Goal: Task Accomplishment & Management: Manage account settings

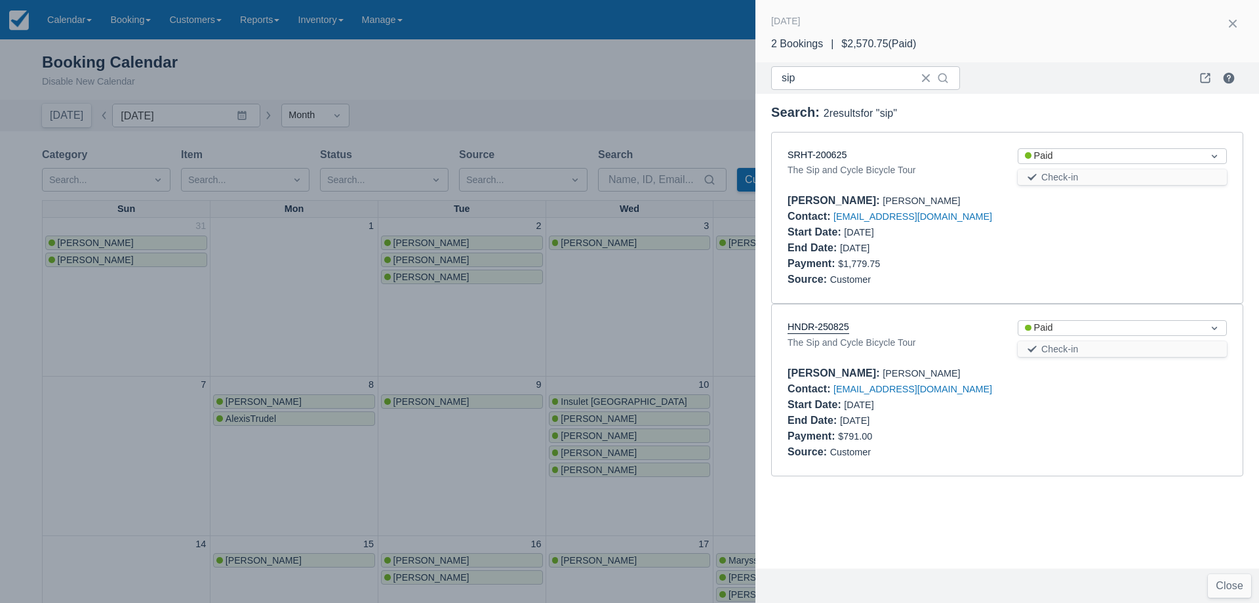
scroll to position [394, 0]
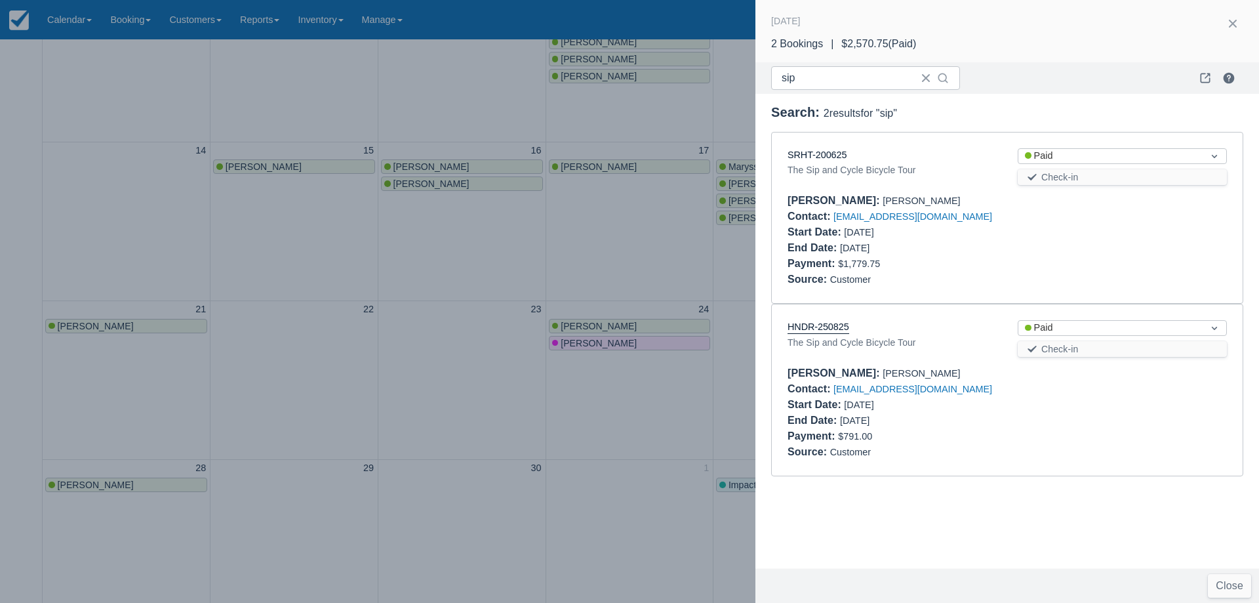
click at [615, 251] on div at bounding box center [629, 301] width 1259 height 603
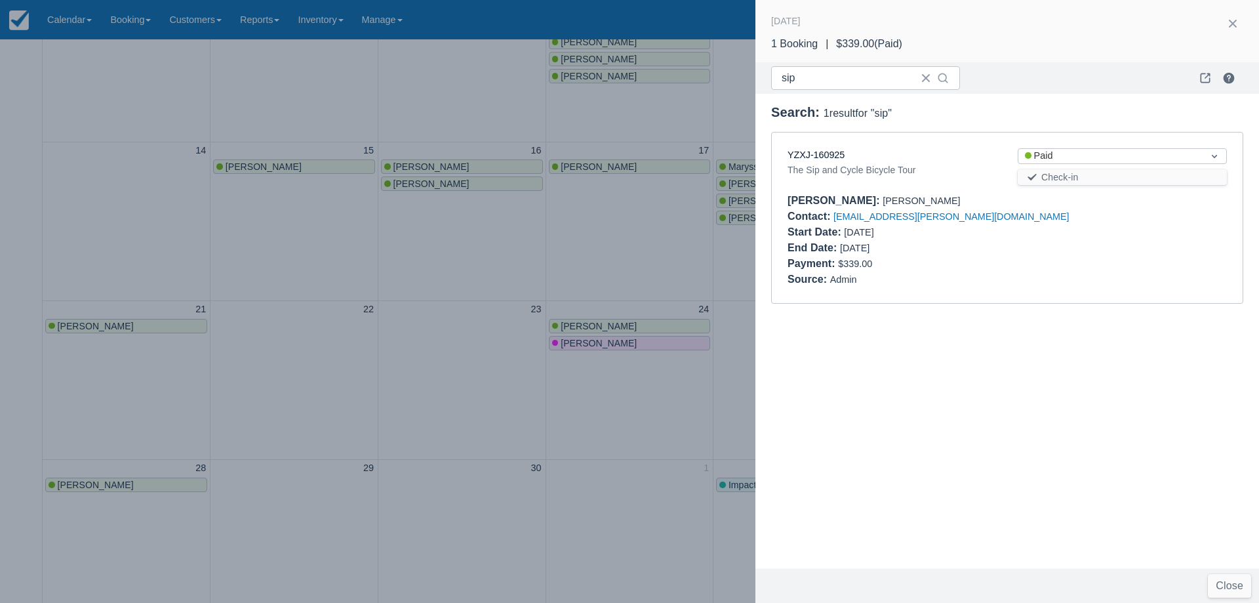
click at [611, 279] on div at bounding box center [629, 301] width 1259 height 603
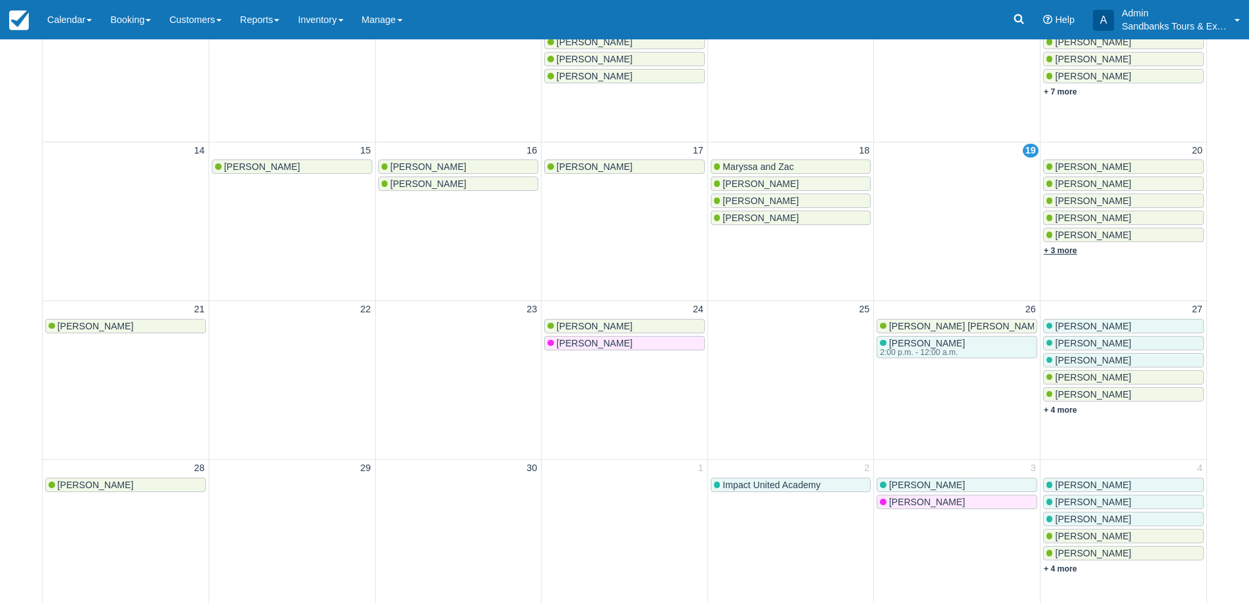
click at [1056, 249] on link "+ 3 more" at bounding box center [1060, 250] width 33 height 9
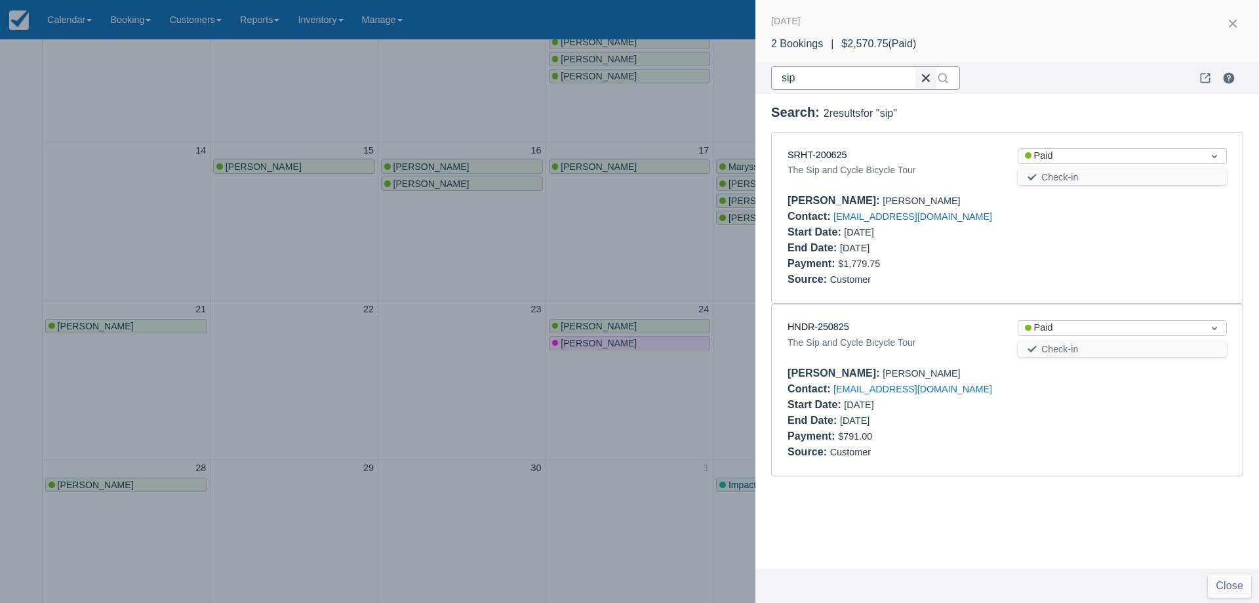
click at [924, 79] on button "button" at bounding box center [926, 78] width 21 height 21
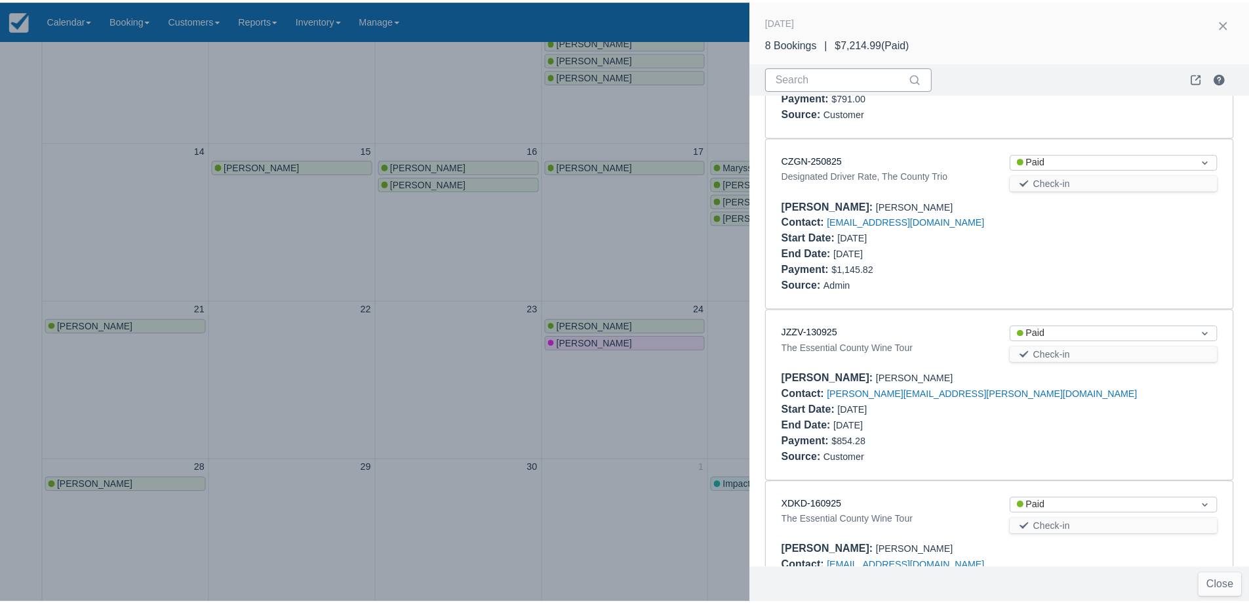
scroll to position [948, 0]
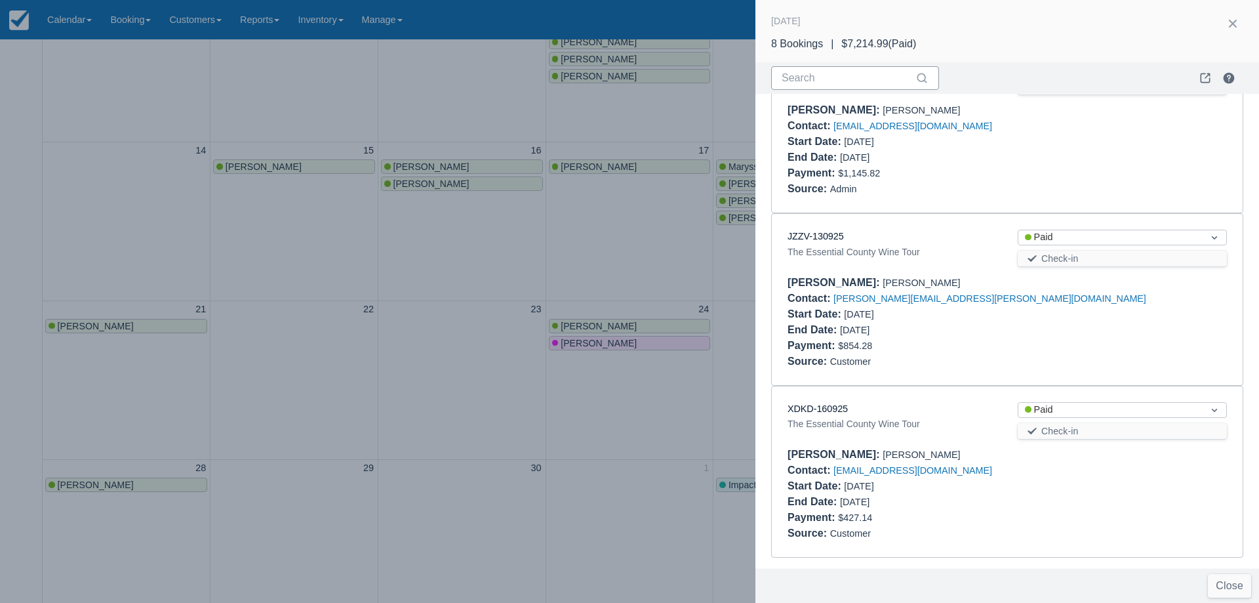
click at [618, 273] on div at bounding box center [629, 301] width 1259 height 603
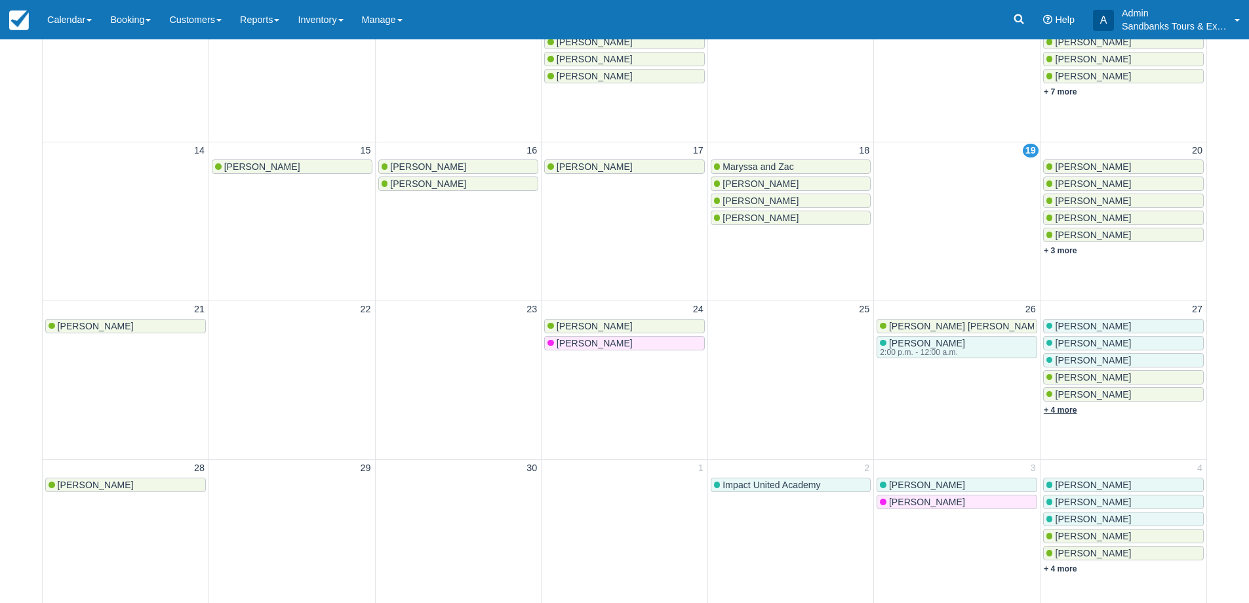
click at [1064, 411] on link "+ 4 more" at bounding box center [1060, 409] width 33 height 9
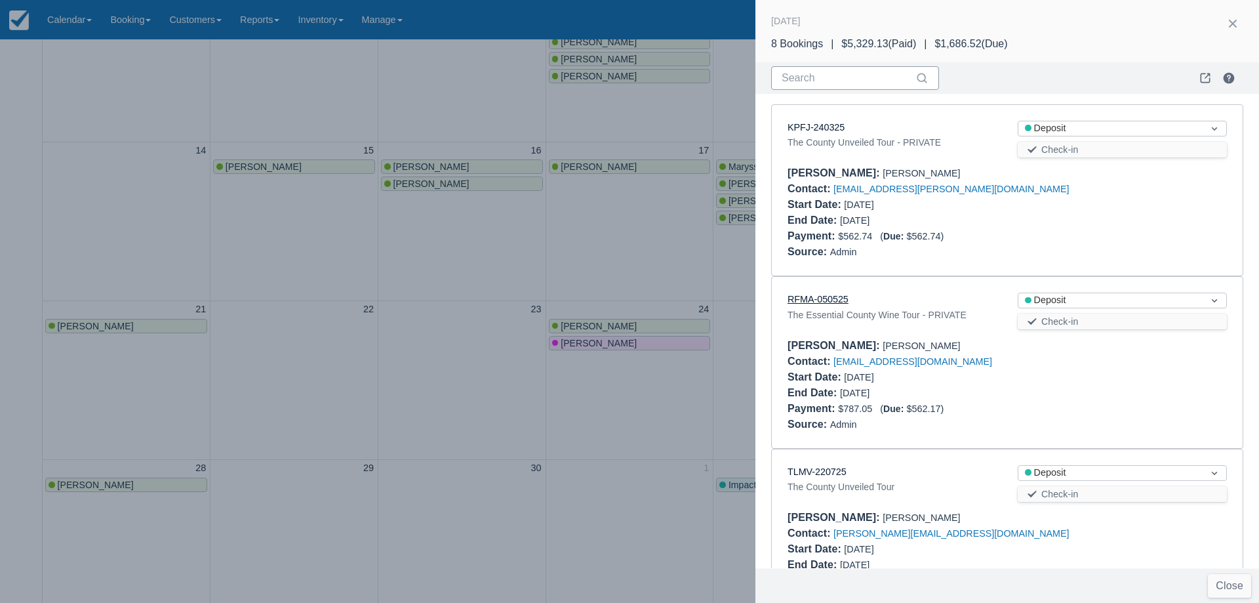
click at [836, 301] on link "RFMA-050525" at bounding box center [818, 299] width 61 height 10
click at [457, 283] on div at bounding box center [629, 301] width 1259 height 603
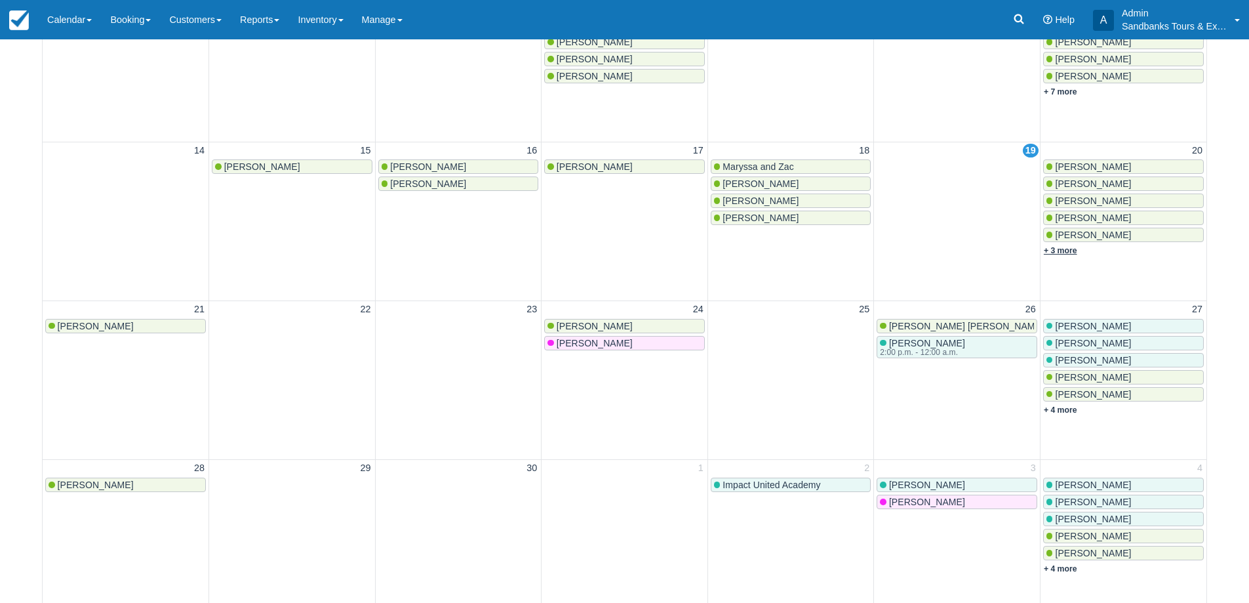
click at [1062, 249] on link "+ 3 more" at bounding box center [1060, 250] width 33 height 9
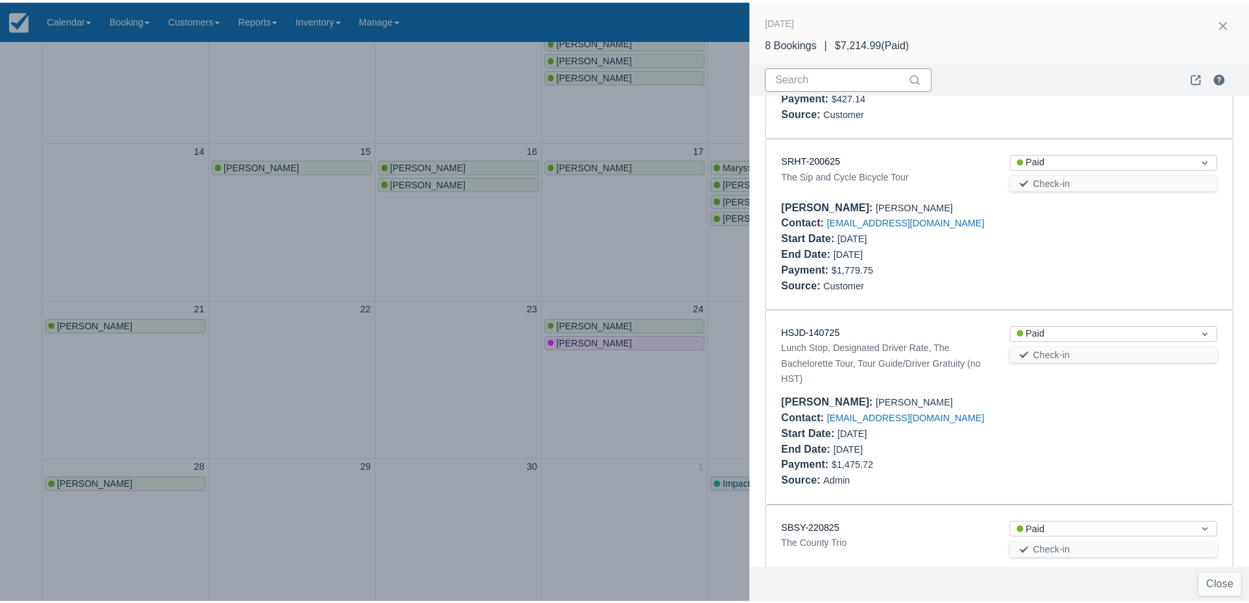
scroll to position [131, 0]
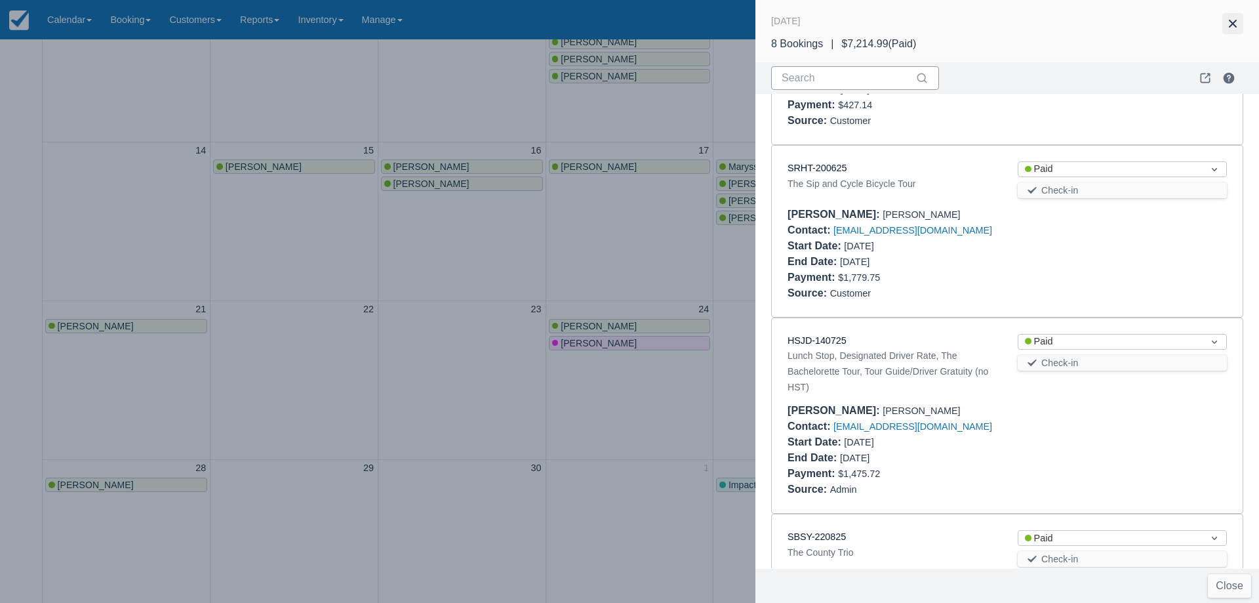
click at [1230, 19] on button "button" at bounding box center [1233, 23] width 21 height 21
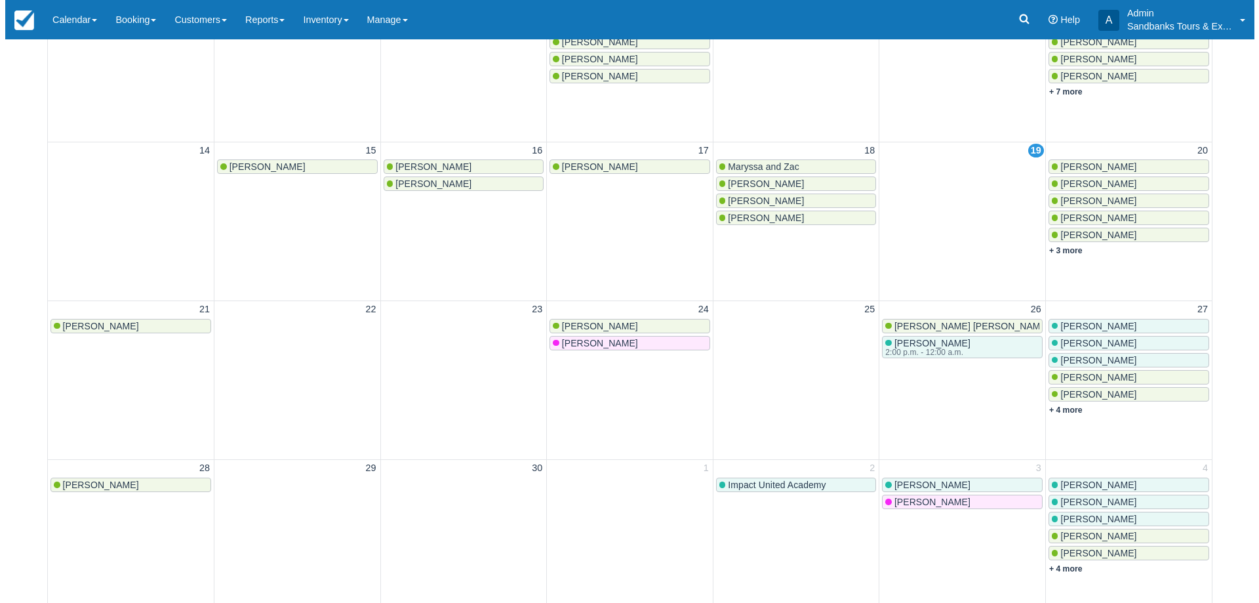
scroll to position [0, 0]
click at [1051, 251] on link "+ 3 more" at bounding box center [1060, 250] width 33 height 9
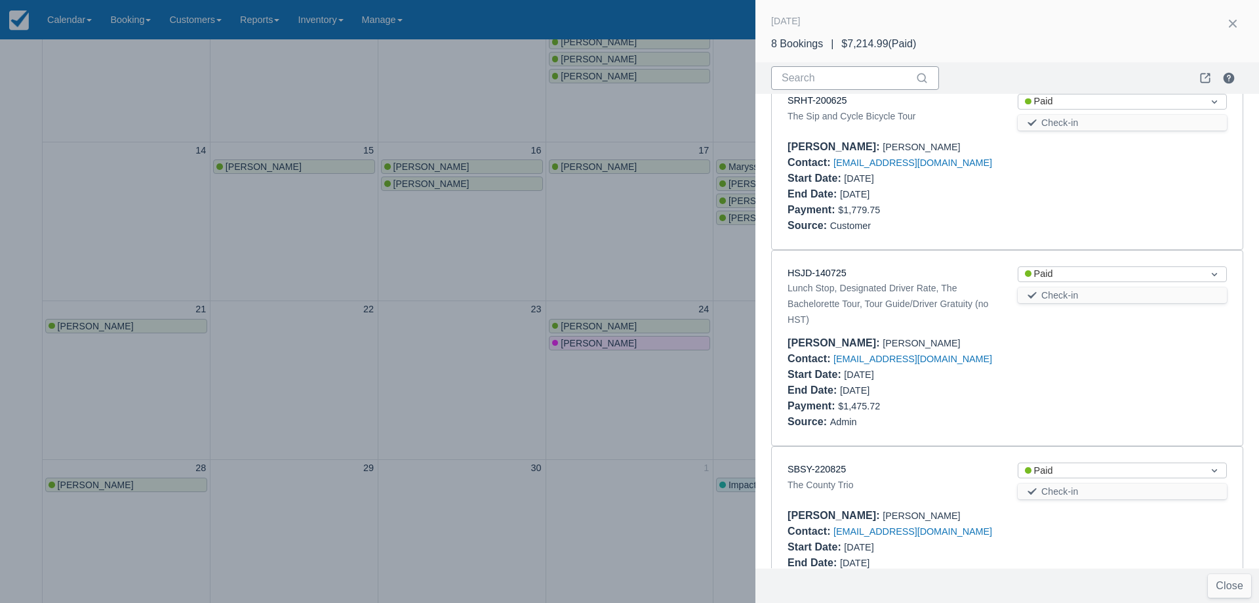
scroll to position [394, 0]
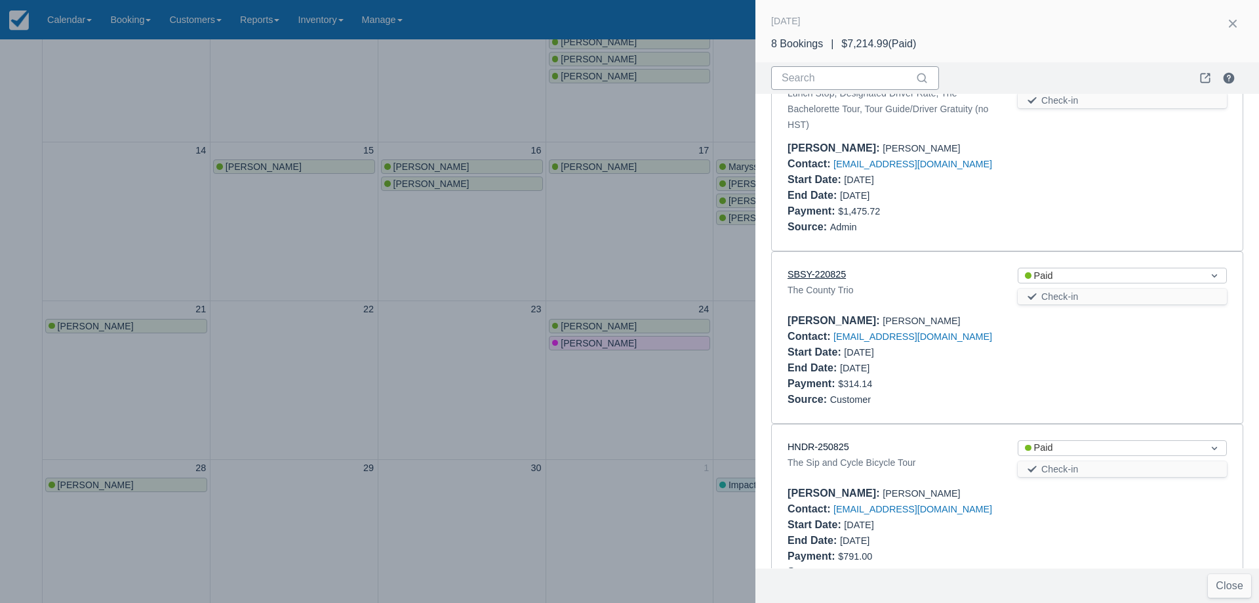
click at [820, 272] on link "SBSY-220825" at bounding box center [817, 274] width 58 height 10
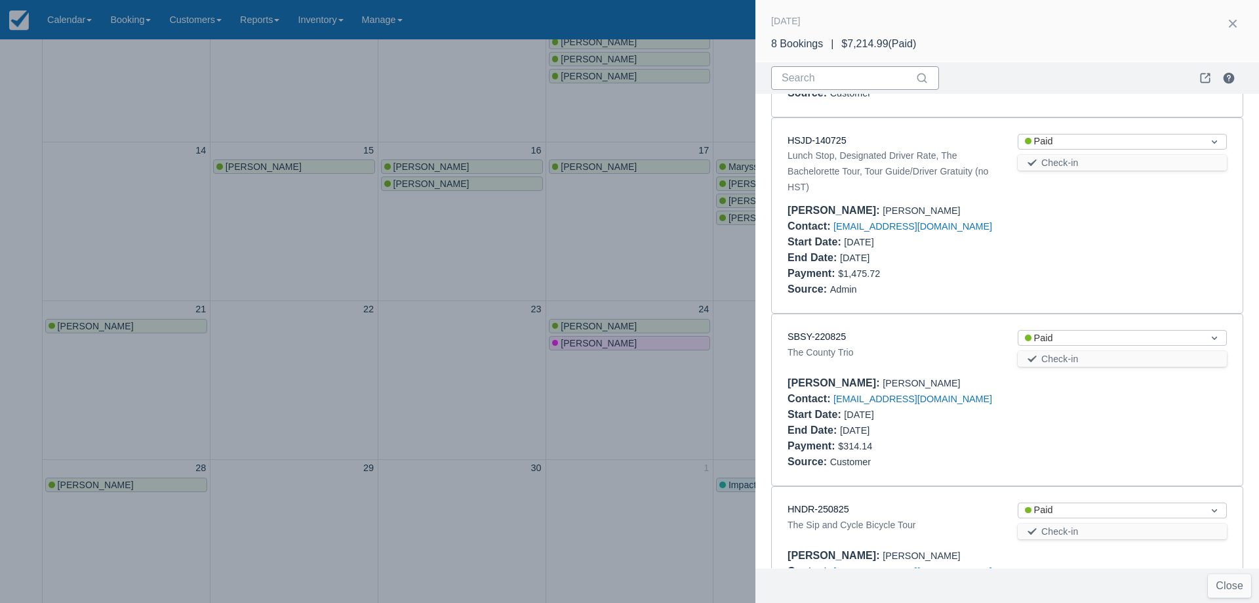
scroll to position [0, 0]
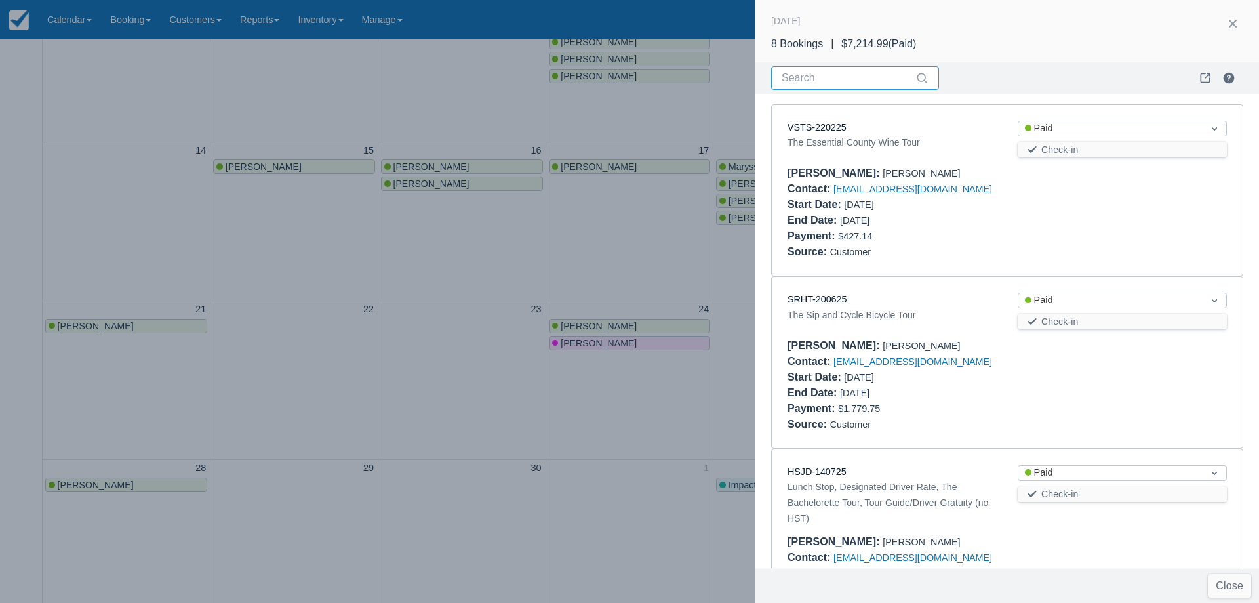
click at [811, 84] on input "Search" at bounding box center [847, 78] width 131 height 24
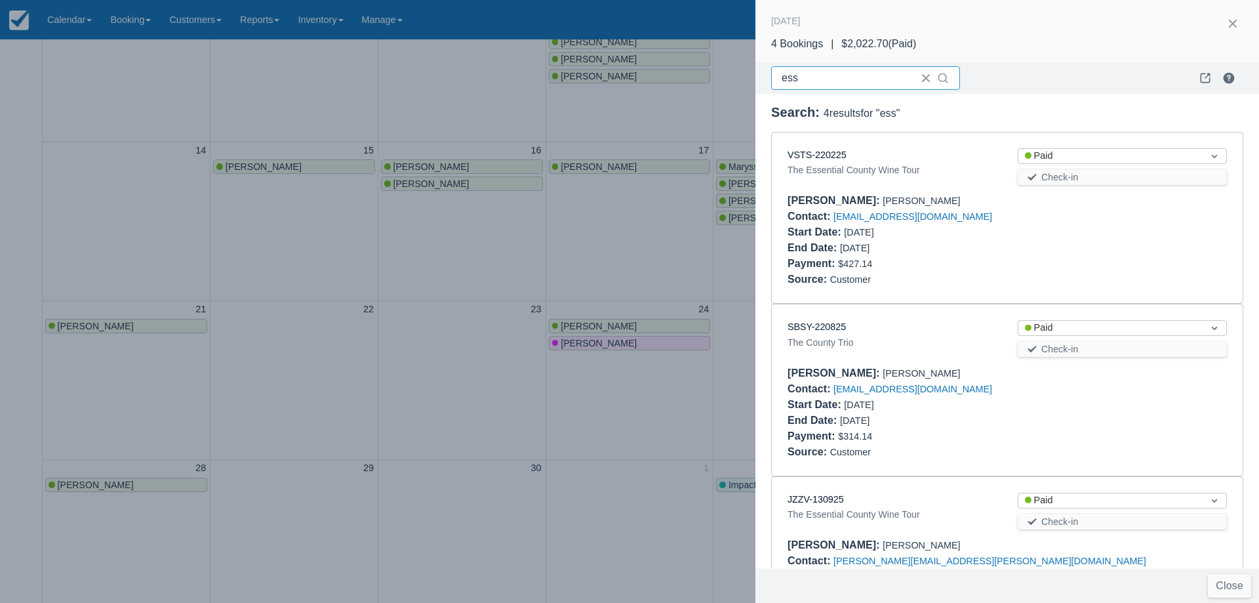
type input "ess"
drag, startPoint x: 905, startPoint y: 200, endPoint x: 832, endPoint y: 203, distance: 72.9
click at [832, 203] on div "Booker : Christina Caruso" at bounding box center [1007, 201] width 439 height 16
copy div "Christina Caruso"
click at [811, 154] on link "VSTS-220225" at bounding box center [817, 155] width 59 height 10
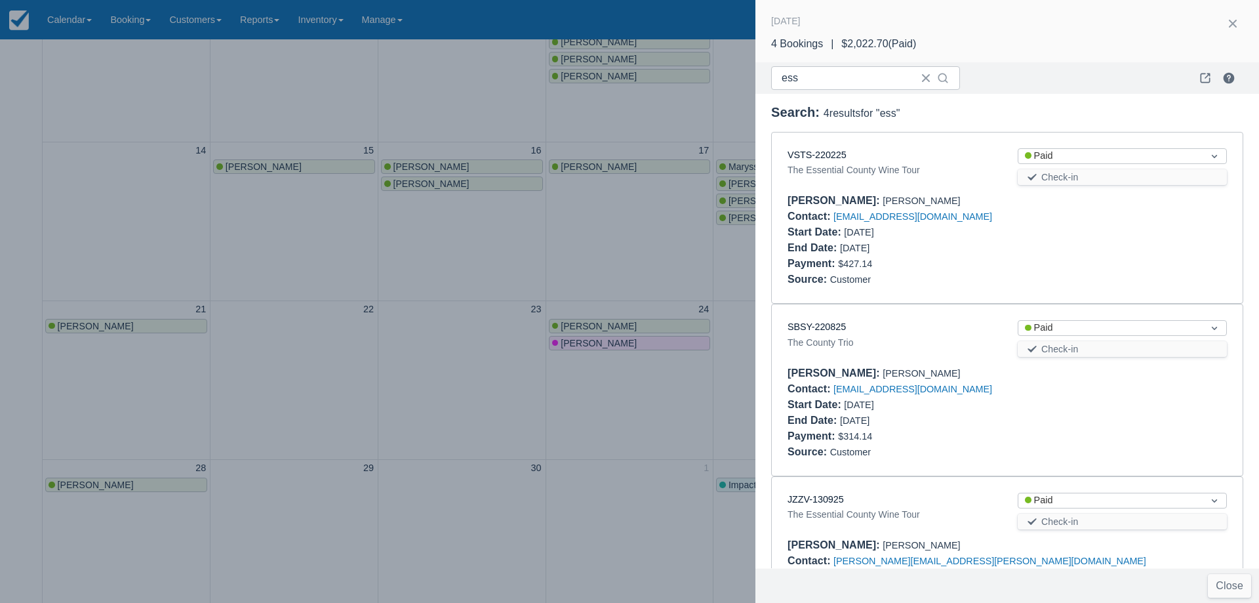
click at [977, 262] on div "Payment : $427.14" at bounding box center [1007, 264] width 439 height 16
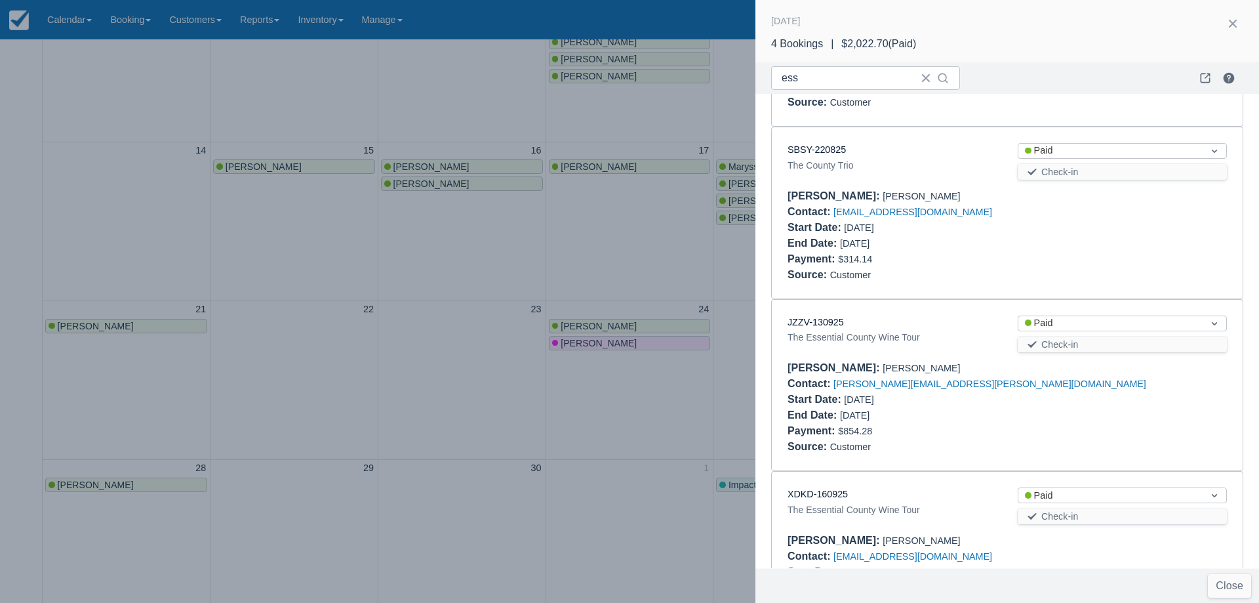
scroll to position [198, 0]
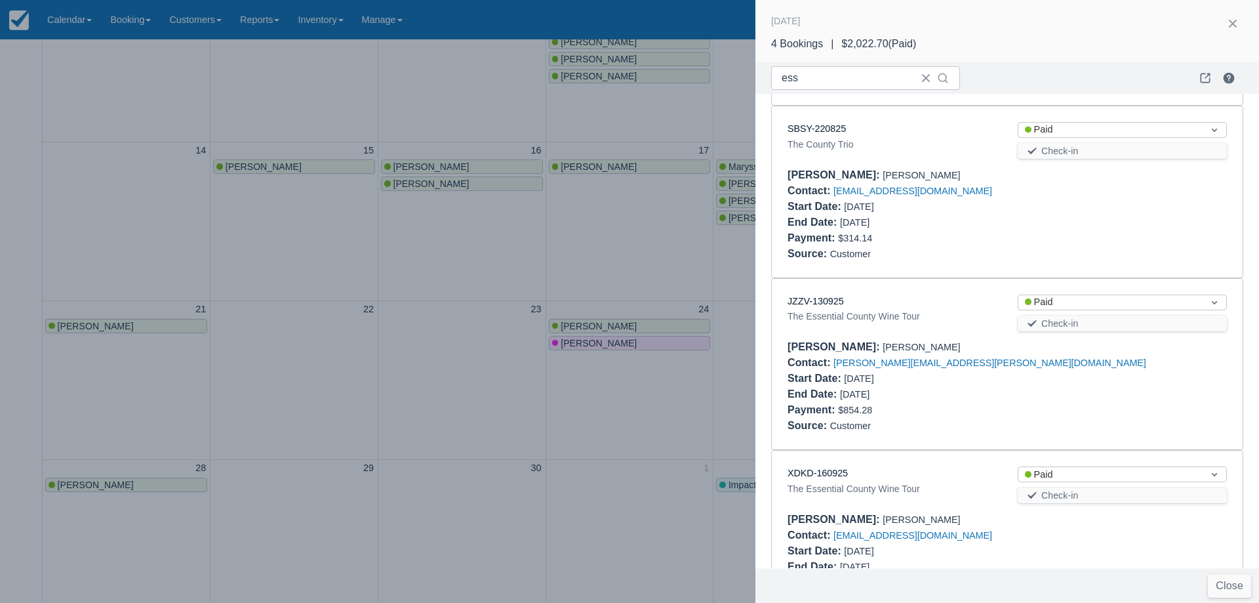
drag, startPoint x: 897, startPoint y: 344, endPoint x: 832, endPoint y: 350, distance: 64.5
click at [832, 350] on div "Booker : Kristina Kezele" at bounding box center [1007, 347] width 439 height 16
copy div "Kristina Kezele"
drag, startPoint x: 901, startPoint y: 517, endPoint x: 831, endPoint y: 520, distance: 70.2
click at [831, 520] on div "Booker : Rania Abdallah" at bounding box center [1007, 520] width 439 height 16
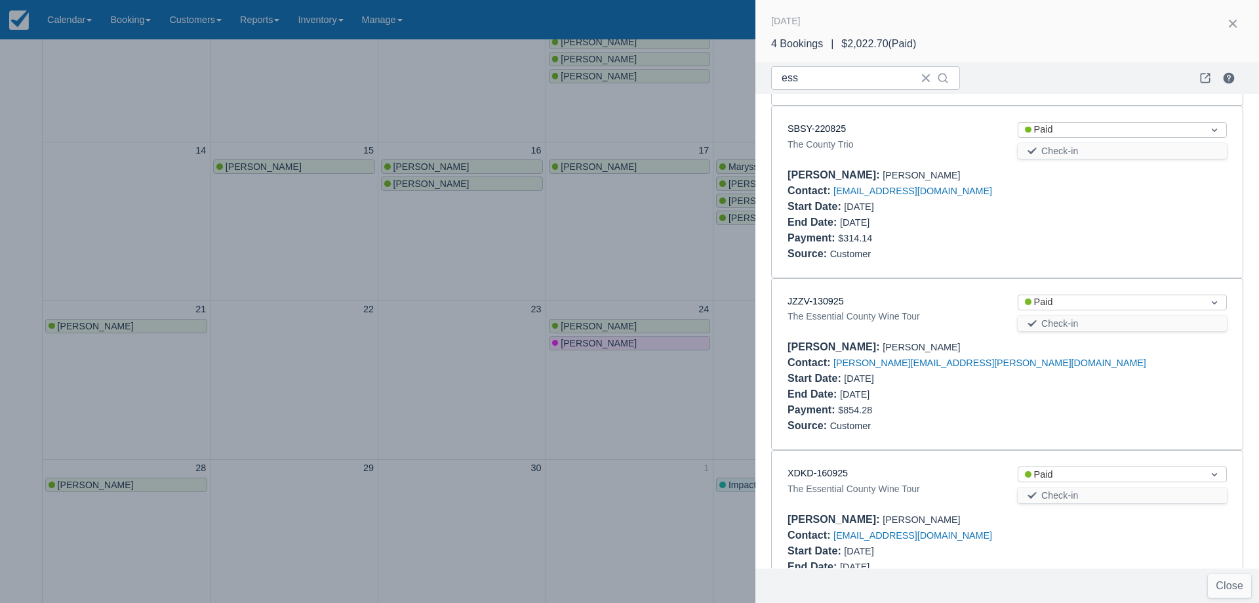
copy div "Rania Abdallah"
click at [942, 255] on div "Source : Customer" at bounding box center [1007, 254] width 439 height 16
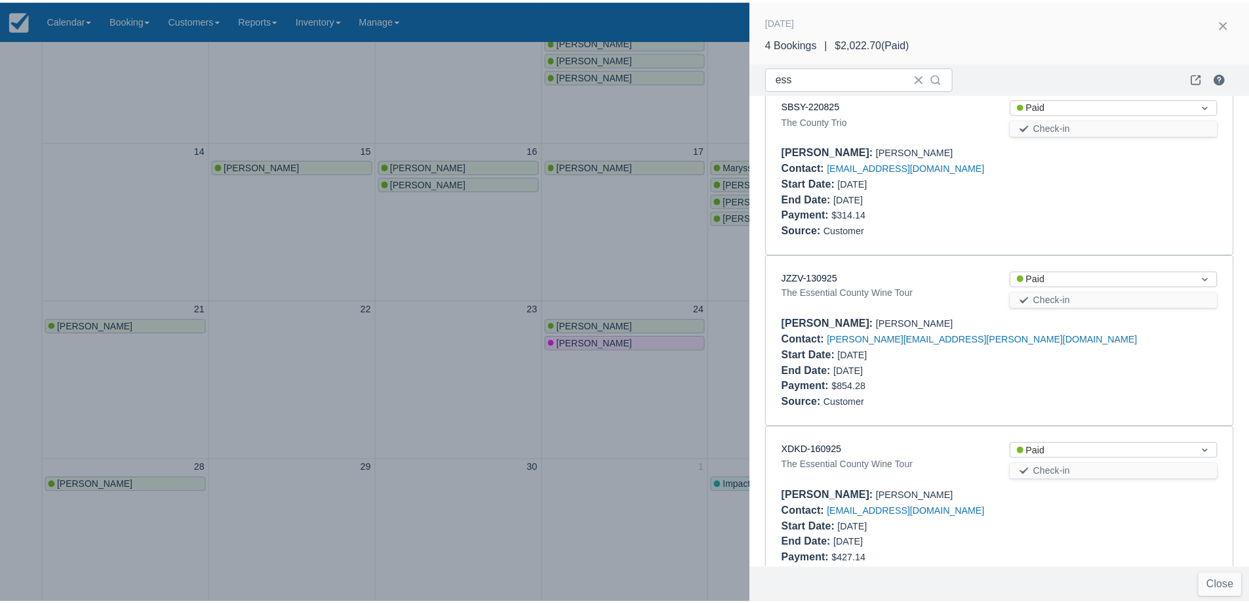
scroll to position [264, 0]
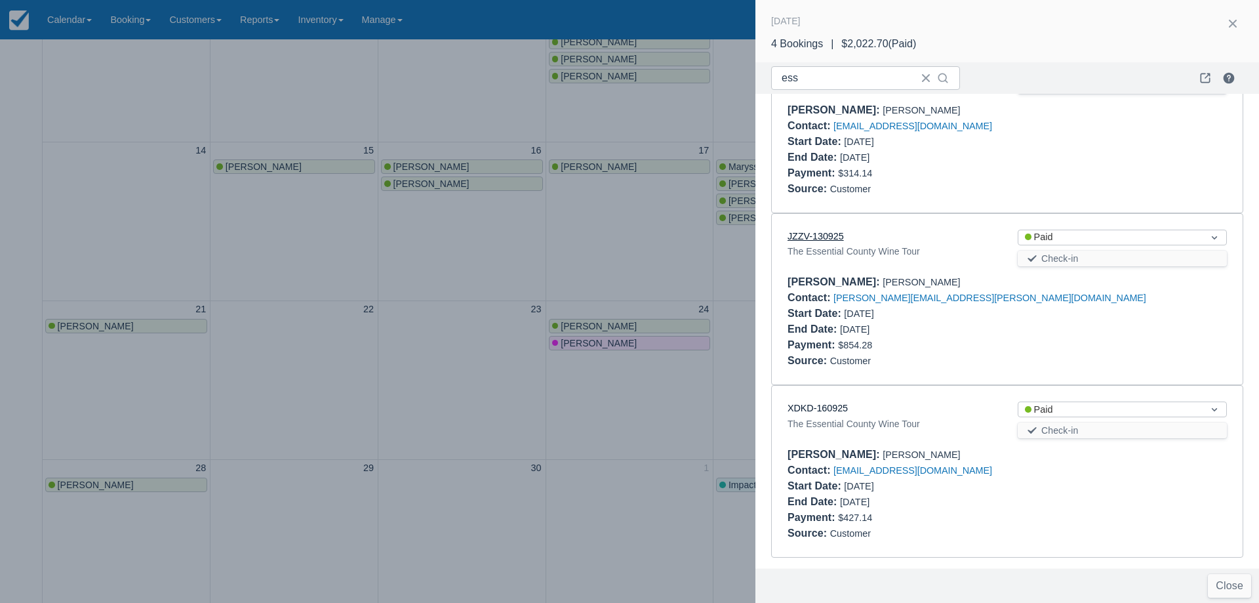
click at [826, 237] on link "JZZV-130925" at bounding box center [816, 236] width 56 height 10
click at [518, 294] on div at bounding box center [629, 301] width 1259 height 603
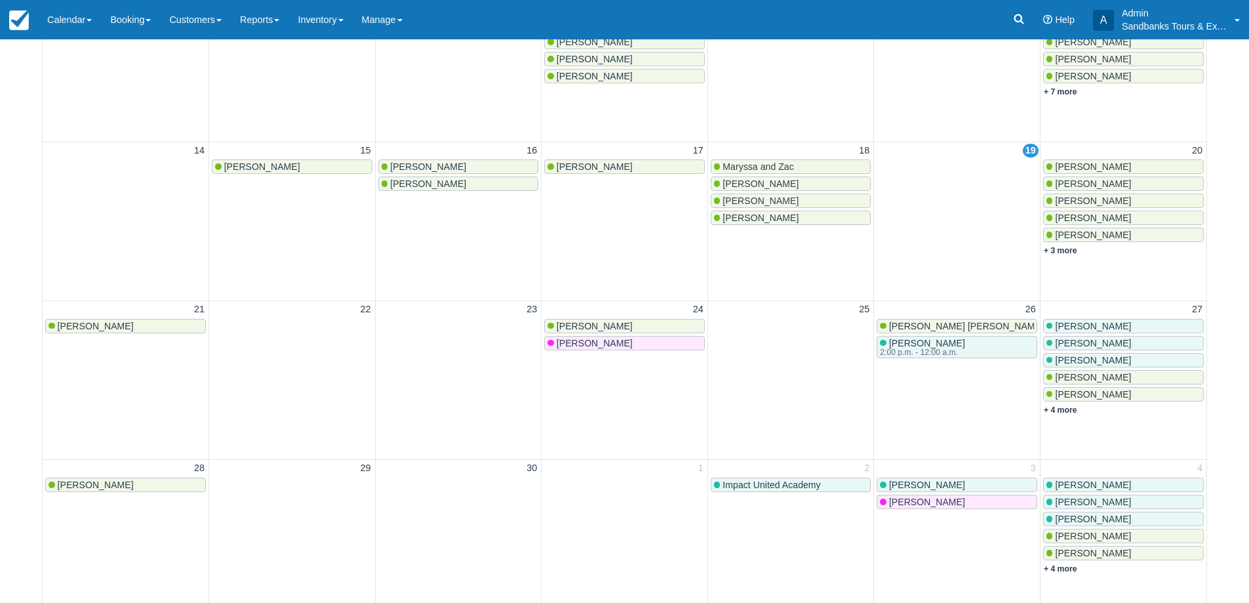
scroll to position [0, 0]
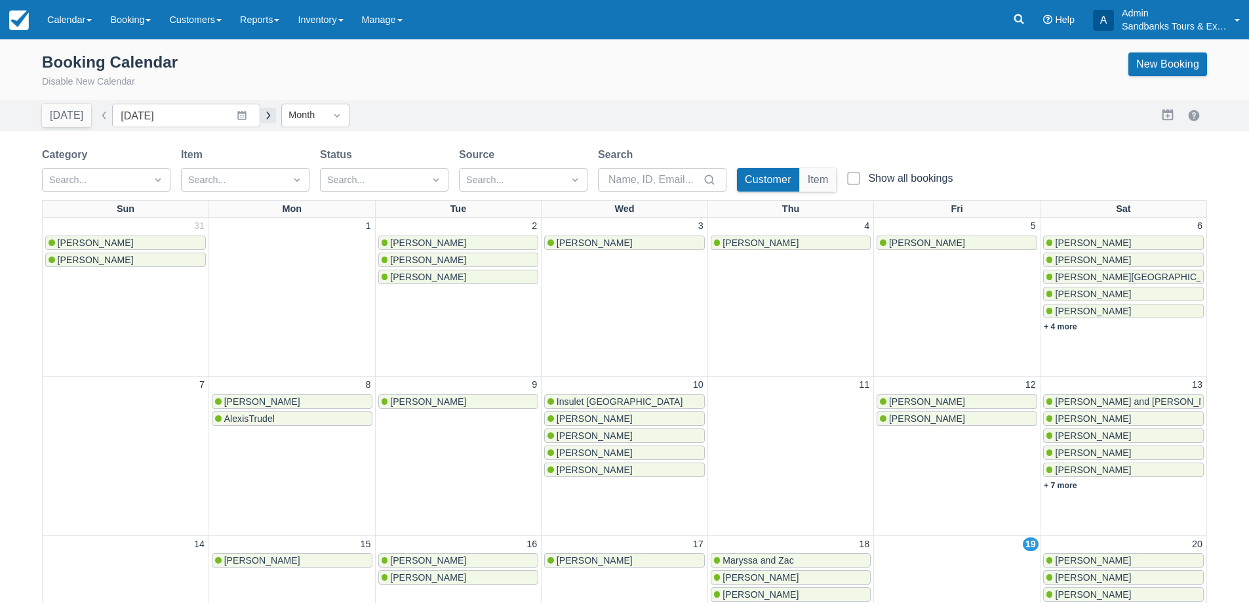
click at [261, 117] on button "button" at bounding box center [268, 116] width 16 height 16
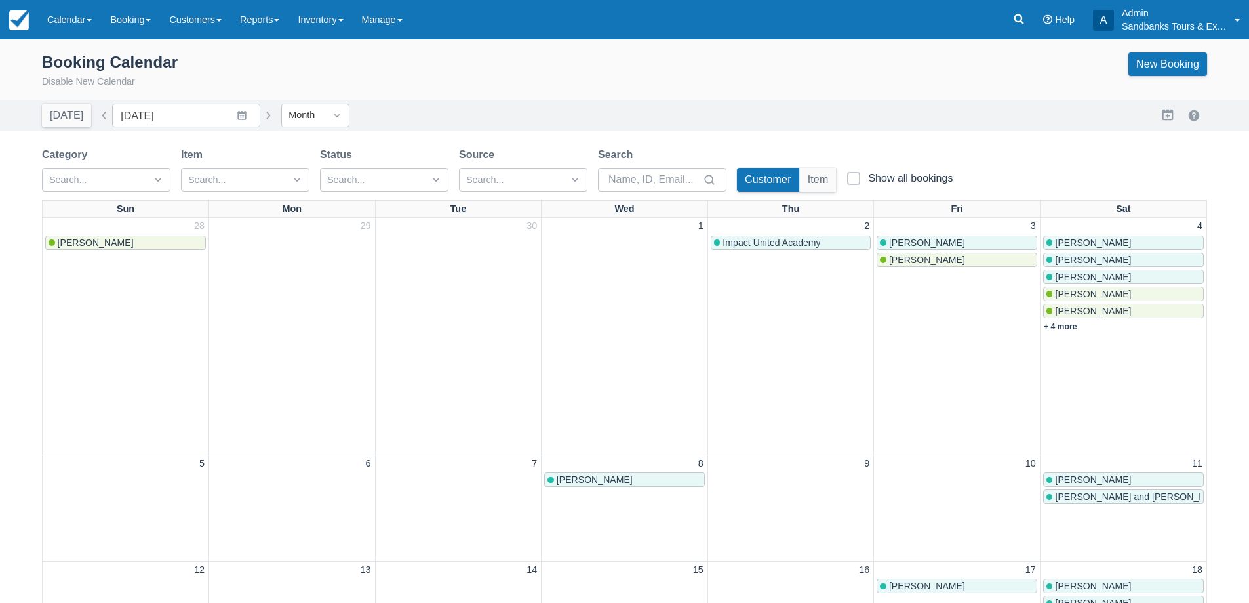
click at [266, 120] on button "button" at bounding box center [268, 116] width 16 height 16
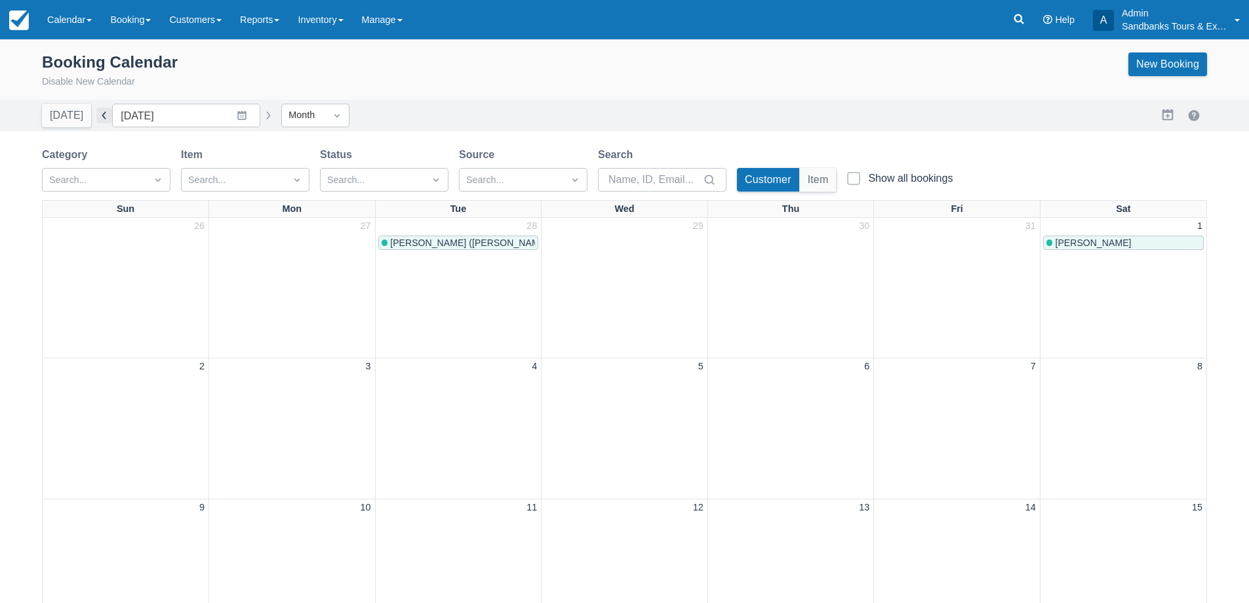
click at [104, 110] on button "button" at bounding box center [104, 116] width 16 height 16
type input "October 2025"
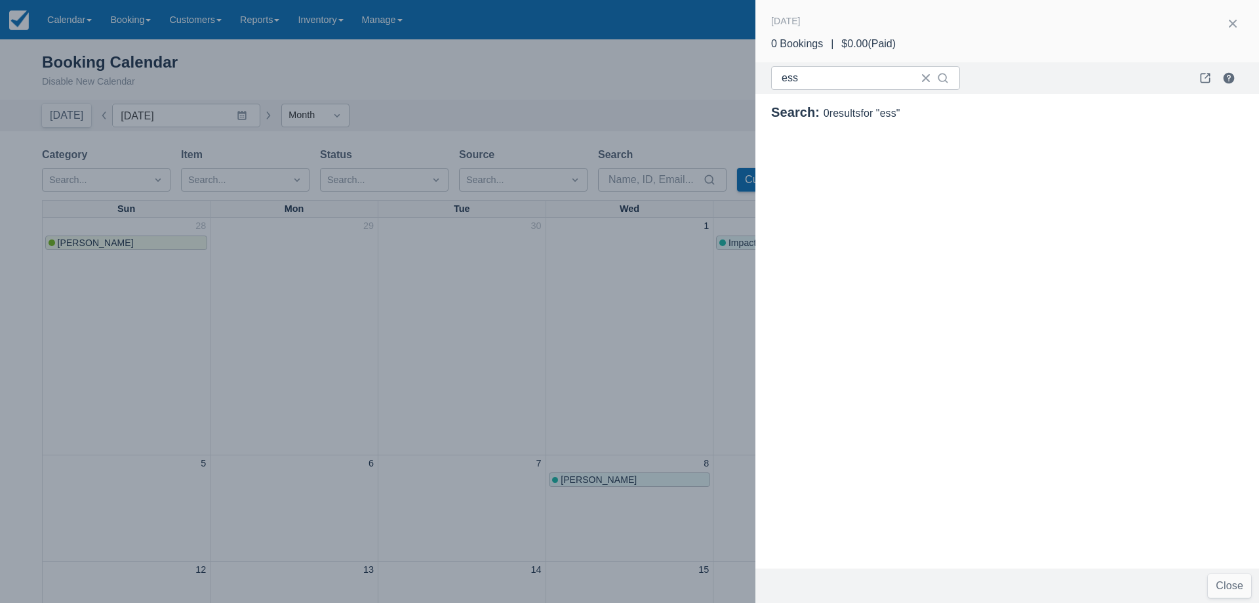
click at [64, 27] on div at bounding box center [629, 301] width 1259 height 603
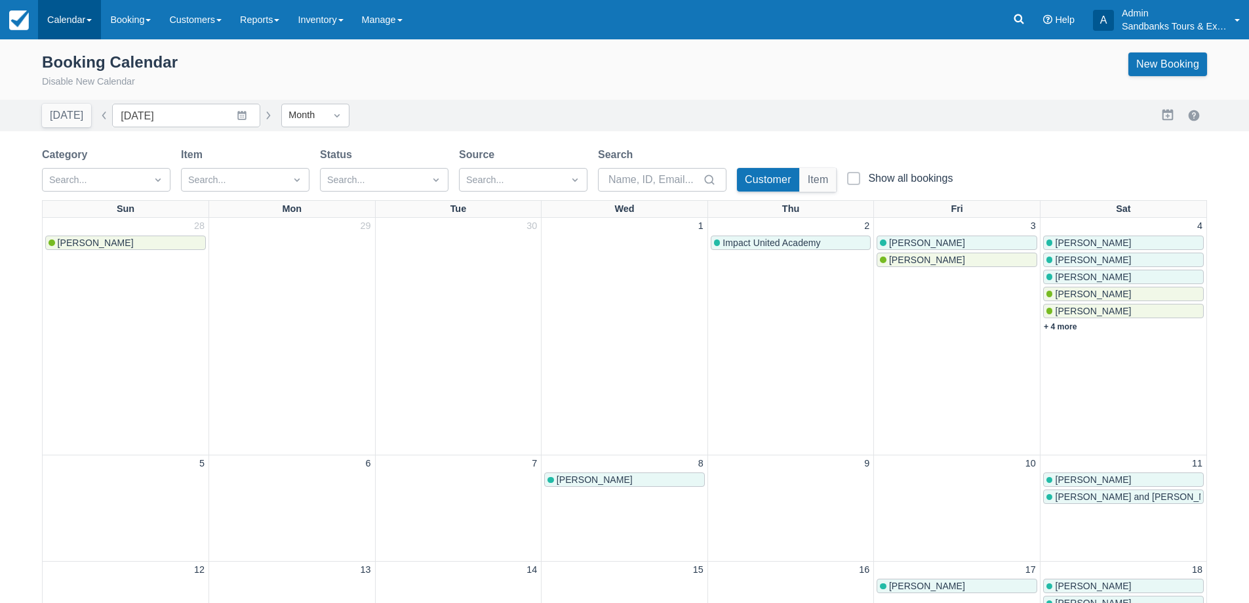
click at [64, 23] on link "Calendar" at bounding box center [69, 19] width 63 height 39
click at [82, 117] on link "Inventory" at bounding box center [91, 112] width 104 height 28
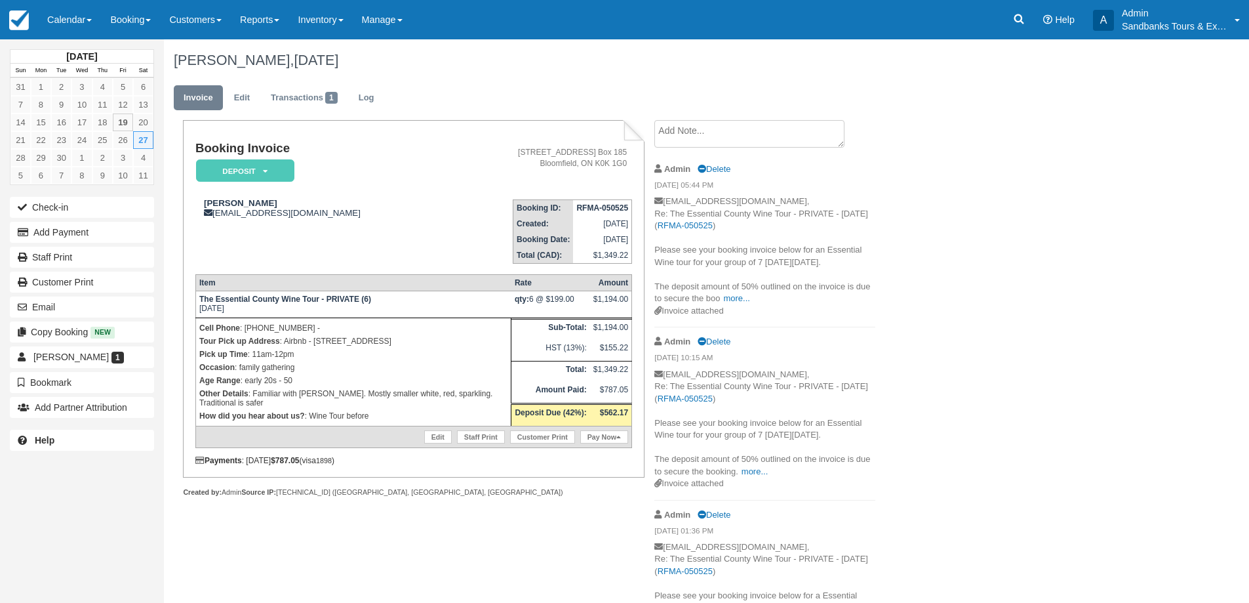
click at [596, 413] on td "$562.17" at bounding box center [611, 415] width 42 height 22
drag, startPoint x: 597, startPoint y: 297, endPoint x: 629, endPoint y: 304, distance: 32.3
click at [629, 304] on td "$1,194.00" at bounding box center [611, 304] width 42 height 27
click at [585, 300] on td "qty: 6 @ $199.00" at bounding box center [551, 304] width 79 height 27
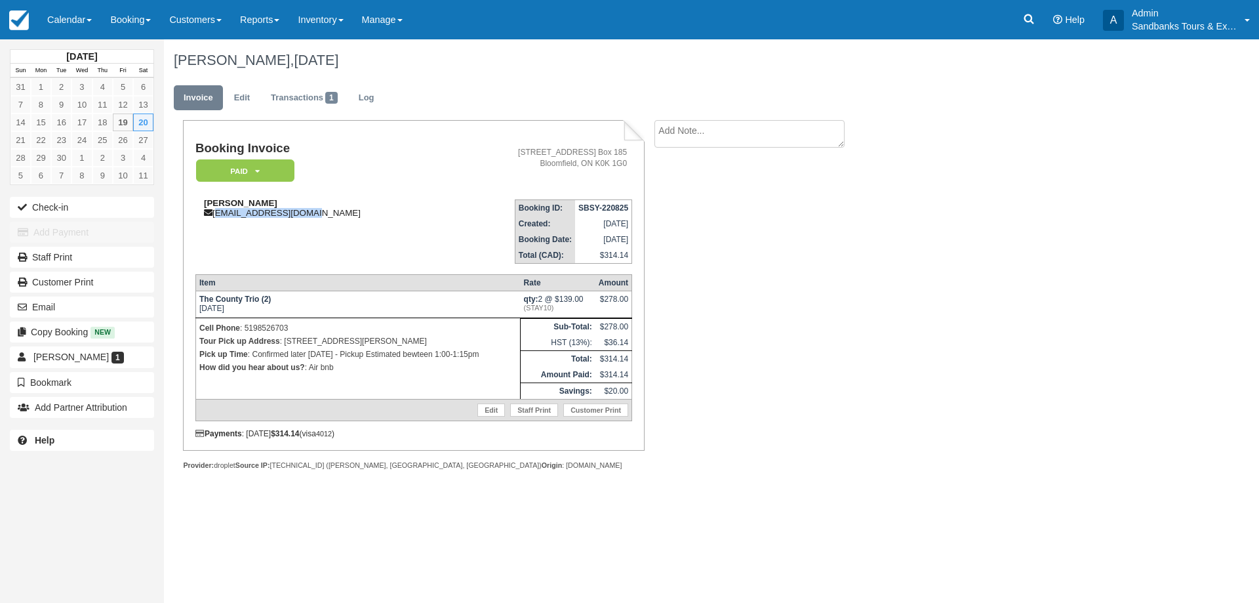
drag, startPoint x: 325, startPoint y: 218, endPoint x: 216, endPoint y: 216, distance: 108.9
click at [216, 216] on td "Jessica Sutherland jesssuth05@gmail.com" at bounding box center [322, 226] width 254 height 75
click at [259, 216] on div "Jessica Sutherland jesssuth05@gmail.com" at bounding box center [322, 208] width 254 height 20
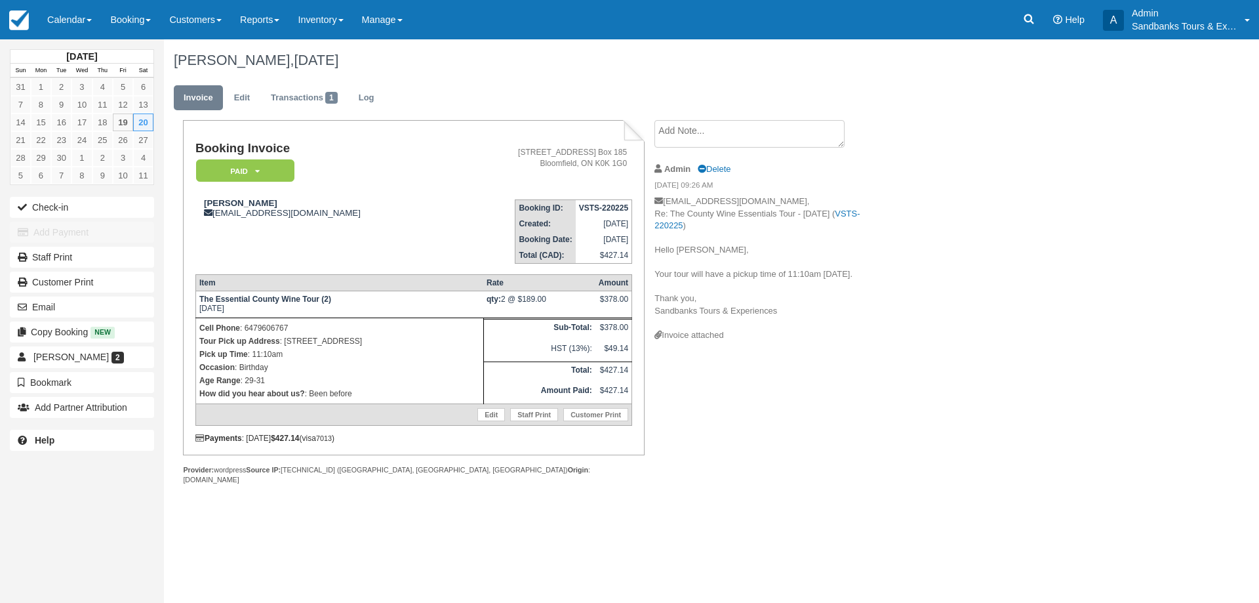
drag, startPoint x: 386, startPoint y: 344, endPoint x: 285, endPoint y: 341, distance: 100.4
click at [285, 341] on p "Tour Pick up Address : 67 Queen St., Picton, ON" at bounding box center [339, 340] width 281 height 13
copy p "67 Queen St., Picton, ON"
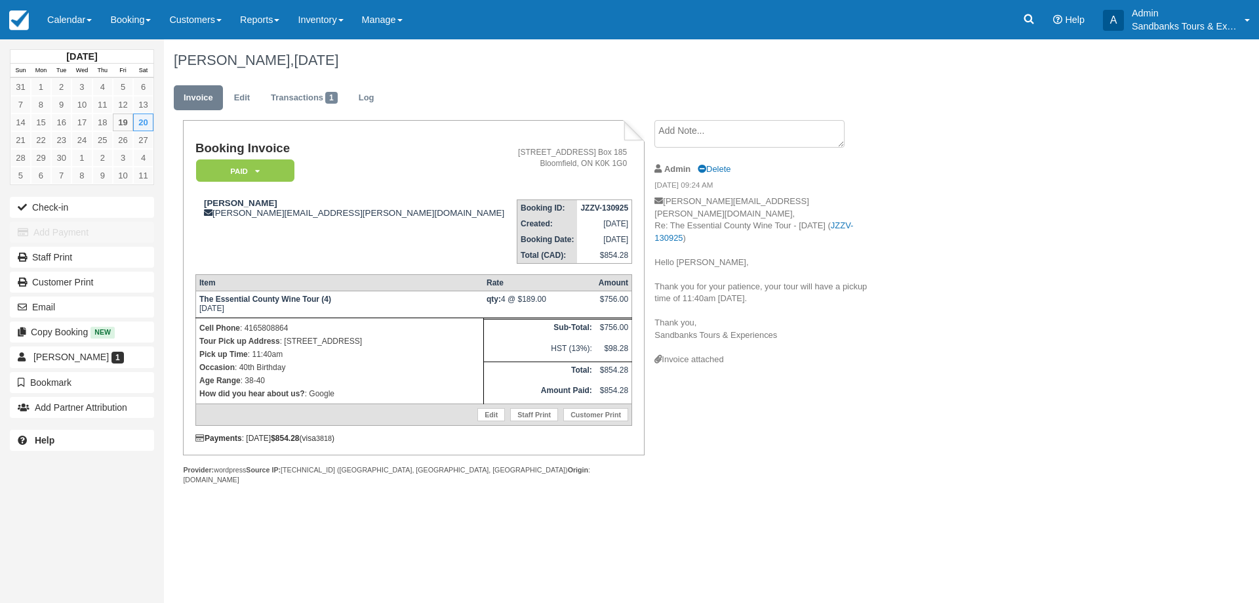
drag, startPoint x: 400, startPoint y: 342, endPoint x: 286, endPoint y: 337, distance: 114.2
click at [286, 337] on p "Tour Pick up Address : [STREET_ADDRESS]" at bounding box center [339, 340] width 281 height 13
copy p "[STREET_ADDRESS]"
click at [72, 22] on link "Calendar" at bounding box center [69, 19] width 63 height 39
click at [87, 132] on link "24" at bounding box center [81, 140] width 20 height 18
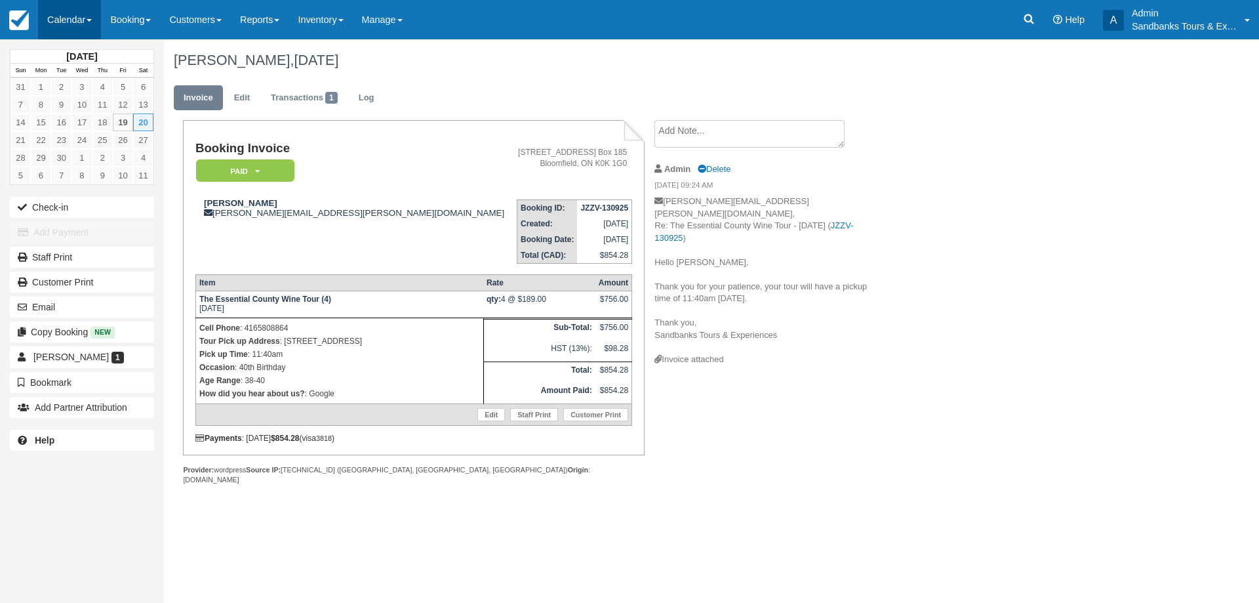
click at [70, 24] on link "Calendar" at bounding box center [69, 19] width 63 height 39
click at [87, 113] on link "Inventory" at bounding box center [91, 112] width 104 height 28
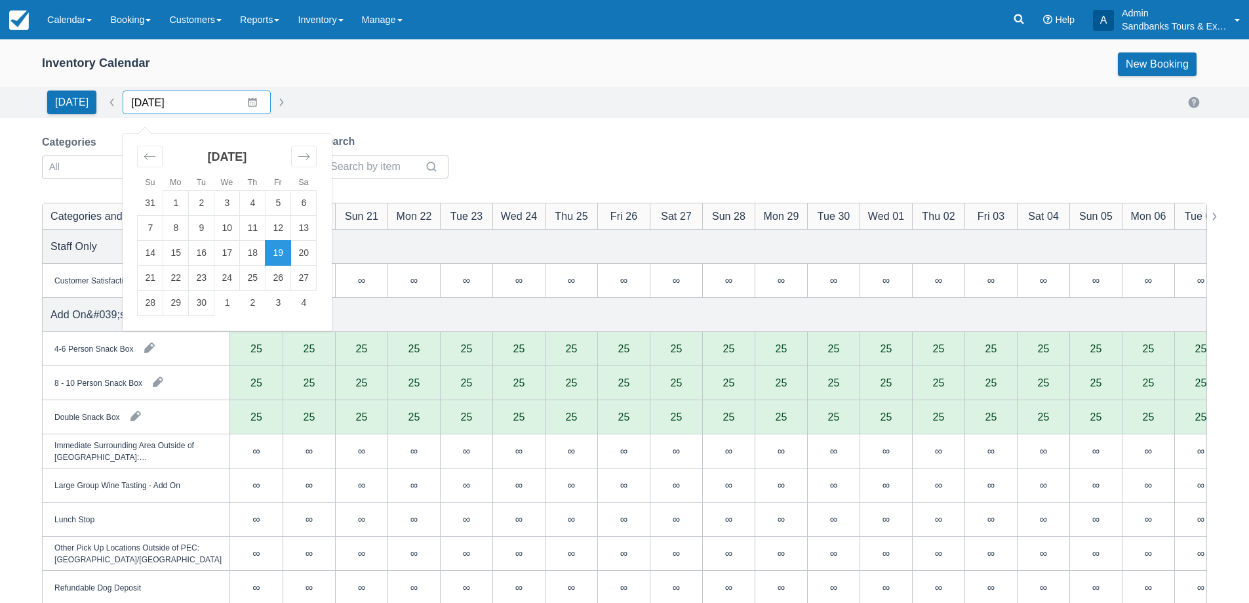
drag, startPoint x: 239, startPoint y: 96, endPoint x: 249, endPoint y: 98, distance: 10.8
click at [239, 96] on input "09/19/25" at bounding box center [197, 103] width 148 height 24
click at [307, 260] on td "20" at bounding box center [304, 253] width 26 height 25
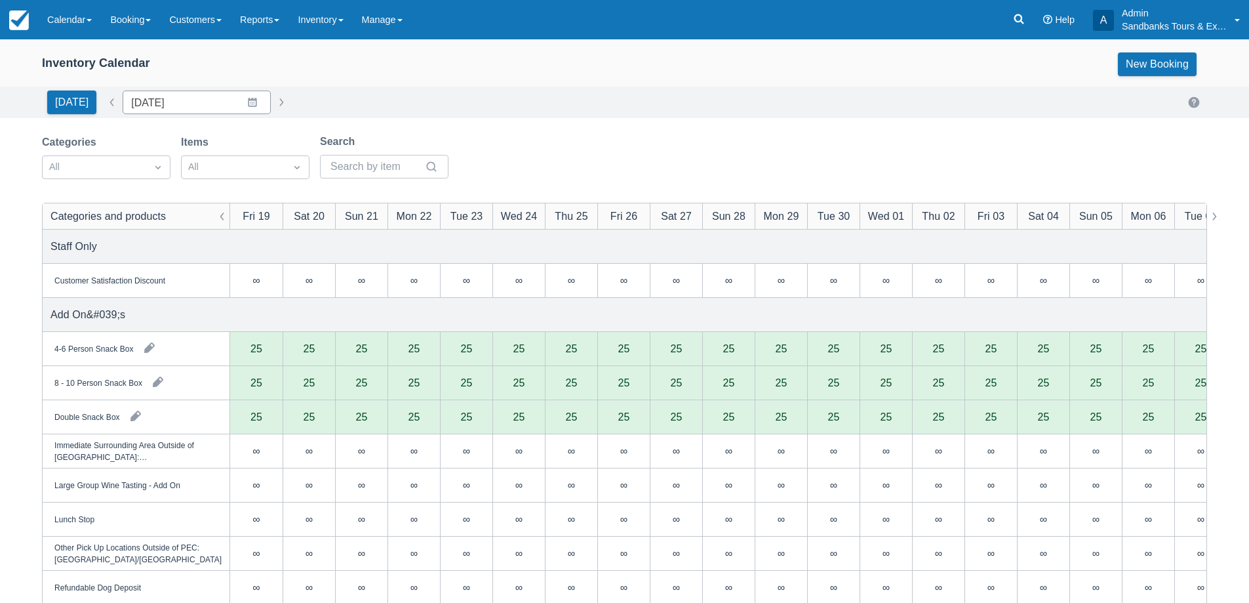
type input "09/20/25"
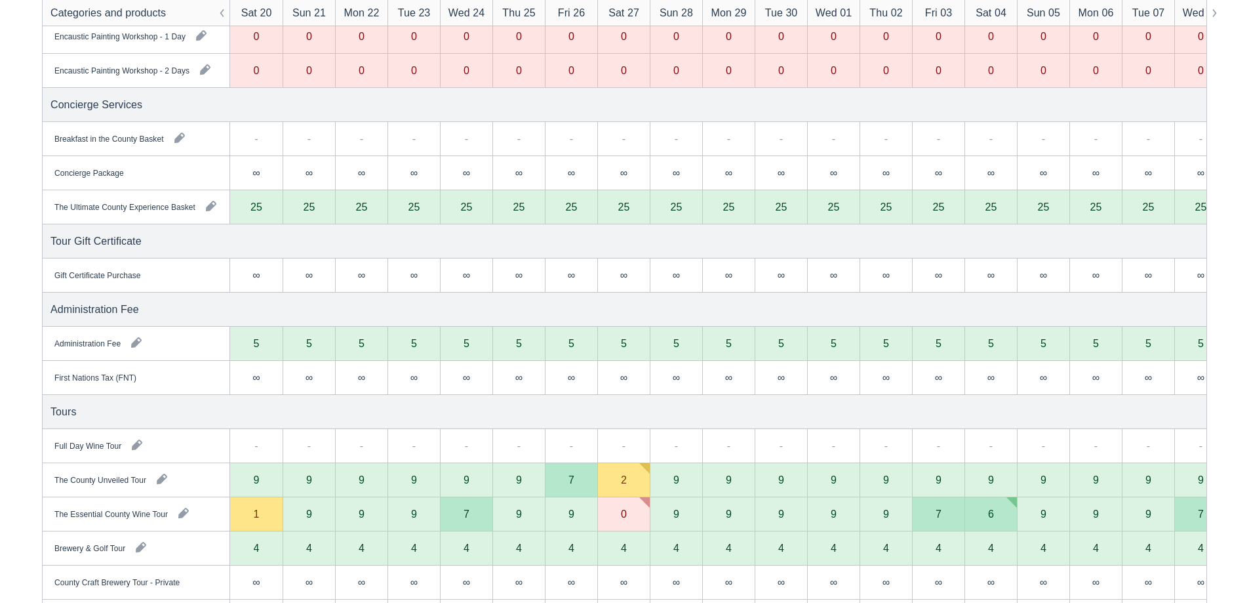
scroll to position [918, 0]
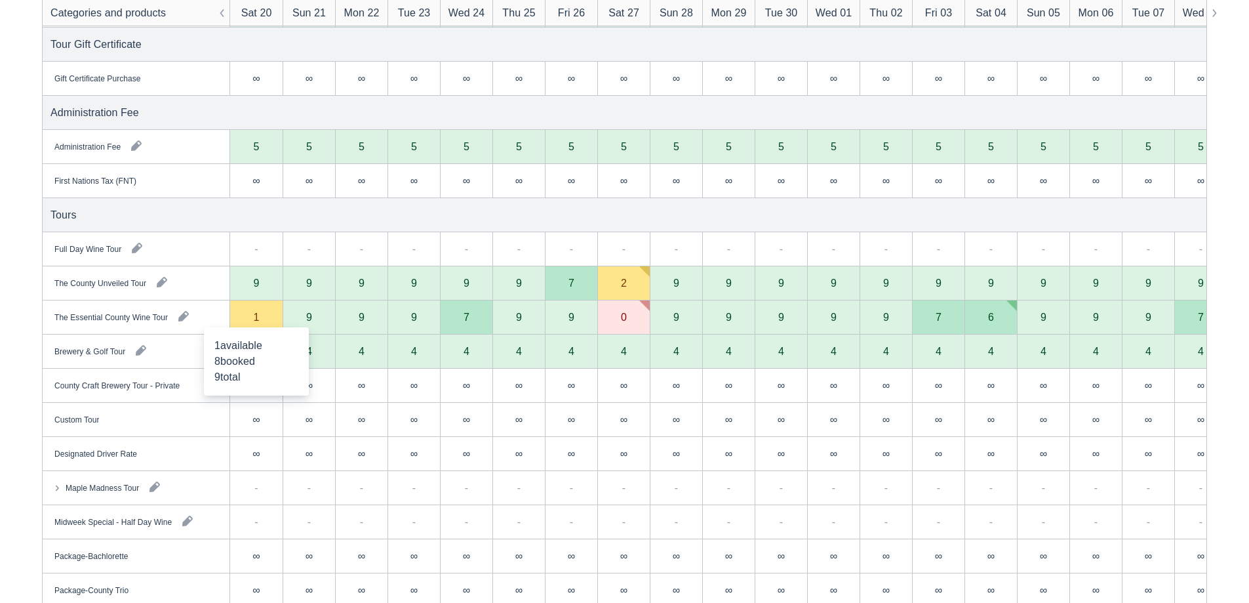
click at [250, 313] on div "1" at bounding box center [256, 317] width 52 height 34
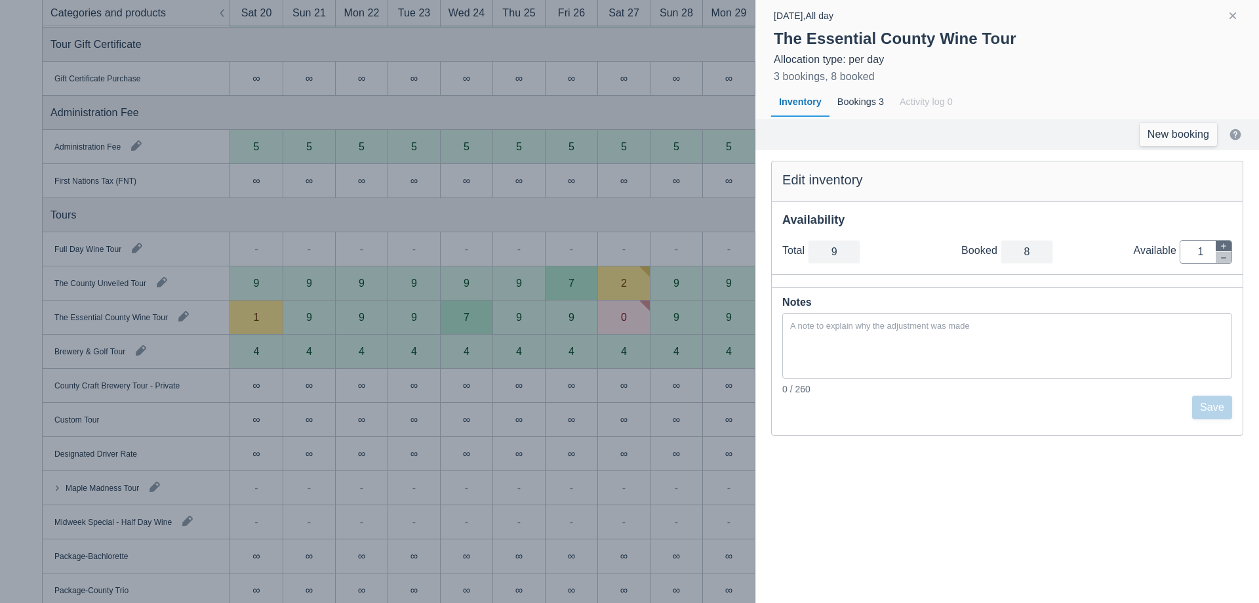
click at [1228, 242] on button "button" at bounding box center [1224, 246] width 16 height 11
type input "10"
type input "2"
click at [1228, 242] on button "button" at bounding box center [1224, 246] width 16 height 11
type input "11"
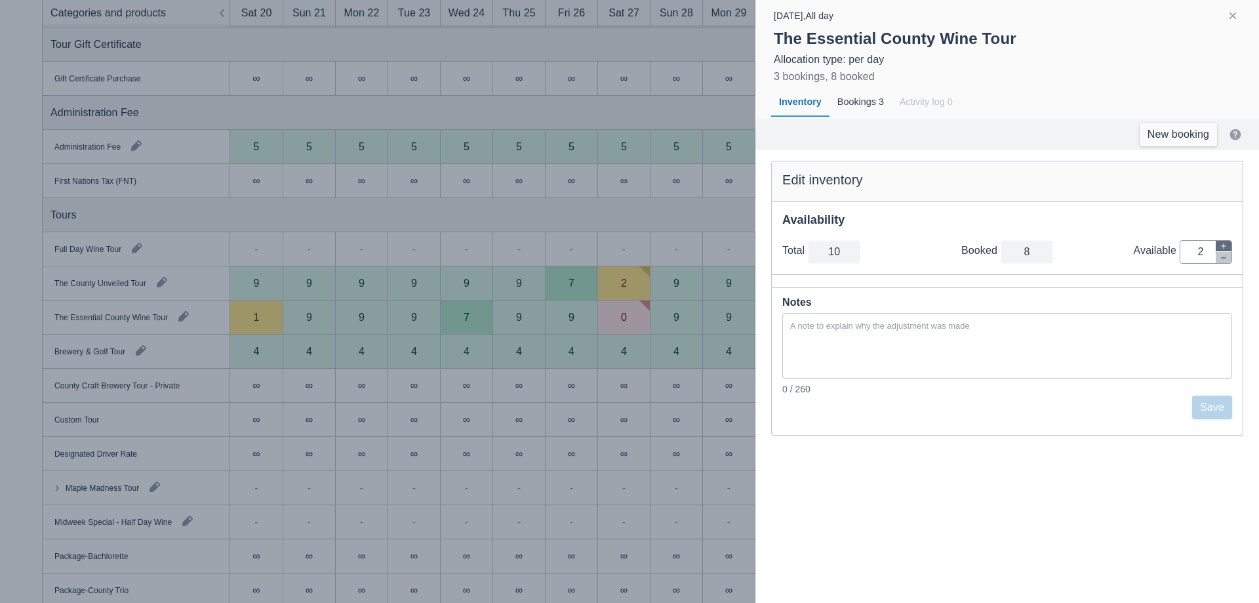
type input "3"
click at [524, 205] on div at bounding box center [629, 301] width 1259 height 603
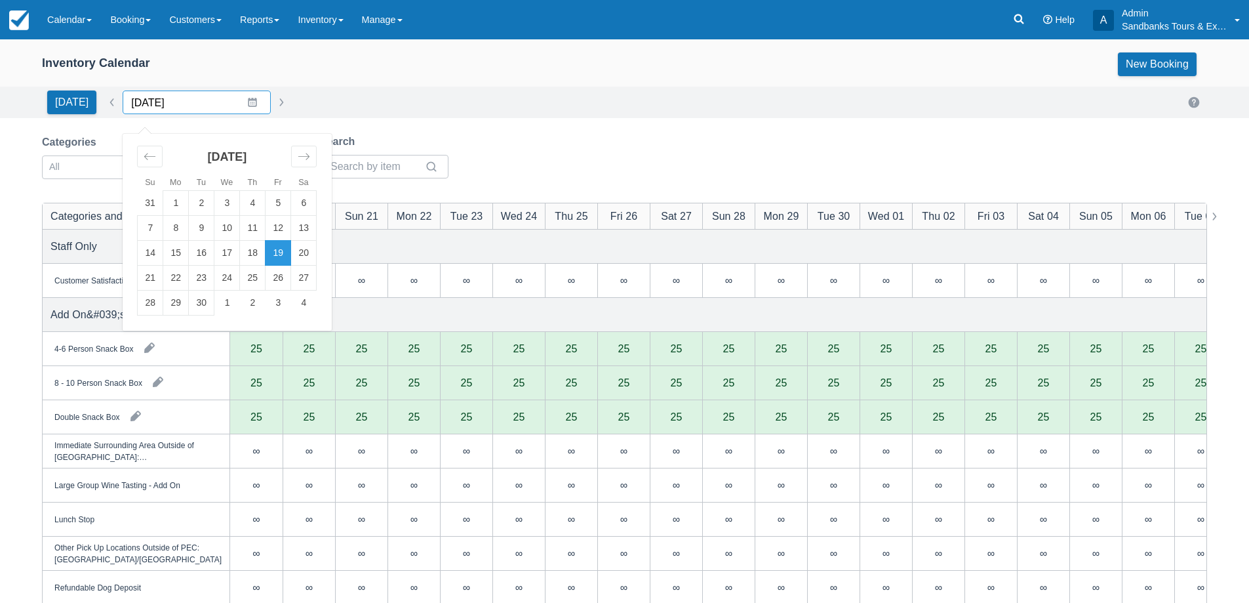
click at [243, 96] on input "[DATE]" at bounding box center [197, 103] width 148 height 24
click at [297, 253] on td "20" at bounding box center [304, 253] width 26 height 25
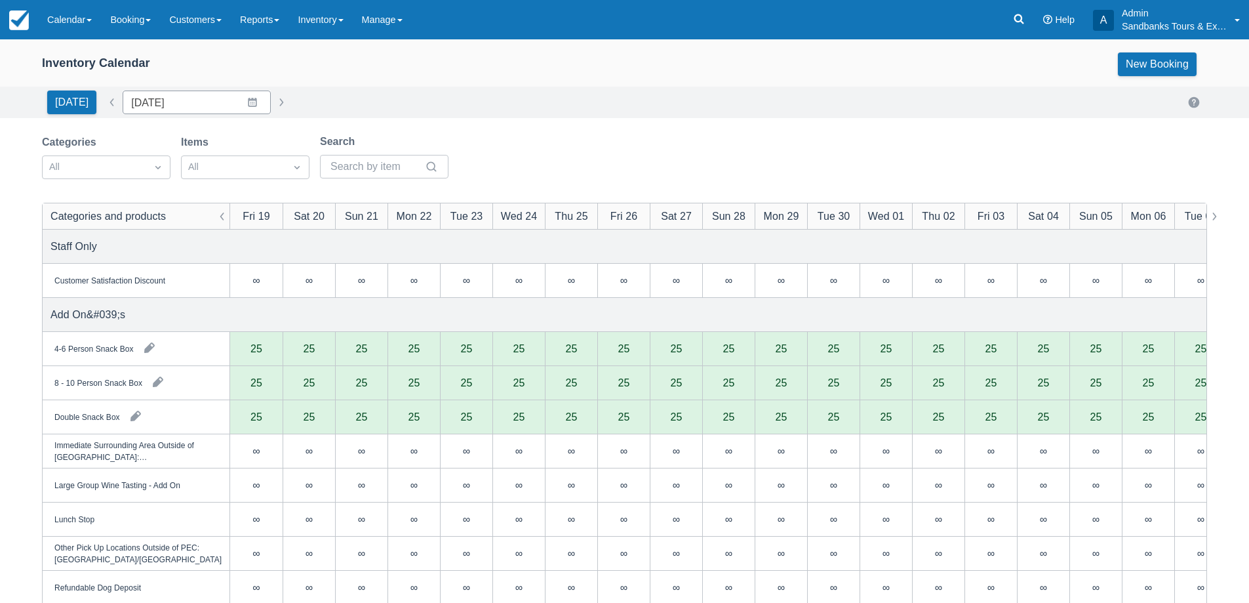
type input "[DATE]"
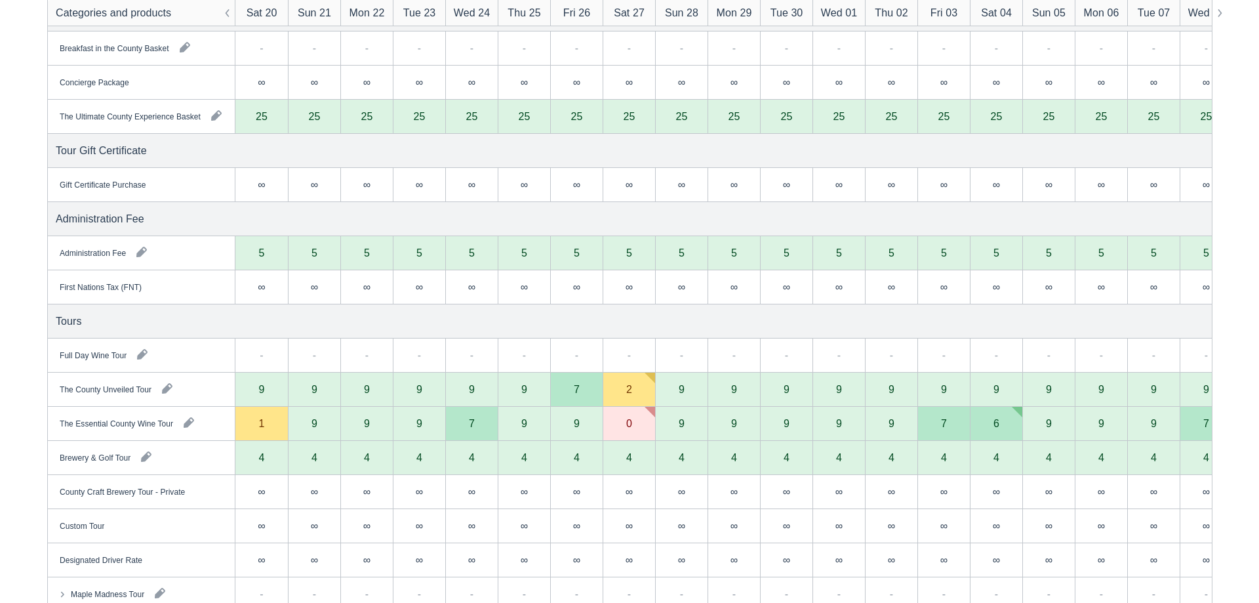
scroll to position [787, 0]
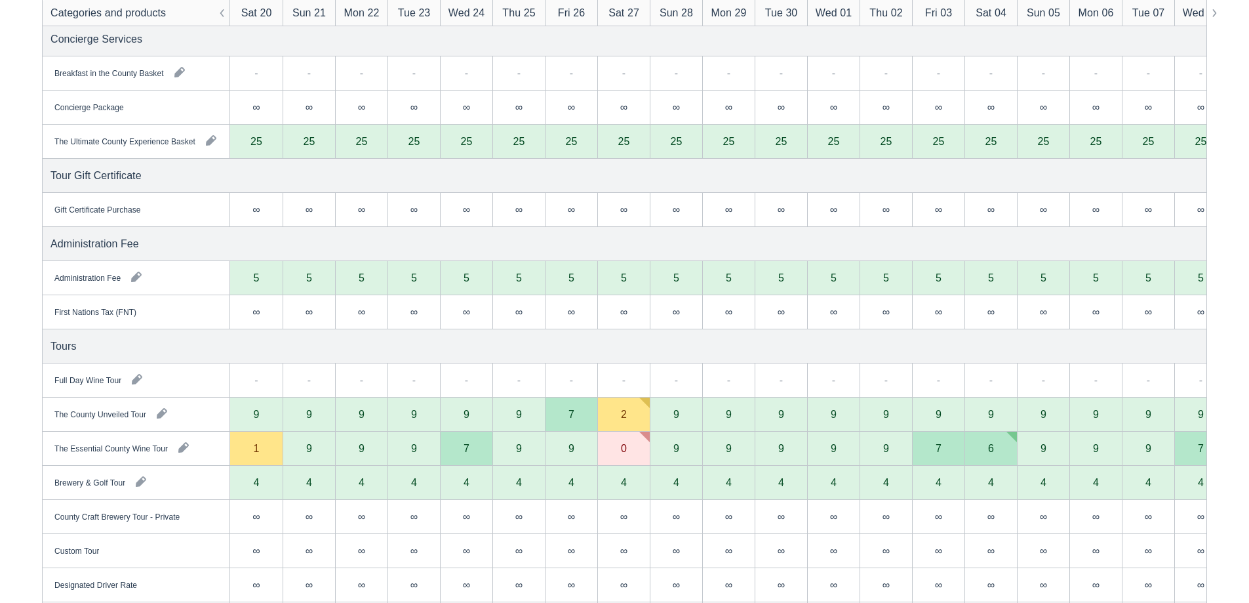
click at [262, 437] on div "1" at bounding box center [256, 449] width 52 height 34
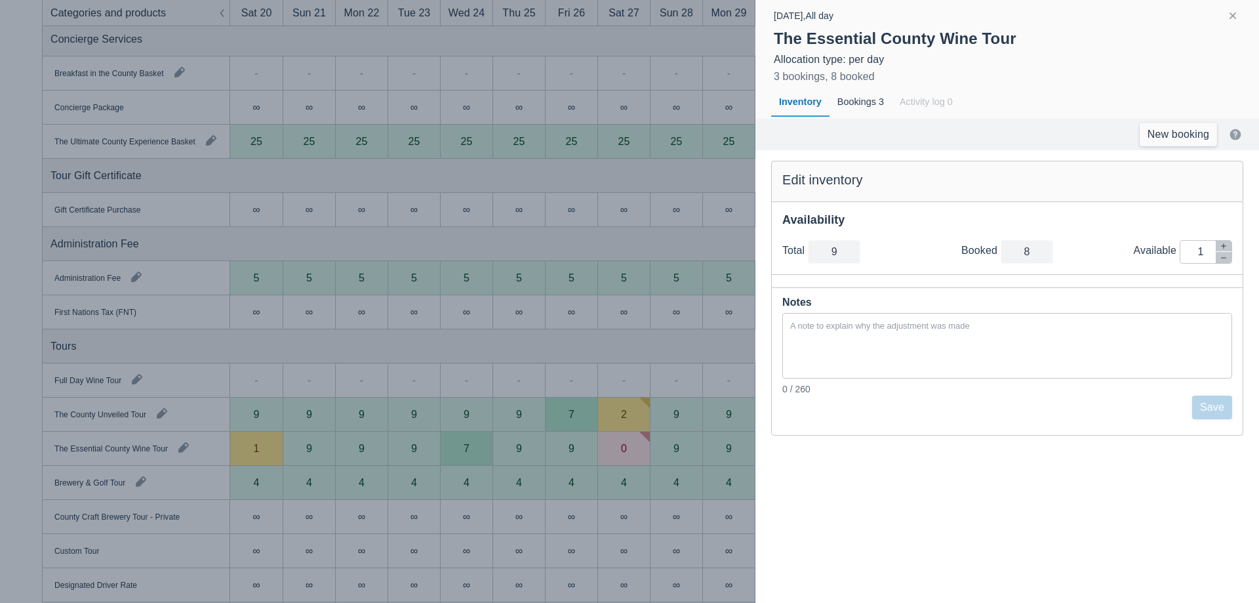
click at [1230, 20] on button "button" at bounding box center [1233, 16] width 16 height 16
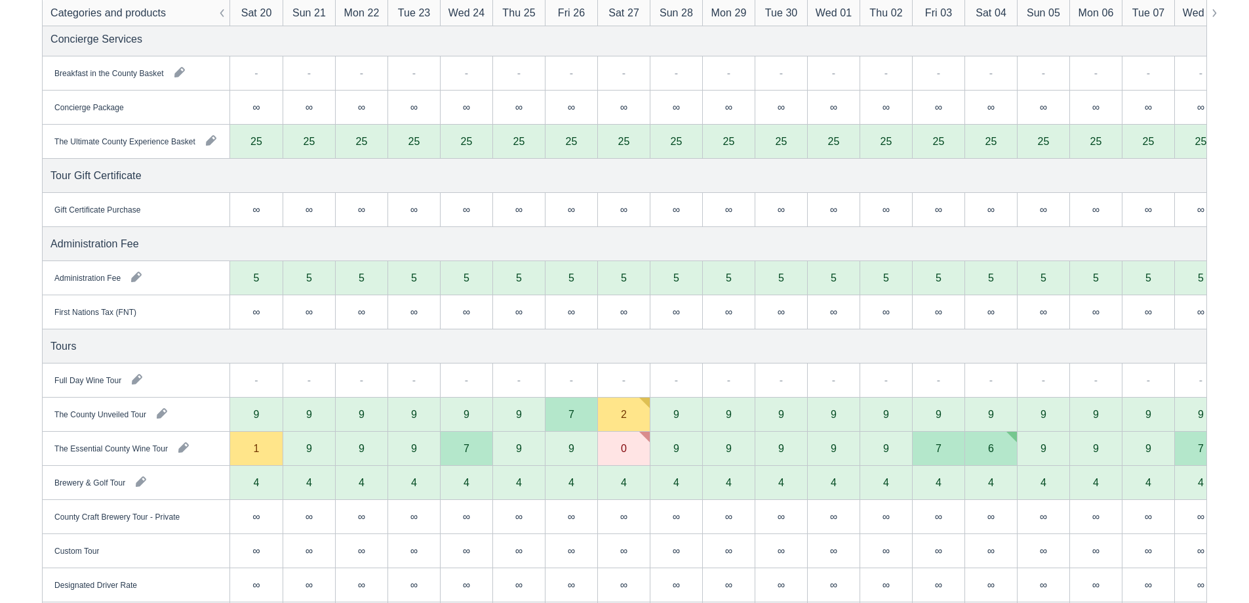
click at [250, 418] on div "9" at bounding box center [256, 414] width 52 height 34
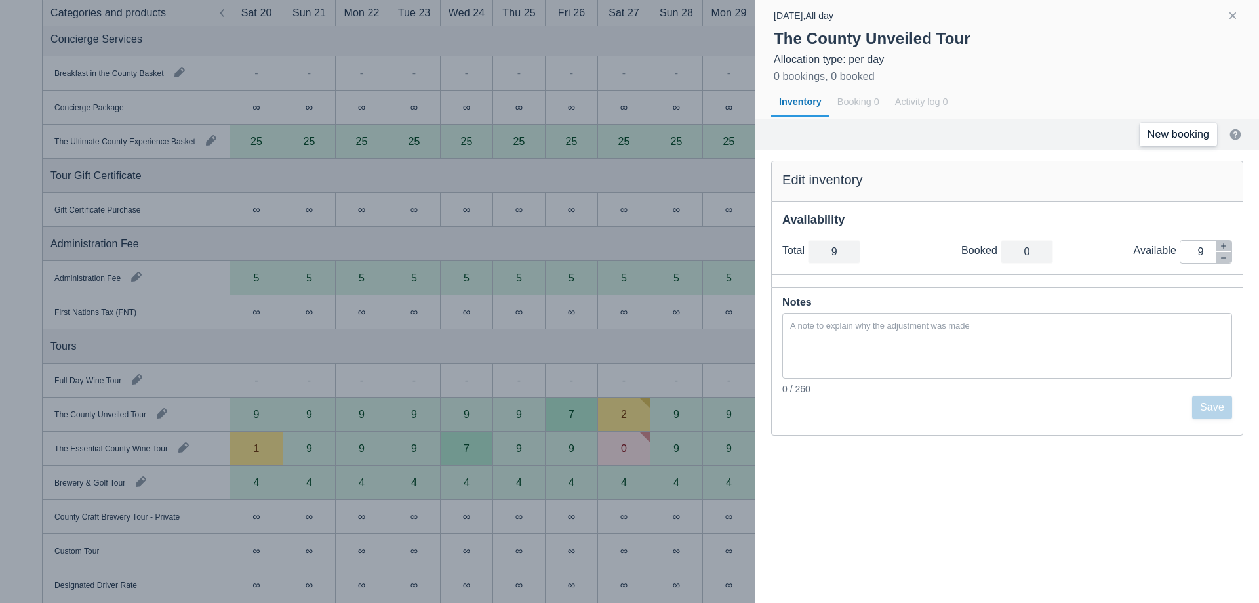
click at [1188, 140] on link "New booking" at bounding box center [1178, 135] width 77 height 24
click at [377, 225] on div at bounding box center [629, 301] width 1259 height 603
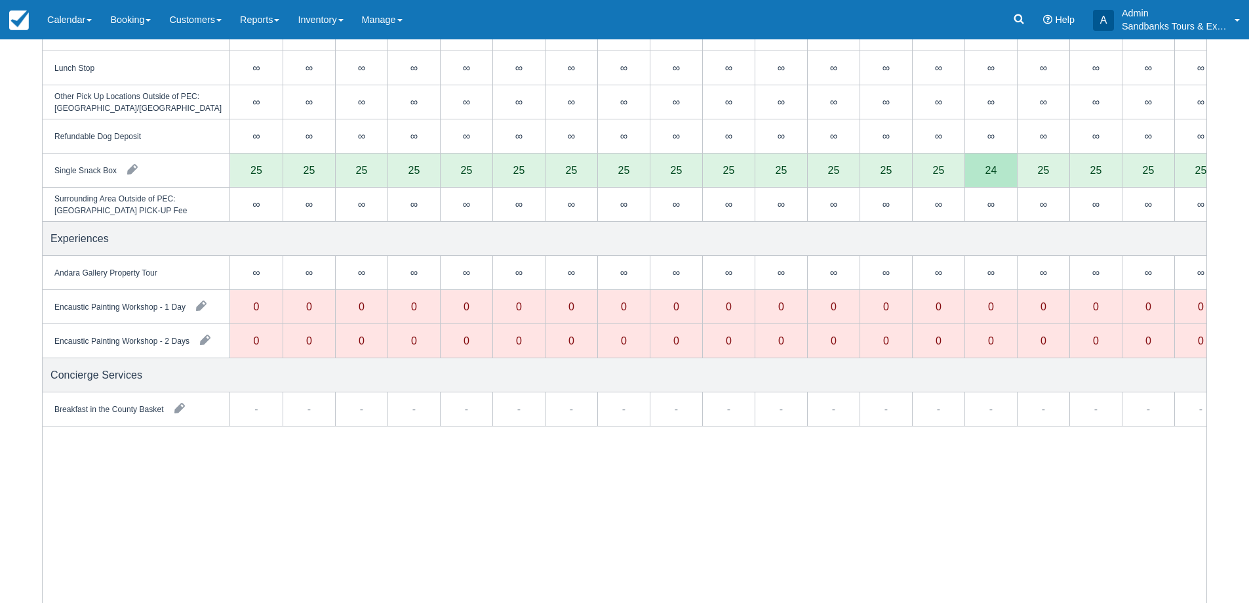
scroll to position [0, 0]
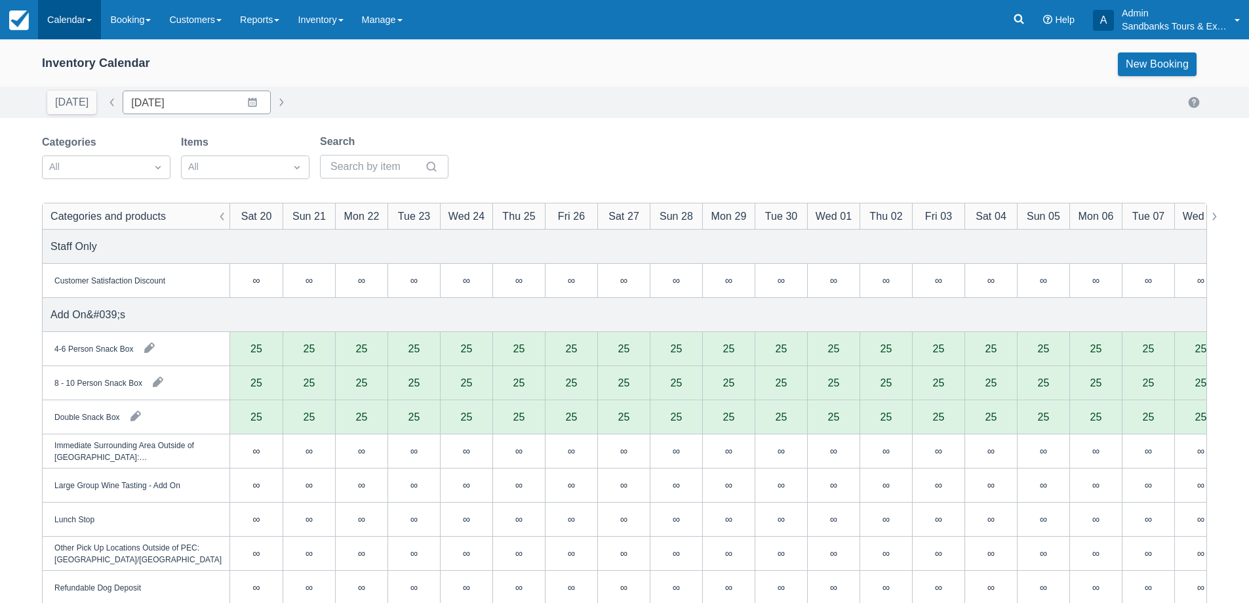
click at [67, 22] on link "Calendar" at bounding box center [69, 19] width 63 height 39
click at [93, 62] on link "Booking" at bounding box center [91, 57] width 104 height 28
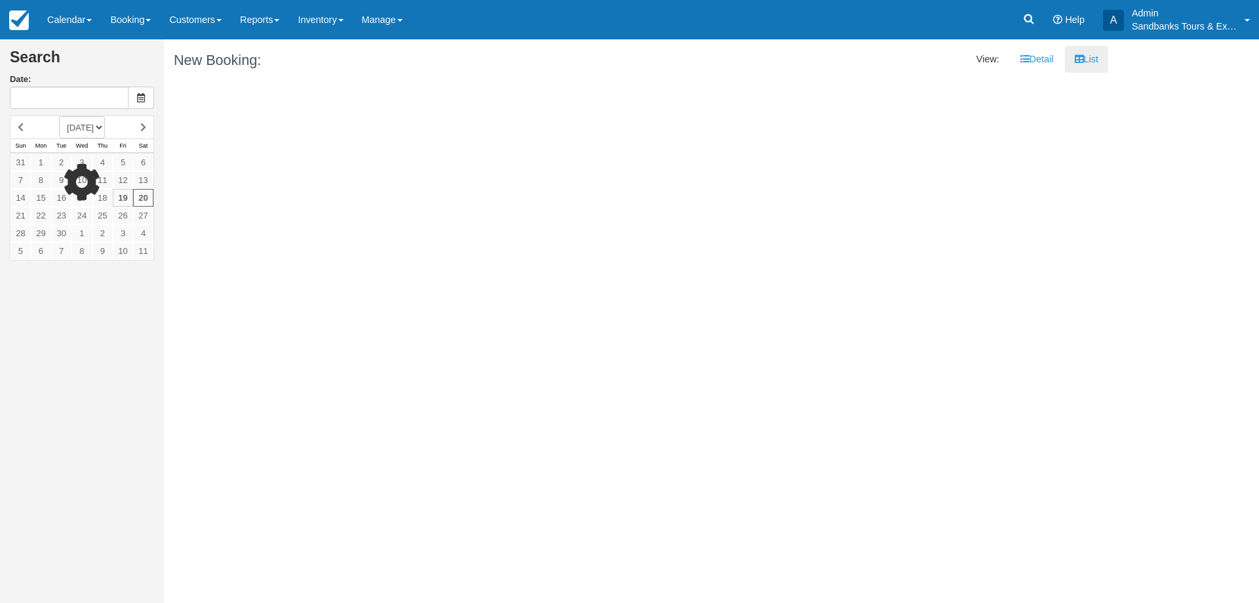
type input "[DATE]"
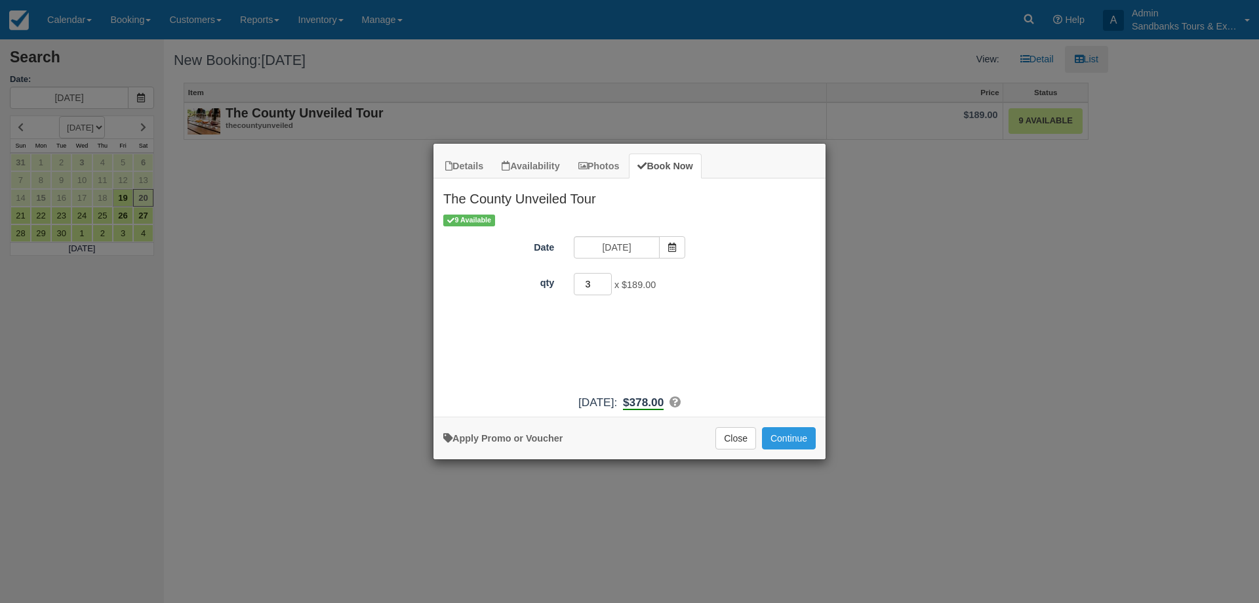
click at [607, 281] on input "3" at bounding box center [593, 284] width 38 height 22
click at [607, 281] on input "4" at bounding box center [593, 284] width 38 height 22
click at [607, 281] on input "5" at bounding box center [593, 284] width 38 height 22
click at [607, 281] on input "6" at bounding box center [593, 284] width 38 height 22
click at [607, 281] on input "7" at bounding box center [593, 284] width 38 height 22
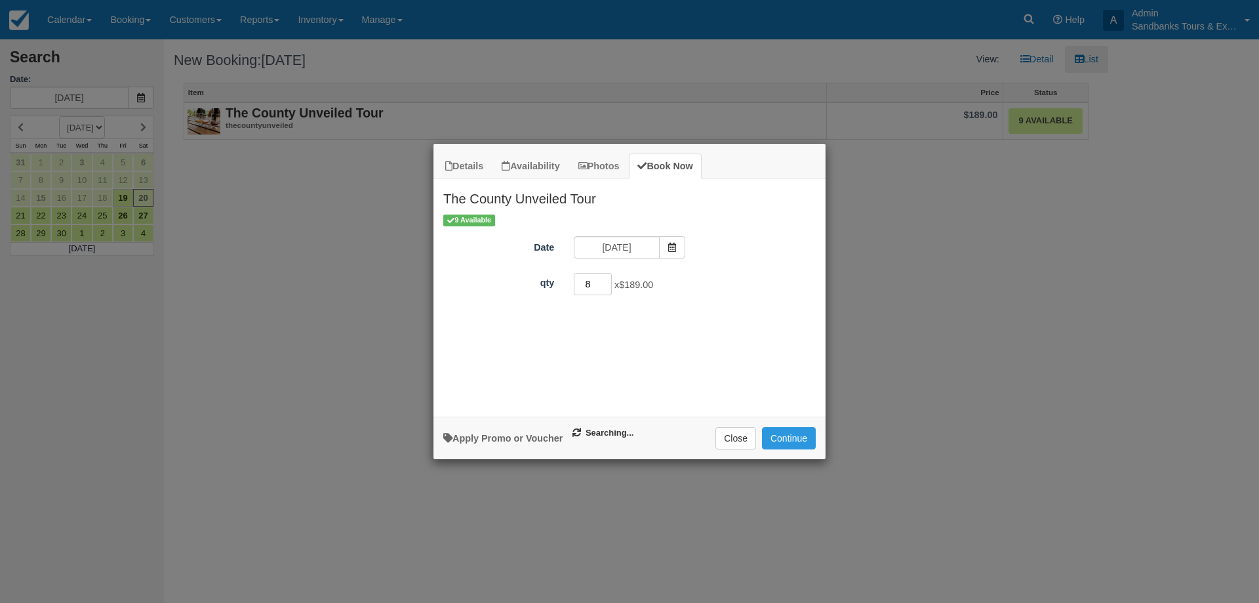
type input "8"
click at [607, 281] on input "8" at bounding box center [593, 284] width 38 height 22
click at [807, 434] on button "Continue" at bounding box center [789, 438] width 54 height 22
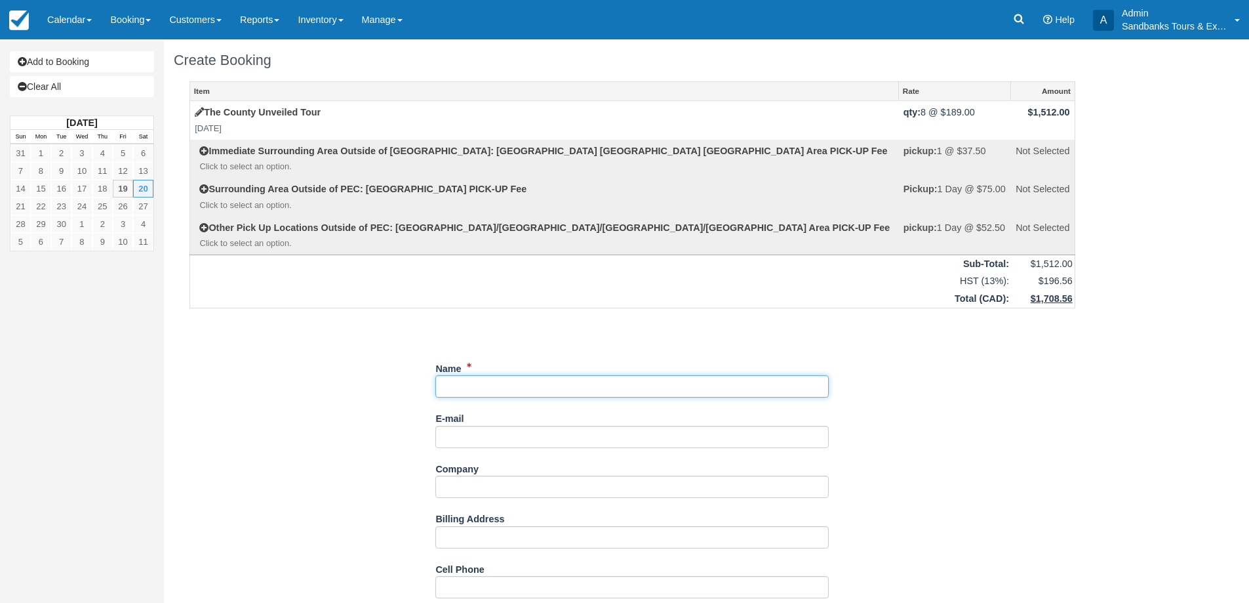
click at [495, 391] on input "Name" at bounding box center [632, 386] width 394 height 22
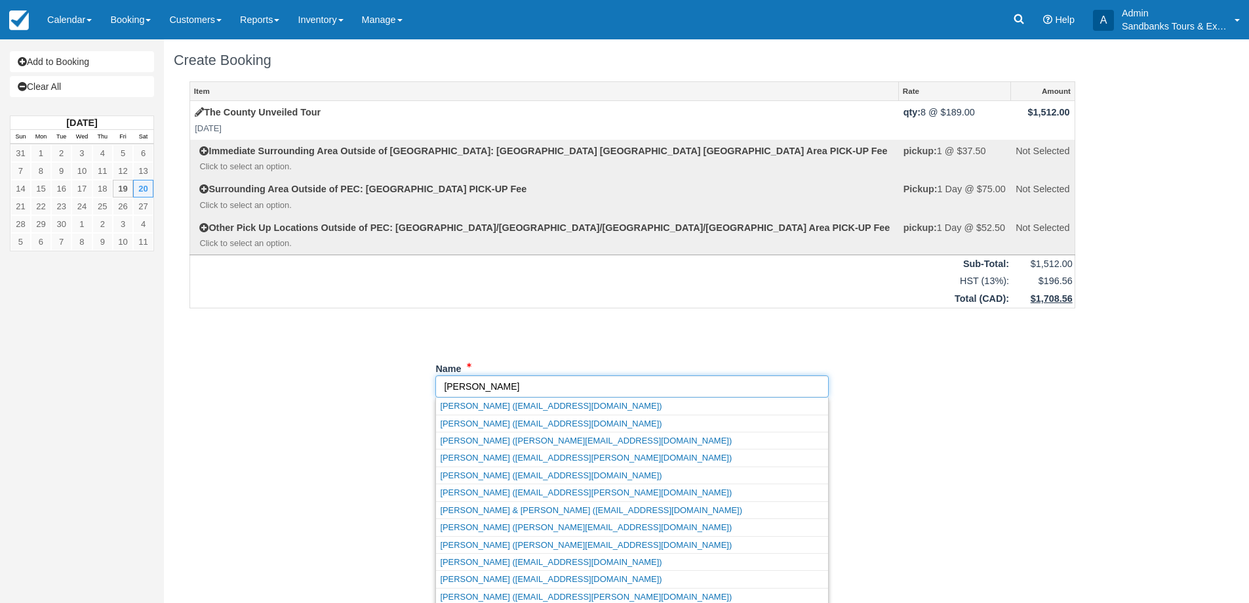
type input "[PERSON_NAME]"
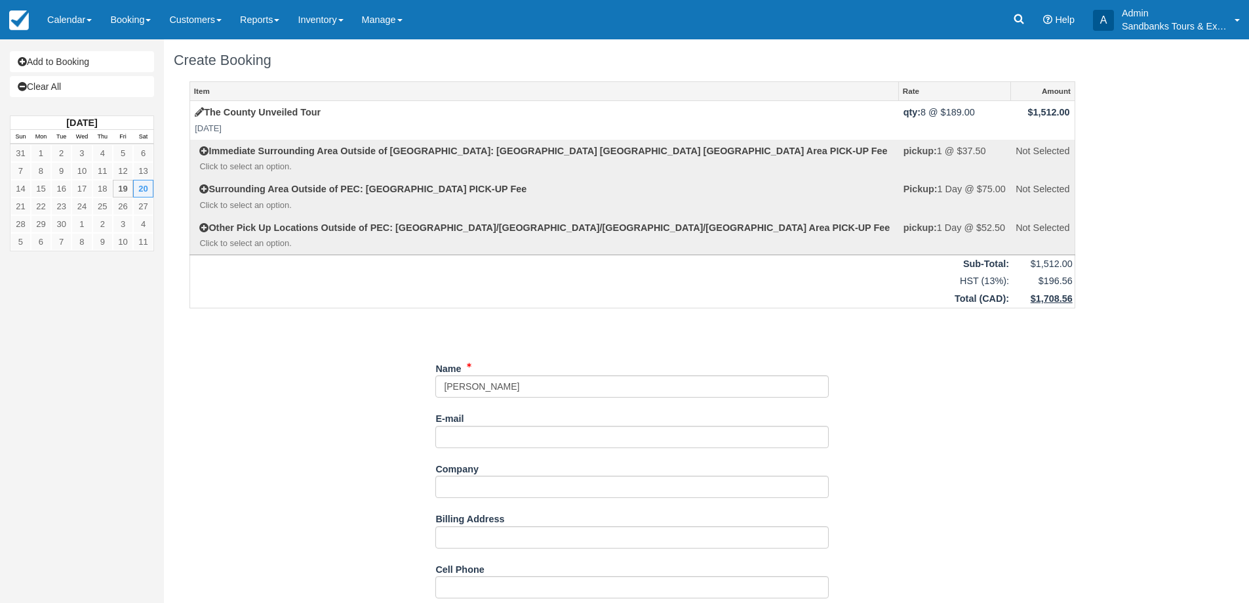
click at [512, 448] on div "E-mail Did you mean ?" at bounding box center [632, 432] width 394 height 51
click at [510, 438] on input "E-mail" at bounding box center [632, 437] width 394 height 22
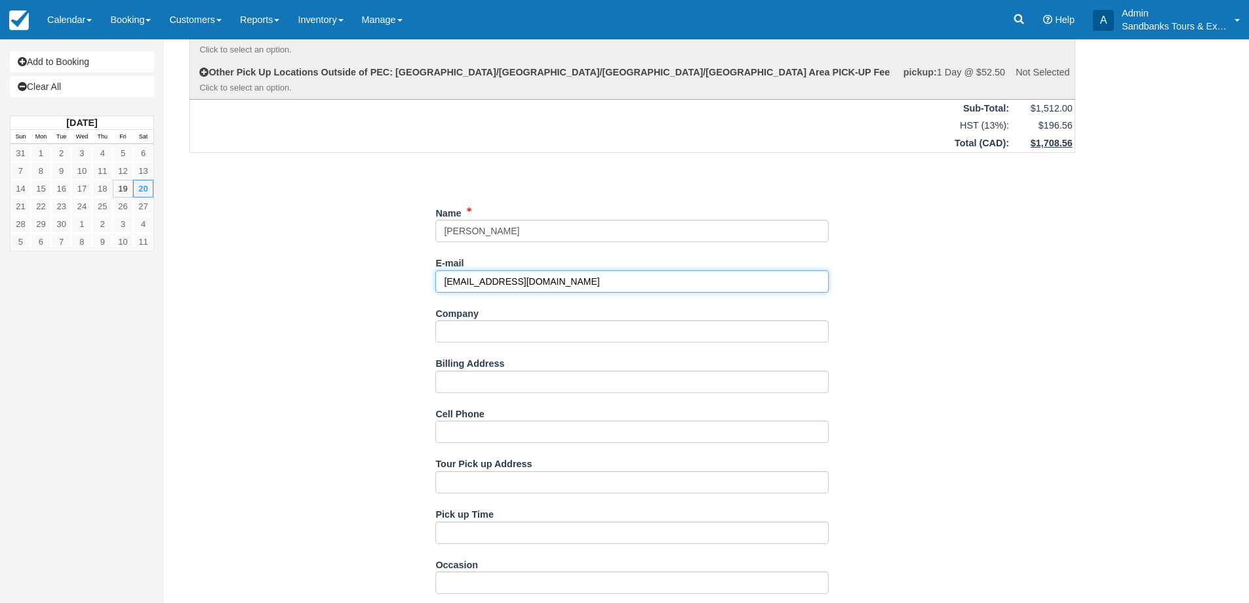
scroll to position [328, 0]
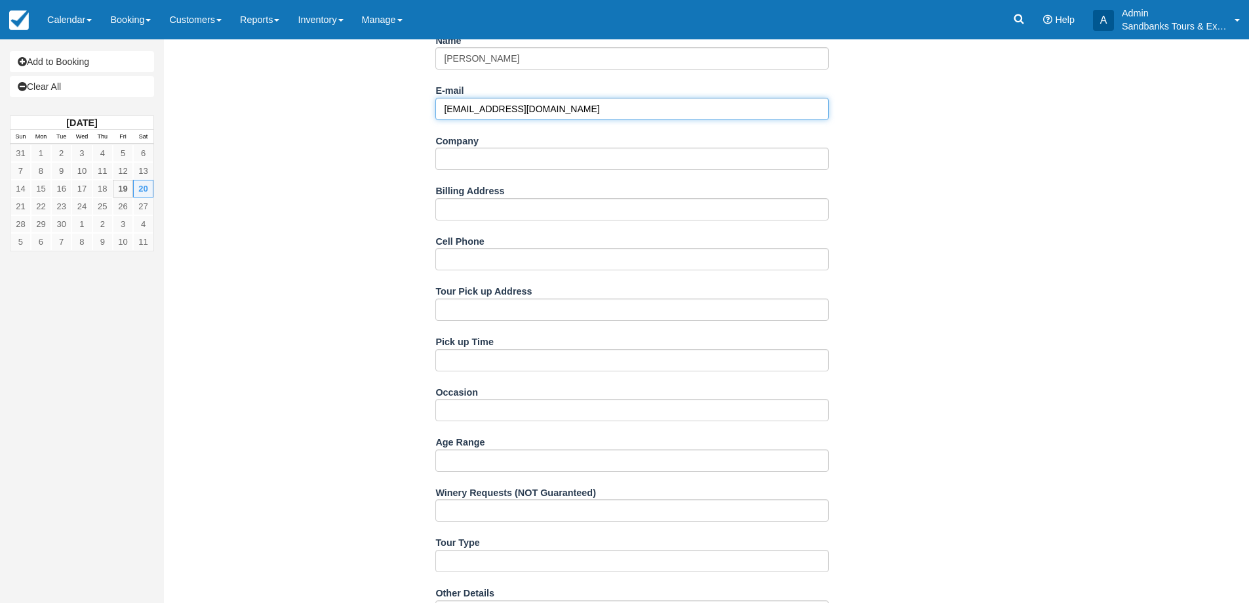
type input "[EMAIL_ADDRESS][DOMAIN_NAME]"
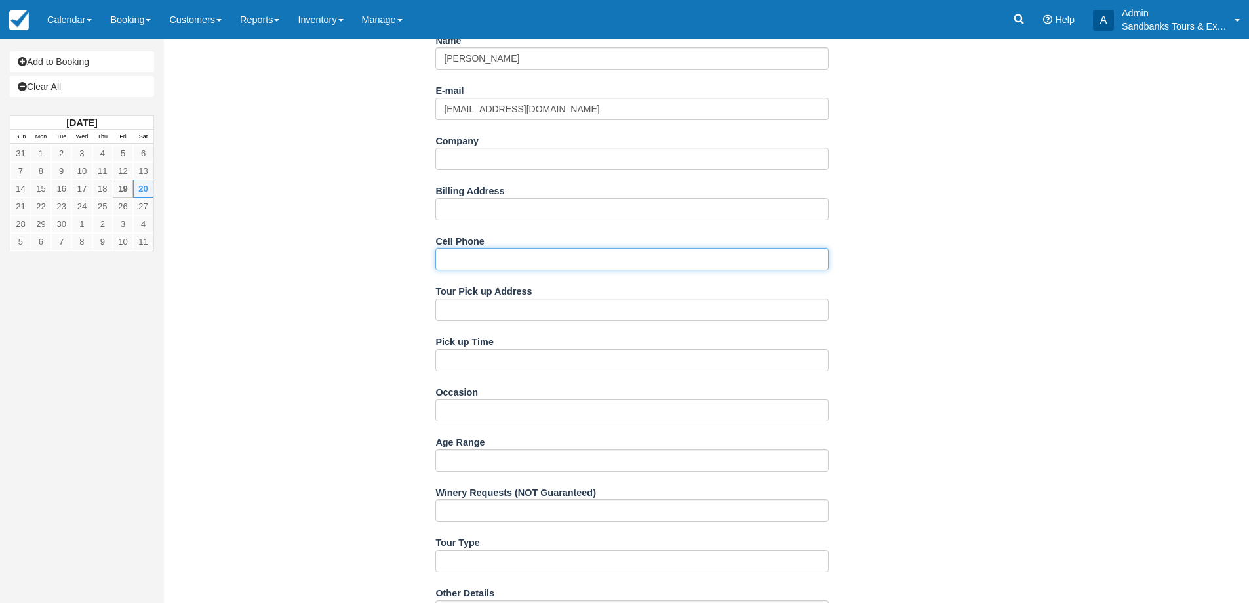
click at [474, 256] on input "Cell Phone" at bounding box center [632, 259] width 394 height 22
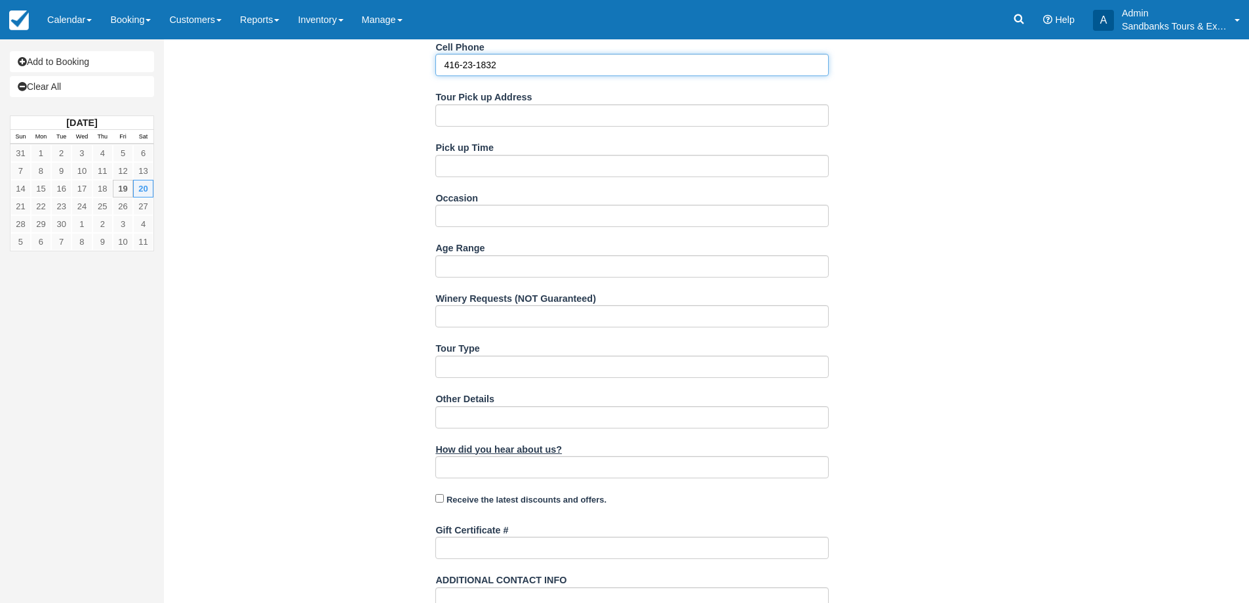
scroll to position [422, 0]
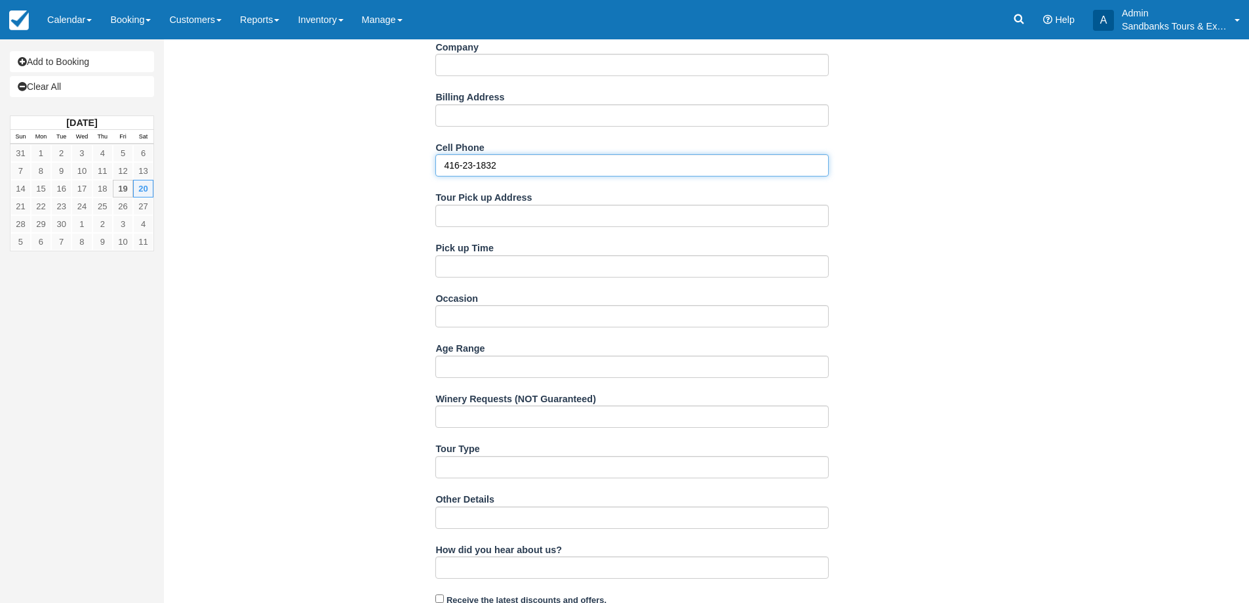
type input "416-23-1832"
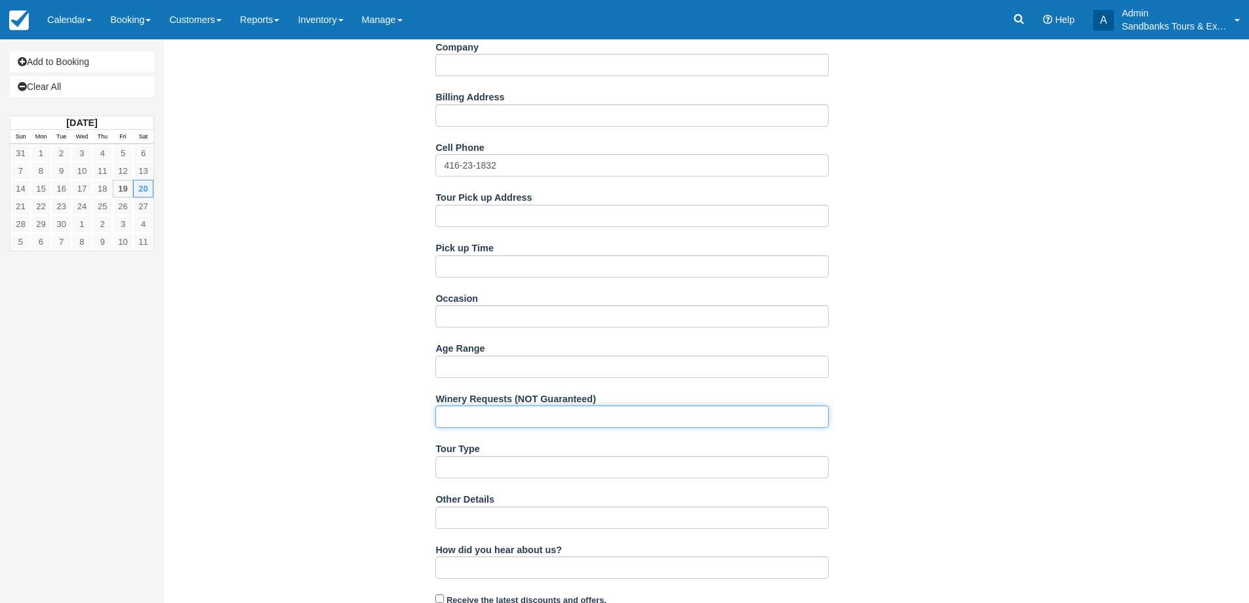
click at [491, 418] on input "Winery Requests (NOT Guaranteed)" at bounding box center [632, 416] width 394 height 22
type input "3 wineries and 1 brewery"
click at [241, 387] on div "Item Rate Amount The County Unveiled Tour [DATE] qty: 8 @ $189.00 $1,512.00 Imm…" at bounding box center [633, 246] width 918 height 1173
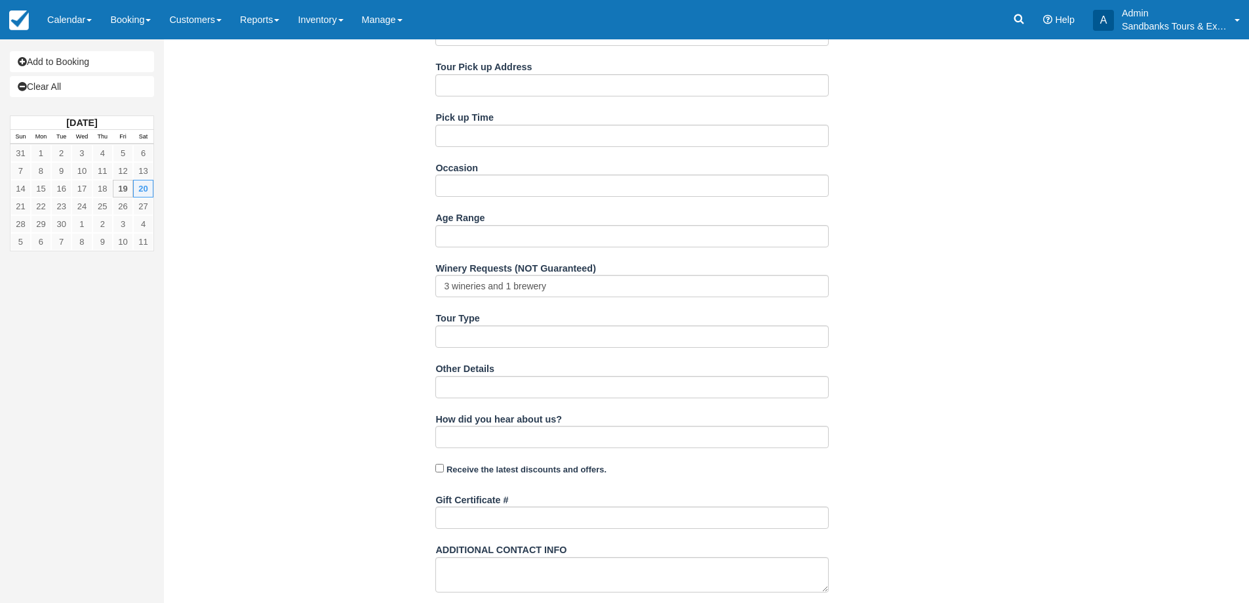
scroll to position [684, 0]
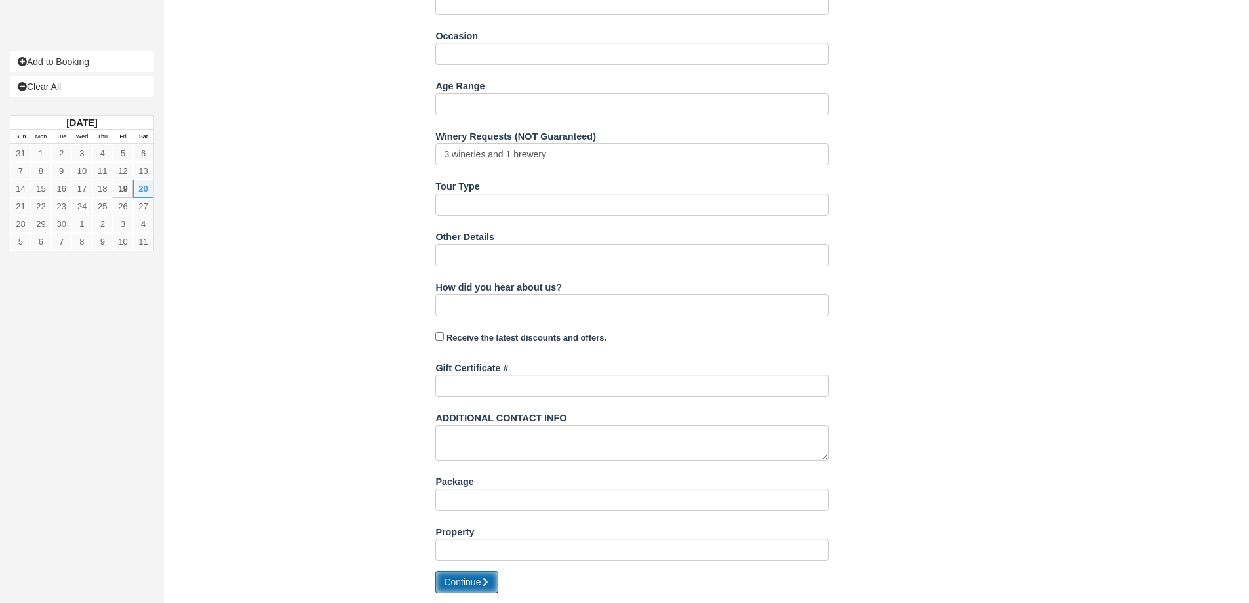
click at [483, 586] on button "Continue" at bounding box center [466, 582] width 63 height 22
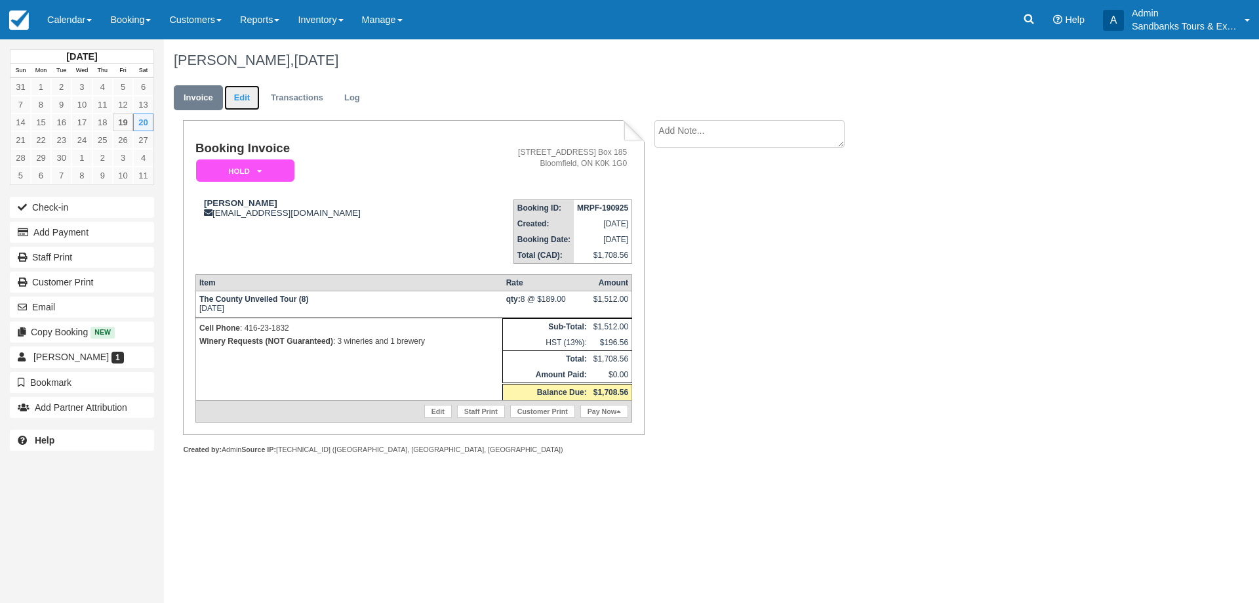
click at [245, 105] on link "Edit" at bounding box center [241, 98] width 35 height 26
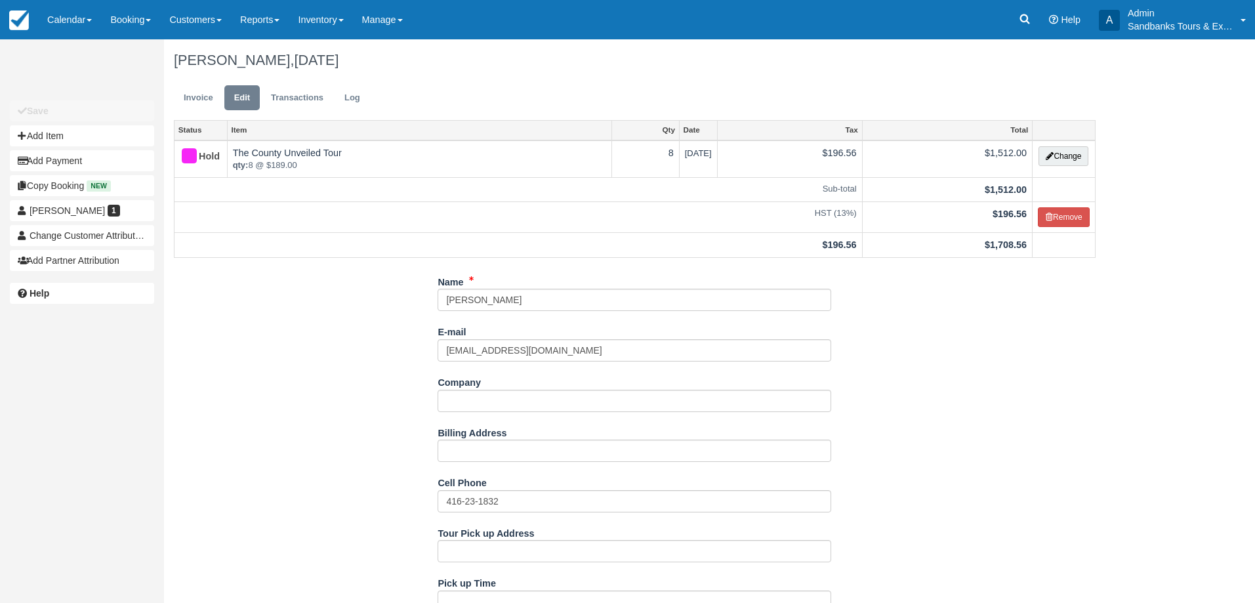
click at [194, 112] on ul "Invoice Edit Transactions Log" at bounding box center [634, 100] width 921 height 39
click at [193, 98] on link "Invoice" at bounding box center [198, 98] width 49 height 26
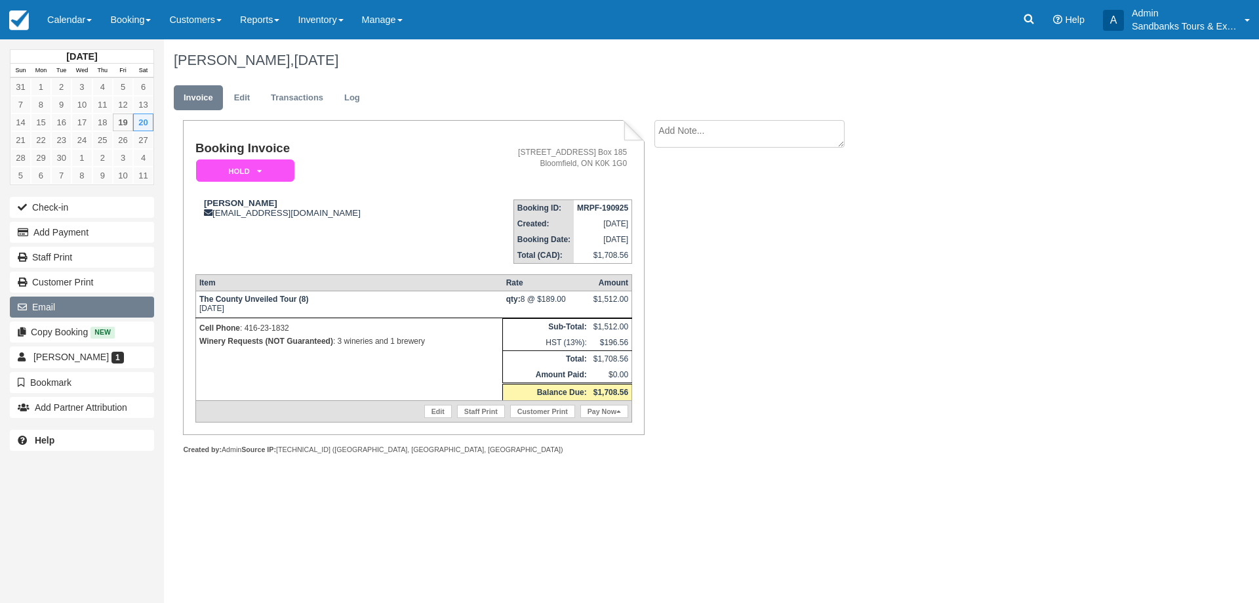
click at [92, 298] on button "Email" at bounding box center [82, 306] width 144 height 21
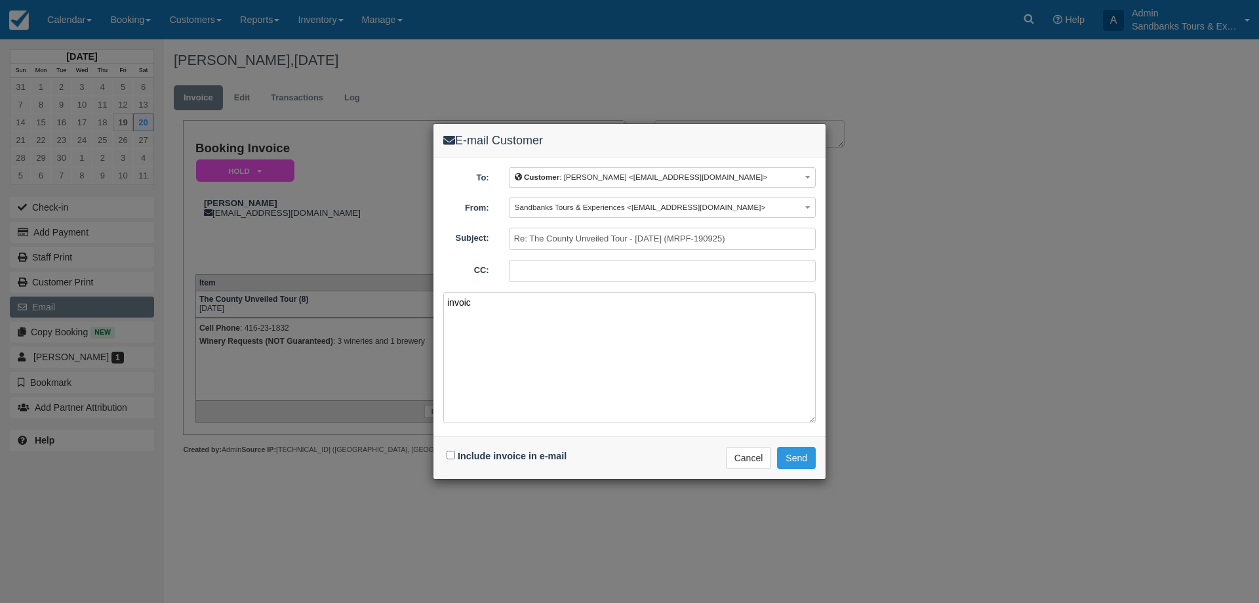
type textarea "invoice"
drag, startPoint x: 511, startPoint y: 301, endPoint x: 437, endPoint y: 295, distance: 74.3
click at [437, 295] on div "To: Customer : Brian <mlapsker@gmail.com> Customer : Brian <mlapsker@gmail.com>…" at bounding box center [630, 296] width 392 height 279
paste textarea "Please see your booking invoice below for a XXX tour for your group of XXX for …"
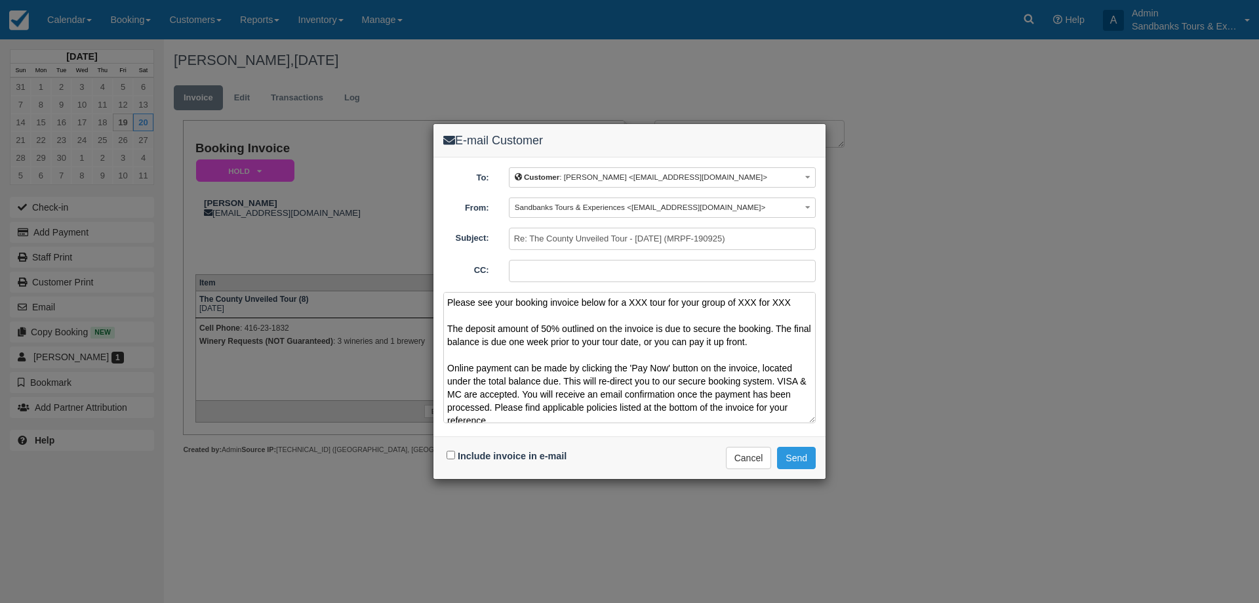
drag, startPoint x: 794, startPoint y: 301, endPoint x: 630, endPoint y: 305, distance: 164.0
click at [630, 305] on textarea "Please see your booking invoice below for a XXX tour for your group of XXX for …" at bounding box center [629, 357] width 373 height 131
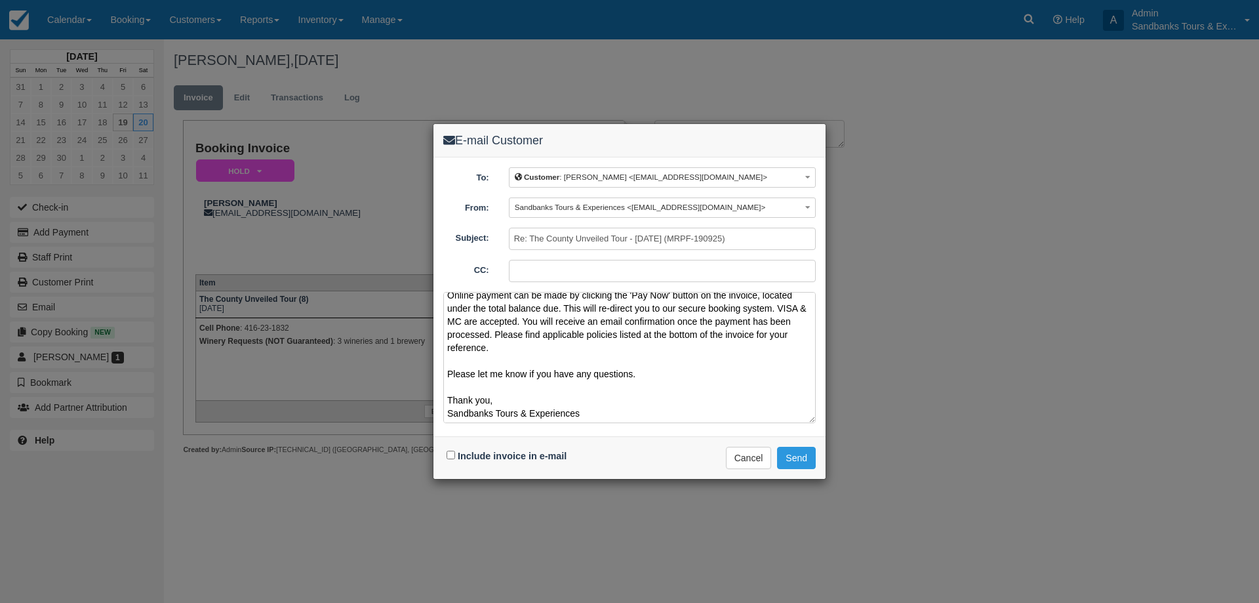
scroll to position [87, 0]
type textarea "Please see your booking invoice below for a County Unvieled Tour for your group…"
click at [451, 457] on input "Include invoice in e-mail" at bounding box center [451, 455] width 9 height 9
checkbox input "true"
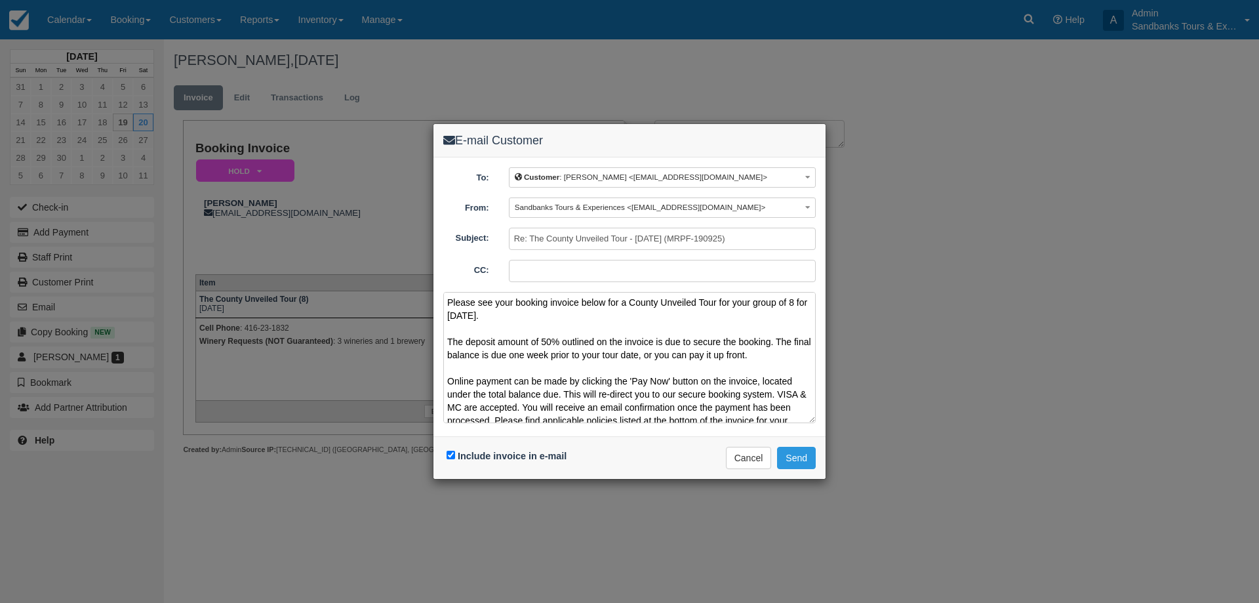
click at [544, 317] on textarea "Please see your booking invoice below for a County Unveiled Tour for your group…" at bounding box center [629, 357] width 373 height 131
drag, startPoint x: 781, startPoint y: 355, endPoint x: 466, endPoint y: 348, distance: 314.9
click at [466, 348] on textarea "Please see your booking invoice below for a County Unveiled Tour for your group…" at bounding box center [629, 357] width 373 height 131
click at [586, 335] on textarea "Please see your booking invoice below for a County Unveiled Tour for your group…" at bounding box center [629, 357] width 373 height 131
drag, startPoint x: 590, startPoint y: 420, endPoint x: 436, endPoint y: 251, distance: 228.9
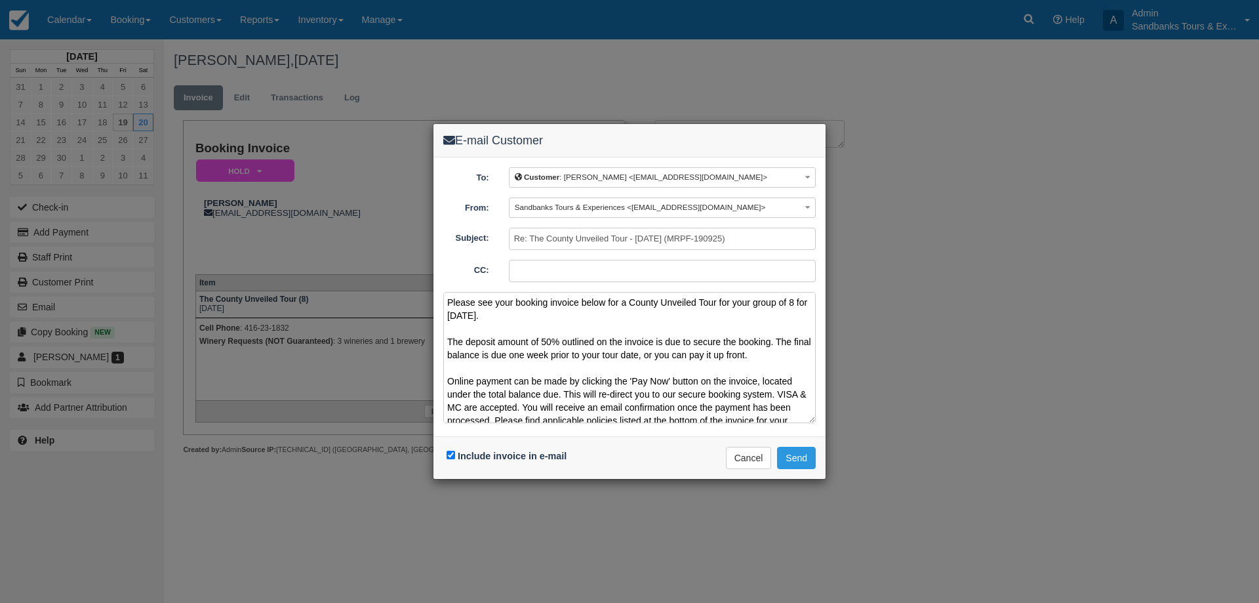
click at [436, 251] on div "To: Customer : Brian <mlapsker@gmail.com> Customer : Brian <mlapsker@gmail.com>…" at bounding box center [630, 296] width 392 height 279
type textarea "Please see your booking invoice below for a County Unveiled Tour for your group…"
click at [751, 462] on button "Cancel" at bounding box center [749, 458] width 46 height 22
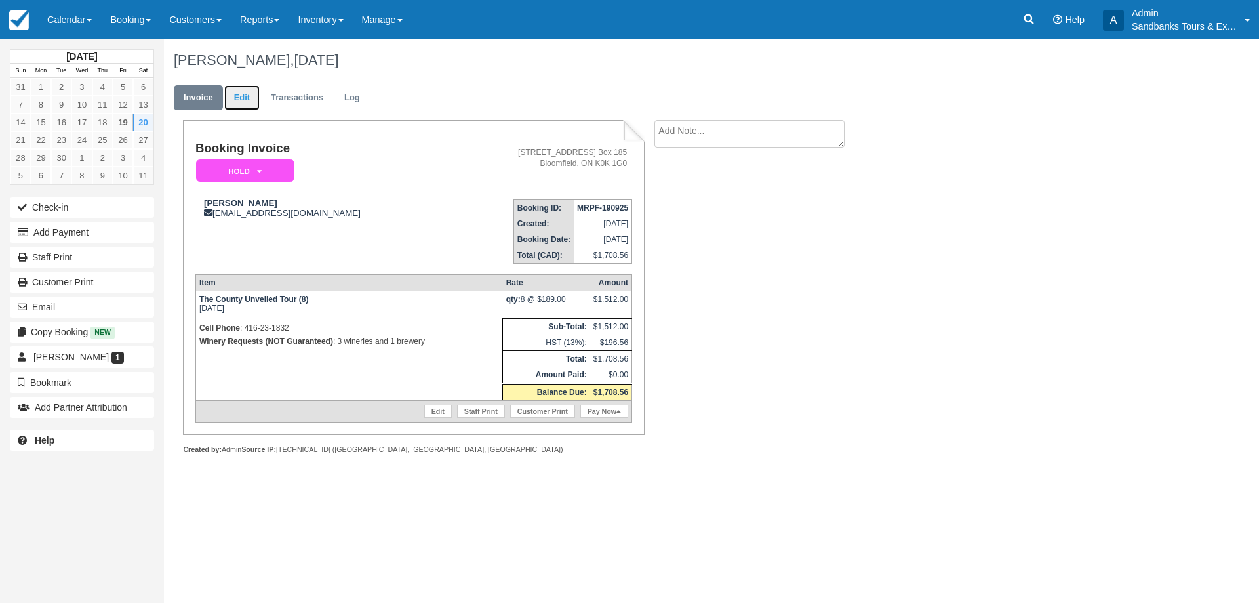
click at [230, 89] on link "Edit" at bounding box center [241, 98] width 35 height 26
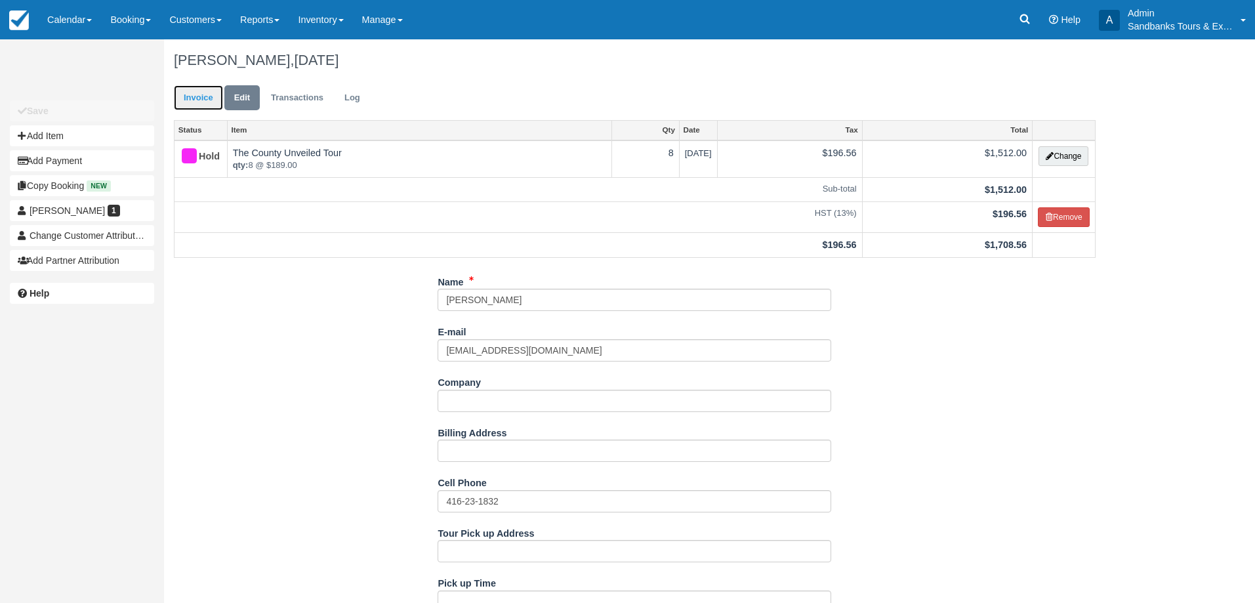
click at [204, 89] on link "Invoice" at bounding box center [198, 98] width 49 height 26
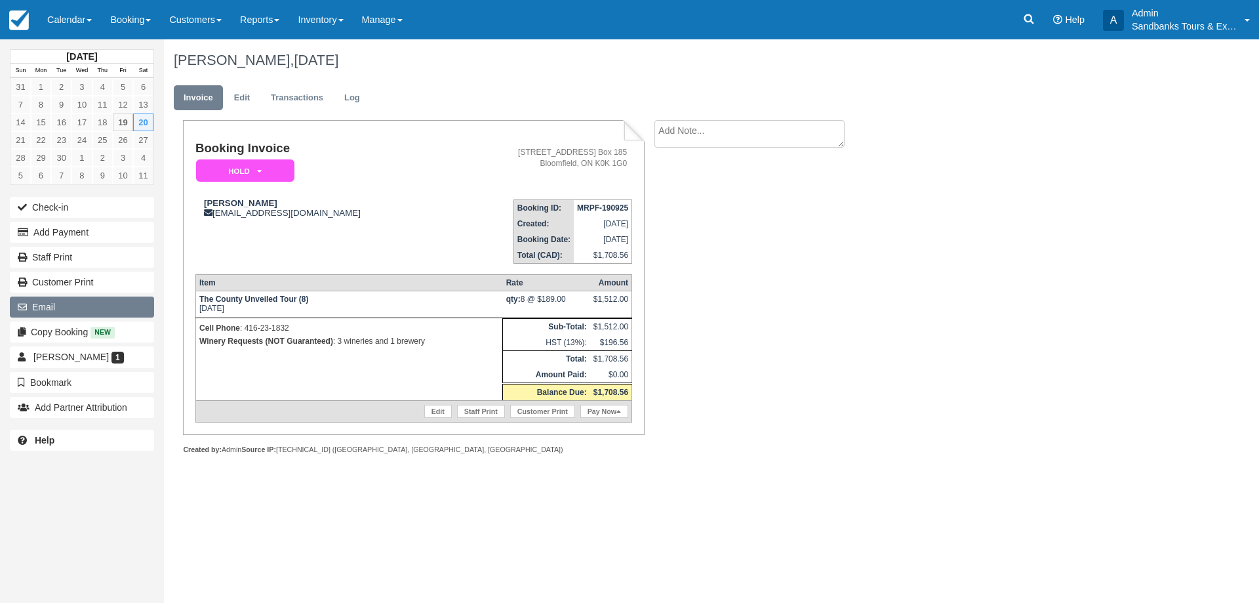
click at [74, 308] on button "Email" at bounding box center [82, 306] width 144 height 21
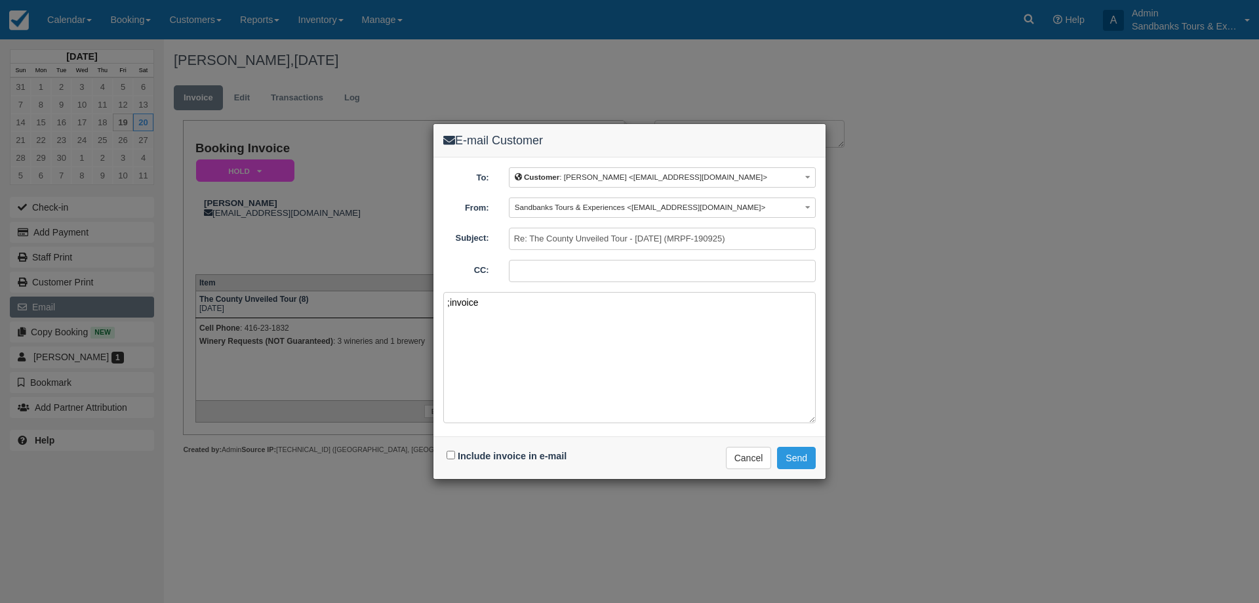
paste textarea "Please see your booking invoice below for a XXX tour for your group of XXX for …"
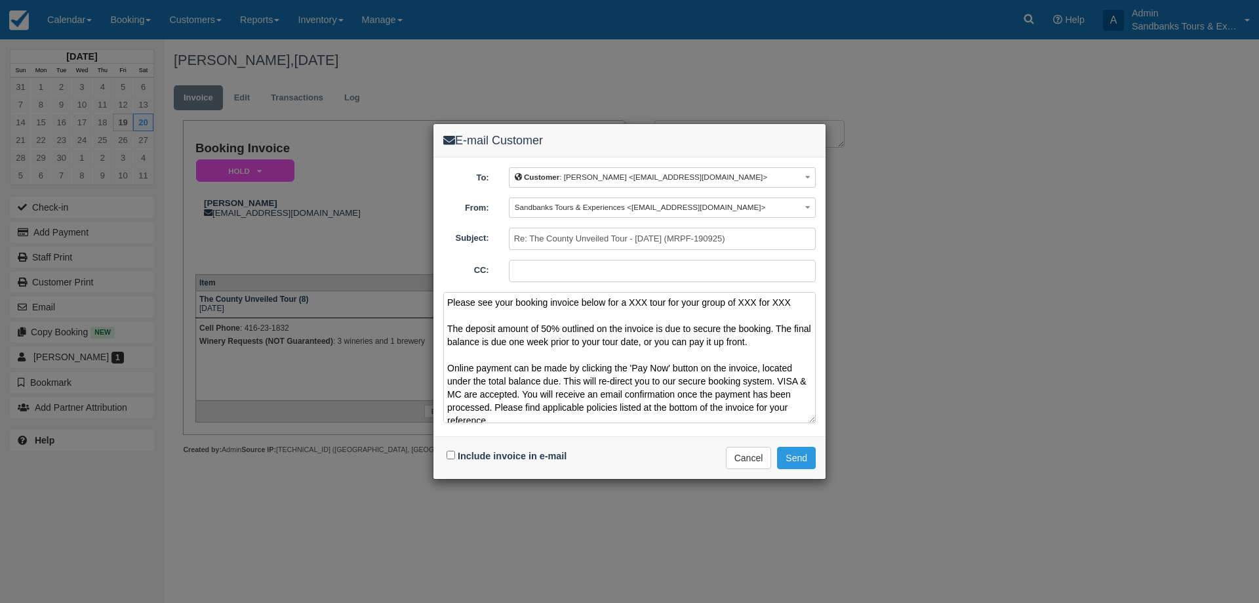
drag, startPoint x: 594, startPoint y: 417, endPoint x: 413, endPoint y: 244, distance: 251.0
click at [413, 244] on div "E-mail Customer To: Customer : [PERSON_NAME] <[EMAIL_ADDRESS][DOMAIN_NAME]> Cus…" at bounding box center [629, 301] width 1259 height 603
paste textarea "County Unveiled Tour for your group of 8 for [DATE]."
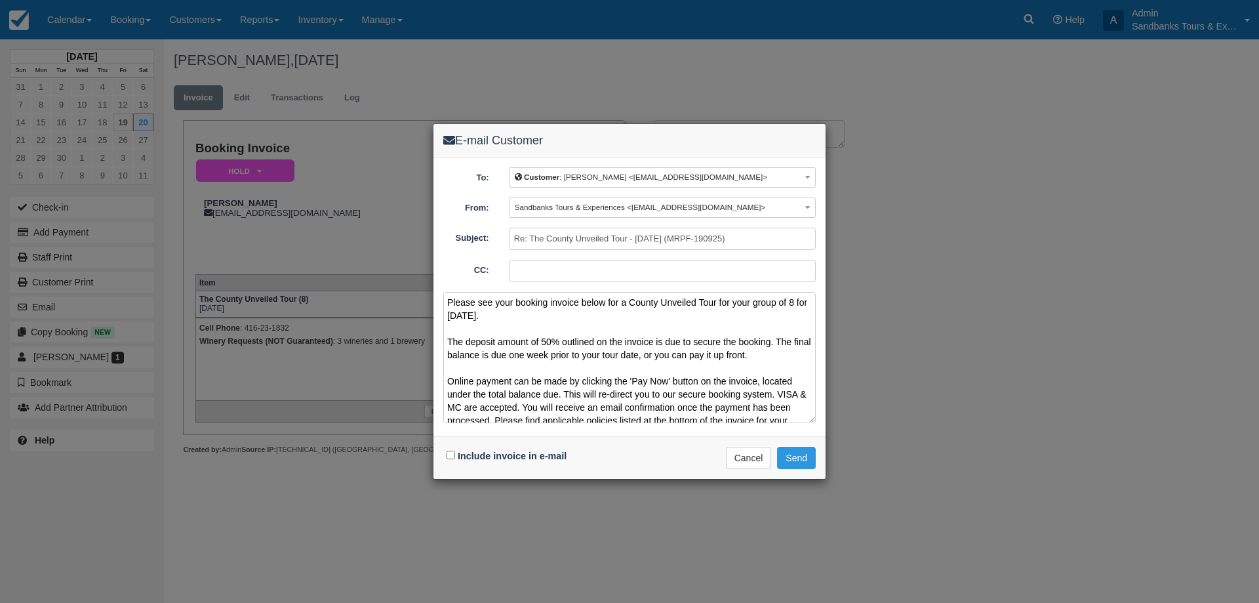
type textarea "Please see your booking invoice below for a County Unveiled Tour for your group…"
click at [453, 455] on input "Include invoice in e-mail" at bounding box center [451, 455] width 9 height 9
checkbox input "true"
click at [805, 456] on button "Send" at bounding box center [796, 458] width 39 height 22
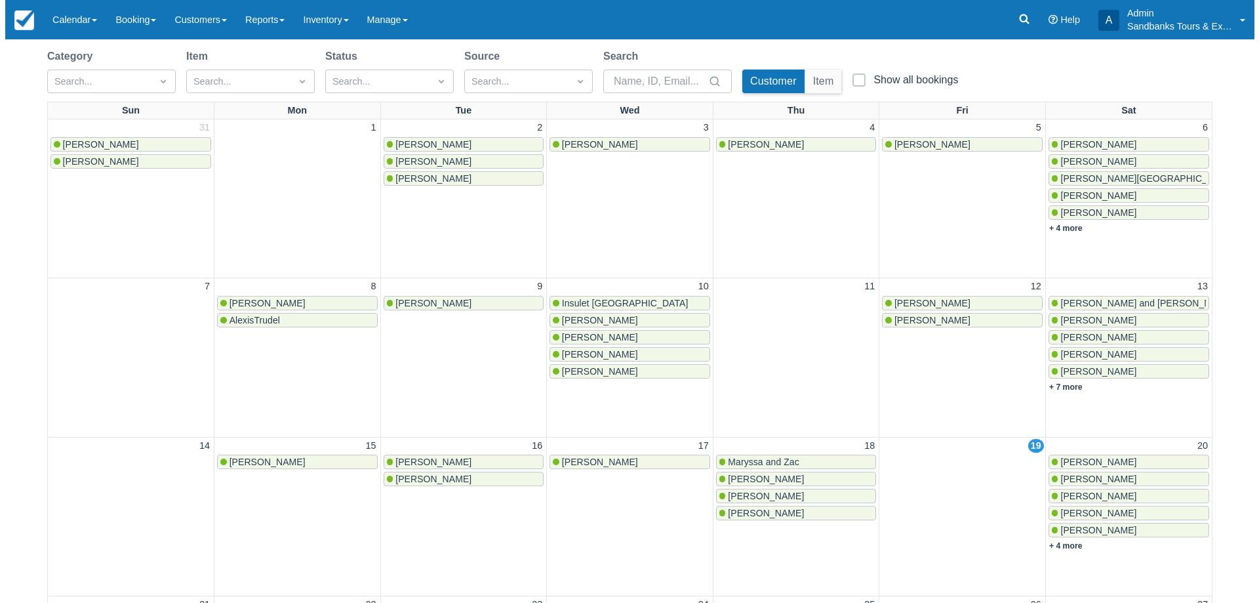
scroll to position [197, 0]
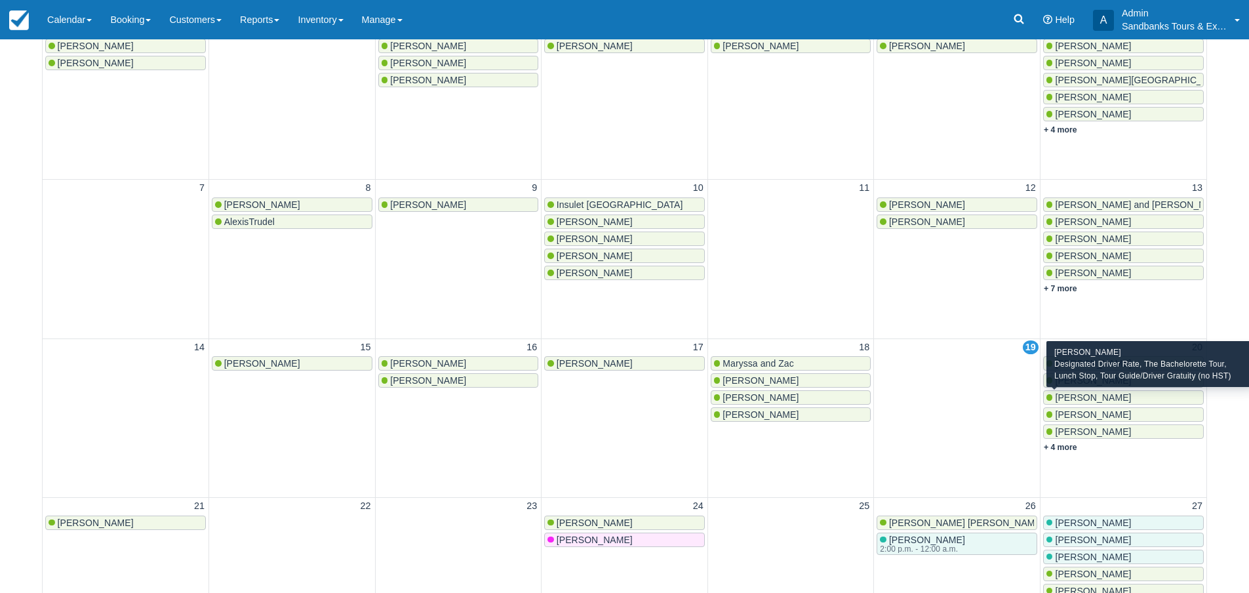
click at [1086, 399] on span "[PERSON_NAME]" at bounding box center [1093, 397] width 76 height 10
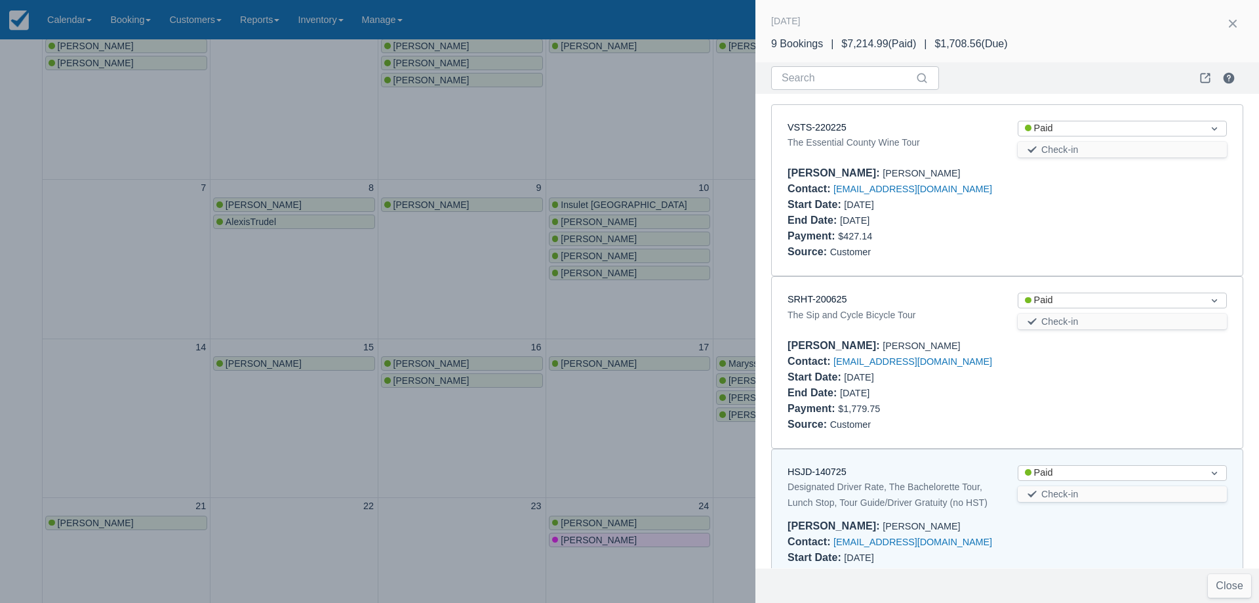
scroll to position [355, 0]
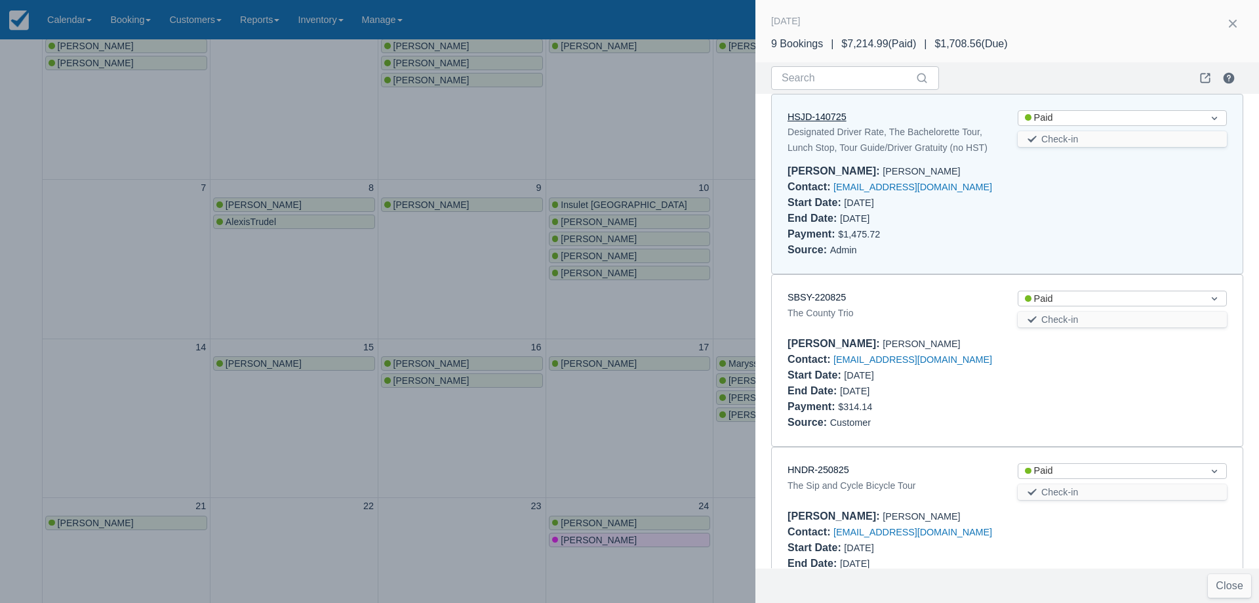
click at [811, 115] on link "HSJD-140725" at bounding box center [817, 116] width 59 height 10
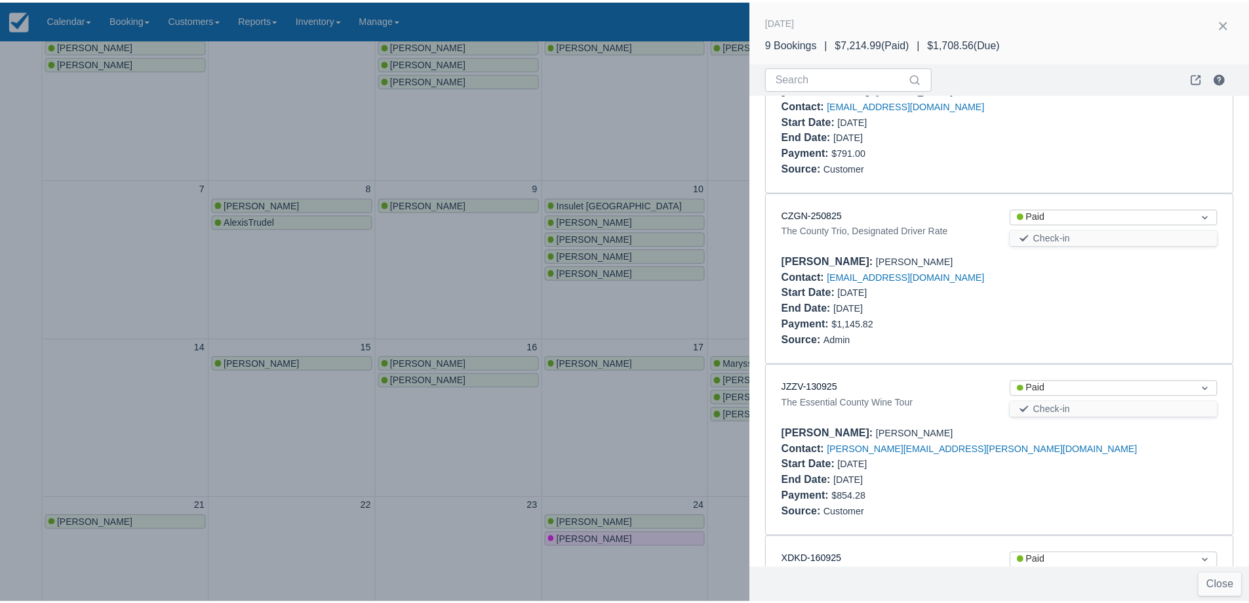
scroll to position [1105, 0]
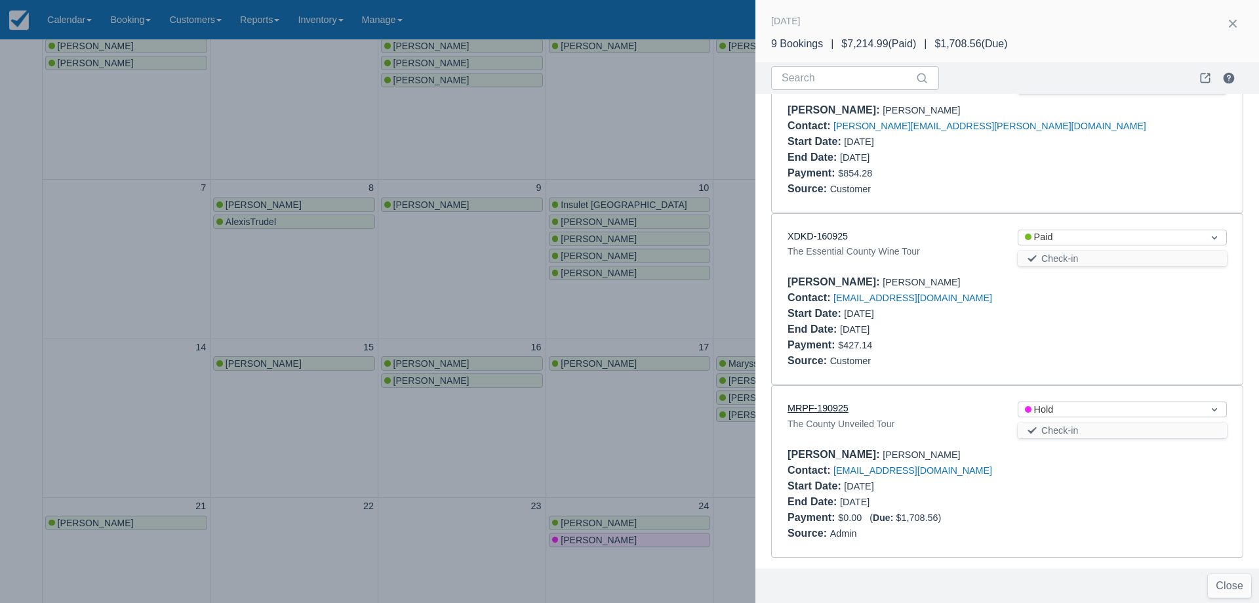
click at [830, 405] on link "MRPF-190925" at bounding box center [818, 408] width 61 height 10
click at [420, 254] on div at bounding box center [629, 301] width 1259 height 603
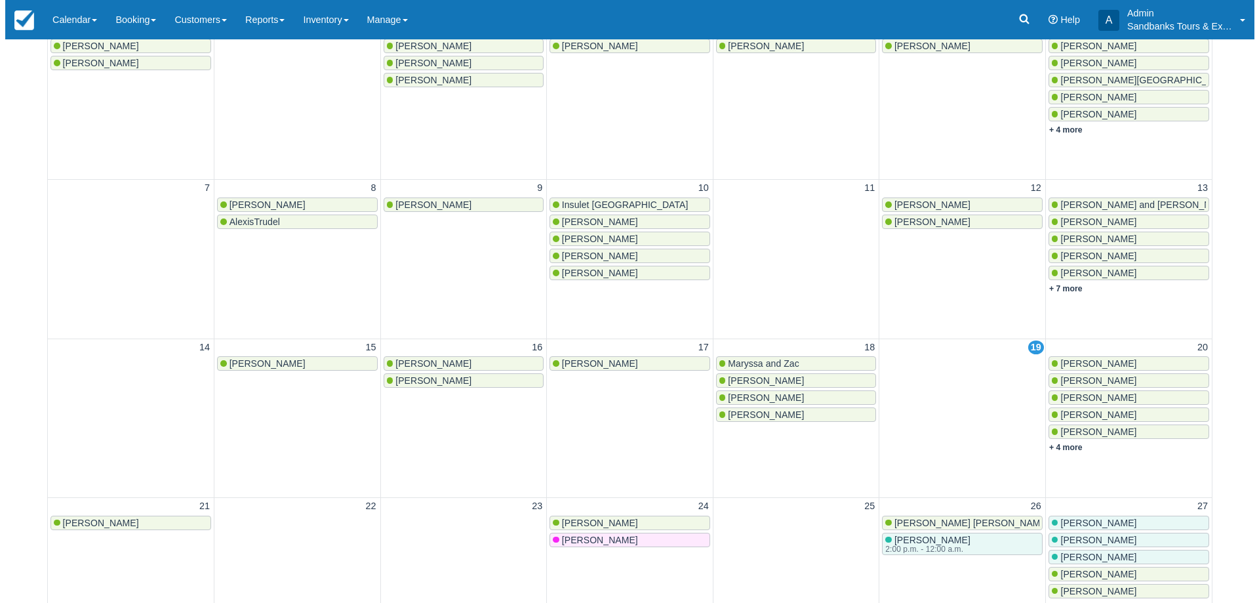
scroll to position [0, 0]
click at [1068, 443] on link "+ 4 more" at bounding box center [1060, 447] width 33 height 9
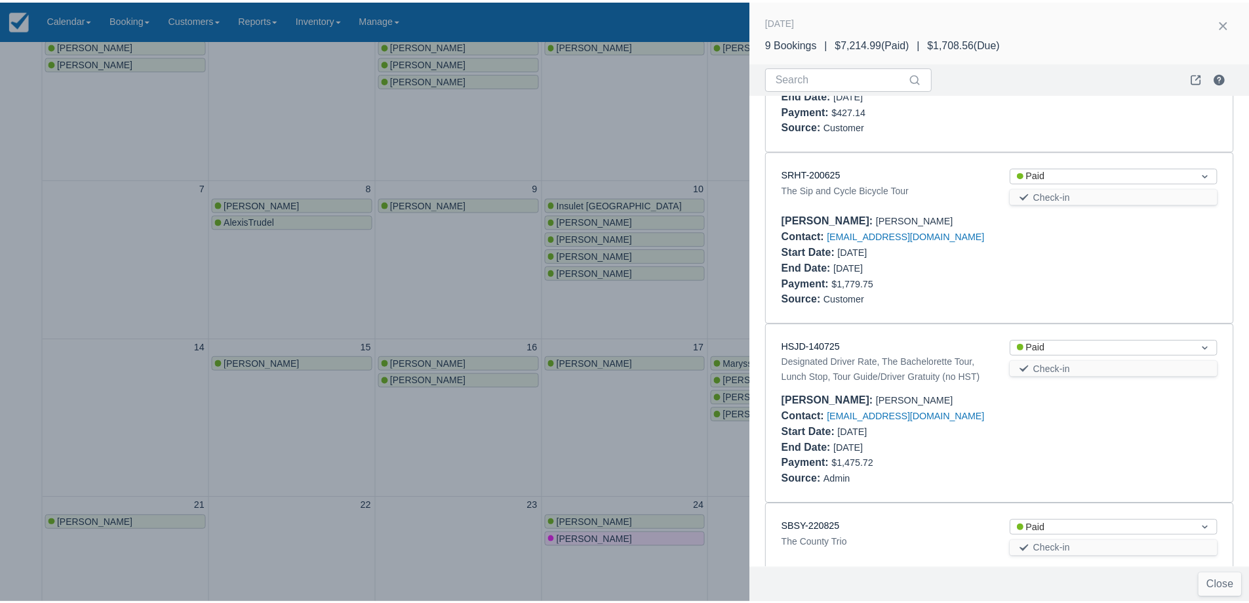
scroll to position [121, 0]
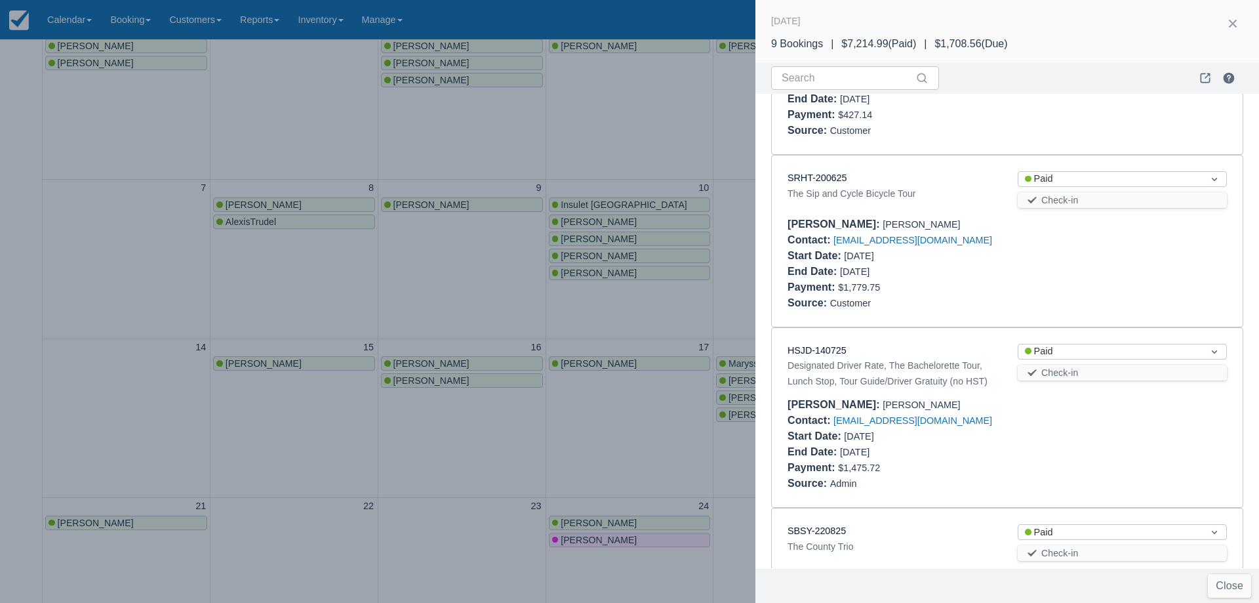
click at [838, 357] on div "Designated Driver Rate, The Bachelorette Tour, Lunch Stop, Tour Guide/Driver Gr…" at bounding box center [892, 372] width 209 height 31
click at [834, 354] on link "HSJD-140725" at bounding box center [817, 350] width 59 height 10
click at [482, 308] on div at bounding box center [629, 301] width 1259 height 603
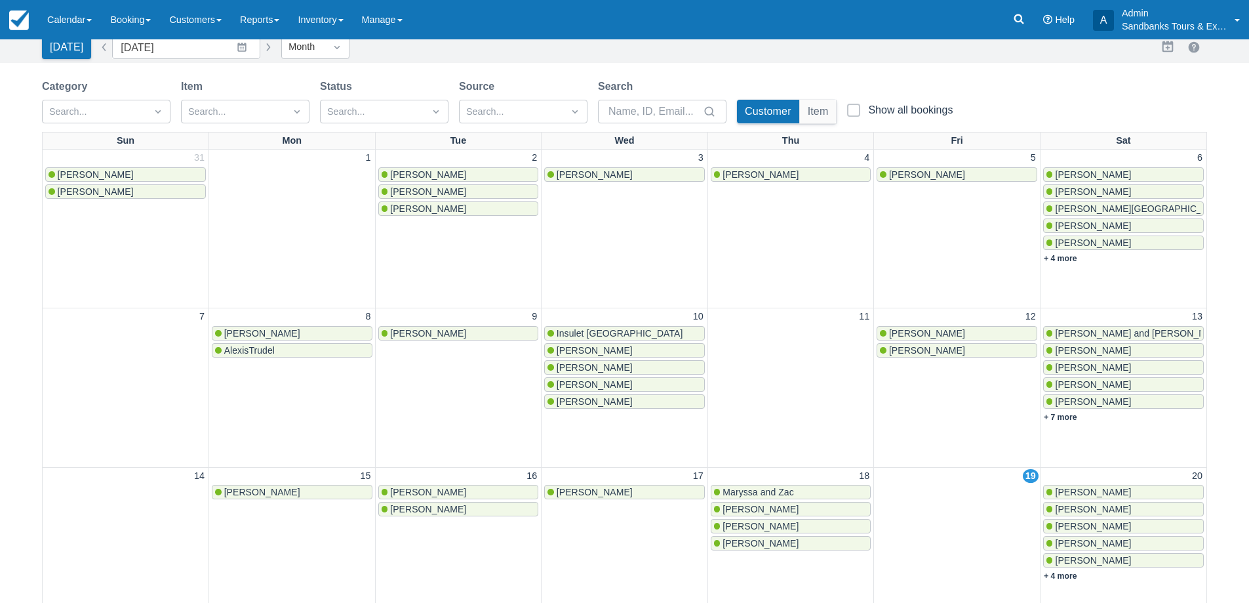
scroll to position [0, 0]
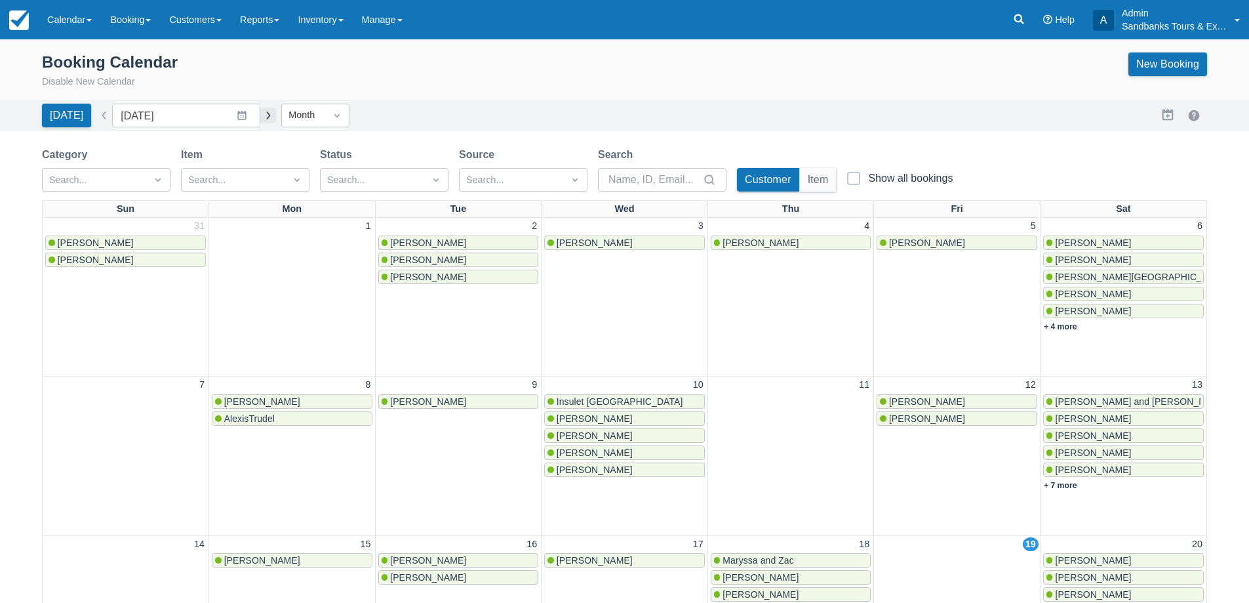
click at [261, 115] on button "button" at bounding box center [268, 116] width 16 height 16
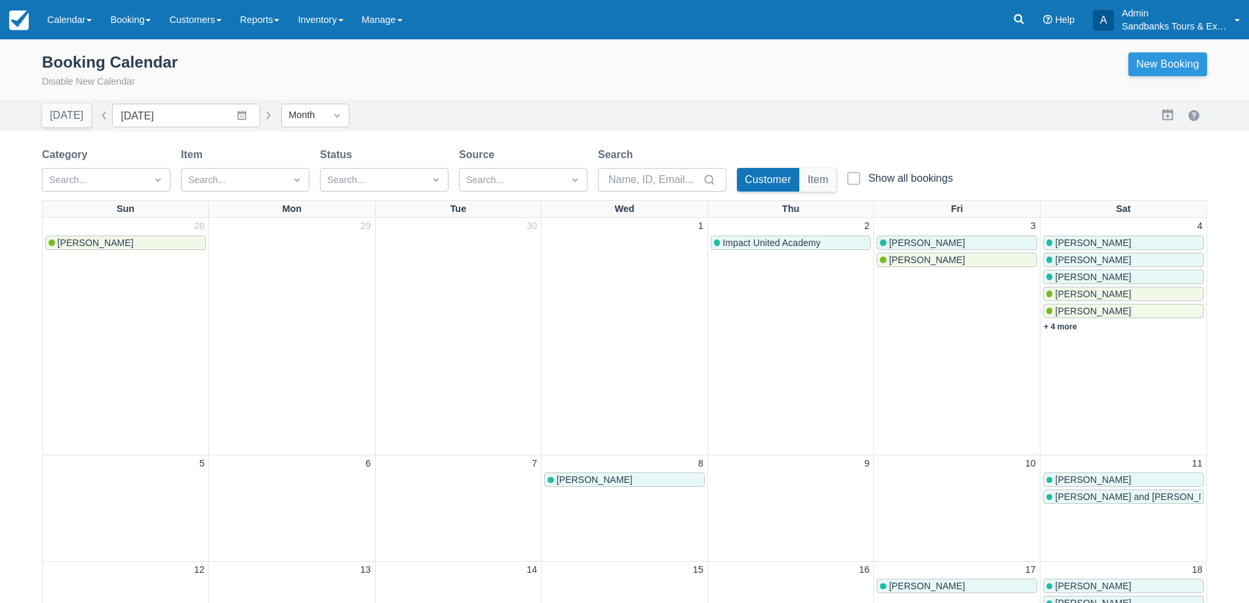
click at [1158, 71] on link "New Booking" at bounding box center [1168, 64] width 79 height 24
click at [67, 12] on link "Calendar" at bounding box center [69, 19] width 63 height 39
drag, startPoint x: 685, startPoint y: 66, endPoint x: 743, endPoint y: 76, distance: 59.3
click at [688, 66] on div "Booking Calendar Disable New Calendar New Booking" at bounding box center [624, 70] width 1165 height 37
click at [1178, 72] on link "New Booking" at bounding box center [1168, 64] width 79 height 24
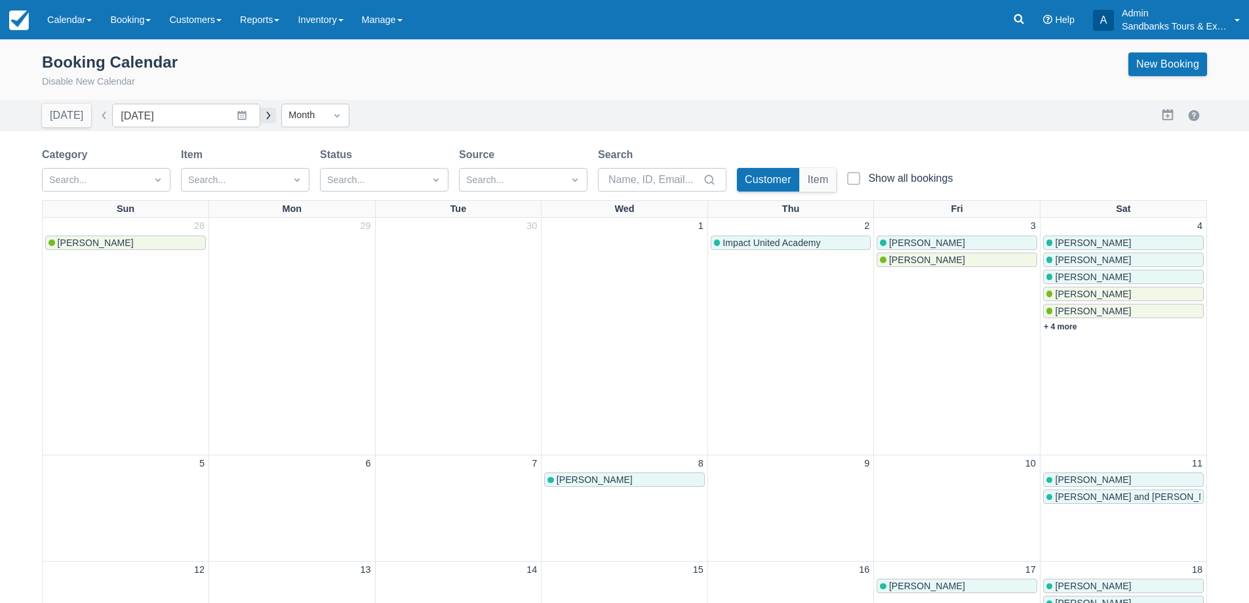
click at [266, 117] on button "button" at bounding box center [268, 116] width 16 height 16
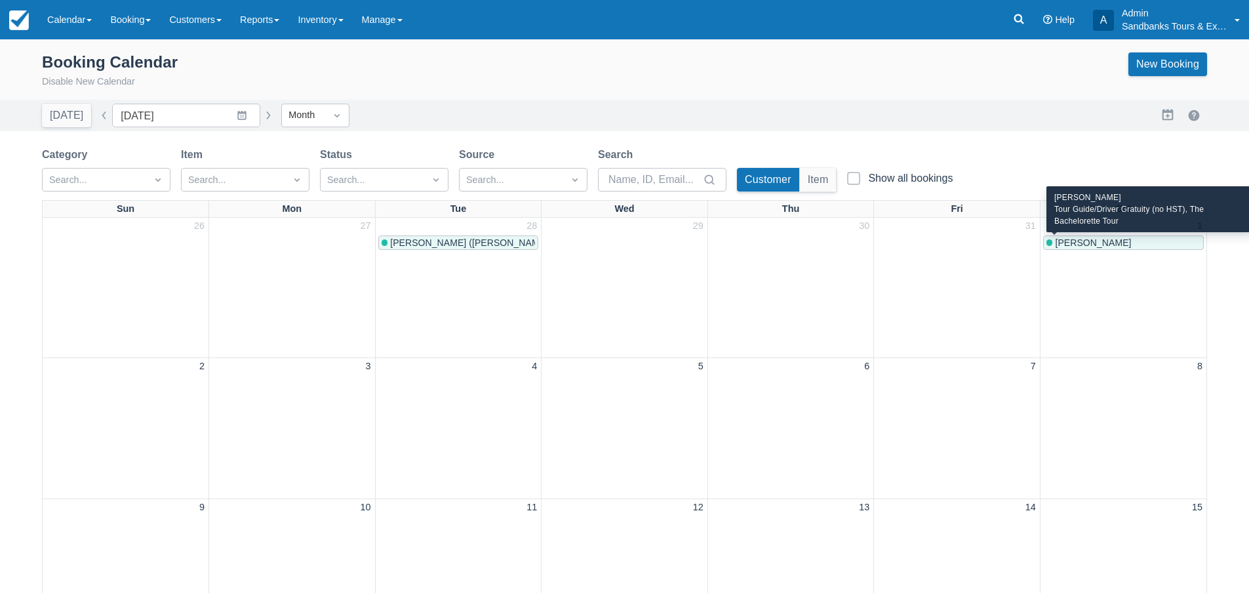
click at [1106, 237] on div "Lynn Horst" at bounding box center [1124, 242] width 154 height 10
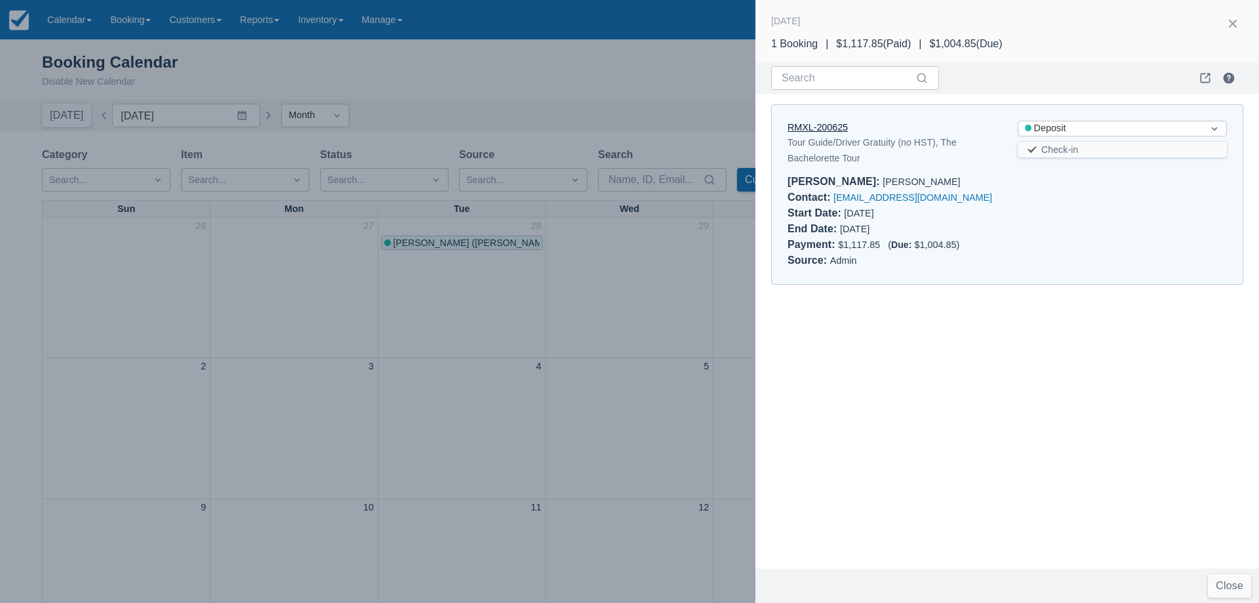
click at [823, 123] on link "RMXL-200625" at bounding box center [818, 127] width 60 height 10
click at [711, 254] on div at bounding box center [629, 301] width 1259 height 603
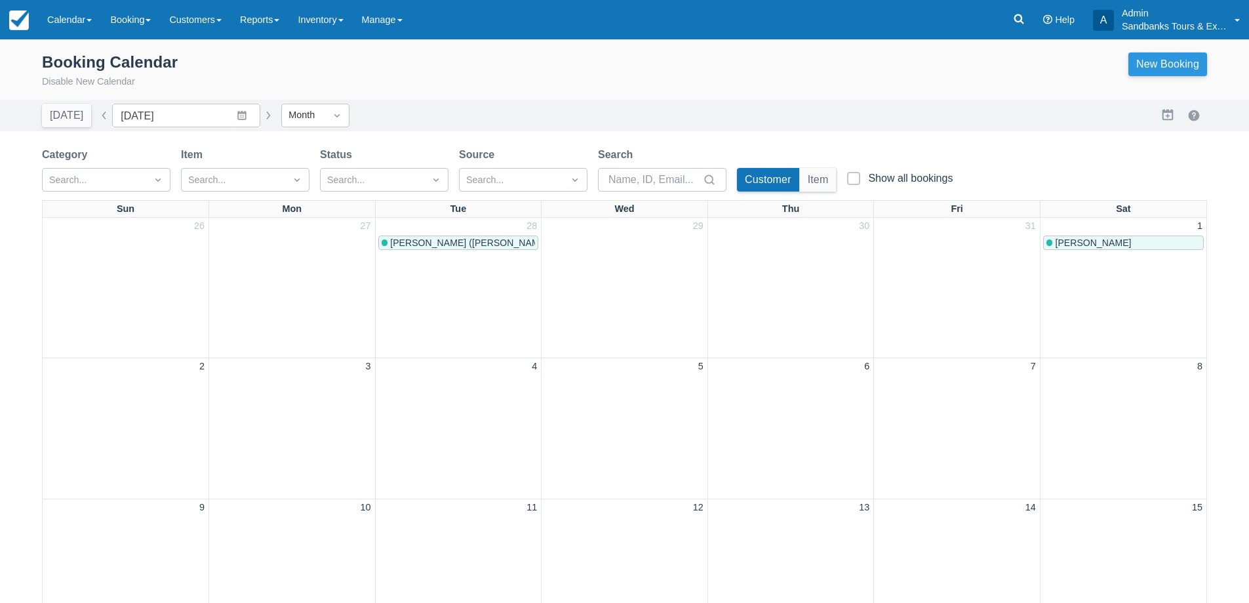
click at [1164, 70] on link "New Booking" at bounding box center [1168, 64] width 79 height 24
click at [99, 119] on button "button" at bounding box center [104, 116] width 16 height 16
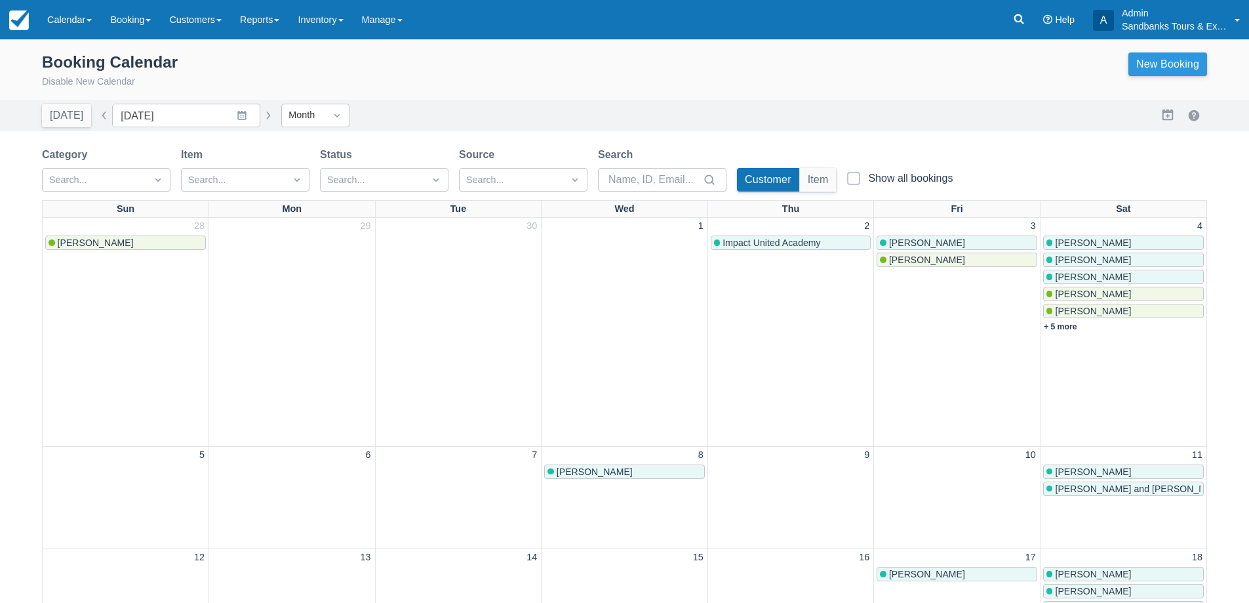
click at [1167, 63] on link "New Booking" at bounding box center [1168, 64] width 79 height 24
click at [104, 110] on button "button" at bounding box center [104, 116] width 16 height 16
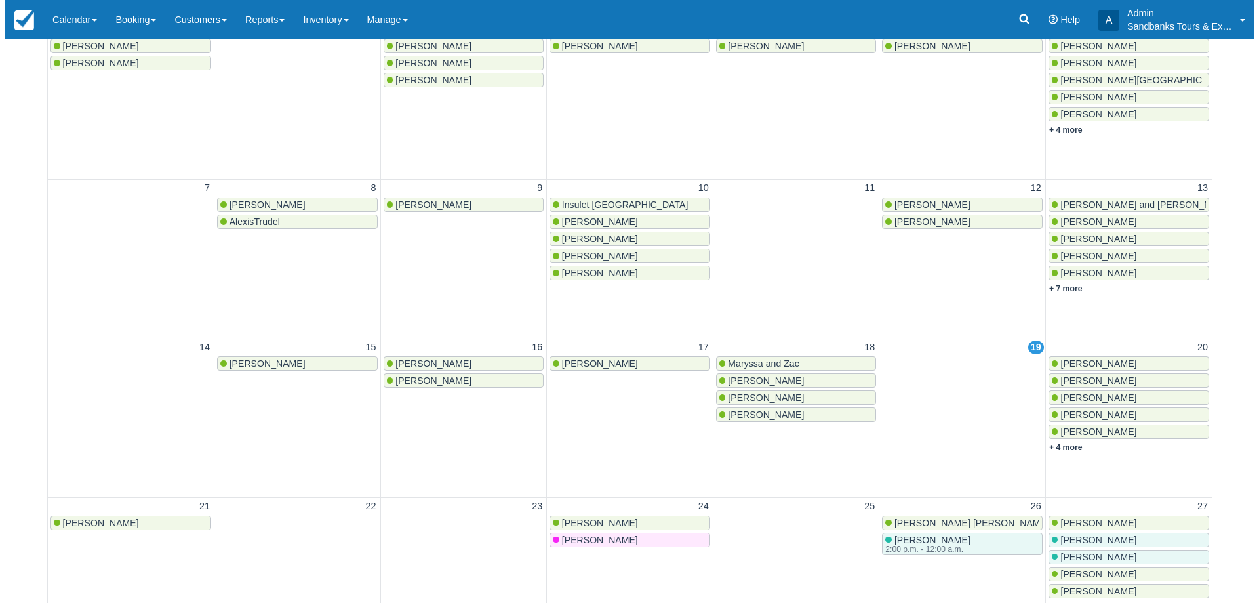
scroll to position [460, 0]
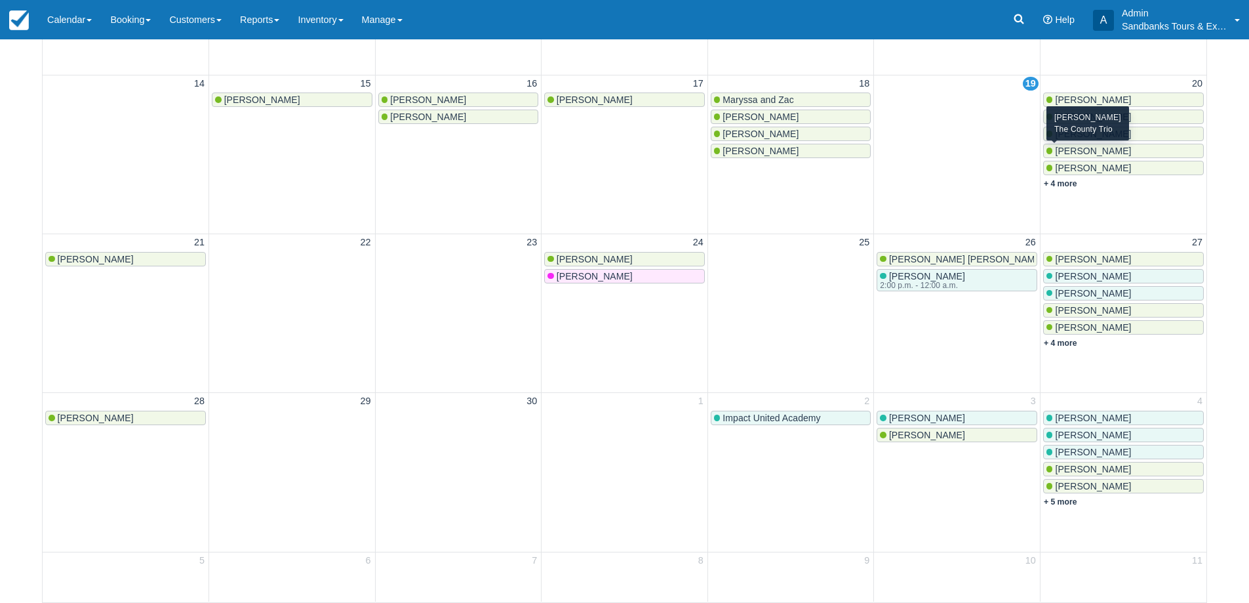
click at [1084, 153] on span "Jessica Sutherland" at bounding box center [1093, 151] width 76 height 10
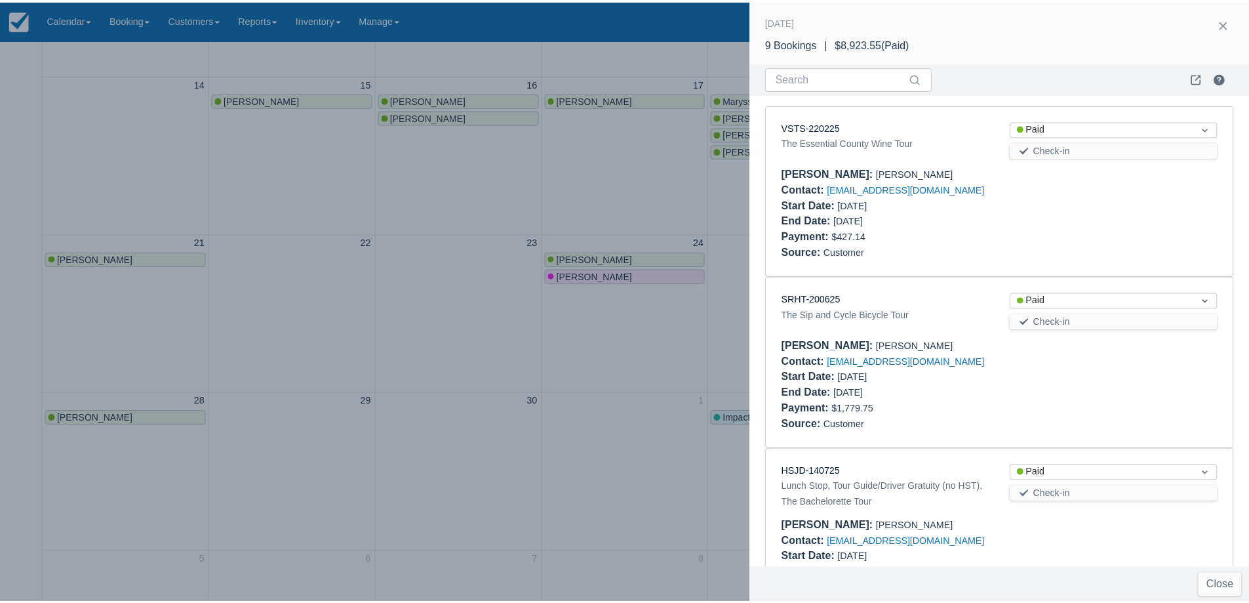
scroll to position [536, 0]
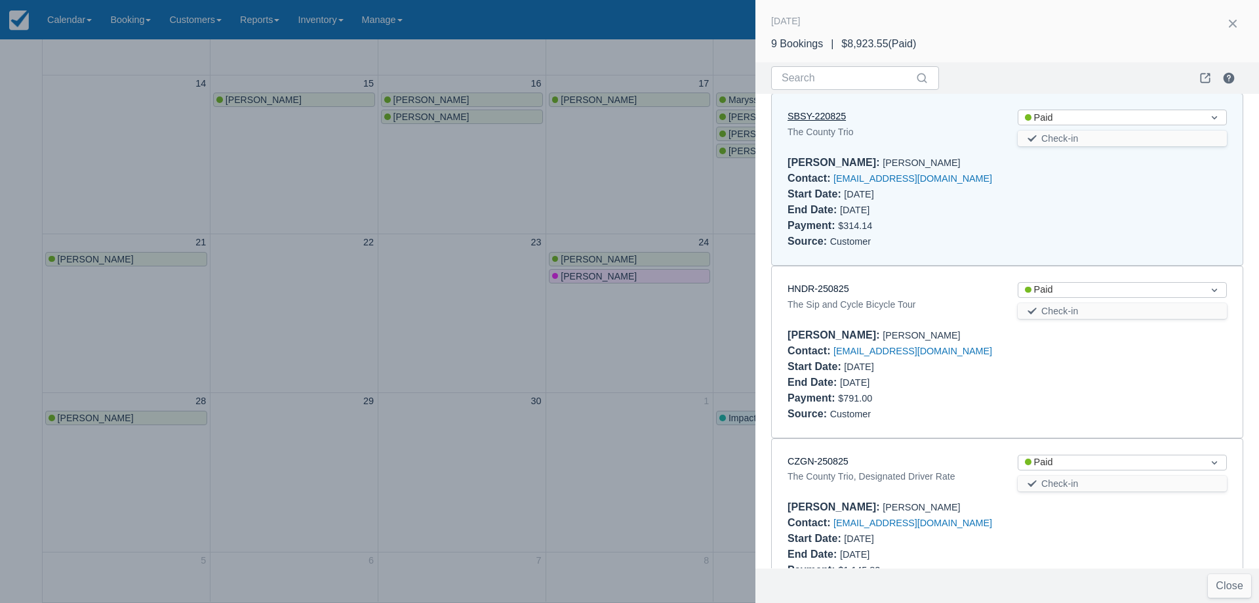
click at [815, 119] on link "SBSY-220825" at bounding box center [817, 116] width 58 height 10
click at [460, 310] on div at bounding box center [629, 301] width 1259 height 603
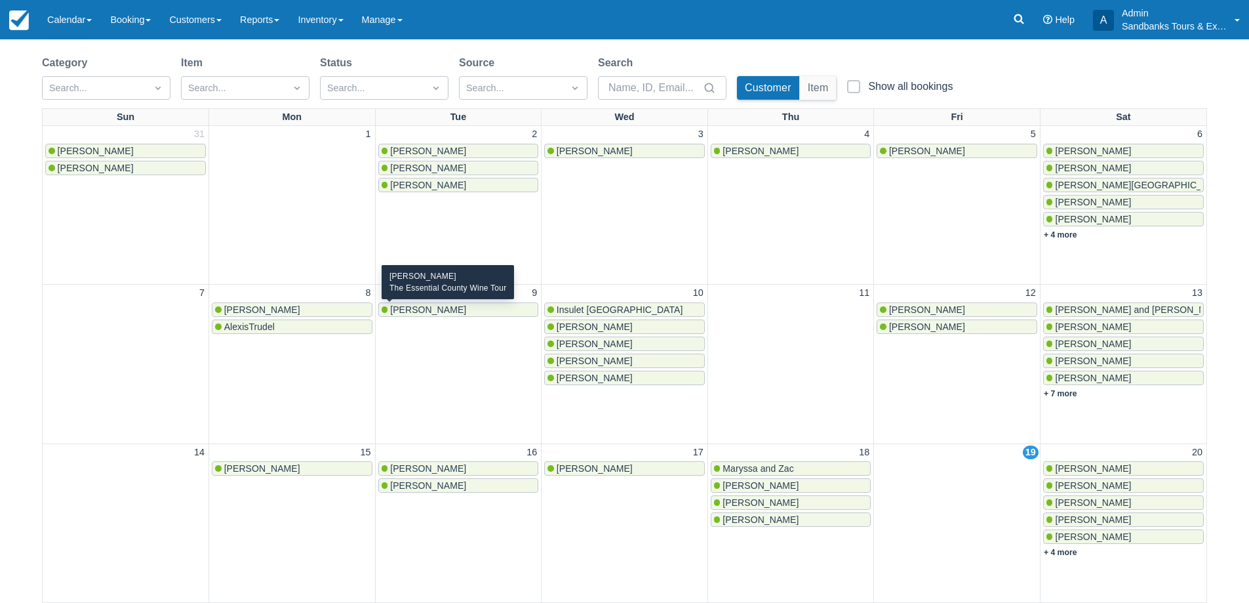
scroll to position [0, 0]
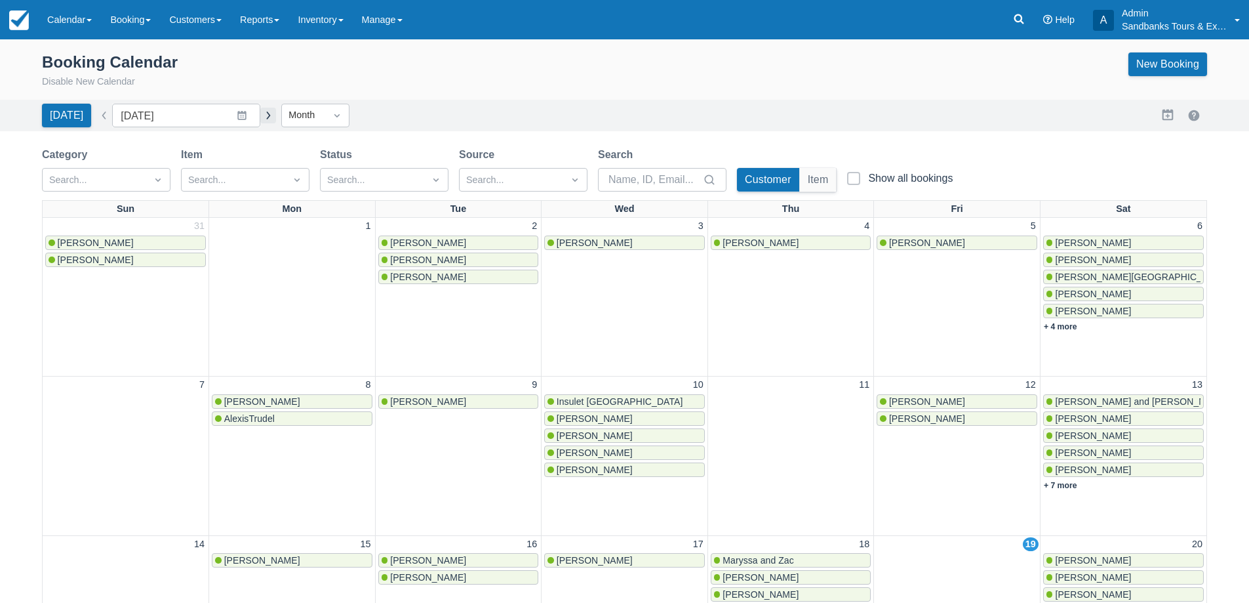
click at [263, 119] on button "button" at bounding box center [268, 116] width 16 height 16
type input "October 2025"
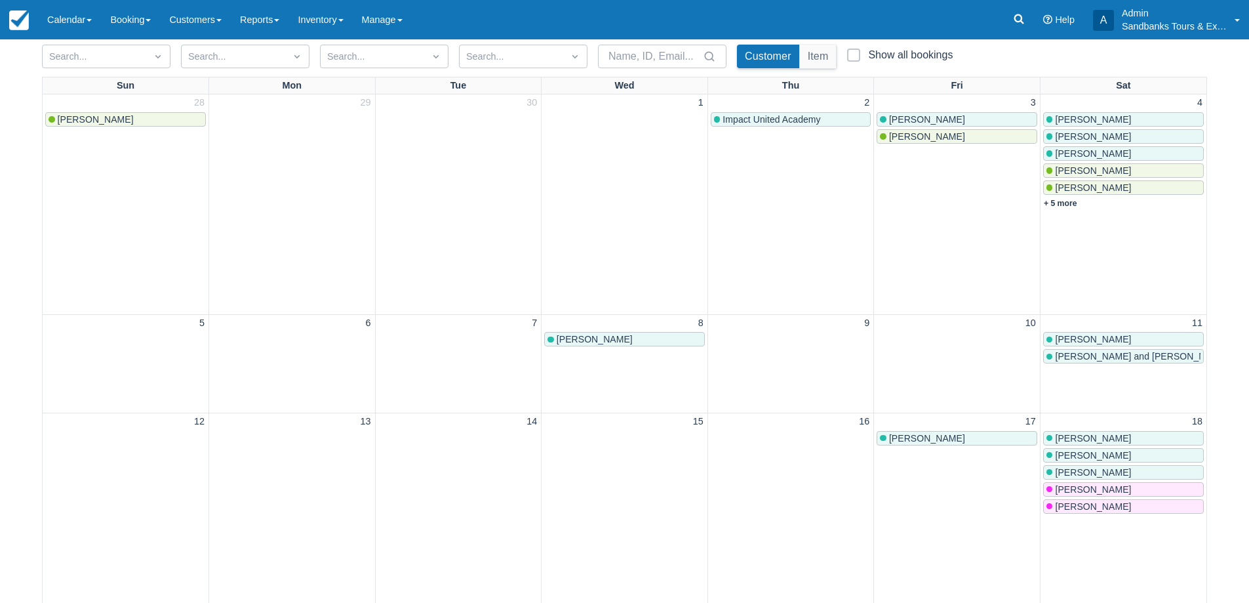
scroll to position [131, 0]
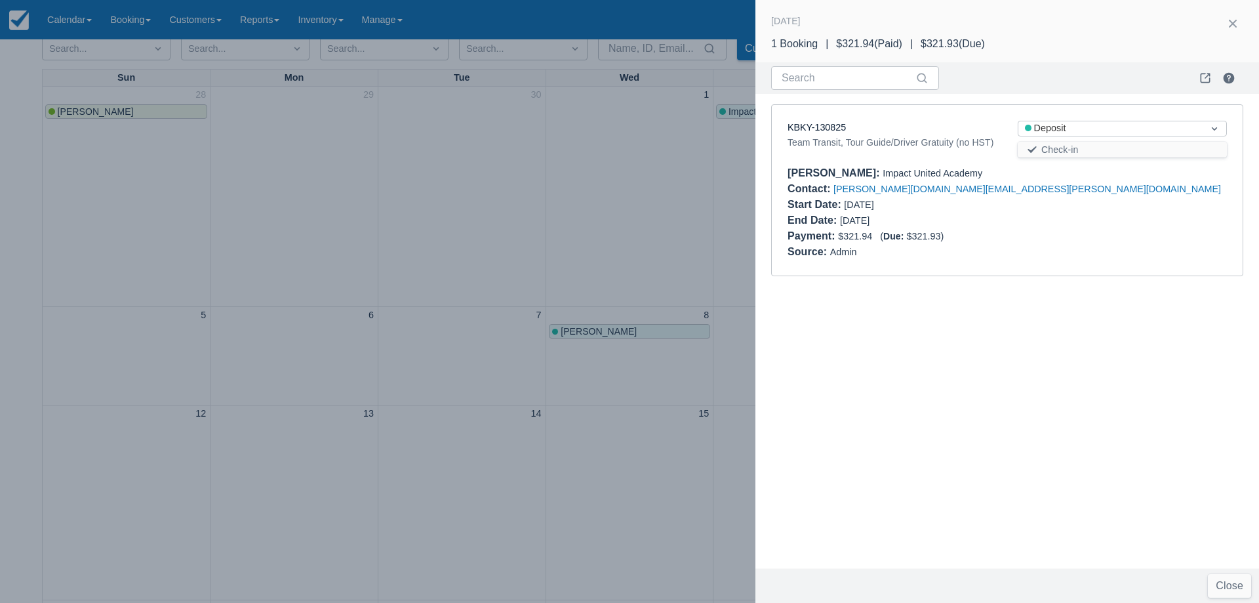
click at [466, 176] on div at bounding box center [629, 301] width 1259 height 603
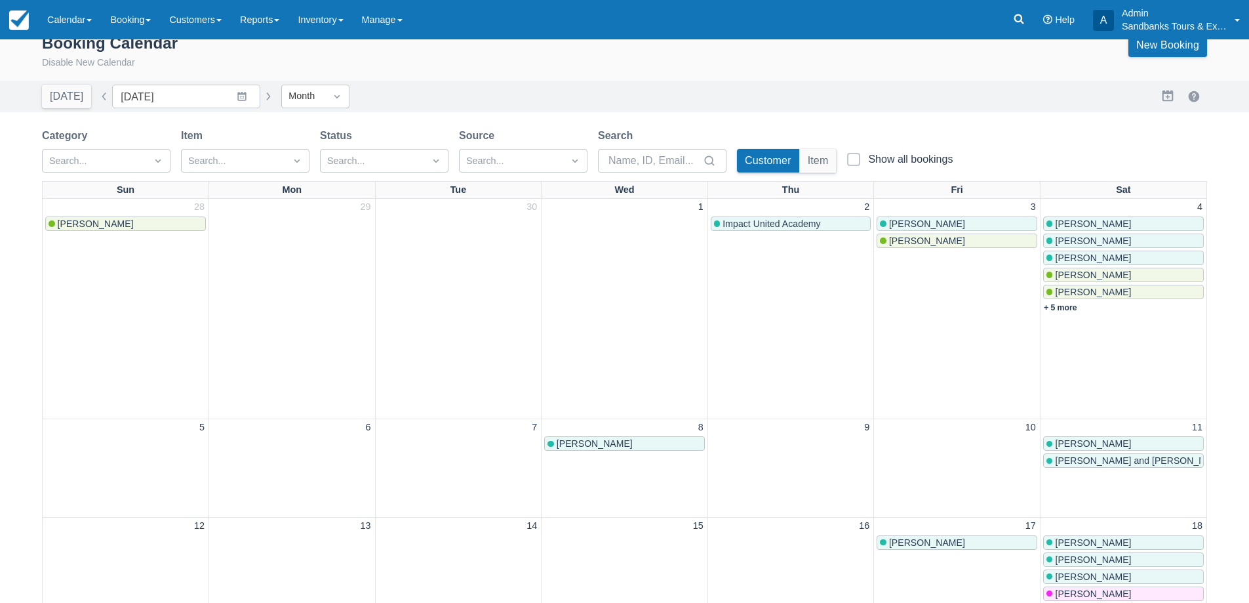
scroll to position [197, 0]
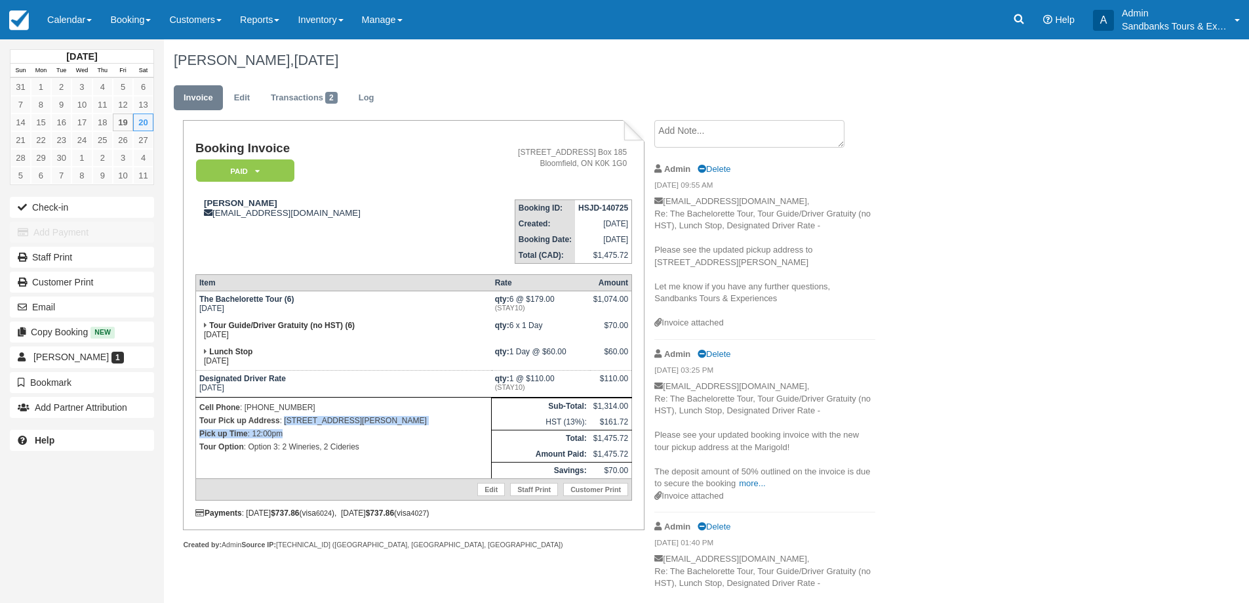
drag, startPoint x: 344, startPoint y: 427, endPoint x: 283, endPoint y: 420, distance: 60.8
click at [283, 420] on td "Cell Phone : [PHONE_NUMBER] Tour Pick up Address : [STREET_ADDRESS][PERSON_NAME…" at bounding box center [343, 437] width 296 height 81
click at [302, 420] on p "Tour Pick up Address : [STREET_ADDRESS][PERSON_NAME]" at bounding box center [343, 420] width 289 height 13
drag, startPoint x: 333, startPoint y: 417, endPoint x: 286, endPoint y: 418, distance: 47.2
click at [286, 418] on p "Tour Pick up Address : [STREET_ADDRESS][PERSON_NAME]" at bounding box center [343, 420] width 289 height 13
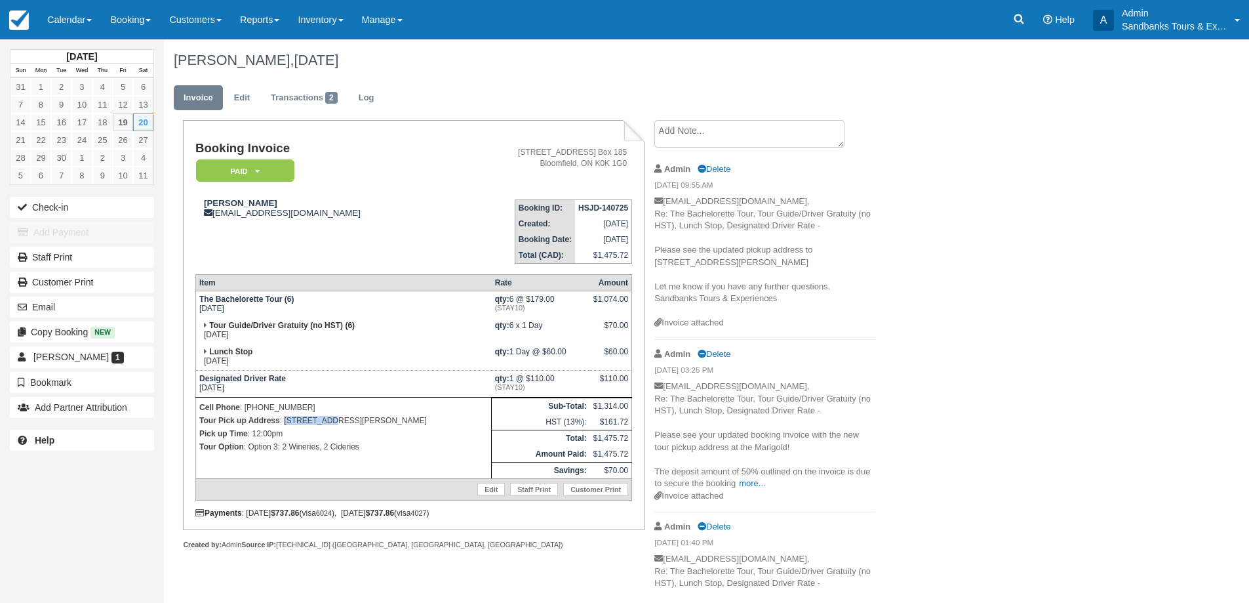
copy p "[STREET_ADDRESS][PERSON_NAME]"
click at [228, 88] on link "Edit" at bounding box center [241, 98] width 35 height 26
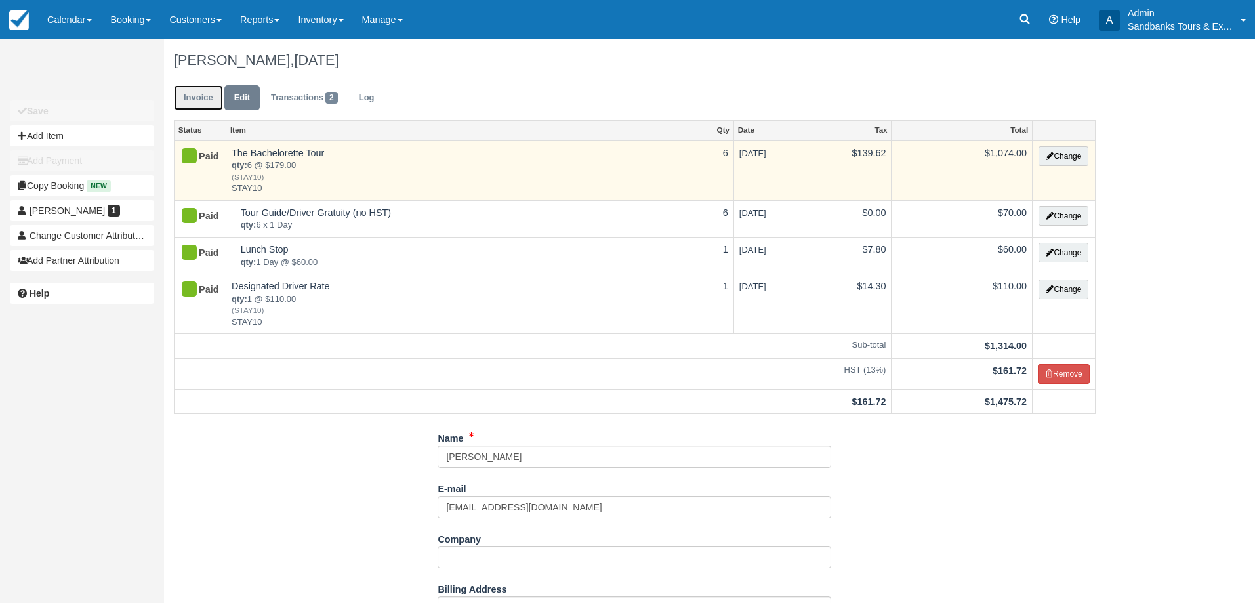
drag, startPoint x: 180, startPoint y: 93, endPoint x: 334, endPoint y: 150, distance: 163.7
click at [180, 93] on link "Invoice" at bounding box center [198, 98] width 49 height 26
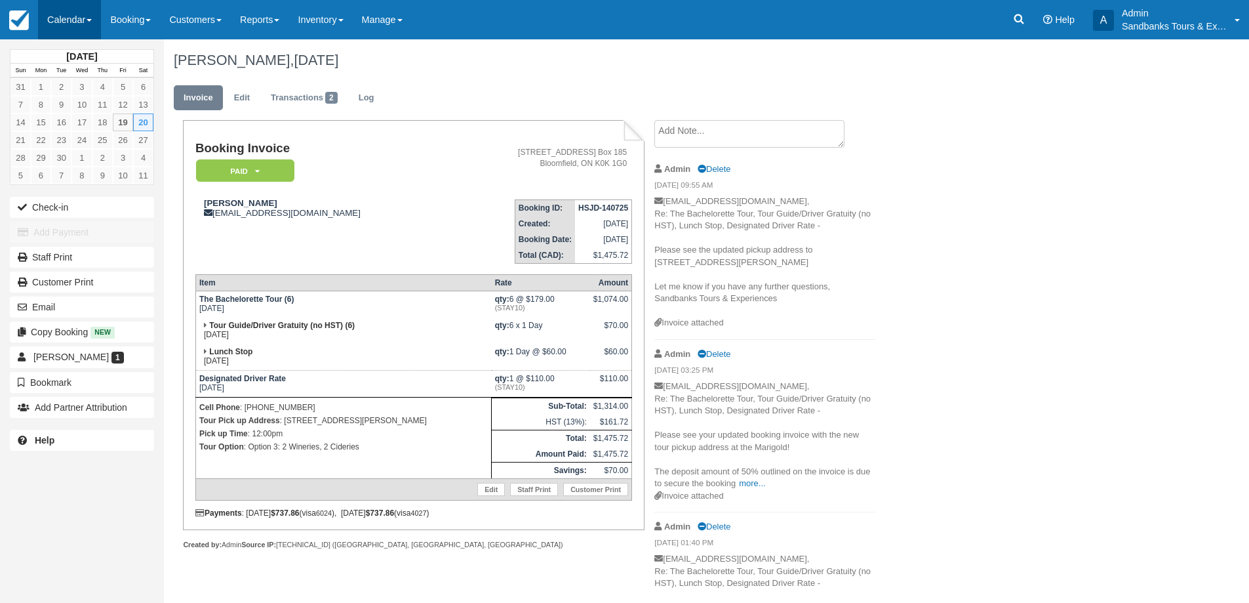
click at [83, 24] on link "Calendar" at bounding box center [69, 19] width 63 height 39
click at [81, 48] on link "Booking" at bounding box center [91, 57] width 104 height 28
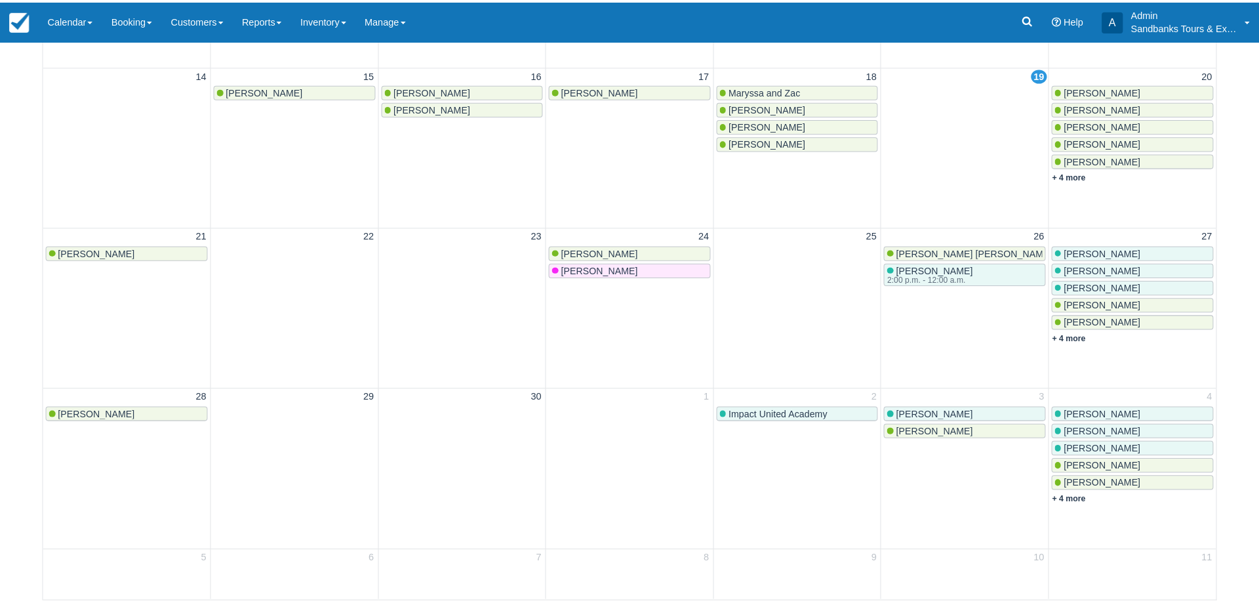
scroll to position [405, 0]
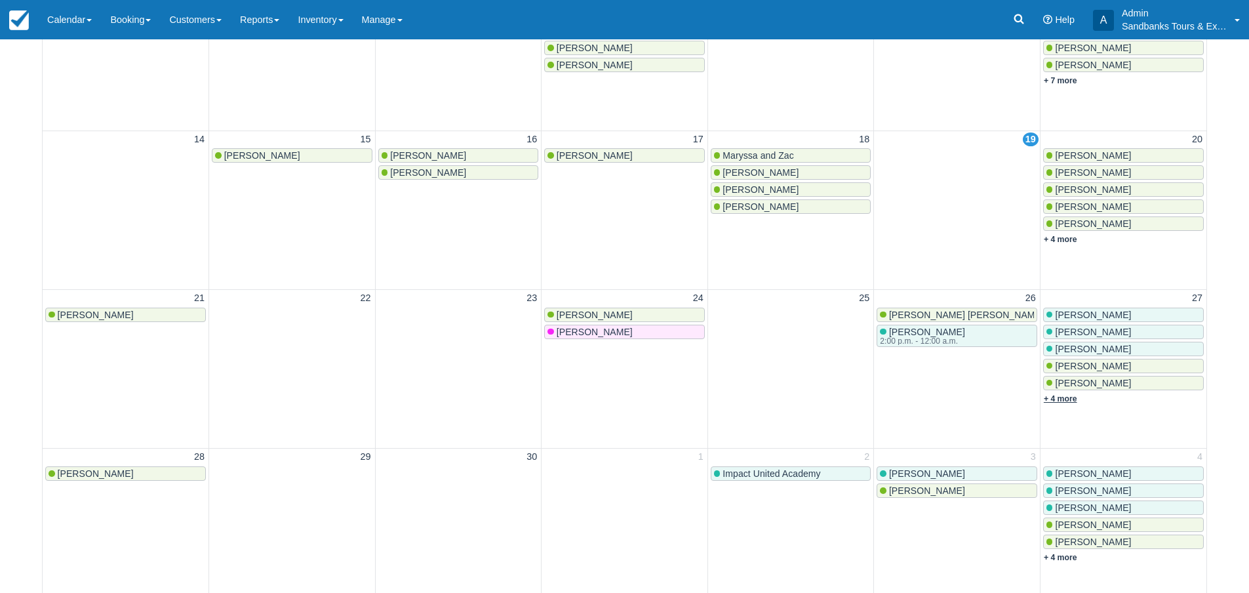
click at [1062, 400] on link "+ 4 more" at bounding box center [1060, 398] width 33 height 9
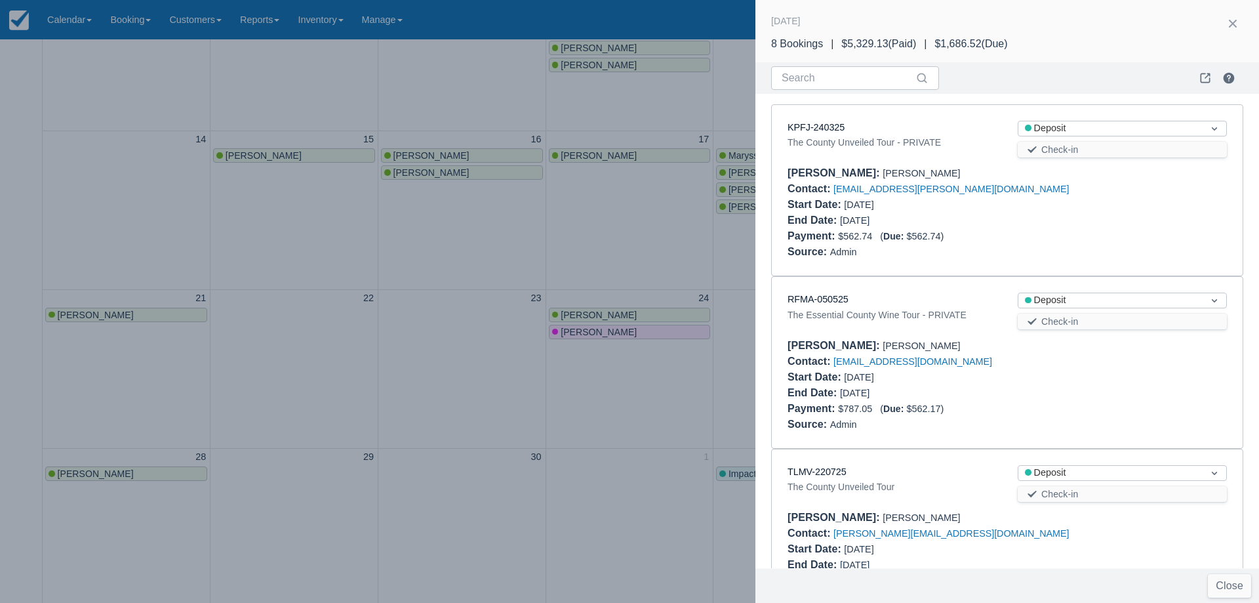
click at [327, 352] on div at bounding box center [629, 301] width 1259 height 603
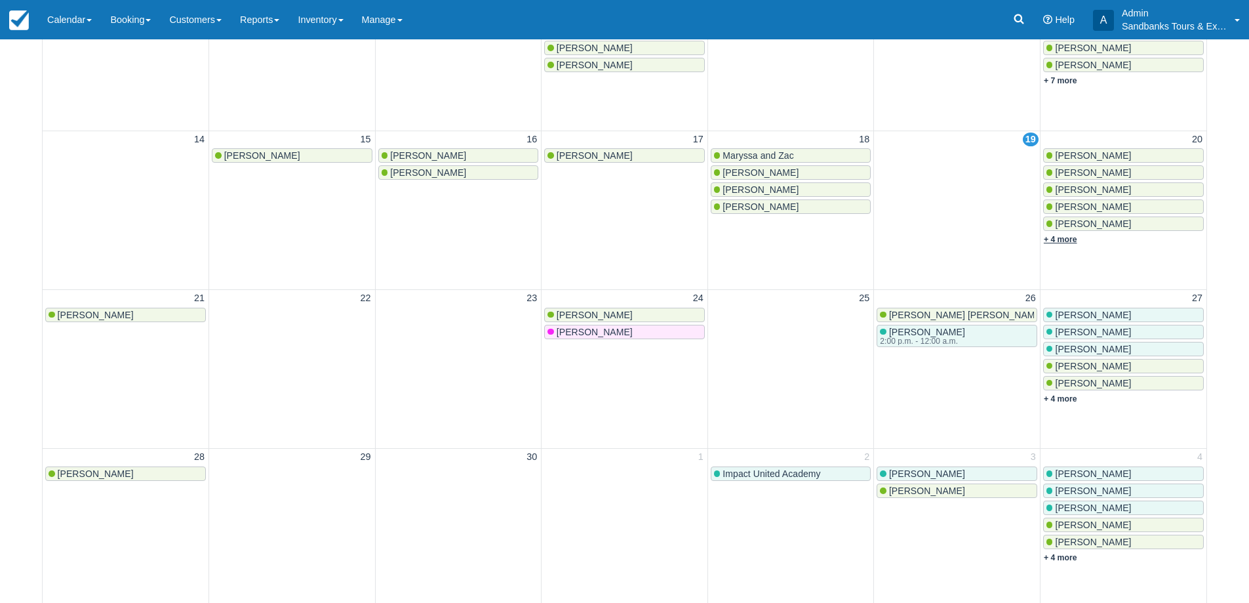
click at [1070, 239] on link "+ 4 more" at bounding box center [1060, 239] width 33 height 9
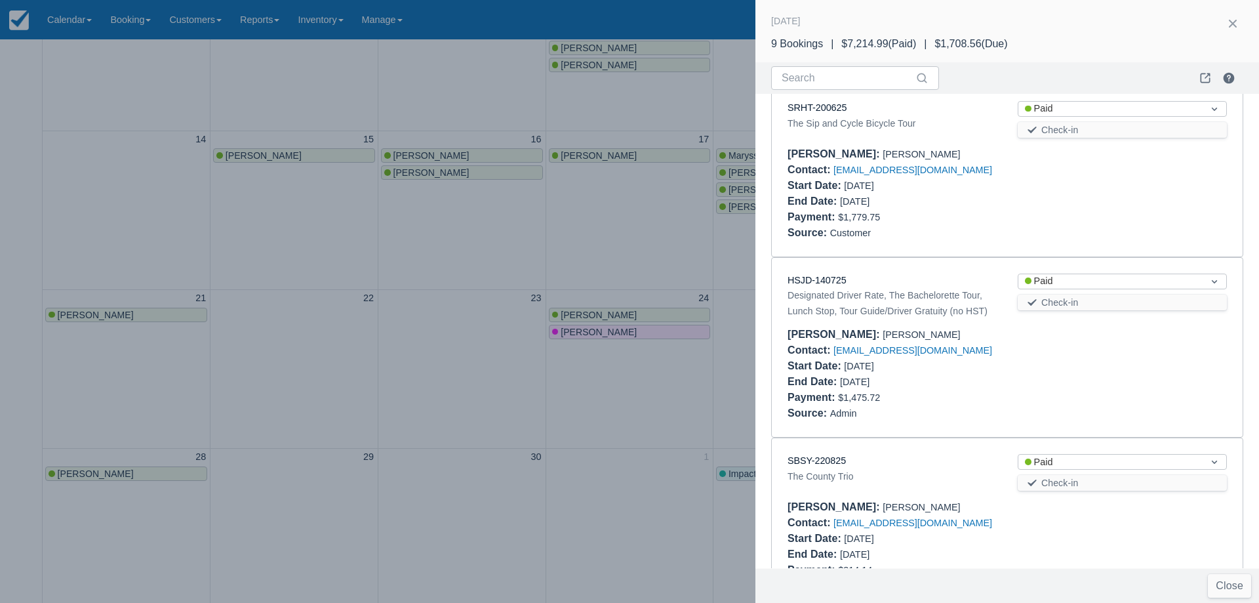
scroll to position [121, 0]
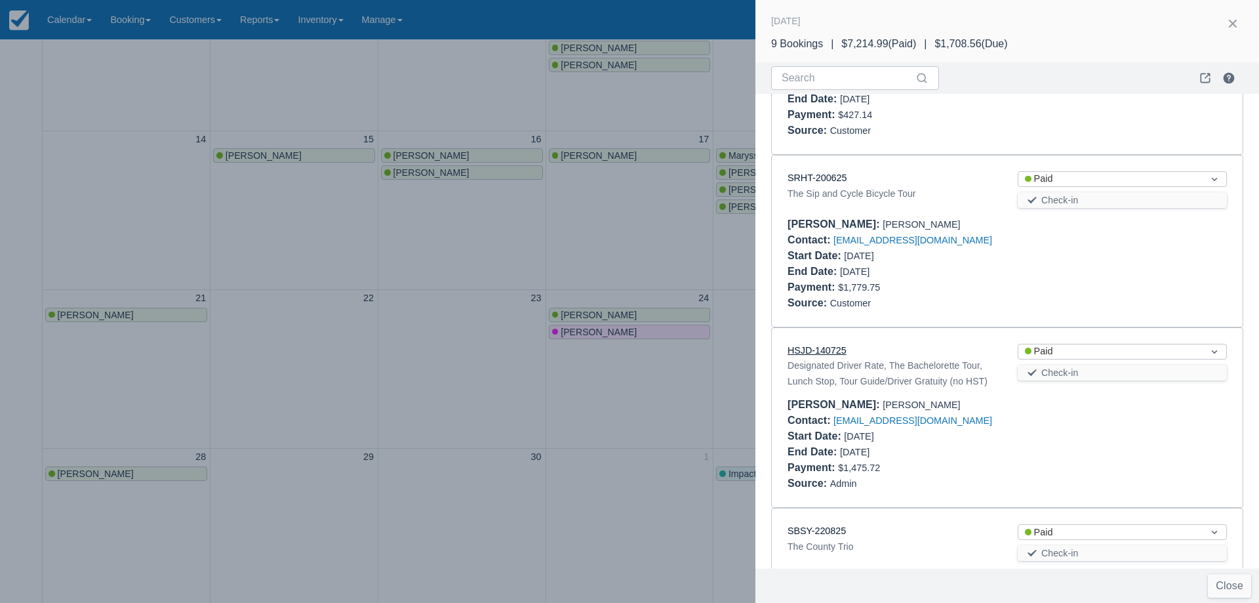
click at [840, 350] on link "HSJD-140725" at bounding box center [817, 350] width 59 height 10
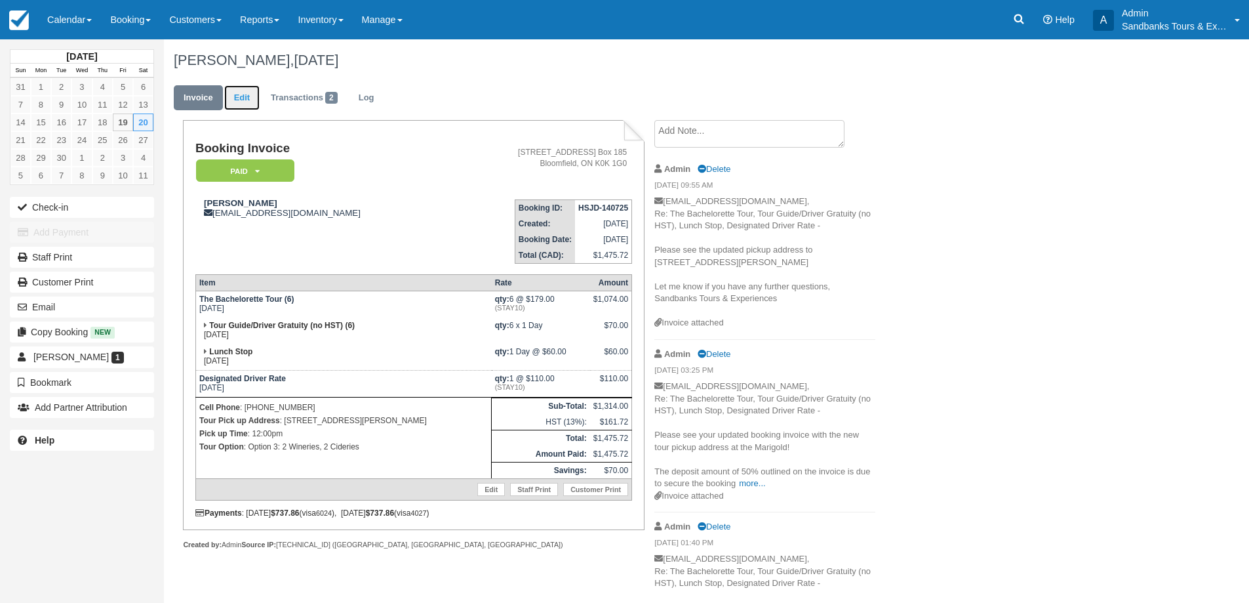
click at [238, 107] on link "Edit" at bounding box center [241, 98] width 35 height 26
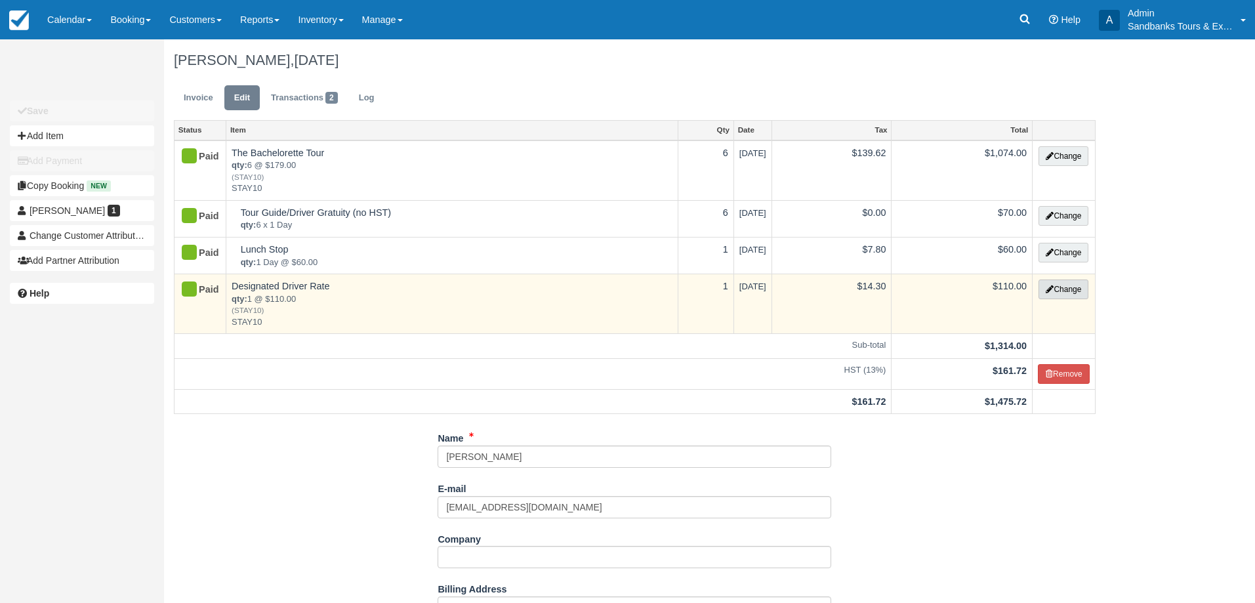
click at [1062, 288] on button "Change" at bounding box center [1063, 289] width 50 height 20
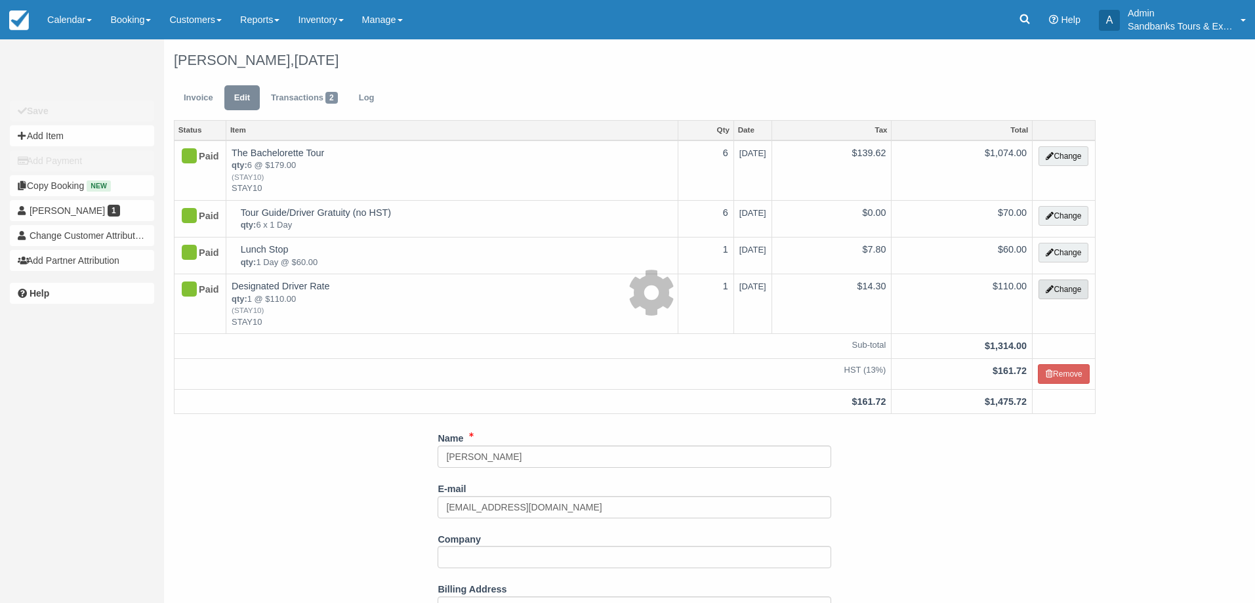
select select "2"
type input "110.00"
type input "STAY10"
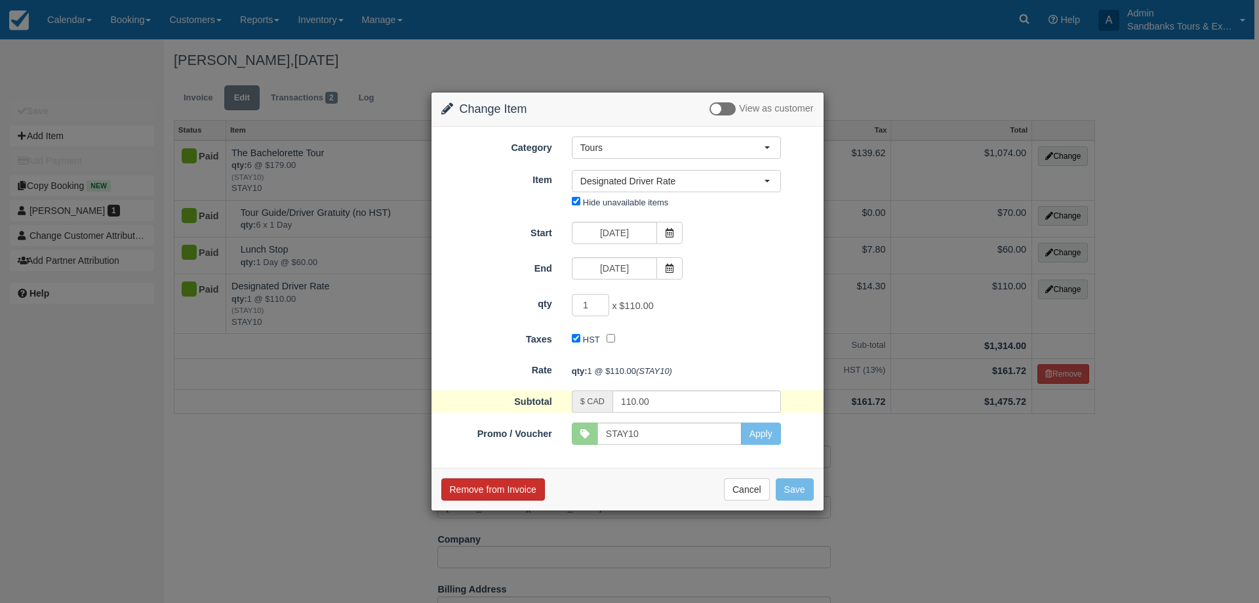
click at [503, 490] on button "Remove from Invoice" at bounding box center [493, 489] width 104 height 22
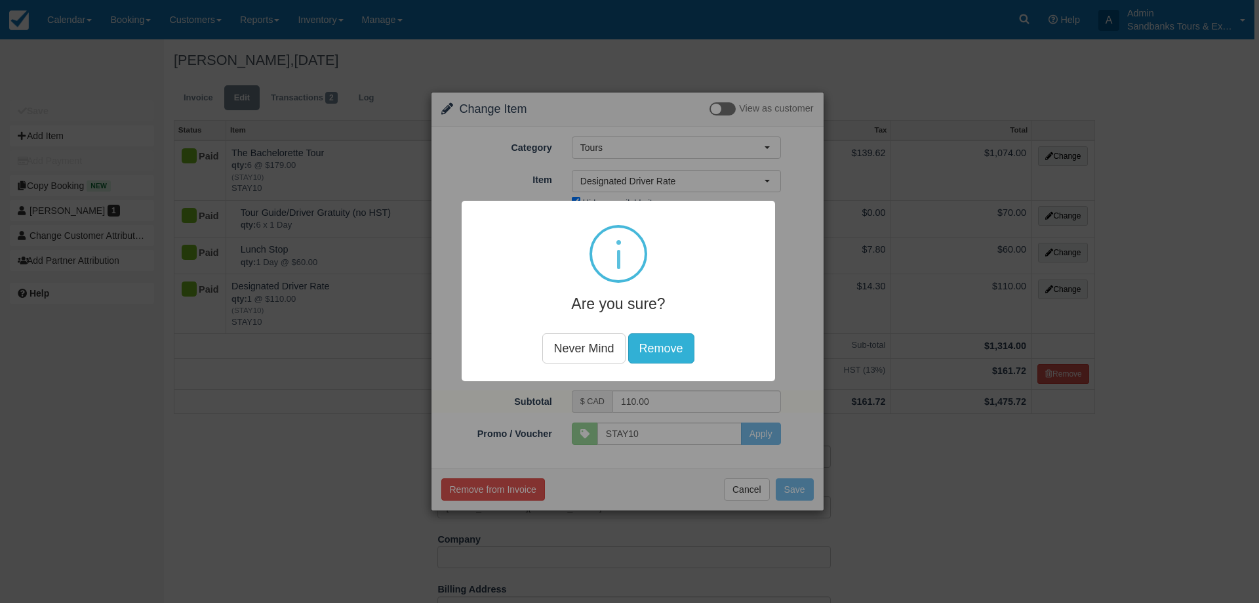
click at [649, 340] on button "Remove" at bounding box center [661, 348] width 66 height 30
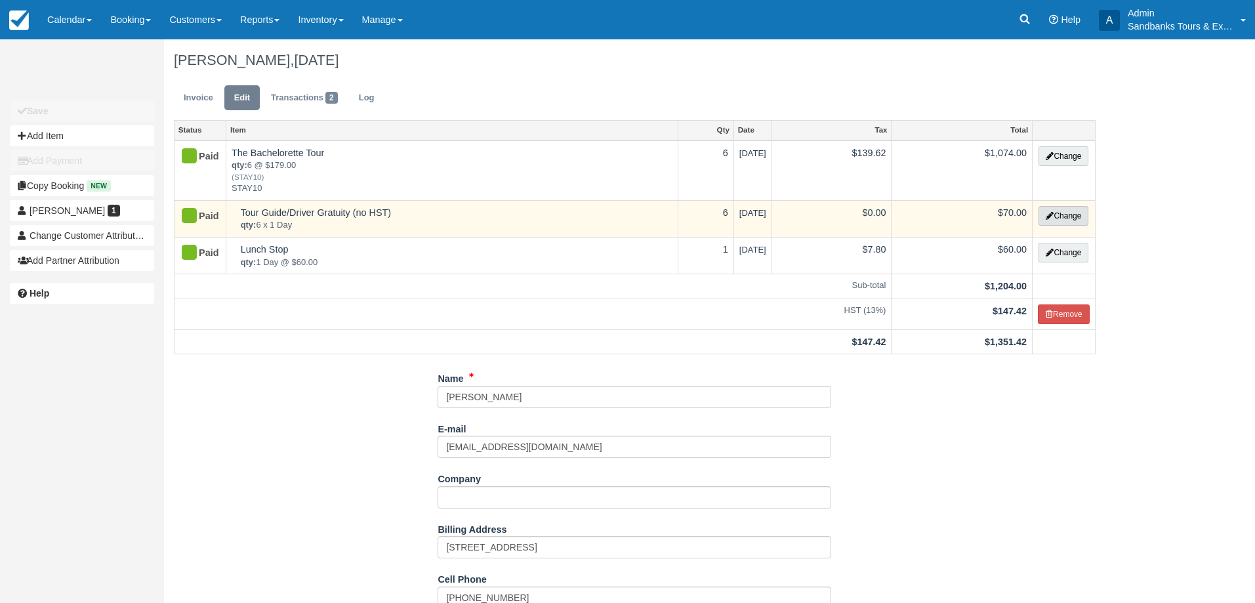
click at [1061, 211] on button "Change" at bounding box center [1063, 216] width 50 height 20
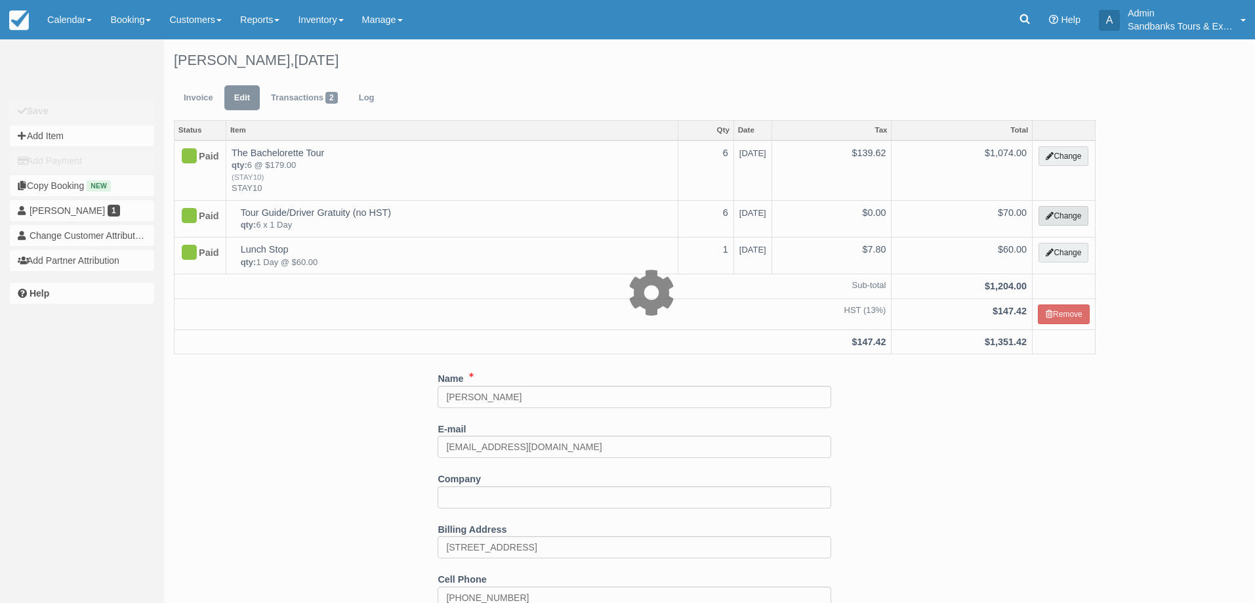
select select "26"
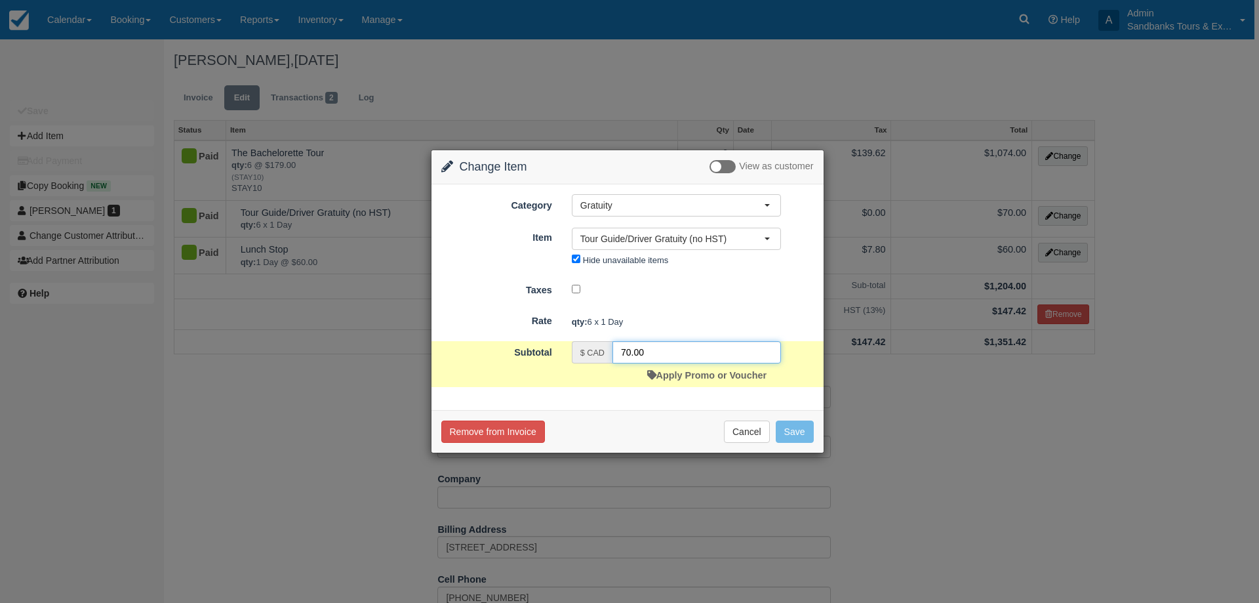
click at [626, 354] on input "70.00" at bounding box center [697, 352] width 169 height 22
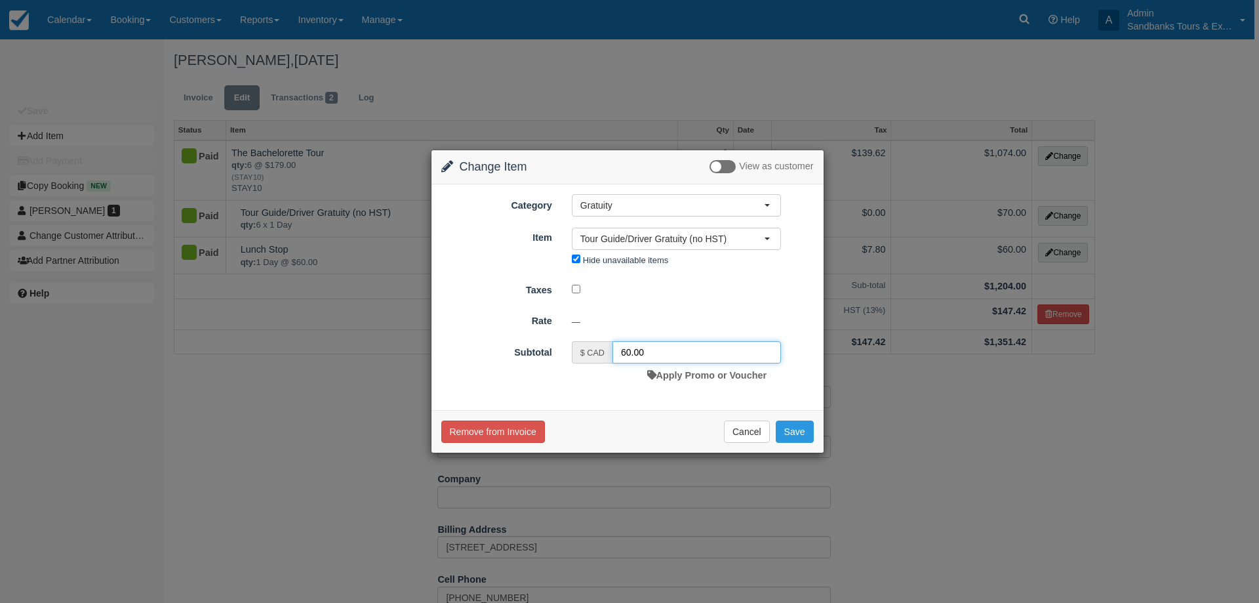
type input "60.00"
click at [798, 419] on div "Remove from Invoice Cancel Save" at bounding box center [628, 431] width 392 height 43
click at [801, 424] on button "Save" at bounding box center [795, 431] width 38 height 22
checkbox input "false"
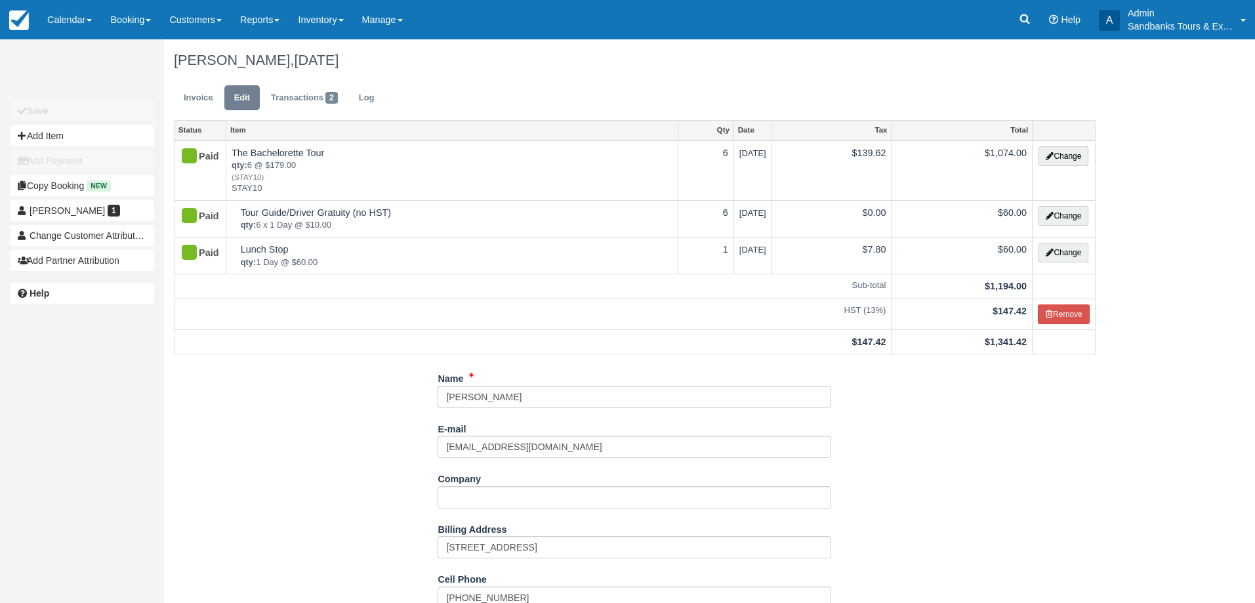
click at [184, 83] on ul "Invoice Edit Transactions 2 Log" at bounding box center [634, 100] width 921 height 39
click at [184, 85] on link "Invoice" at bounding box center [198, 98] width 49 height 26
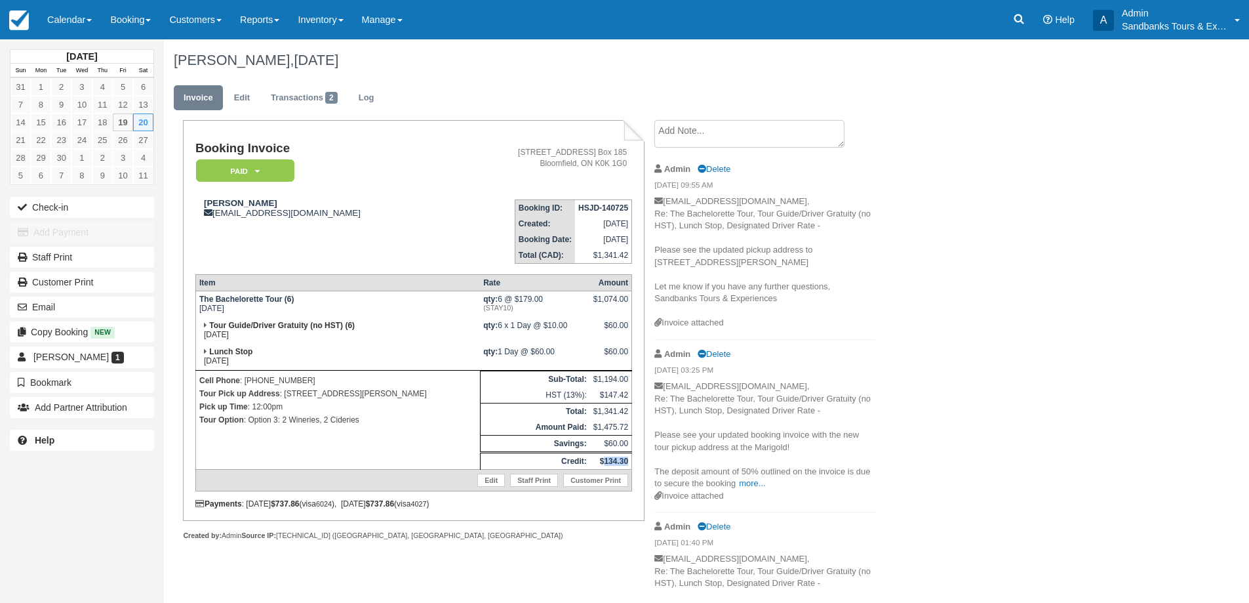
drag, startPoint x: 631, startPoint y: 460, endPoint x: 603, endPoint y: 460, distance: 27.5
click at [603, 460] on td "$134.30" at bounding box center [611, 461] width 42 height 17
copy strong "134.30"
click at [1059, 306] on div "[PERSON_NAME], [DATE] Invoice Edit Transactions 2 Log Booking Invoice Paid   Pe…" at bounding box center [632, 361] width 937 height 645
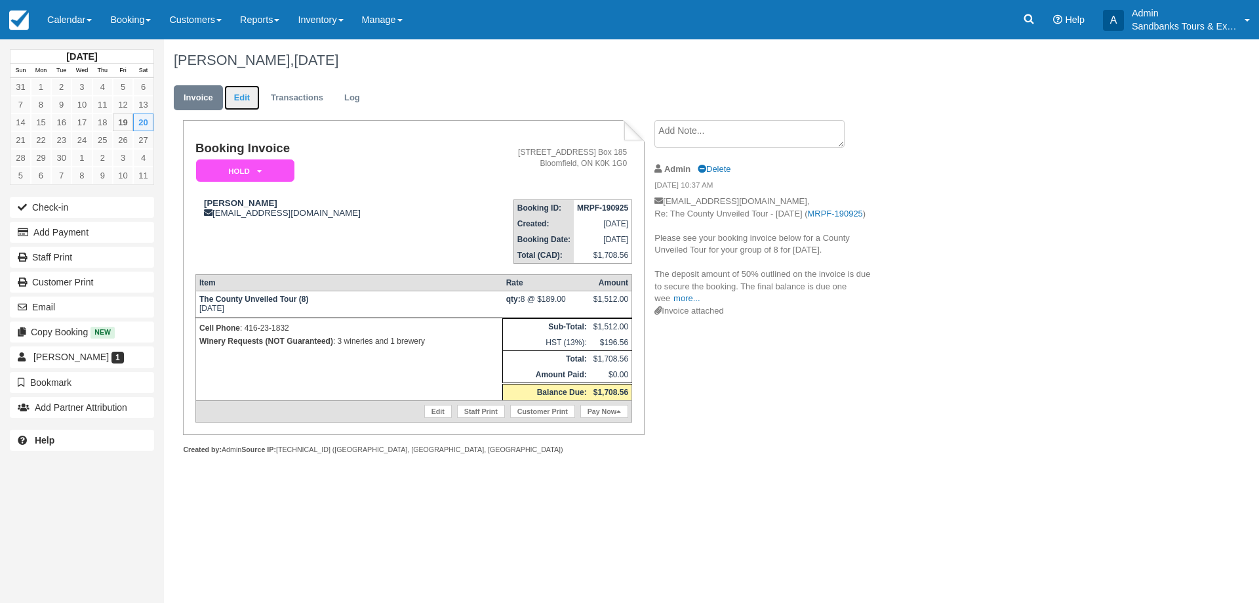
click at [238, 85] on link "Edit" at bounding box center [241, 98] width 35 height 26
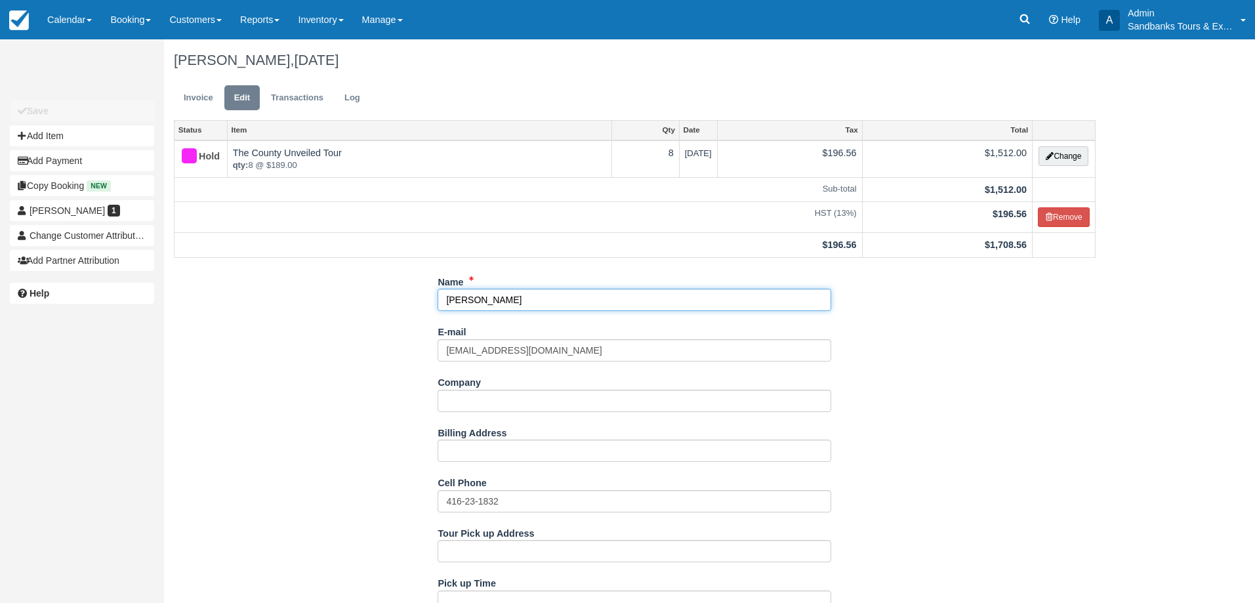
click at [517, 307] on input "[PERSON_NAME]" at bounding box center [634, 300] width 394 height 22
type input "[PERSON_NAME]"
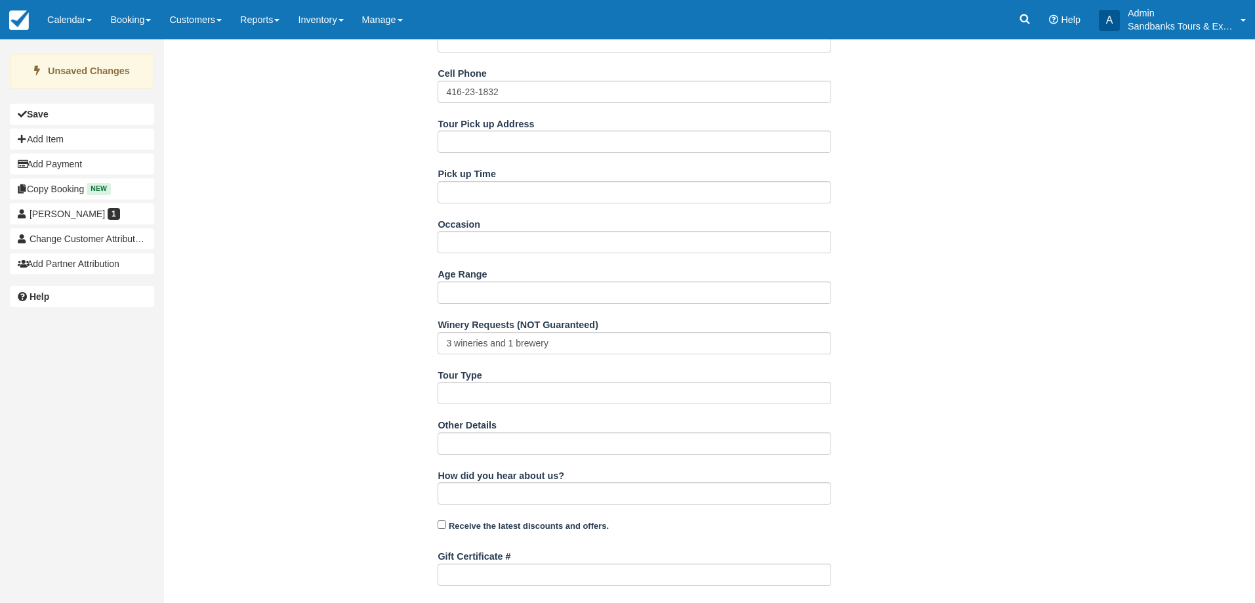
scroll to position [597, 0]
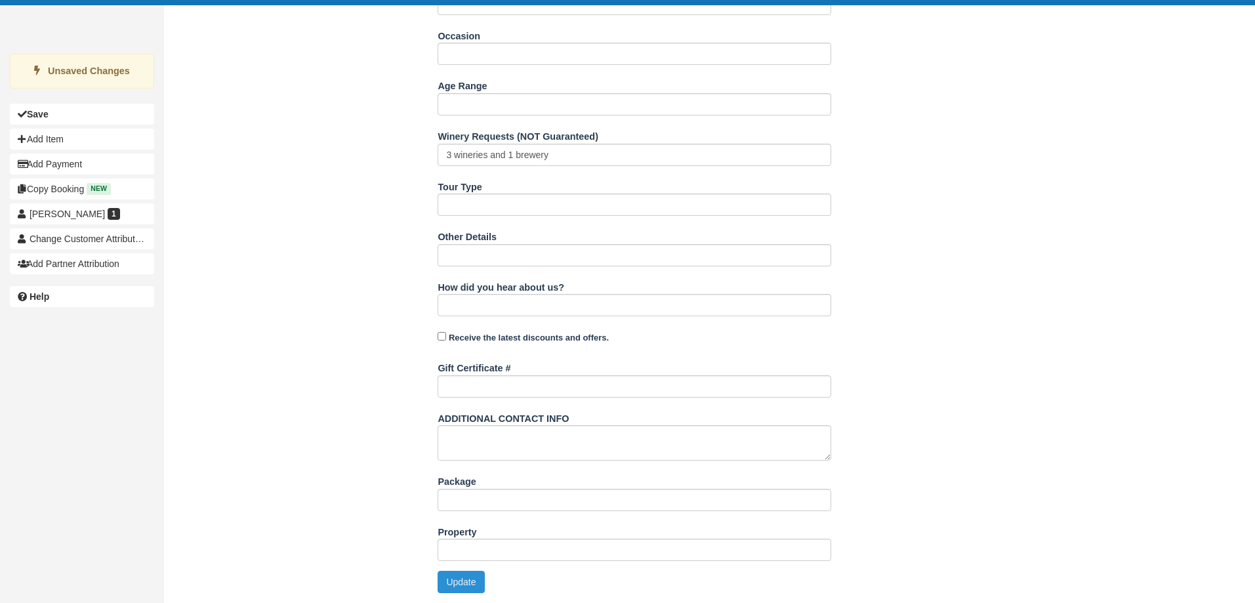
click at [455, 582] on button "Update" at bounding box center [460, 582] width 47 height 22
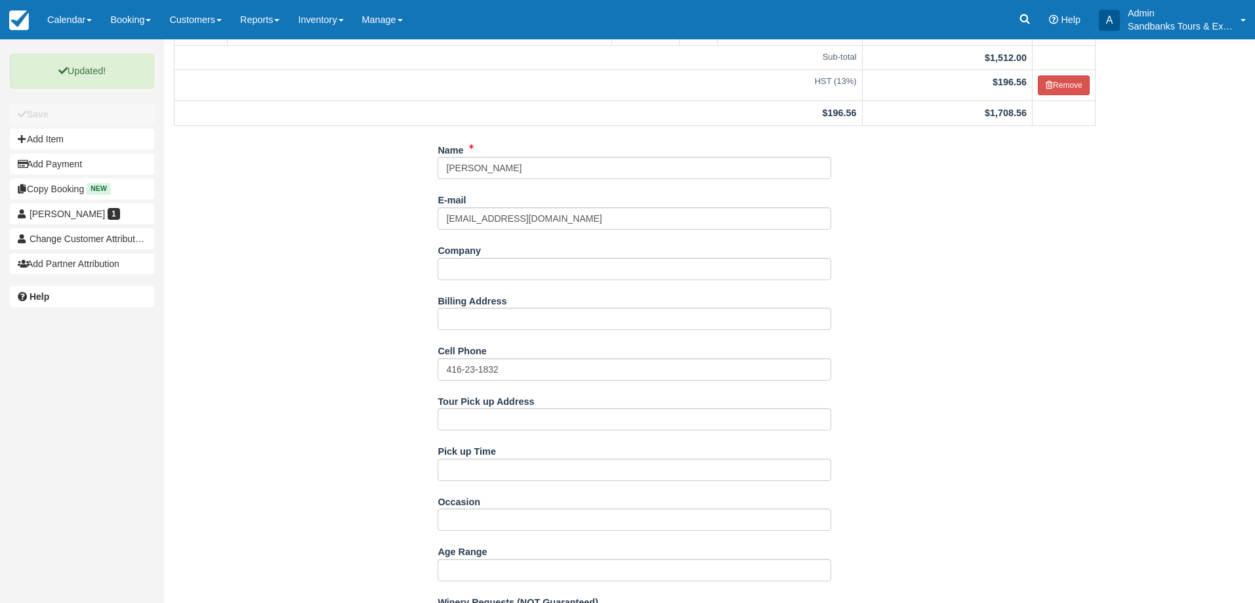
scroll to position [0, 0]
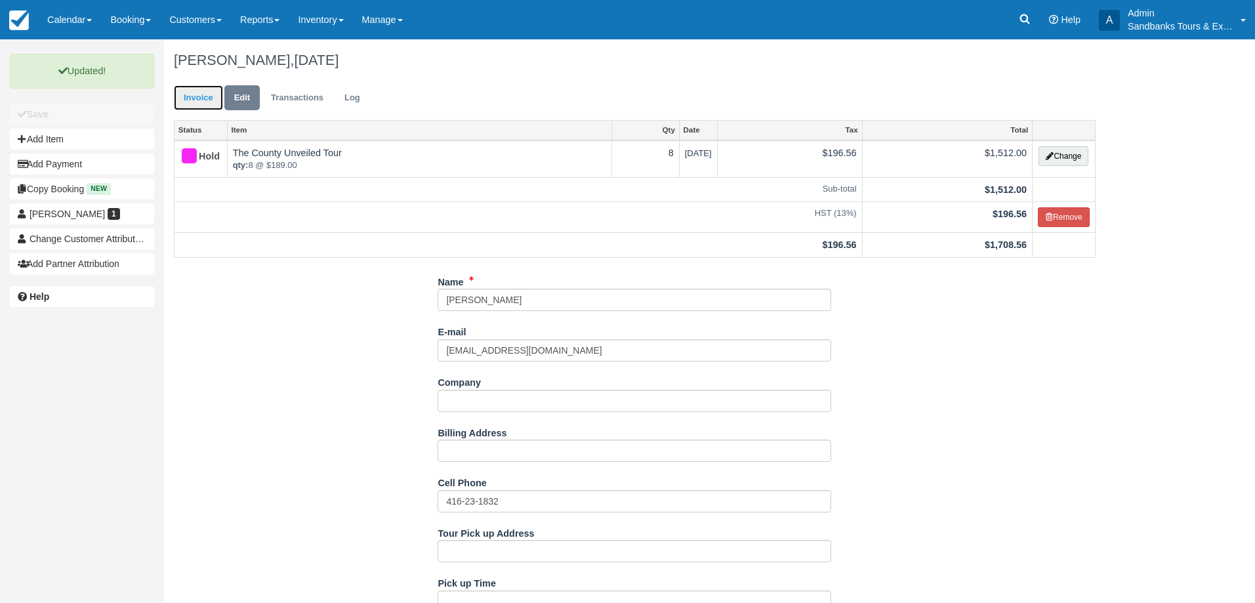
click at [201, 90] on link "Invoice" at bounding box center [198, 98] width 49 height 26
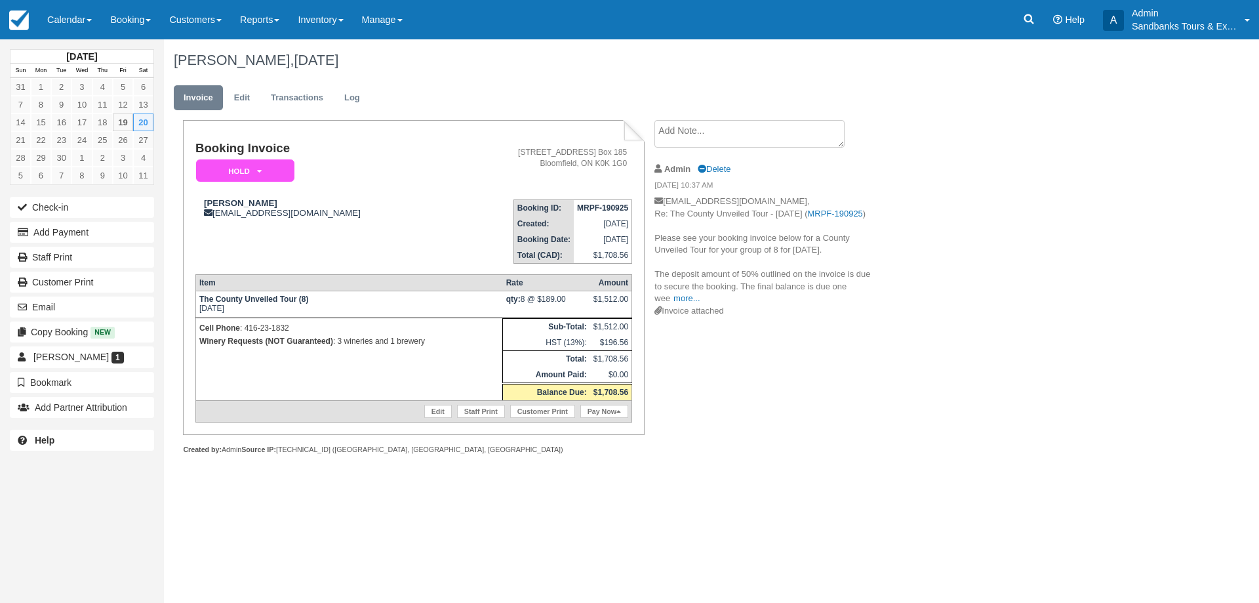
click at [239, 83] on ul "Invoice Edit Transactions Log" at bounding box center [636, 100] width 925 height 39
click at [245, 104] on link "Edit" at bounding box center [241, 98] width 35 height 26
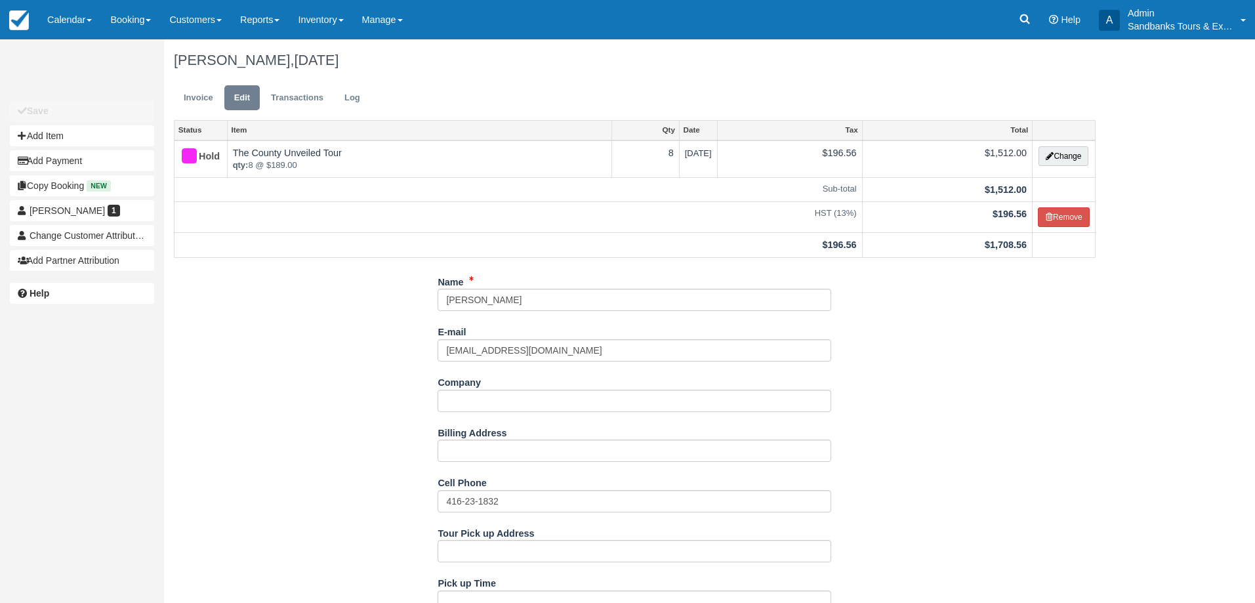
click at [498, 512] on div "Cell Phone 416-23-1832" at bounding box center [634, 497] width 394 height 51
click at [498, 508] on input "416-23-1832" at bounding box center [634, 501] width 394 height 22
click at [499, 508] on input "416-23-1832" at bounding box center [634, 501] width 394 height 22
click at [479, 500] on input "416-23-1832" at bounding box center [634, 501] width 394 height 22
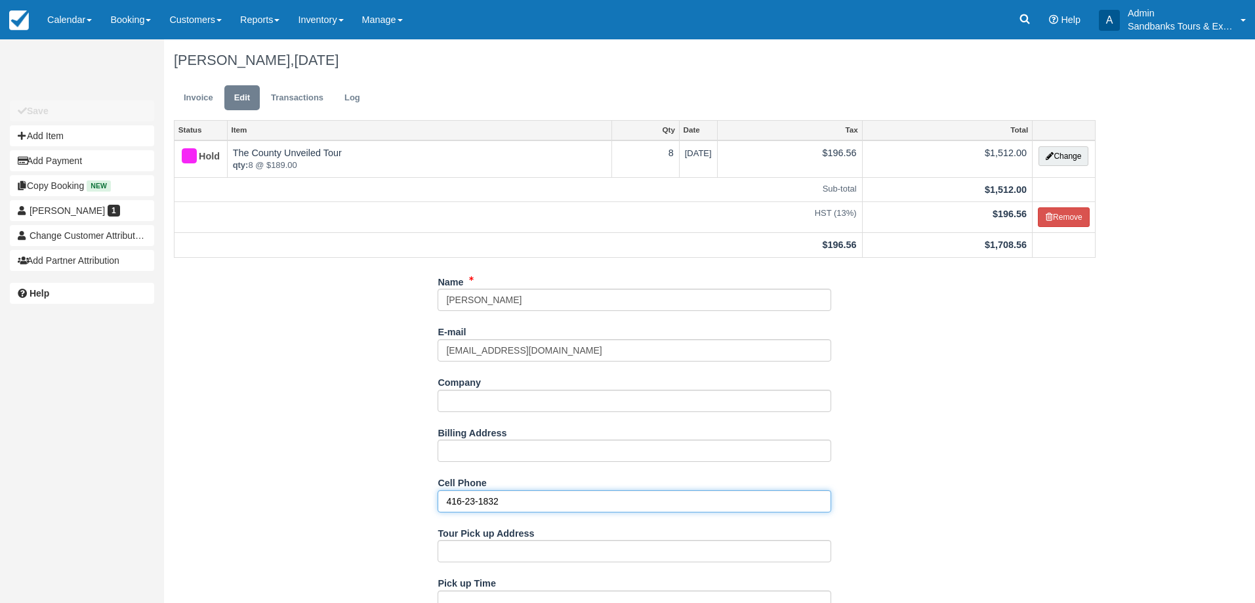
click at [475, 502] on input "416-23-1832" at bounding box center [634, 501] width 394 height 22
type input "[PHONE_NUMBER]"
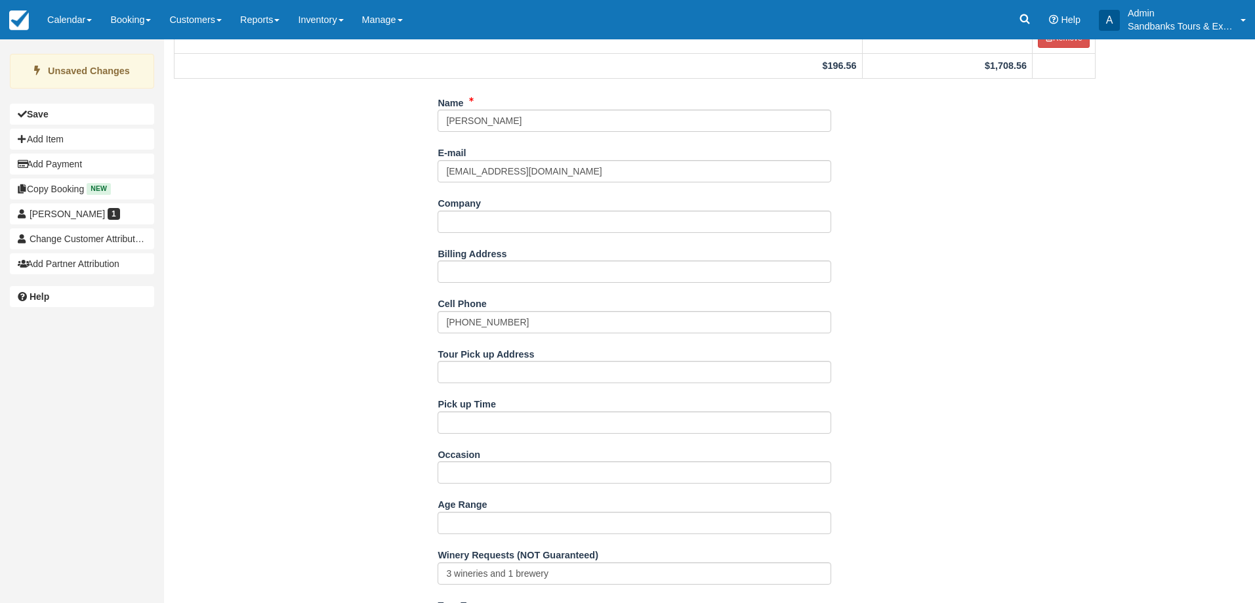
scroll to position [590, 0]
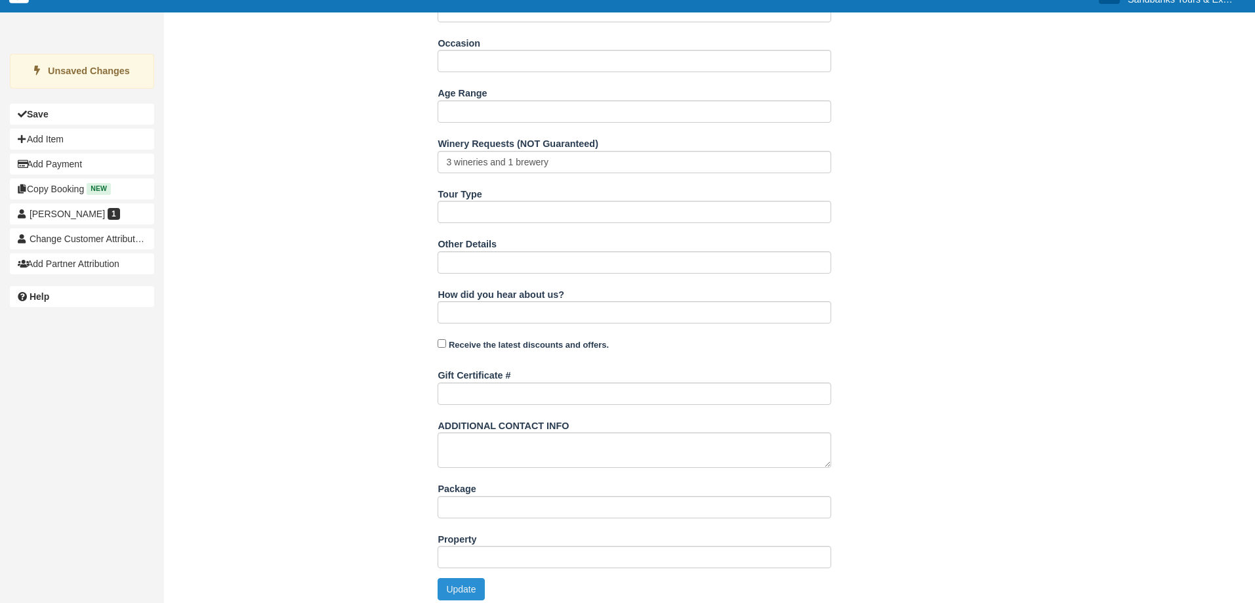
click at [458, 592] on button "Update" at bounding box center [460, 589] width 47 height 22
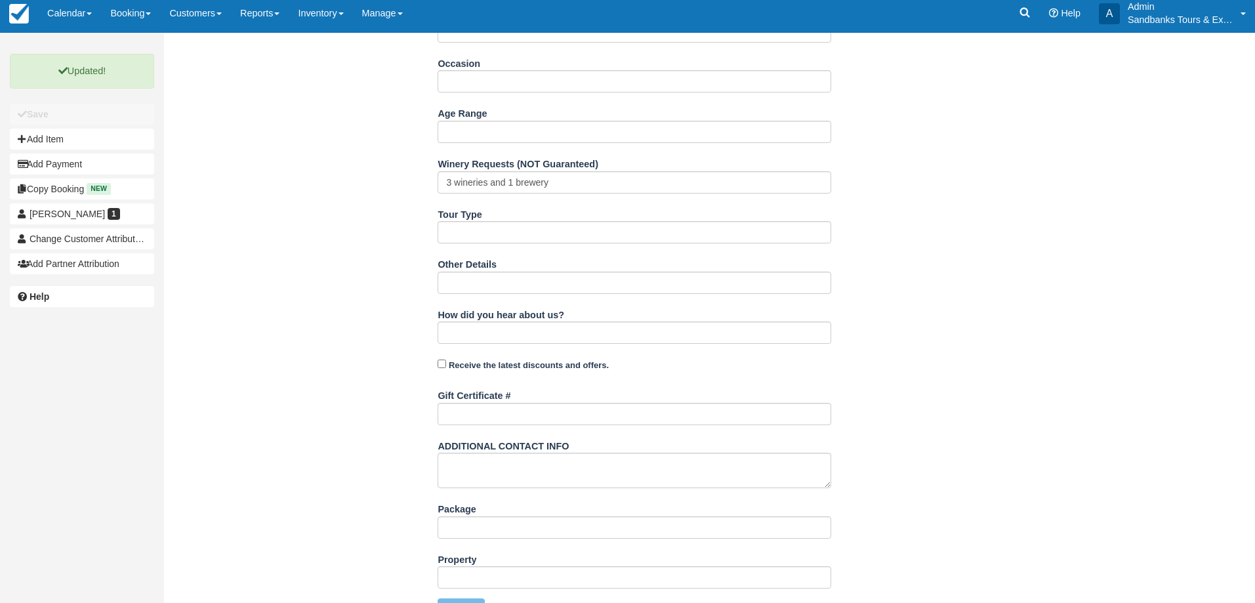
scroll to position [0, 0]
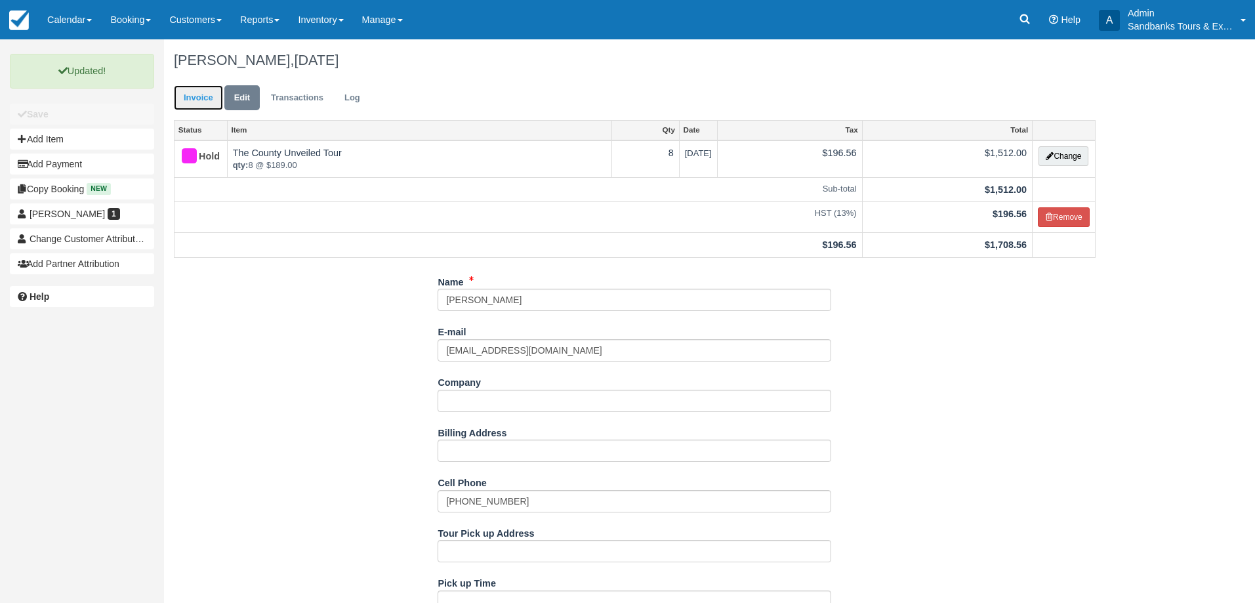
click at [204, 97] on link "Invoice" at bounding box center [198, 98] width 49 height 26
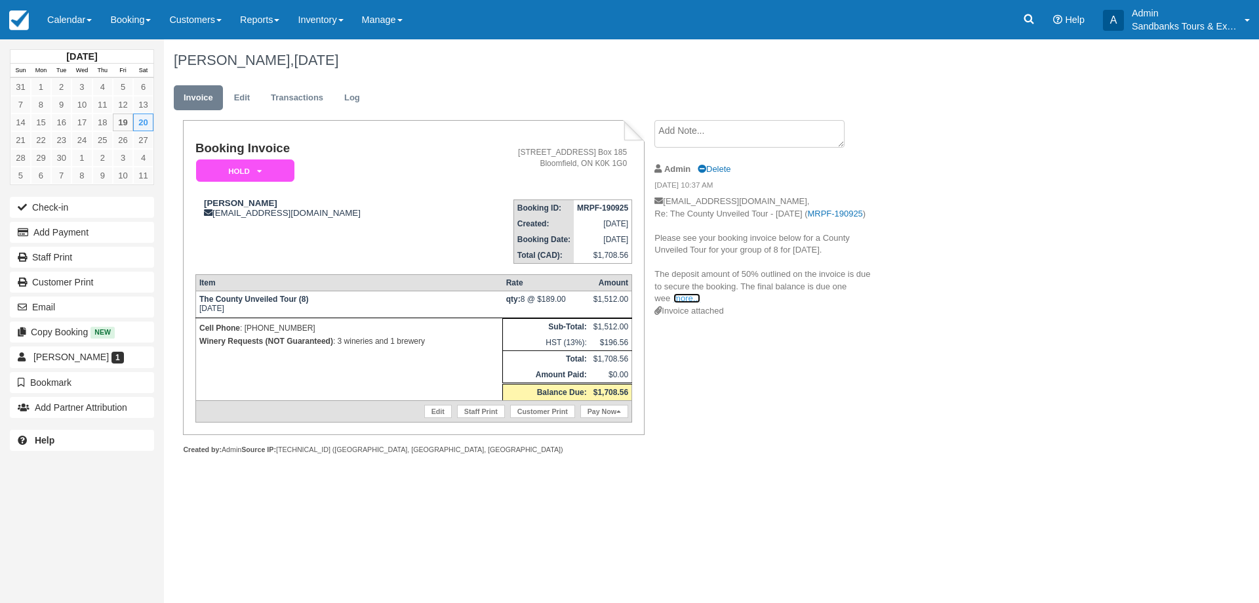
click at [687, 303] on link "more..." at bounding box center [687, 298] width 26 height 10
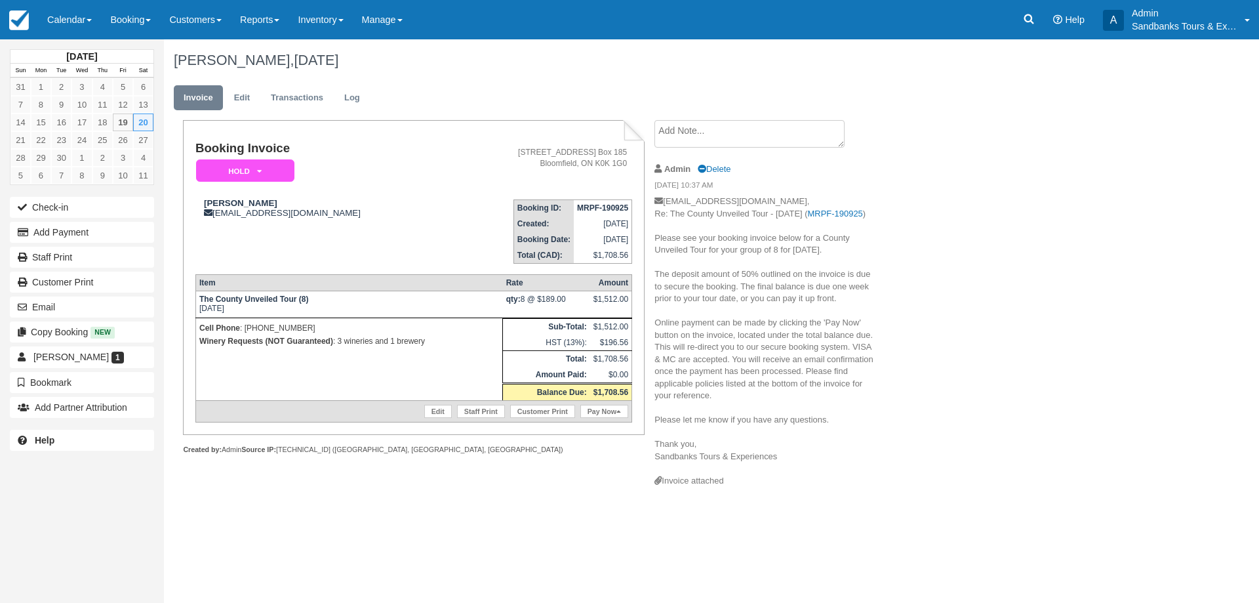
drag, startPoint x: 778, startPoint y: 470, endPoint x: 657, endPoint y: 253, distance: 248.4
click at [657, 253] on p "[EMAIL_ADDRESS][DOMAIN_NAME], Re: The County Unveiled Tour - [DATE] ( MRPF-1909…" at bounding box center [765, 334] width 221 height 279
copy p "Please see your booking invoice below for a County Unveiled Tour for your group…"
click at [233, 88] on link "Edit" at bounding box center [241, 98] width 35 height 26
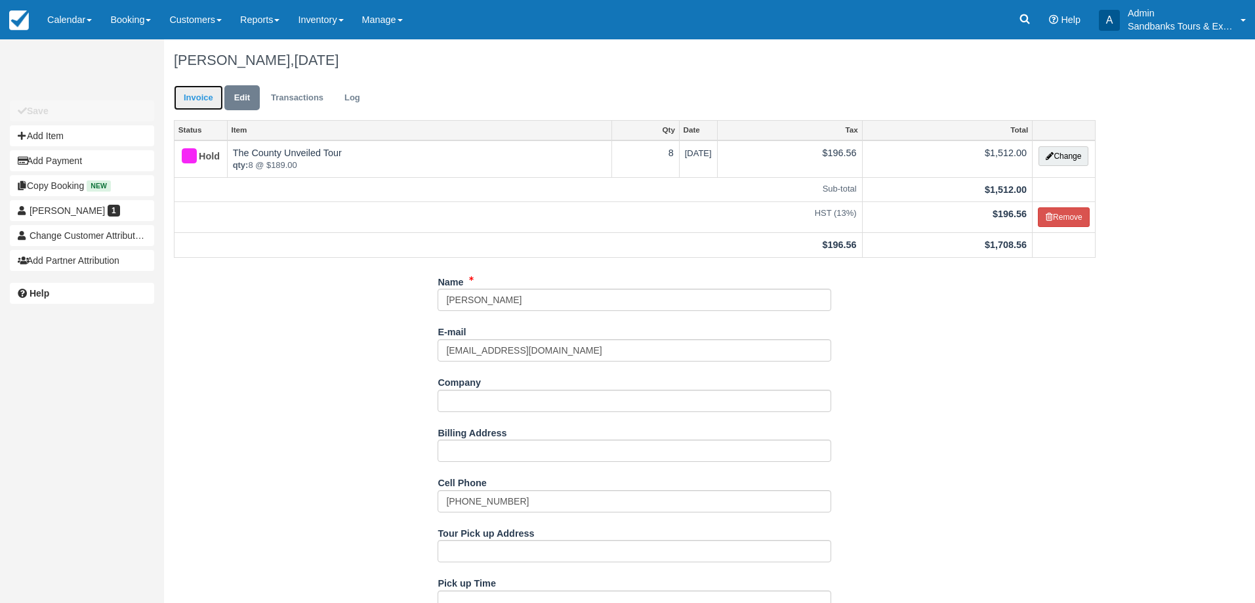
click at [191, 100] on link "Invoice" at bounding box center [198, 98] width 49 height 26
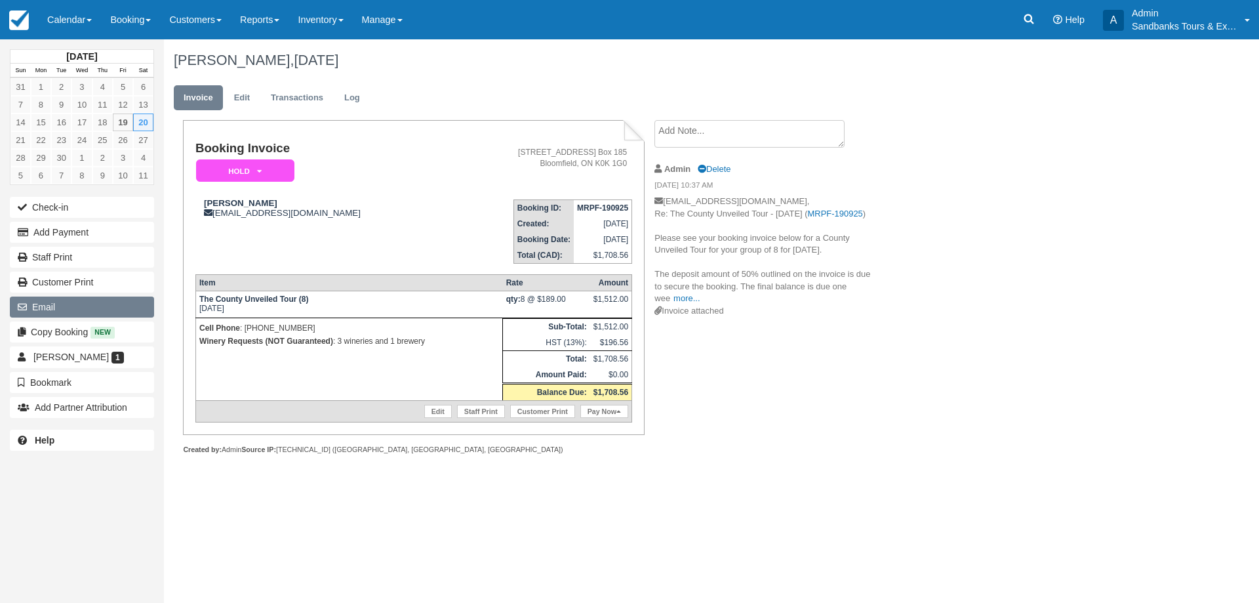
click at [78, 314] on button "Email" at bounding box center [82, 306] width 144 height 21
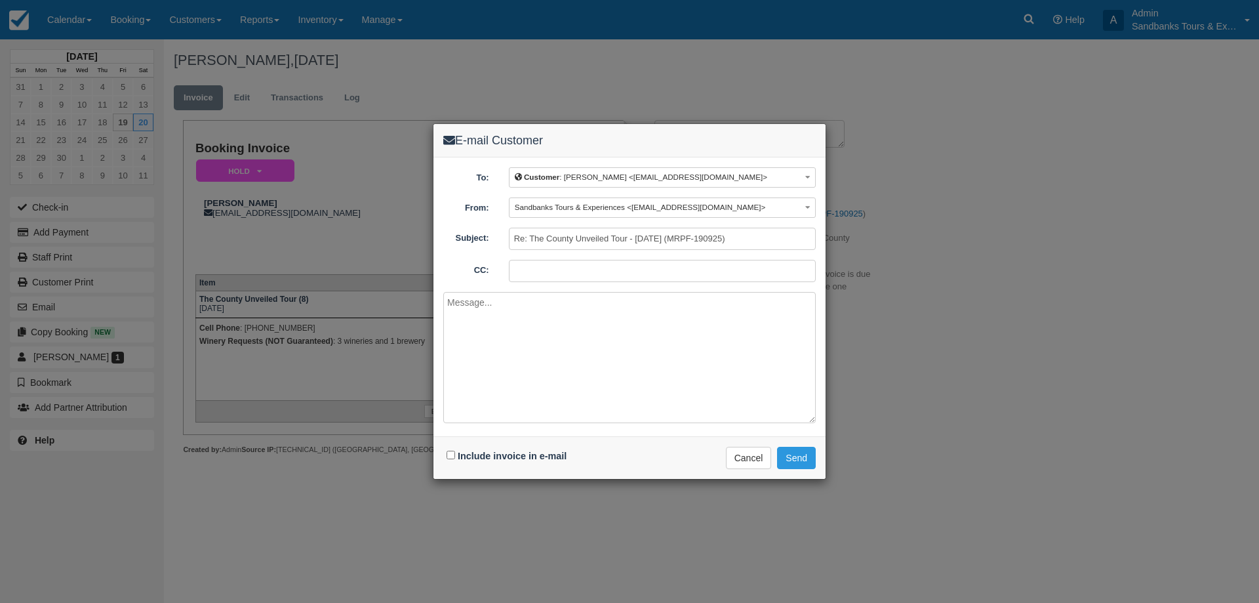
click at [508, 305] on textarea at bounding box center [629, 357] width 373 height 131
paste textarea "Please see your booking invoice below for a County Unveiled Tour for your group…"
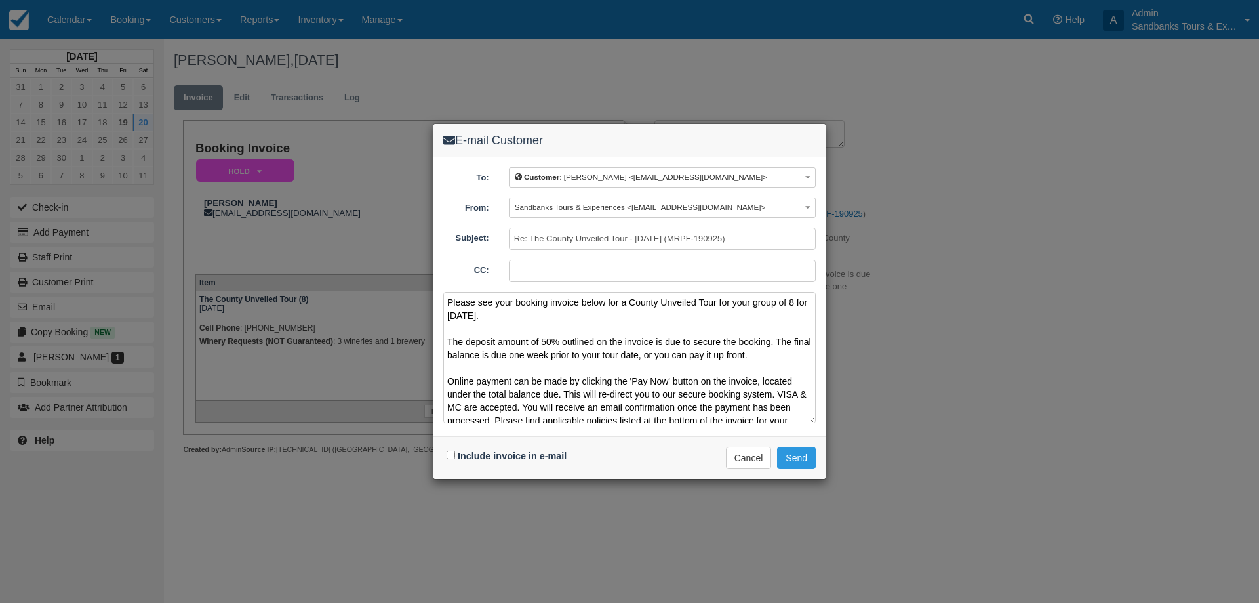
type textarea "Please see your booking invoice below for a County Unveiled Tour for your group…"
click at [451, 456] on input "Include invoice in e-mail" at bounding box center [451, 455] width 9 height 9
checkbox input "true"
click at [795, 451] on button "Send" at bounding box center [796, 458] width 39 height 22
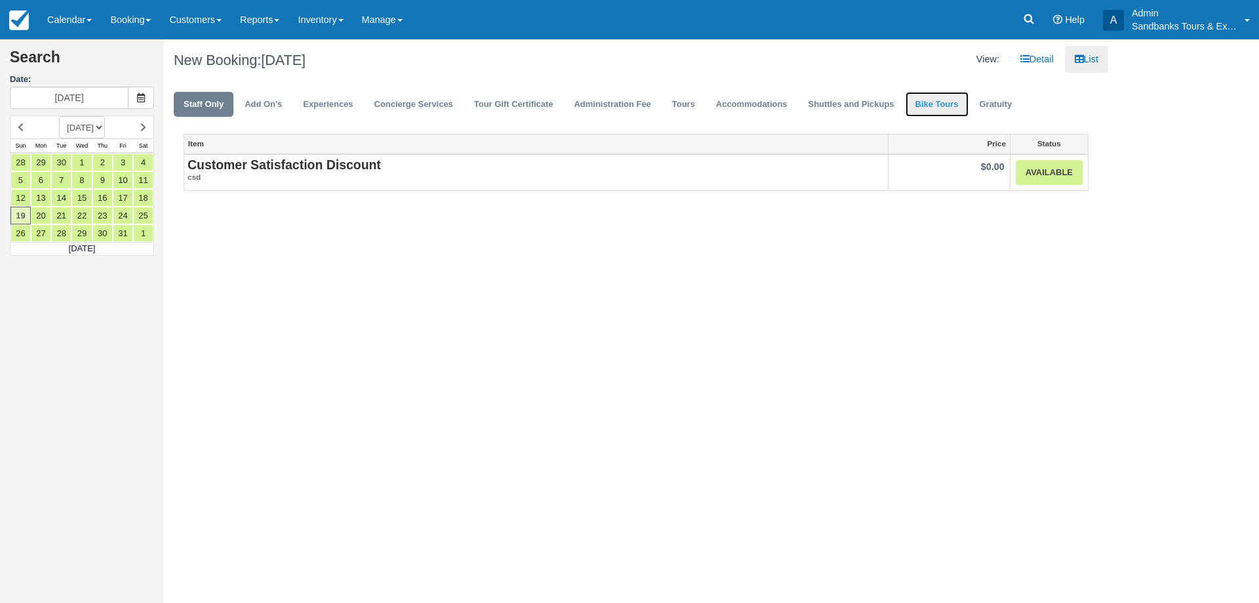
click at [944, 105] on link "Bike Tours" at bounding box center [937, 105] width 63 height 26
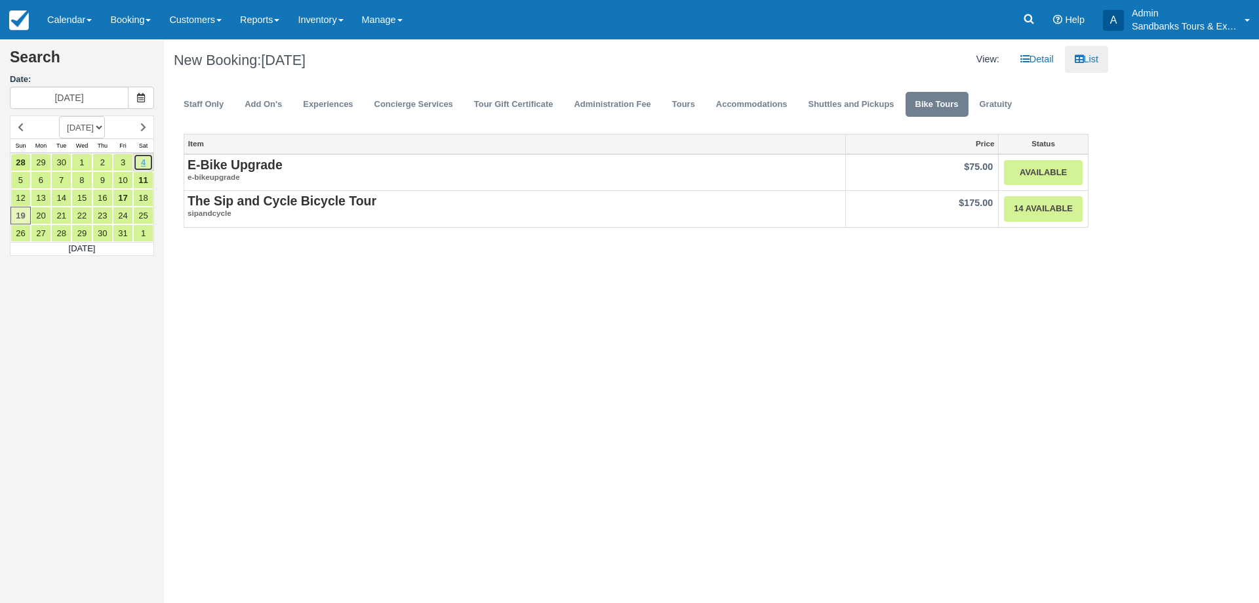
click at [142, 165] on link "4" at bounding box center [143, 162] width 20 height 18
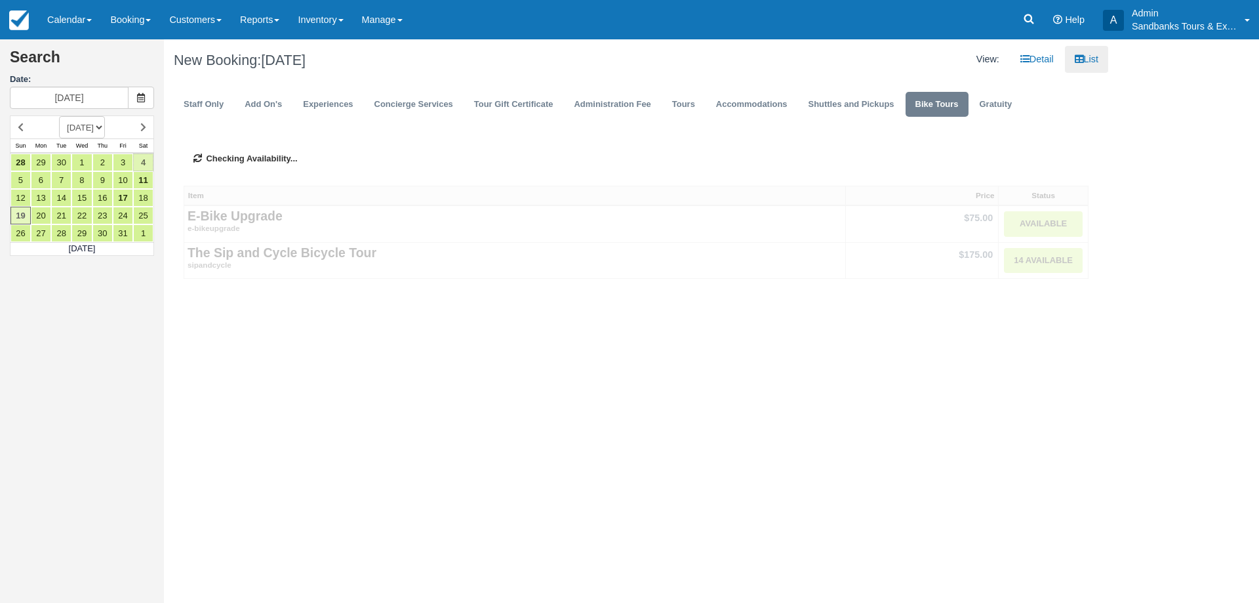
type input "10/04/25"
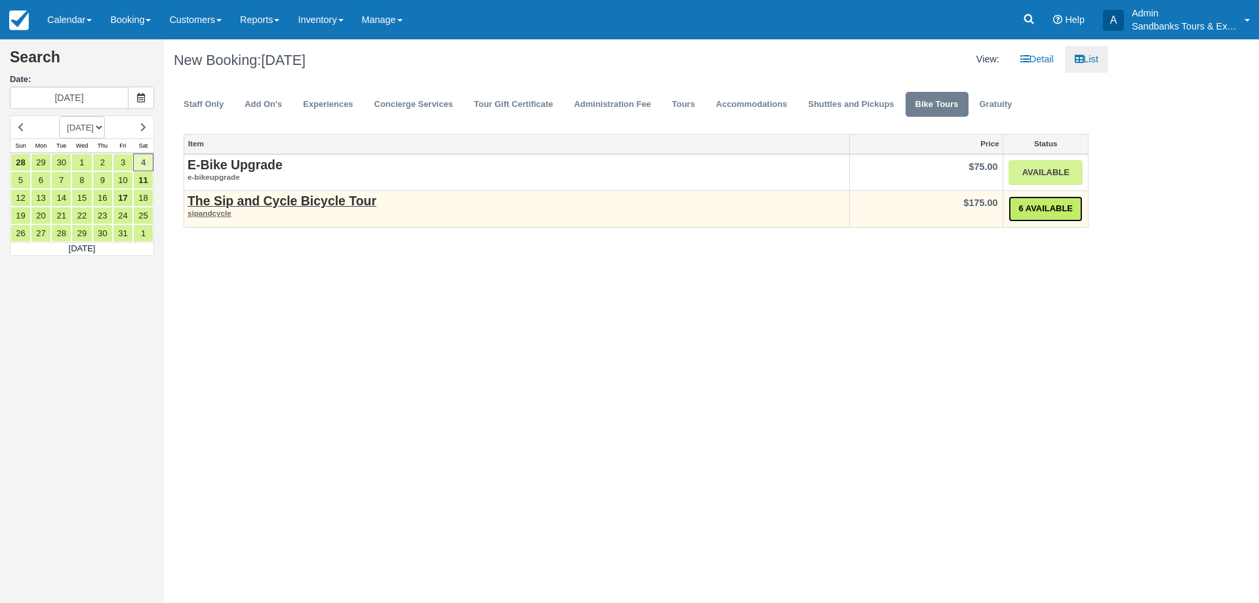
click at [1044, 205] on link "6 Available" at bounding box center [1046, 209] width 74 height 26
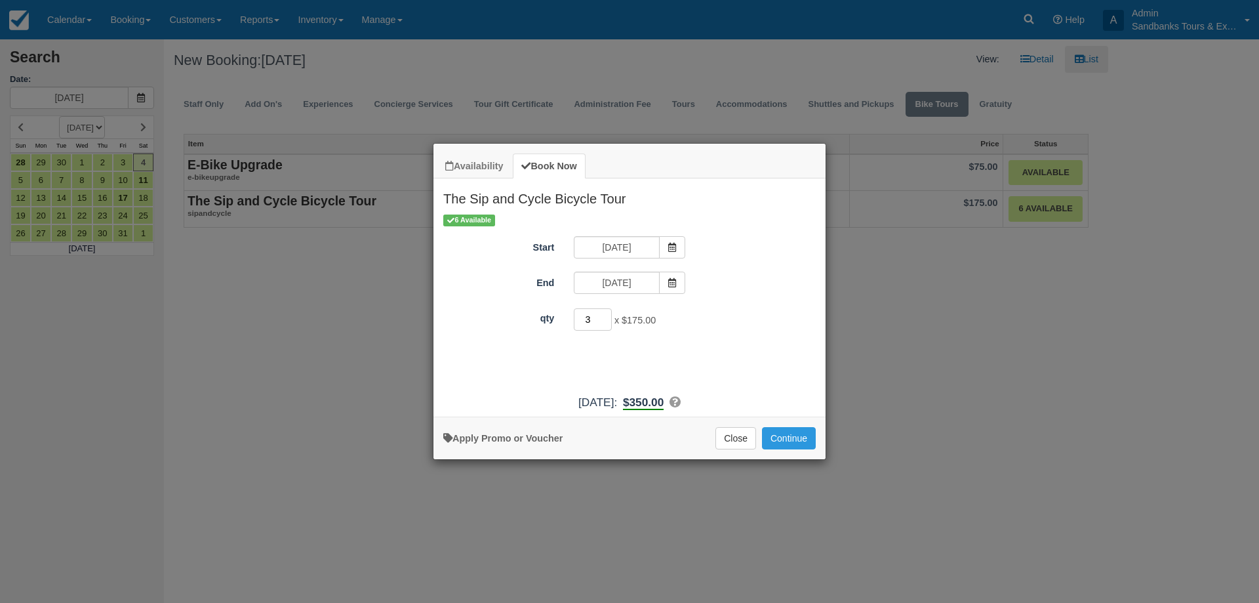
click at [607, 317] on input "3" at bounding box center [593, 319] width 38 height 22
click at [607, 317] on input "4" at bounding box center [593, 319] width 38 height 22
click at [607, 317] on input "5" at bounding box center [593, 319] width 38 height 22
click at [607, 317] on input "6" at bounding box center [593, 319] width 38 height 22
click at [607, 317] on input "7" at bounding box center [593, 319] width 38 height 22
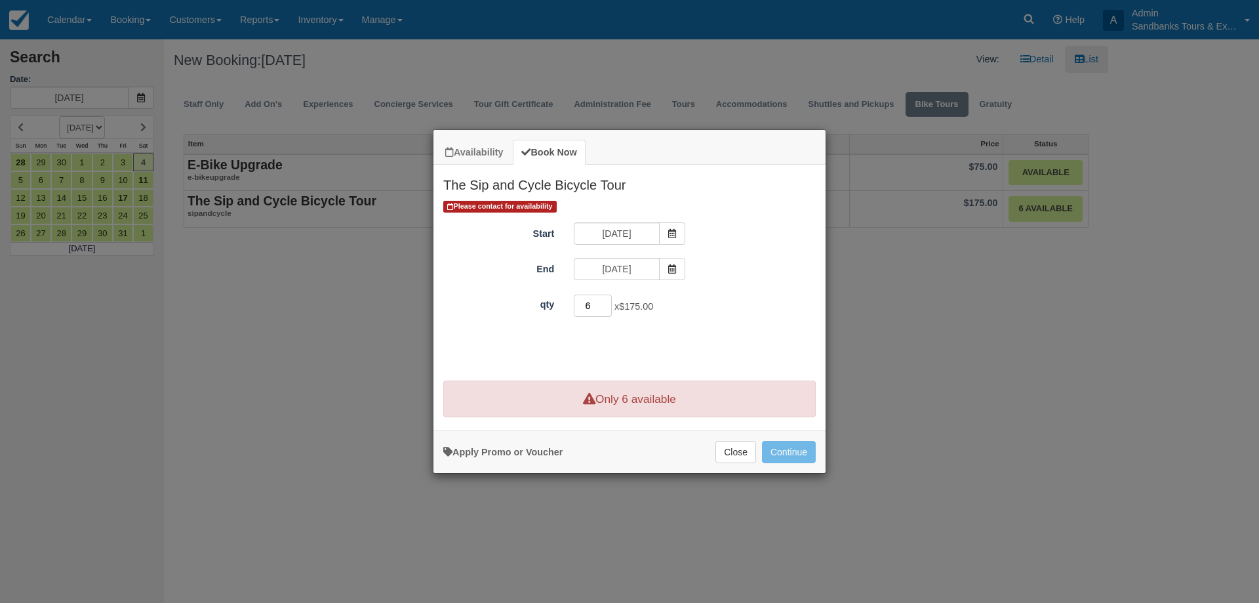
type input "6"
click at [605, 306] on input "6" at bounding box center [593, 305] width 38 height 22
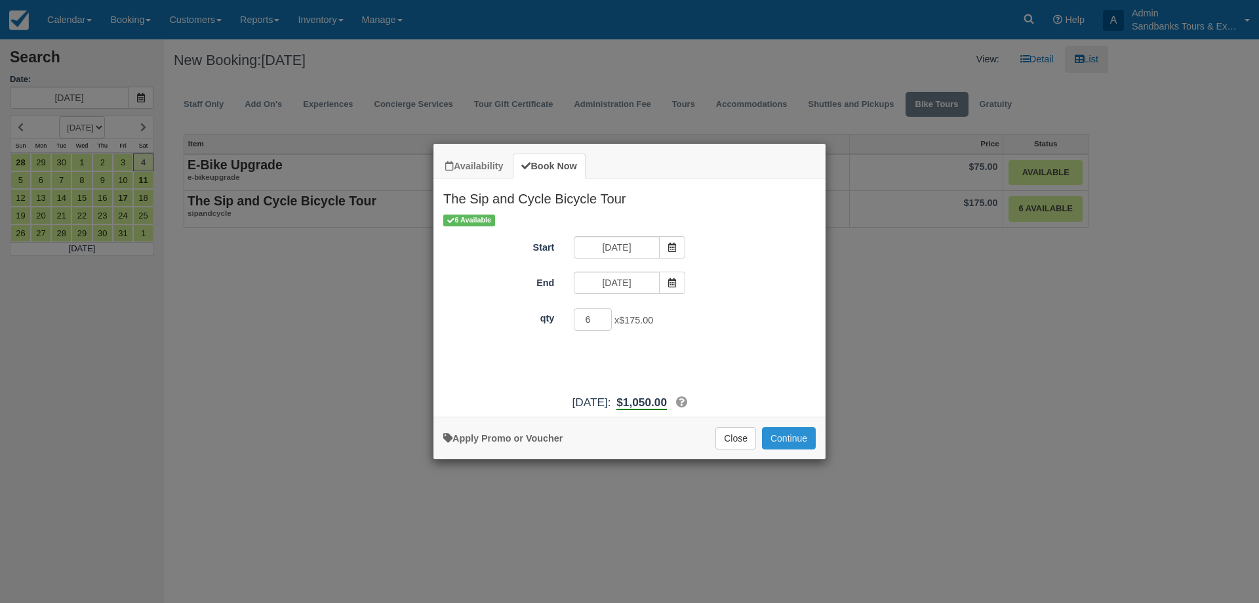
click at [786, 432] on button "Continue" at bounding box center [789, 438] width 54 height 22
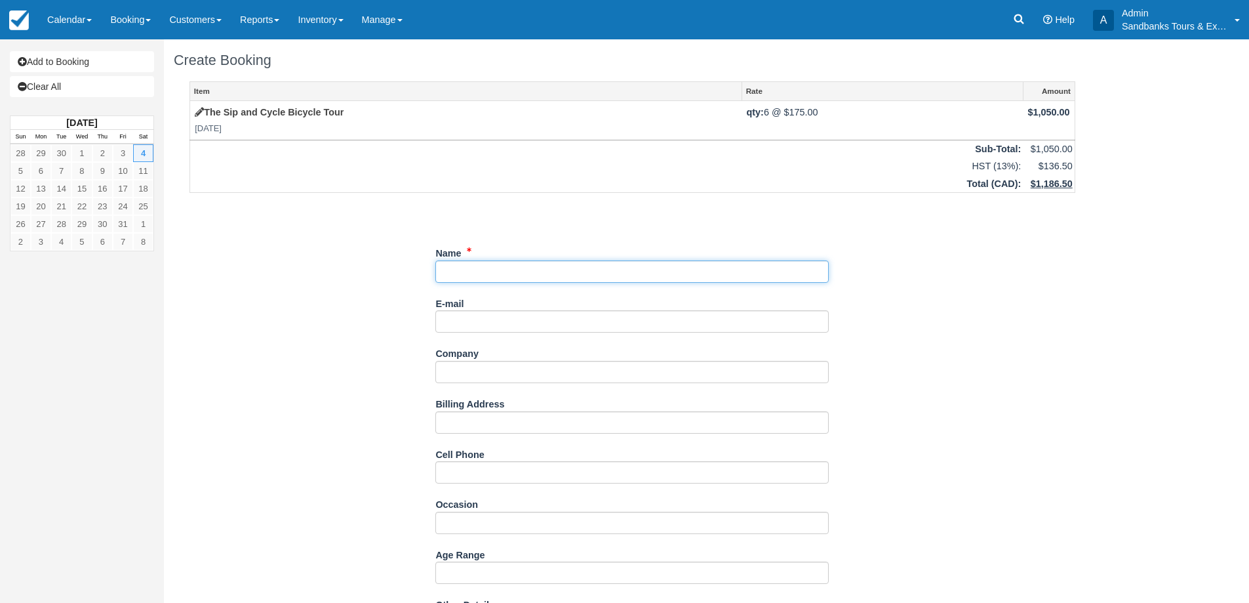
click at [495, 281] on input "Name" at bounding box center [632, 271] width 394 height 22
type input "Julia Newhouse"
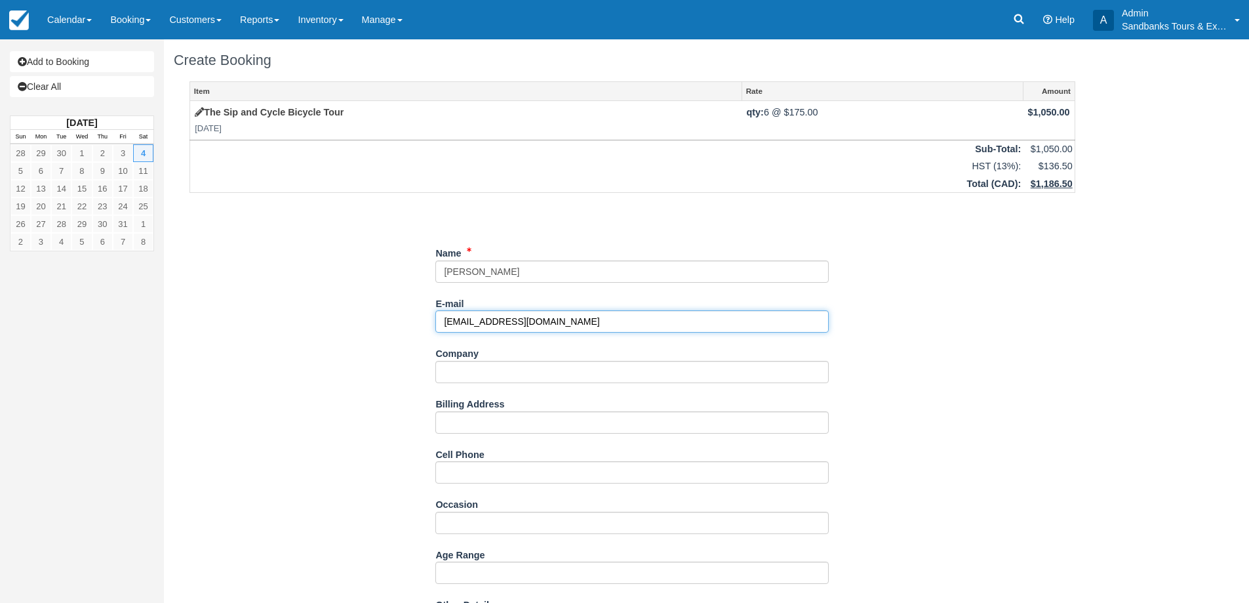
type input "juliasesti@hotmail.com"
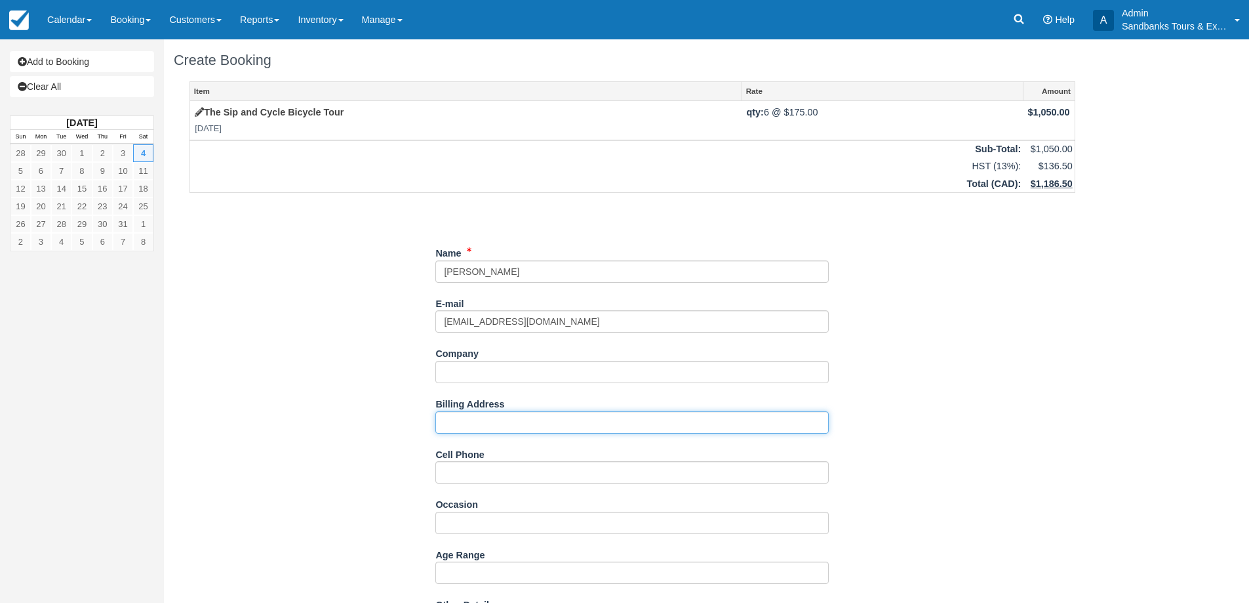
type input "3"
click at [496, 420] on input "1340 WadeBridge" at bounding box center [632, 422] width 394 height 22
click at [544, 422] on input "1340 Wadebridge" at bounding box center [632, 422] width 394 height 22
type input "1340 Wadebridge Crescent, Oshawa"
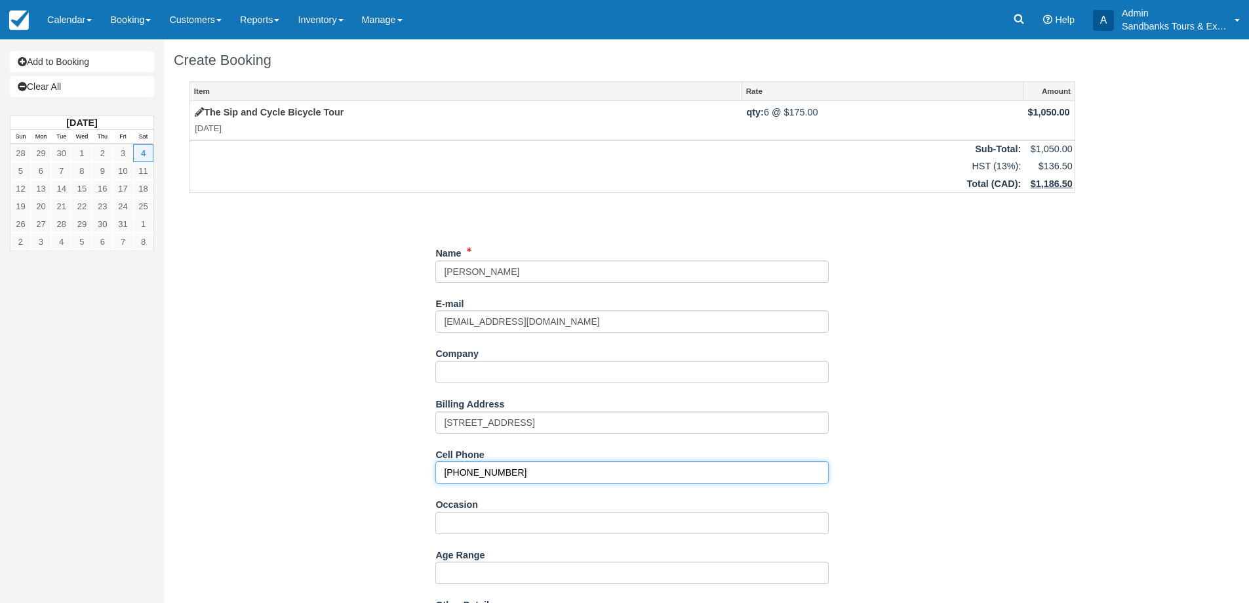
type input "905-259-7655"
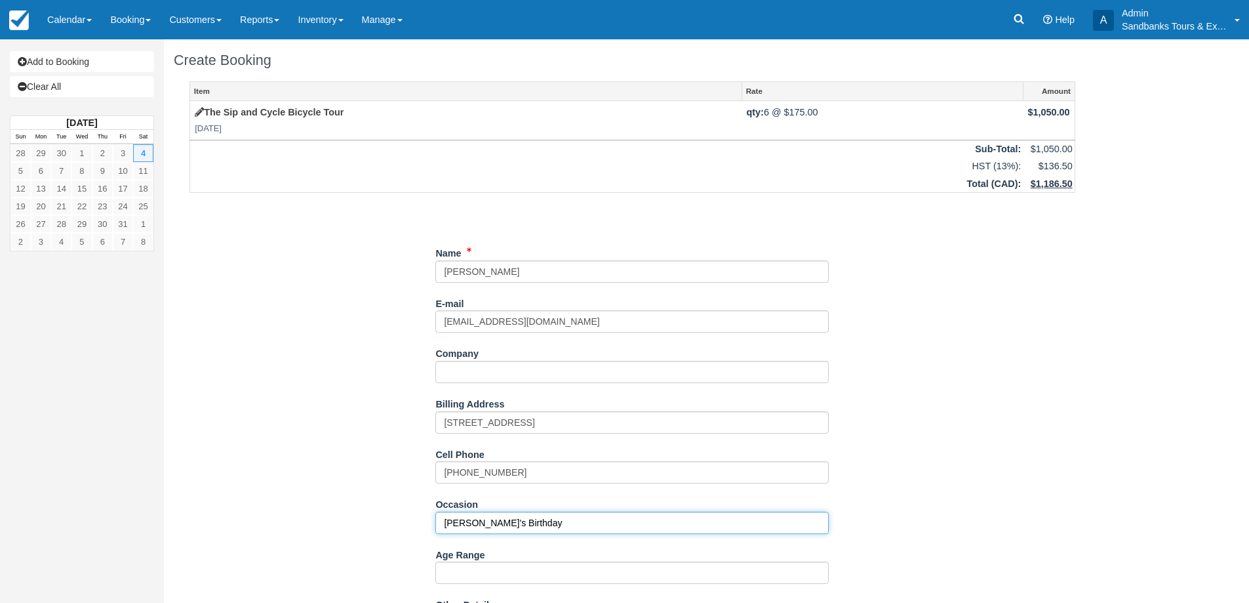
type input "Katie's Birthday"
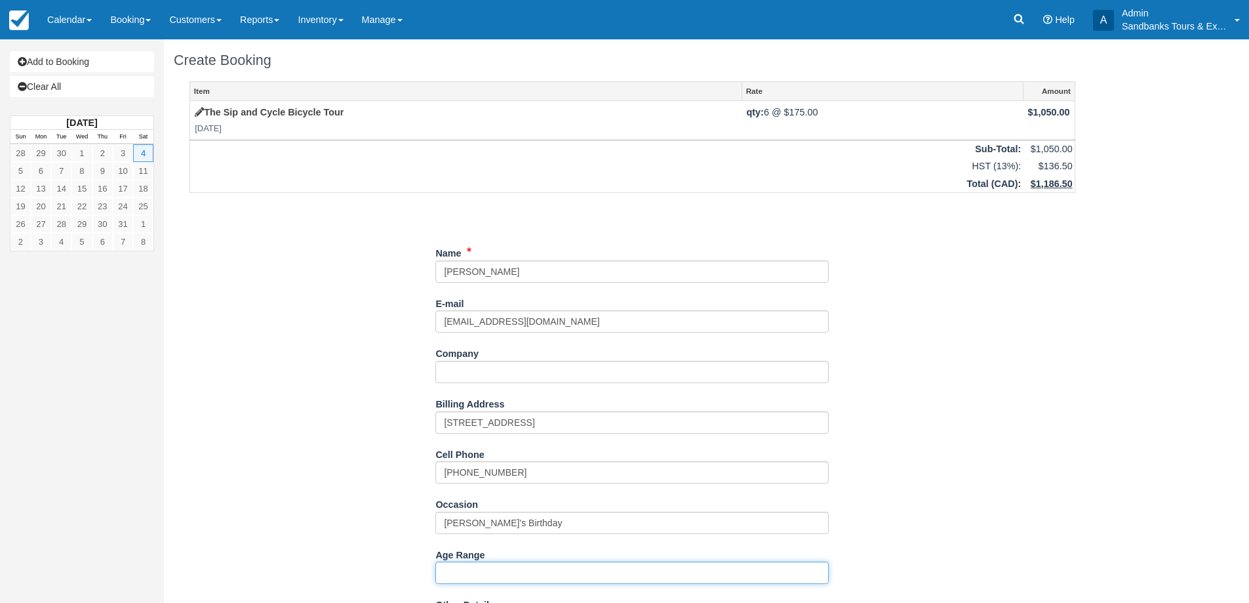
scroll to position [197, 0]
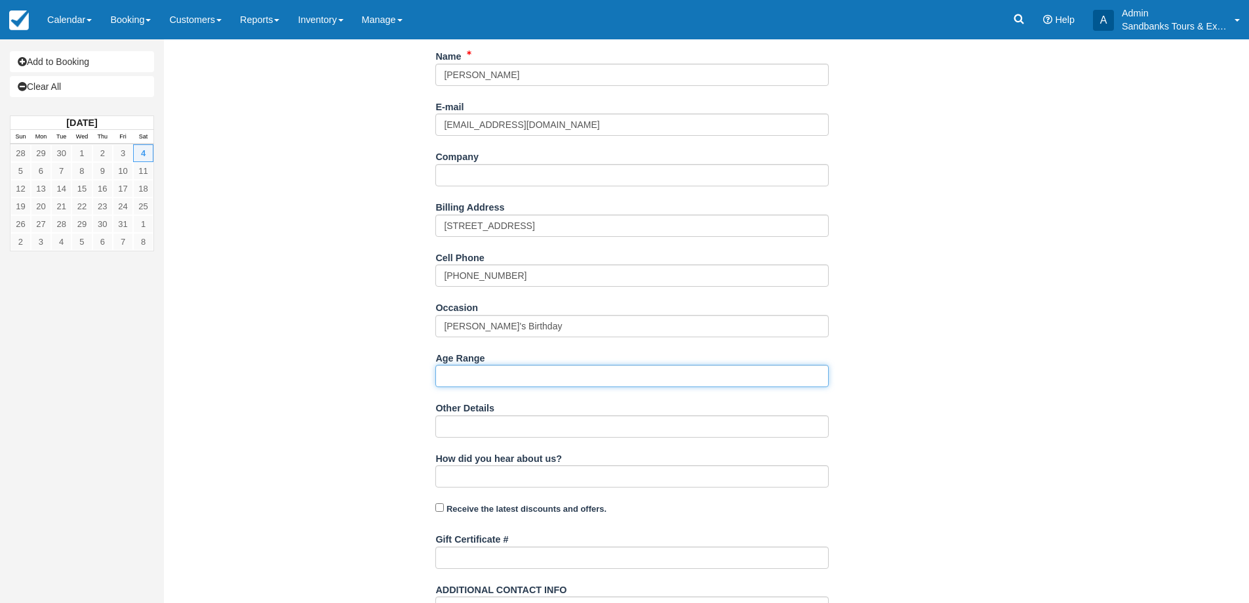
click at [455, 372] on input "Age Range" at bounding box center [632, 376] width 394 height 22
type input "40-60"
click at [371, 363] on div "Item Rate Amount The Sip and Cycle Bicycle Tour Sat Oct 4, 2025 qty: 6 @ $175.0…" at bounding box center [633, 288] width 918 height 807
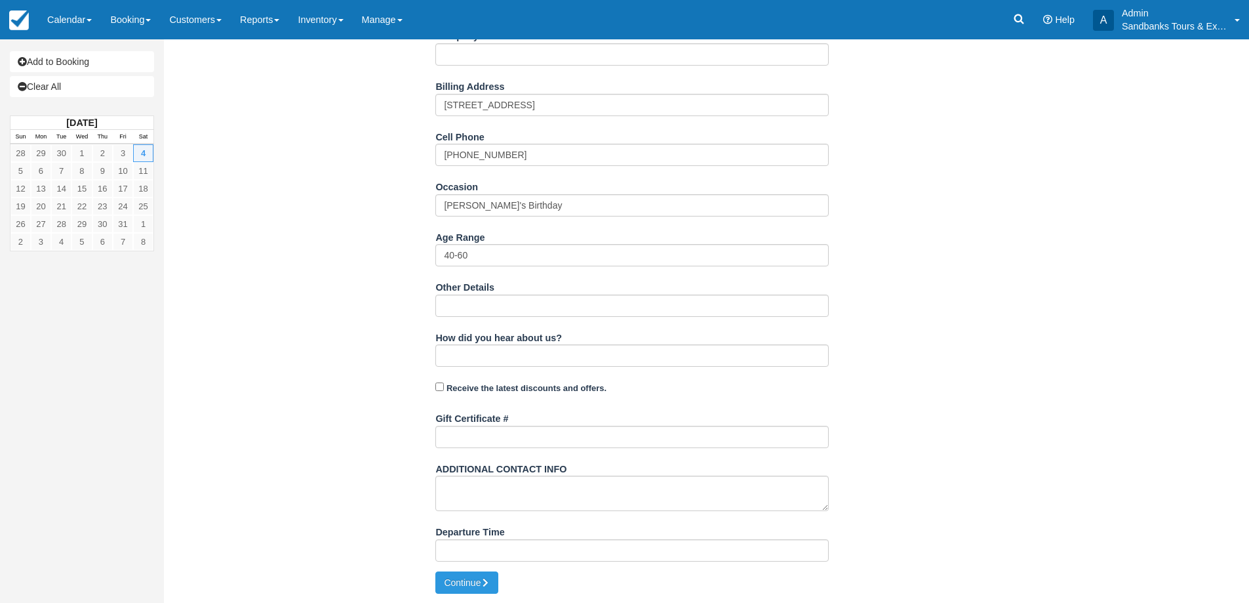
scroll to position [318, 0]
click at [481, 548] on input "Departure Time" at bounding box center [632, 549] width 394 height 22
type input "11:00am start time at 81 Cleminson Wellington"
click at [476, 580] on button "Continue" at bounding box center [466, 582] width 63 height 22
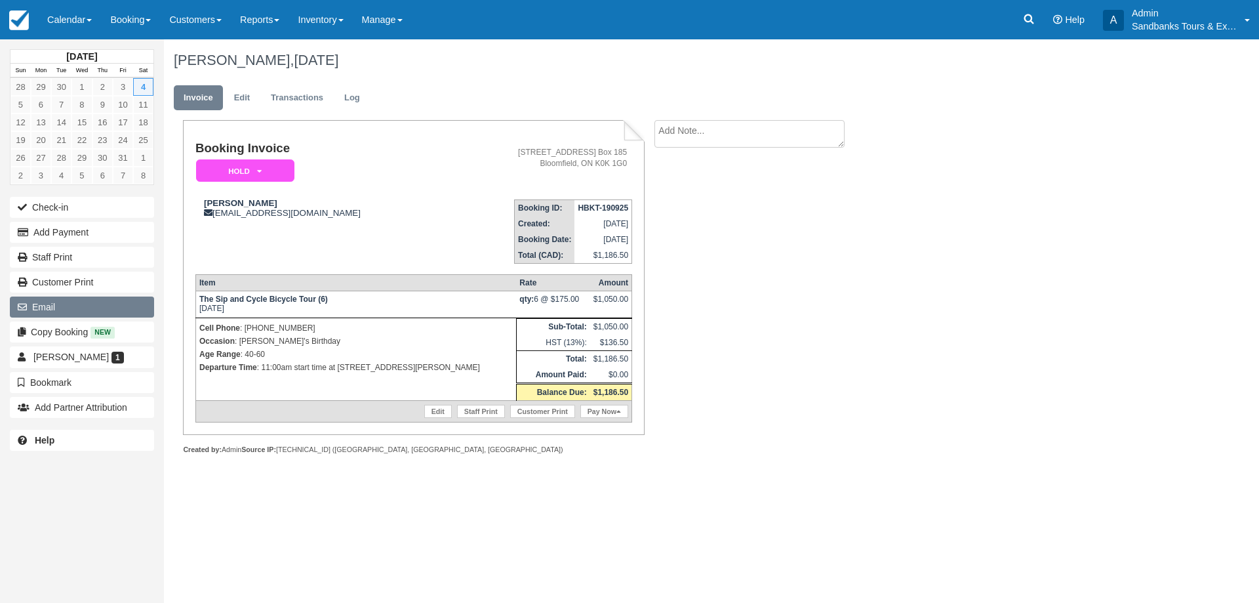
click at [73, 306] on button "Email" at bounding box center [82, 306] width 144 height 21
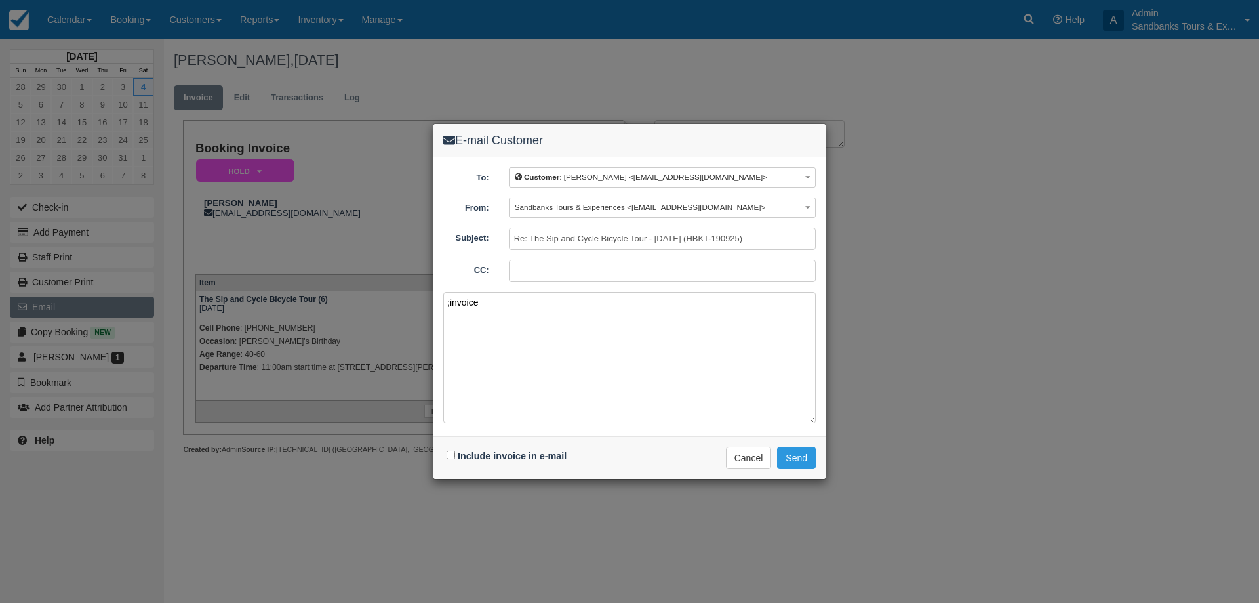
paste textarea "Please see your booking invoice below for a XXX tour for your group of XXX for …"
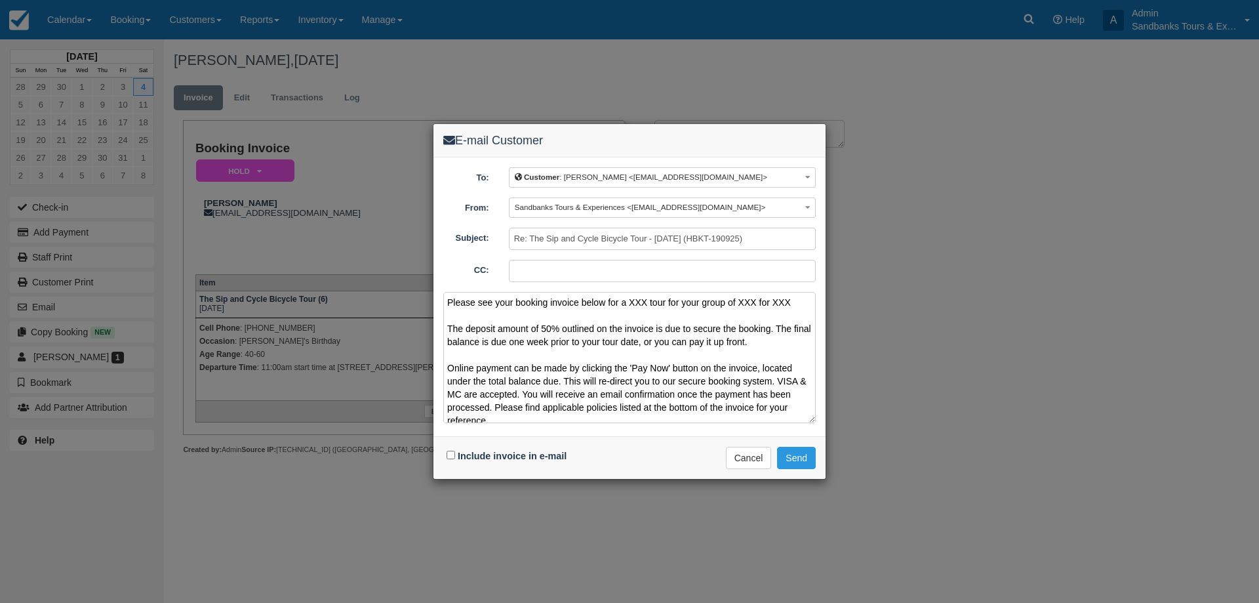
drag, startPoint x: 796, startPoint y: 305, endPoint x: 631, endPoint y: 306, distance: 165.3
click at [631, 306] on textarea "Please see your booking invoice below for a XXX tour for your group of XXX for …" at bounding box center [629, 357] width 373 height 131
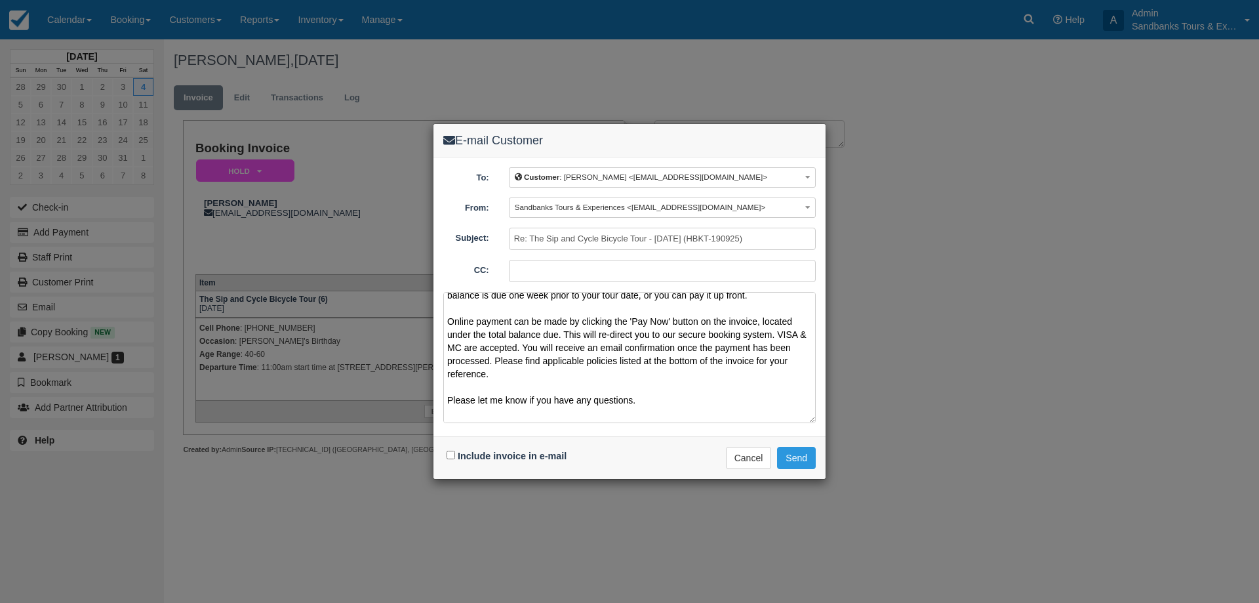
scroll to position [73, 0]
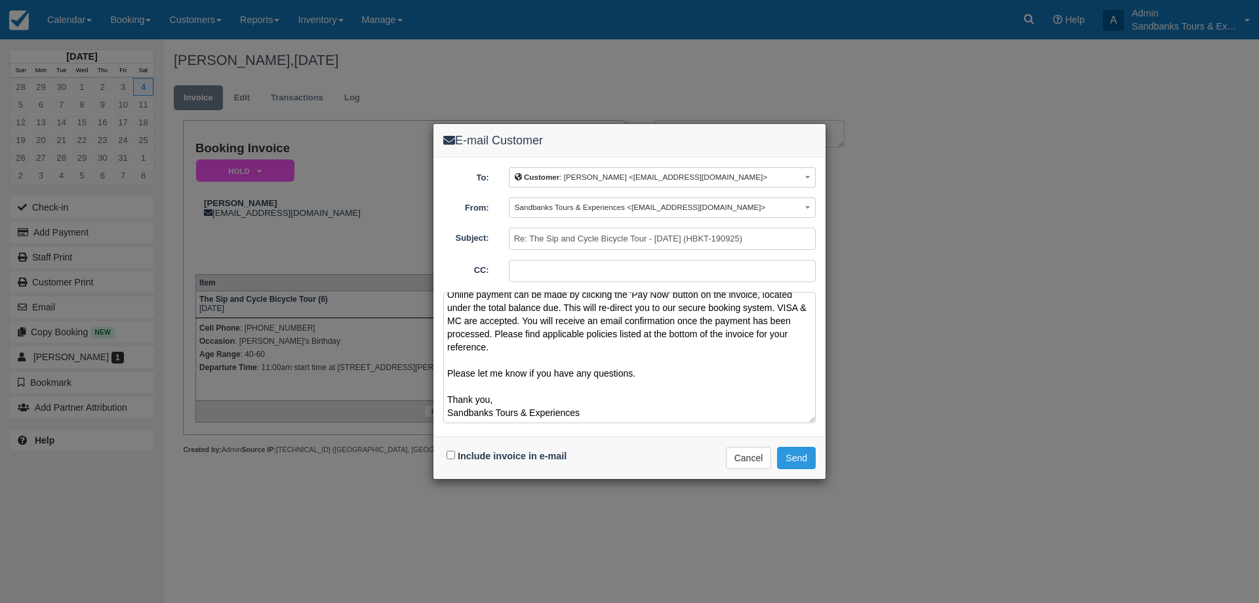
type textarea "Please see your booking invoice below for a Sip n Cycle Tour for October 4th. T…"
click at [449, 456] on input "Include invoice in e-mail" at bounding box center [451, 455] width 9 height 9
checkbox input "true"
click at [798, 460] on button "Send" at bounding box center [796, 458] width 39 height 22
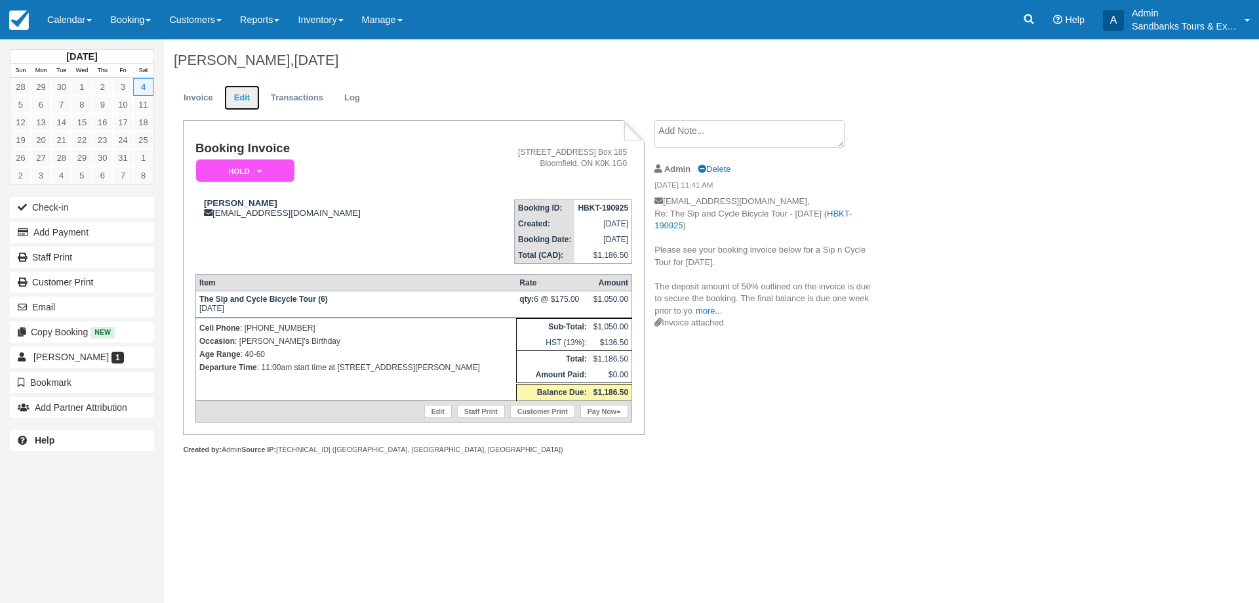
click at [239, 107] on link "Edit" at bounding box center [241, 98] width 35 height 26
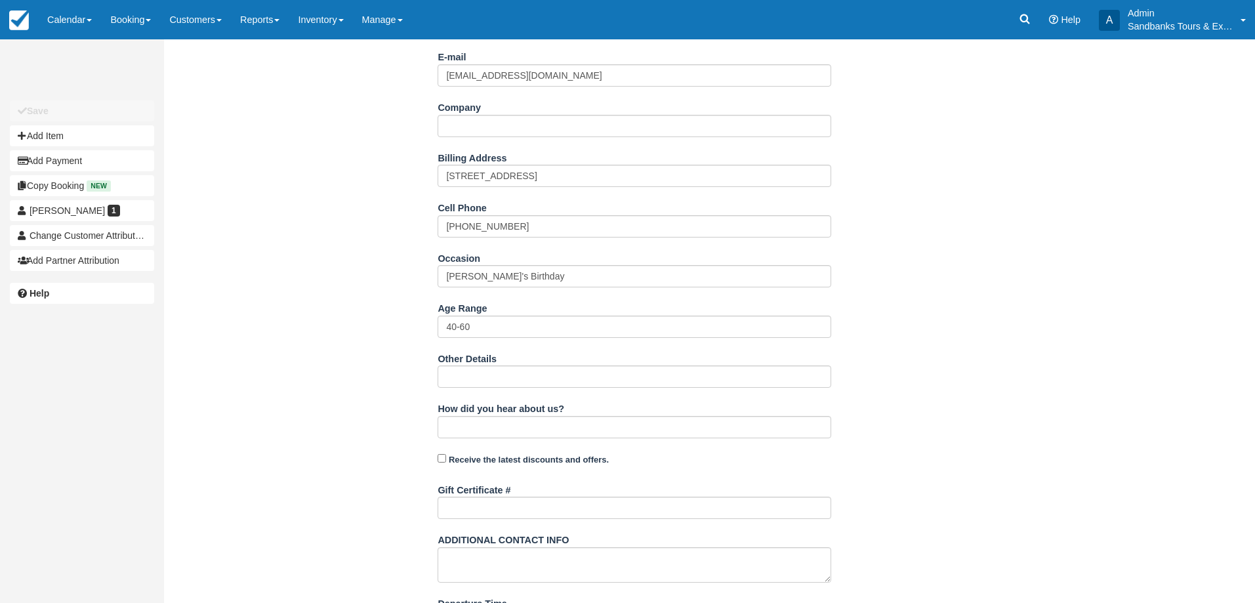
scroll to position [346, 0]
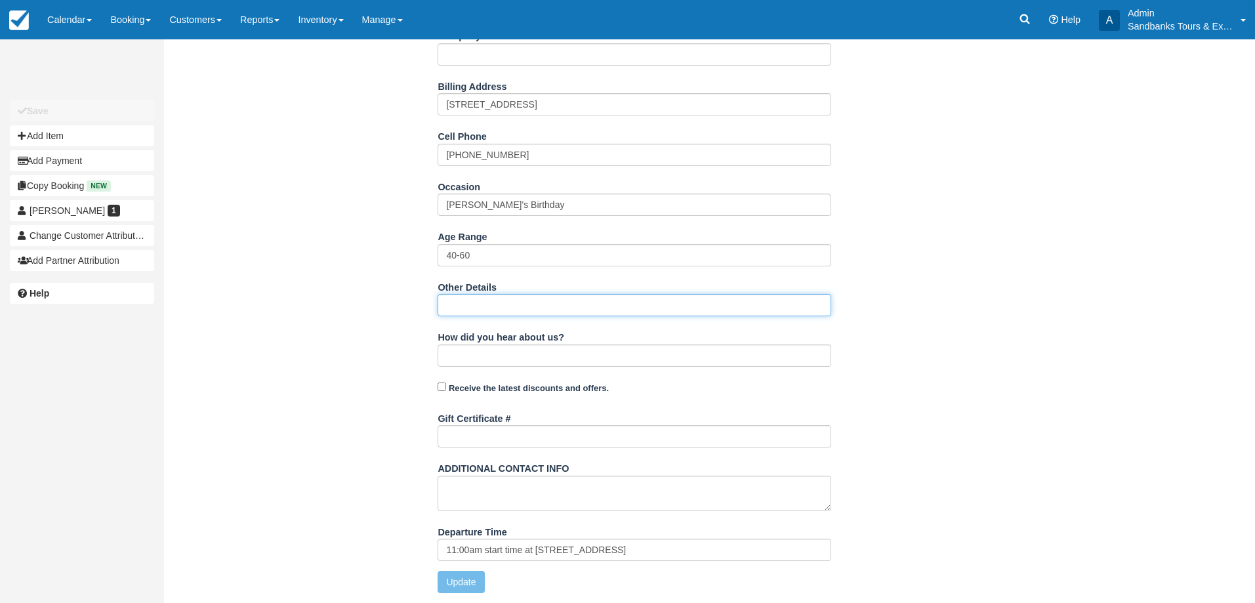
click at [473, 303] on input "Other Details" at bounding box center [634, 305] width 394 height 22
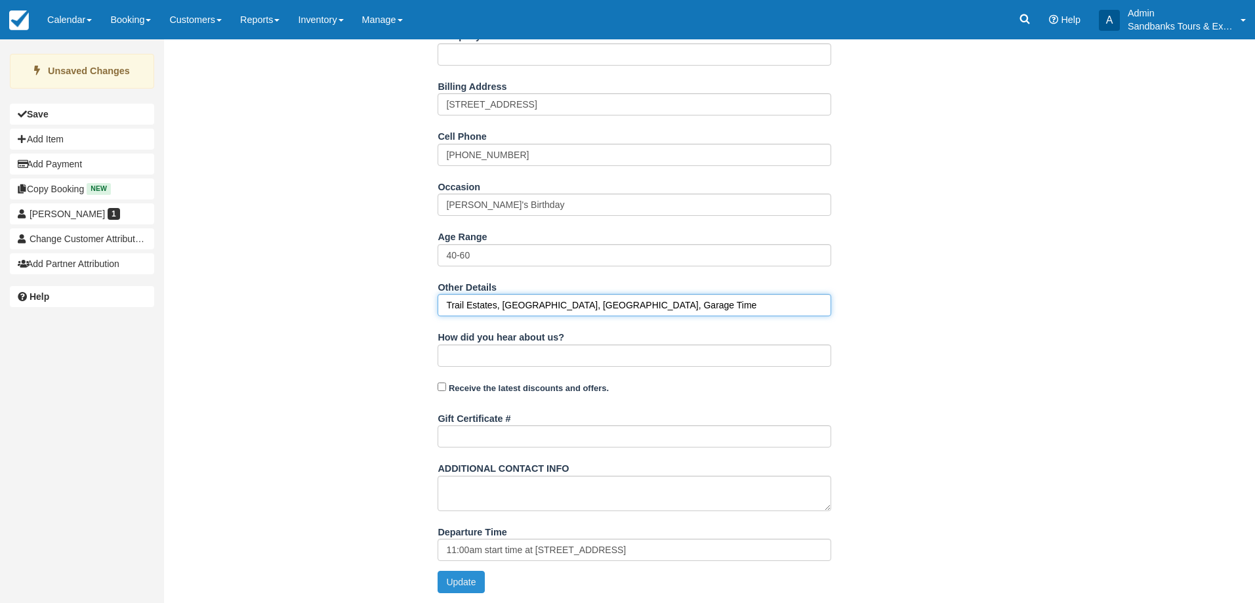
type input "Trail Estates, [GEOGRAPHIC_DATA], [GEOGRAPHIC_DATA], Garage Time"
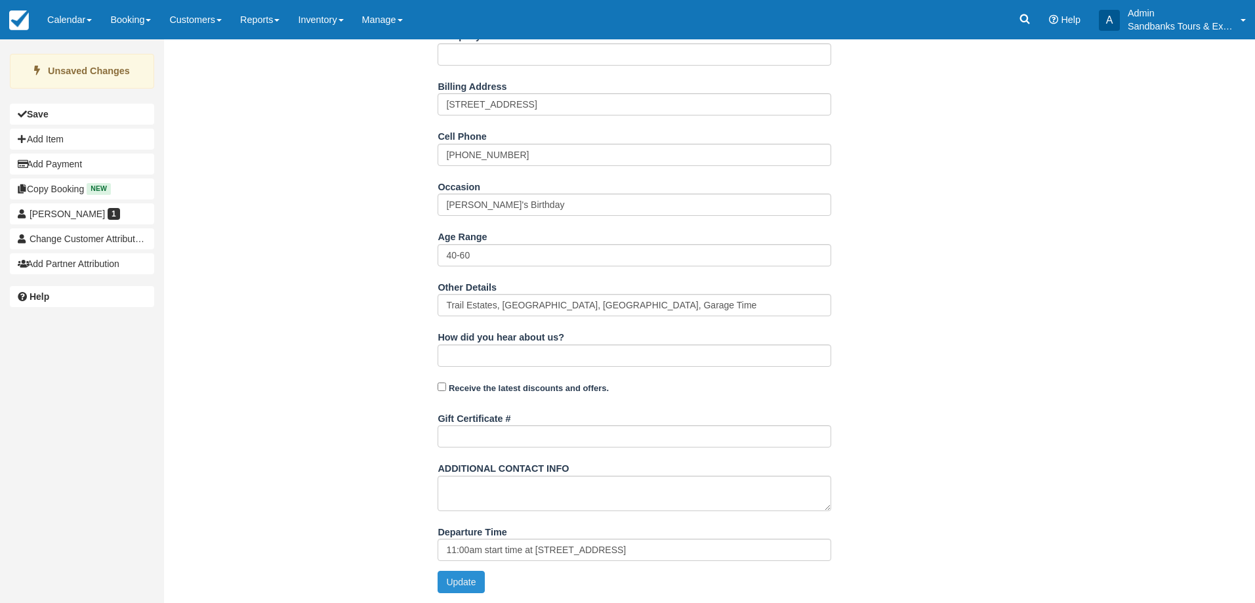
click at [458, 590] on button "Update" at bounding box center [460, 582] width 47 height 22
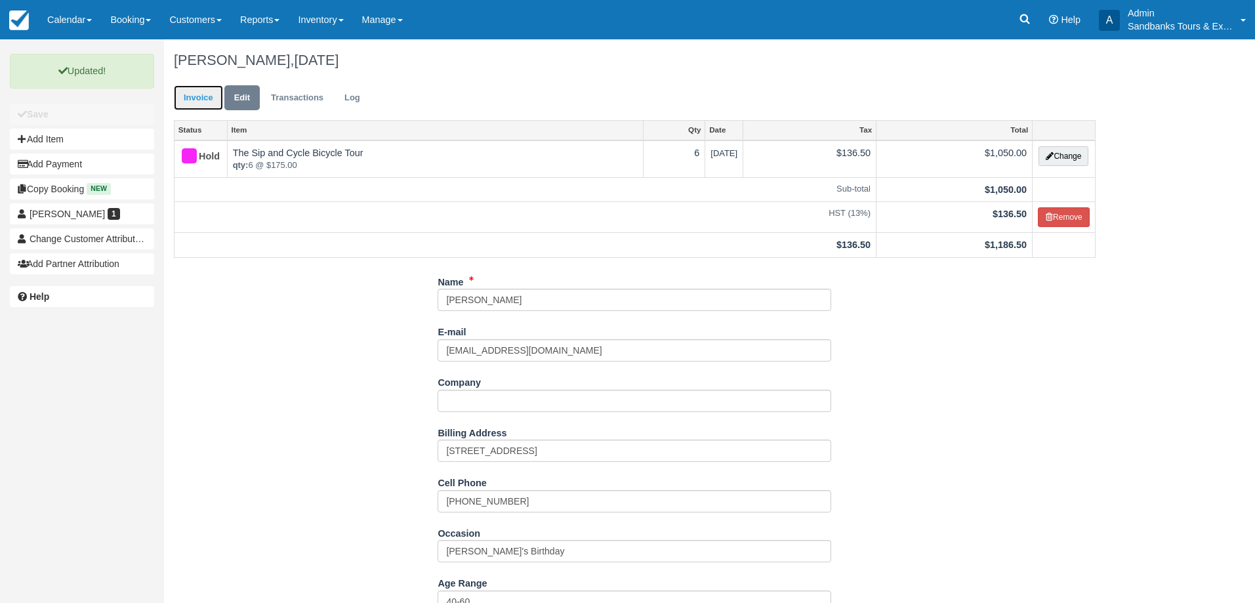
click at [192, 96] on link "Invoice" at bounding box center [198, 98] width 49 height 26
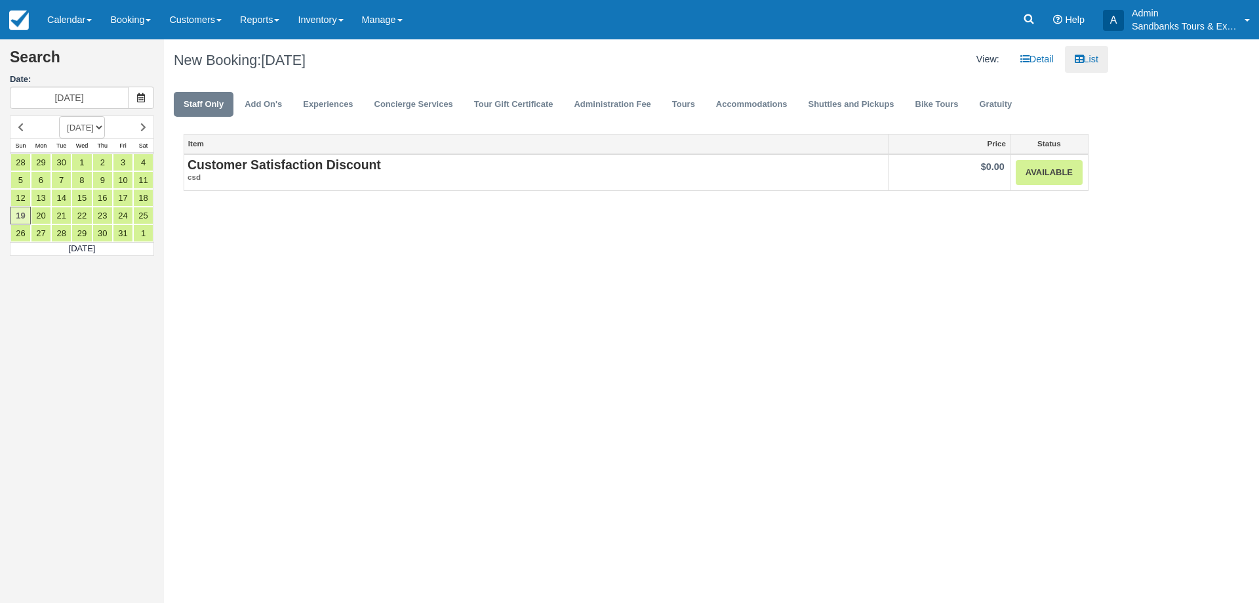
drag, startPoint x: 63, startPoint y: 17, endPoint x: 72, endPoint y: 43, distance: 27.2
click at [63, 17] on link "Calendar" at bounding box center [69, 19] width 63 height 39
click at [72, 44] on link "Booking" at bounding box center [91, 57] width 104 height 28
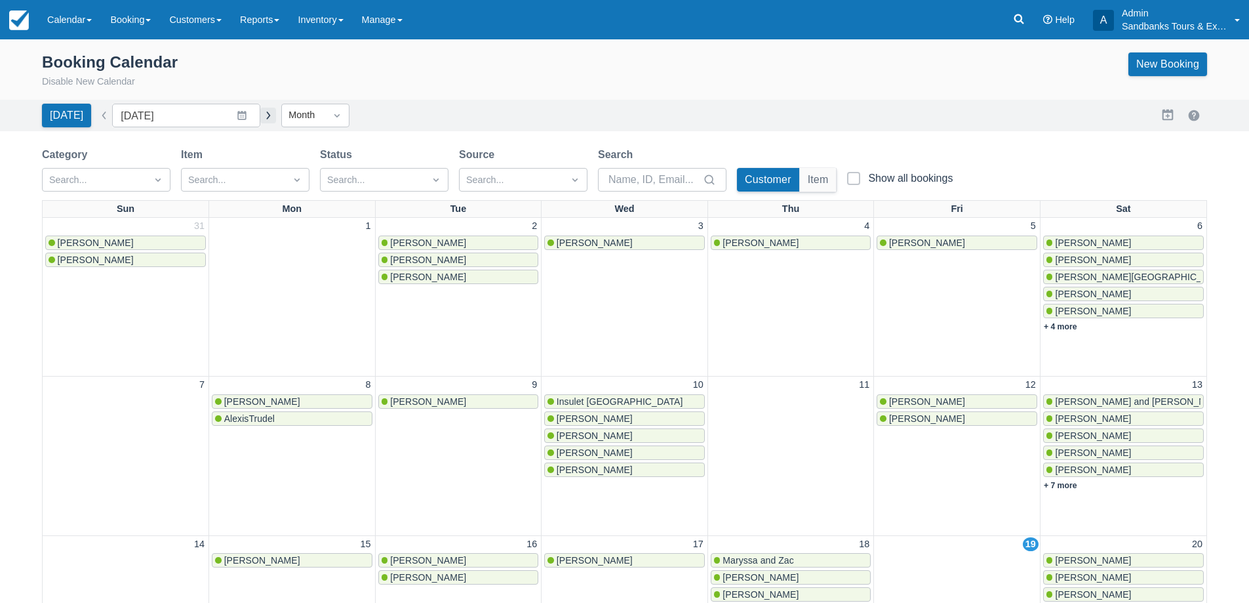
click at [260, 111] on button "button" at bounding box center [268, 116] width 16 height 16
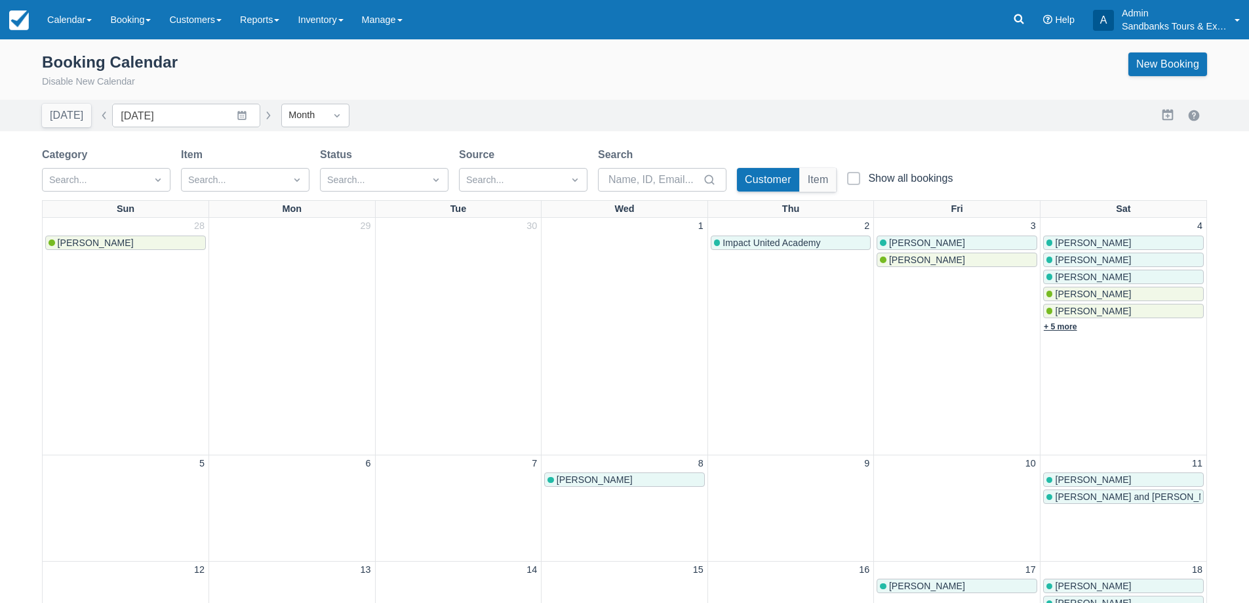
click at [1068, 325] on link "+ 5 more" at bounding box center [1060, 326] width 33 height 9
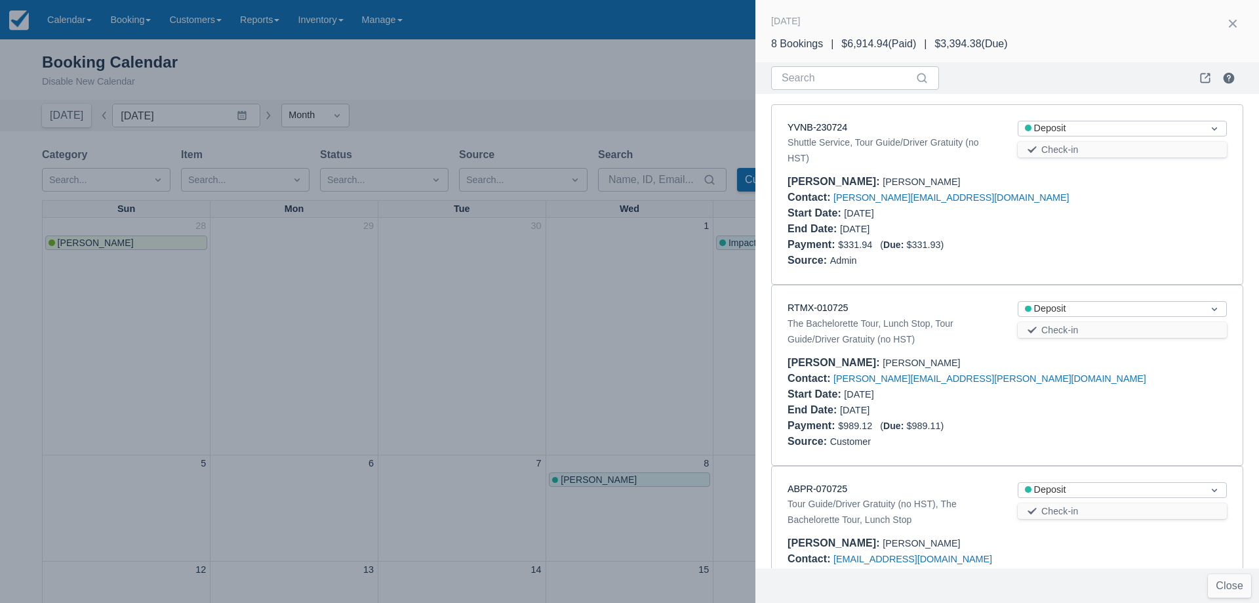
click at [671, 278] on div at bounding box center [629, 301] width 1259 height 603
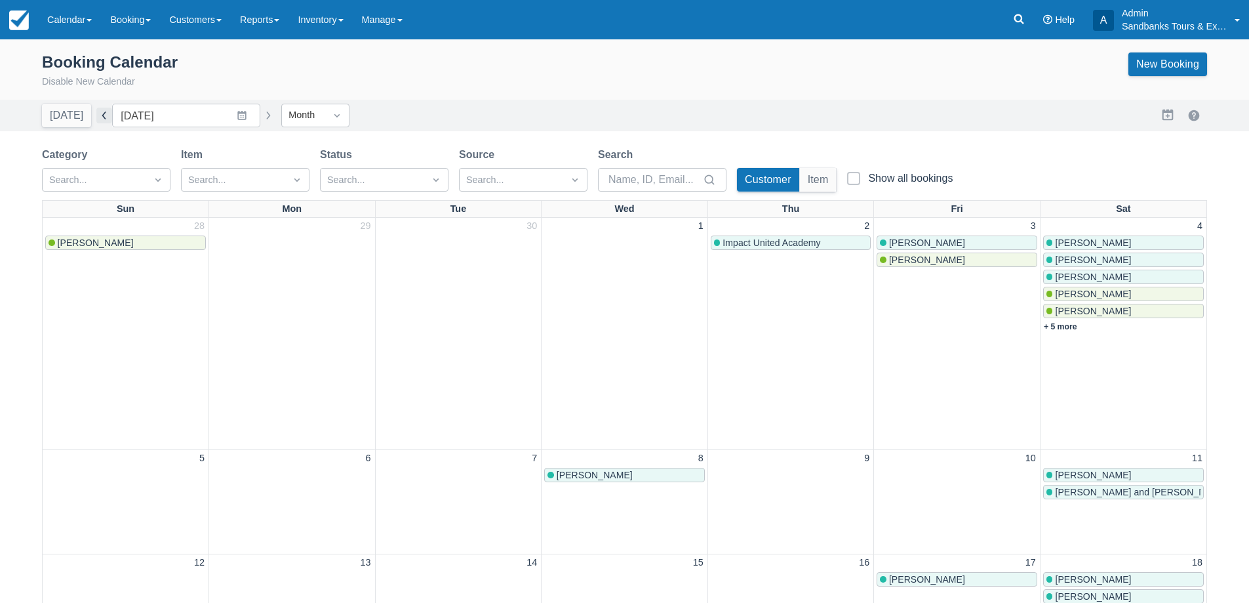
click at [99, 121] on button "button" at bounding box center [104, 116] width 16 height 16
type input "[DATE]"
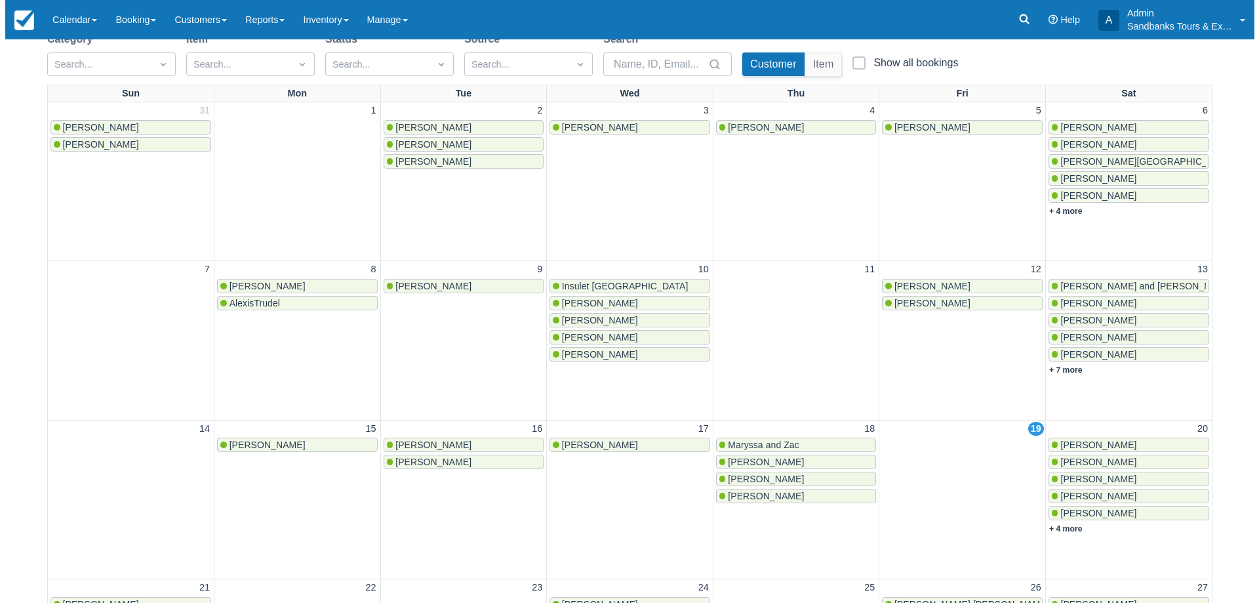
scroll to position [262, 0]
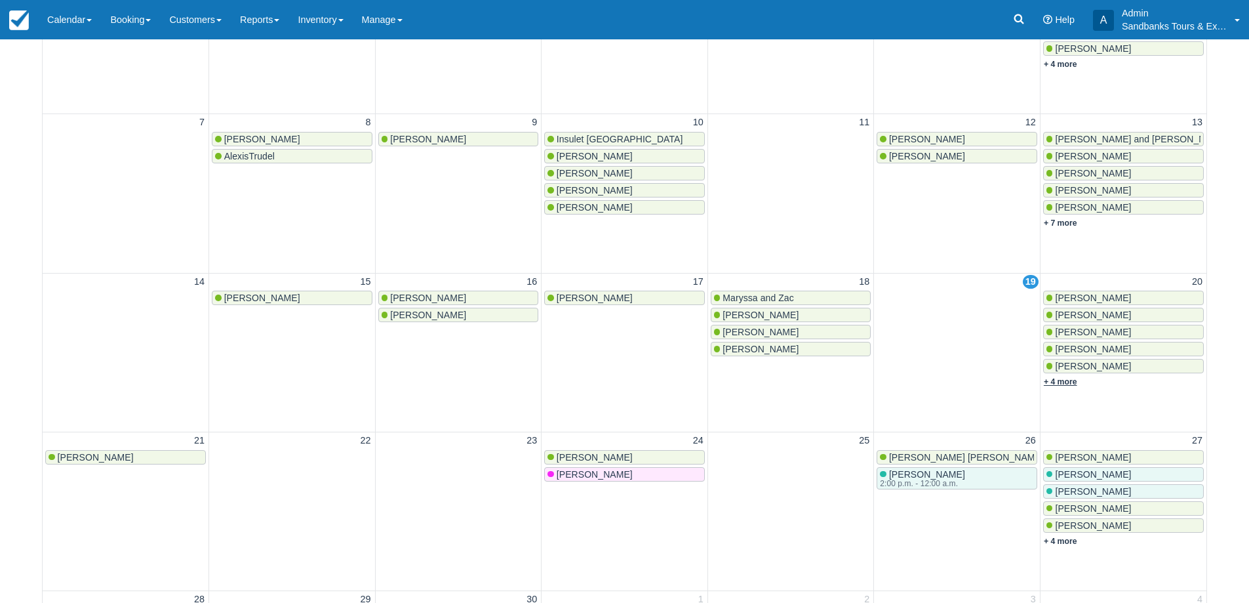
click at [1074, 382] on link "+ 4 more" at bounding box center [1060, 381] width 33 height 9
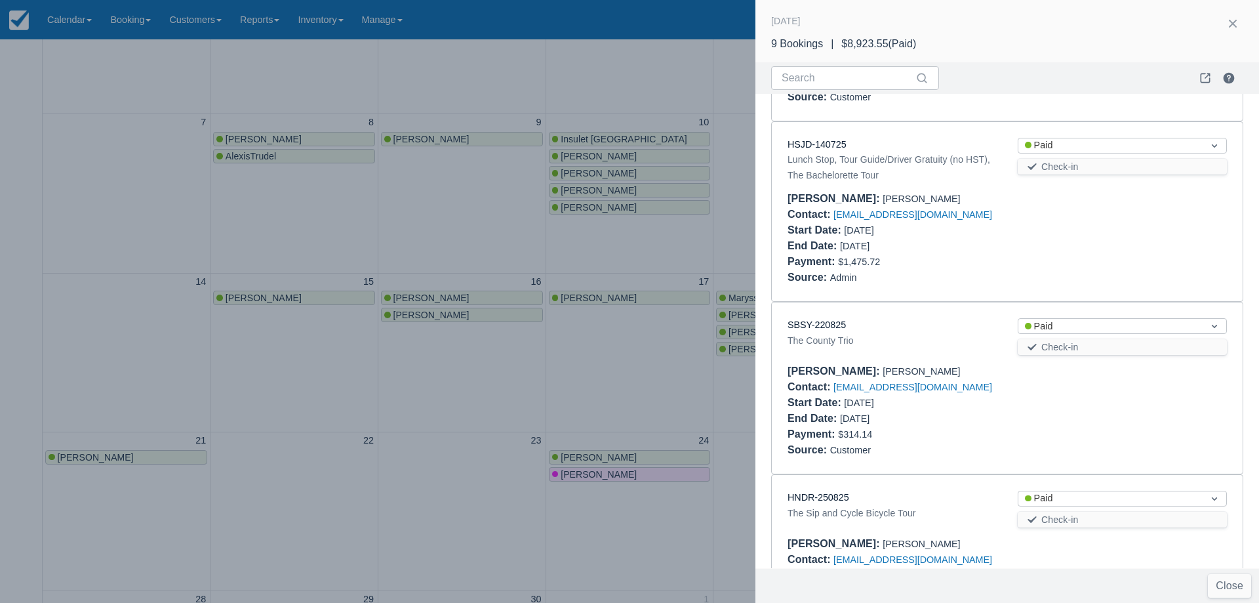
scroll to position [328, 0]
click at [819, 329] on link "SBSY-220825" at bounding box center [817, 324] width 58 height 10
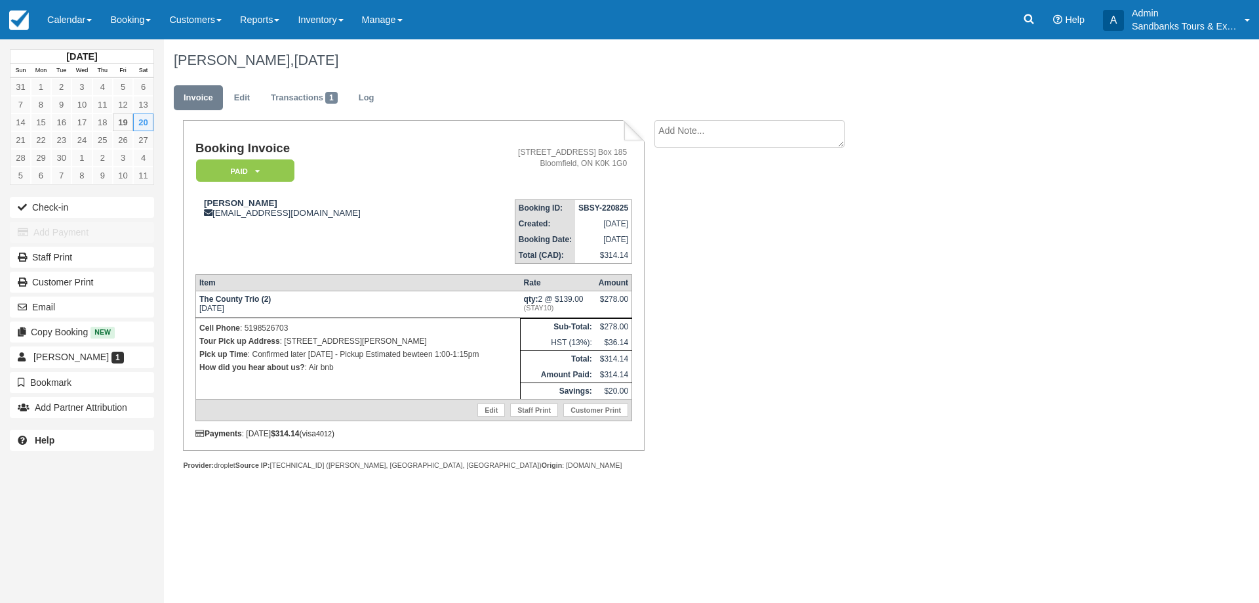
drag, startPoint x: 441, startPoint y: 340, endPoint x: 285, endPoint y: 341, distance: 156.1
click at [285, 341] on p "Tour Pick up Address : [STREET_ADDRESS][PERSON_NAME]" at bounding box center [357, 340] width 317 height 13
copy p "[STREET_ADDRESS][PERSON_NAME]"
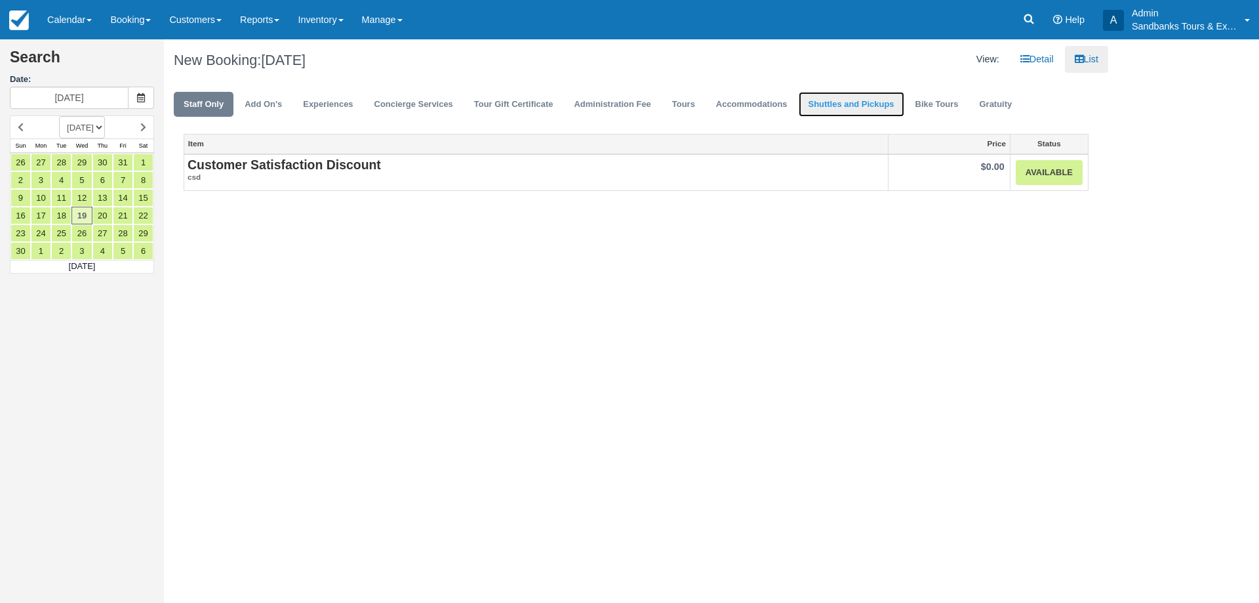
click at [849, 102] on link "Shuttles and Pickups" at bounding box center [852, 105] width 106 height 26
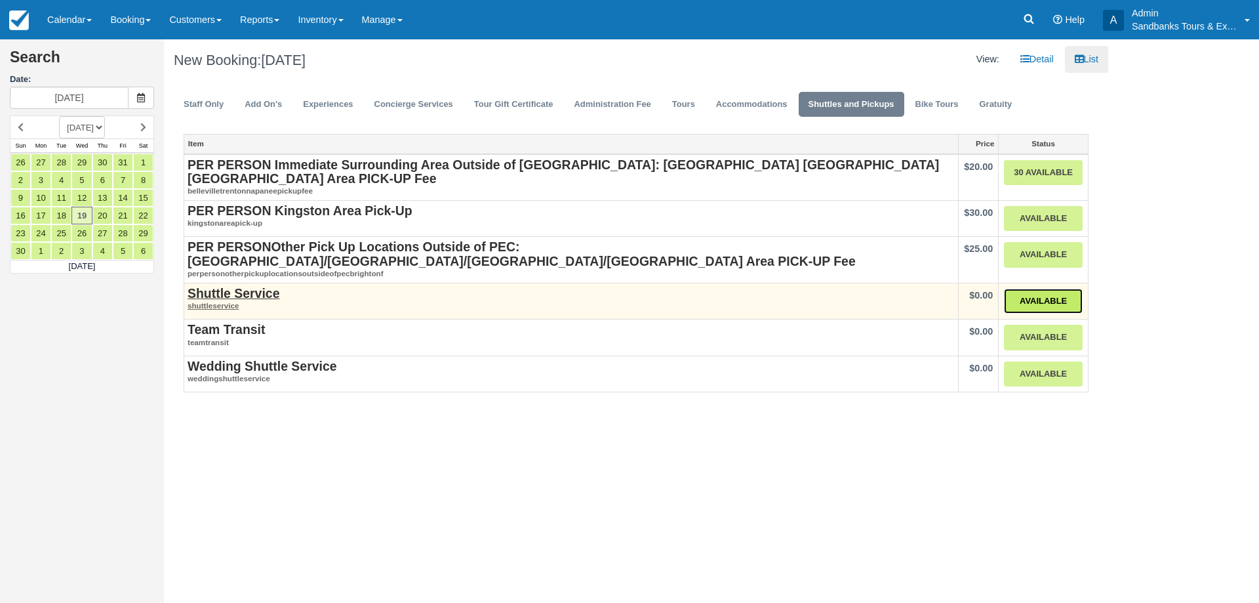
click at [1036, 289] on link "Available" at bounding box center [1043, 302] width 79 height 26
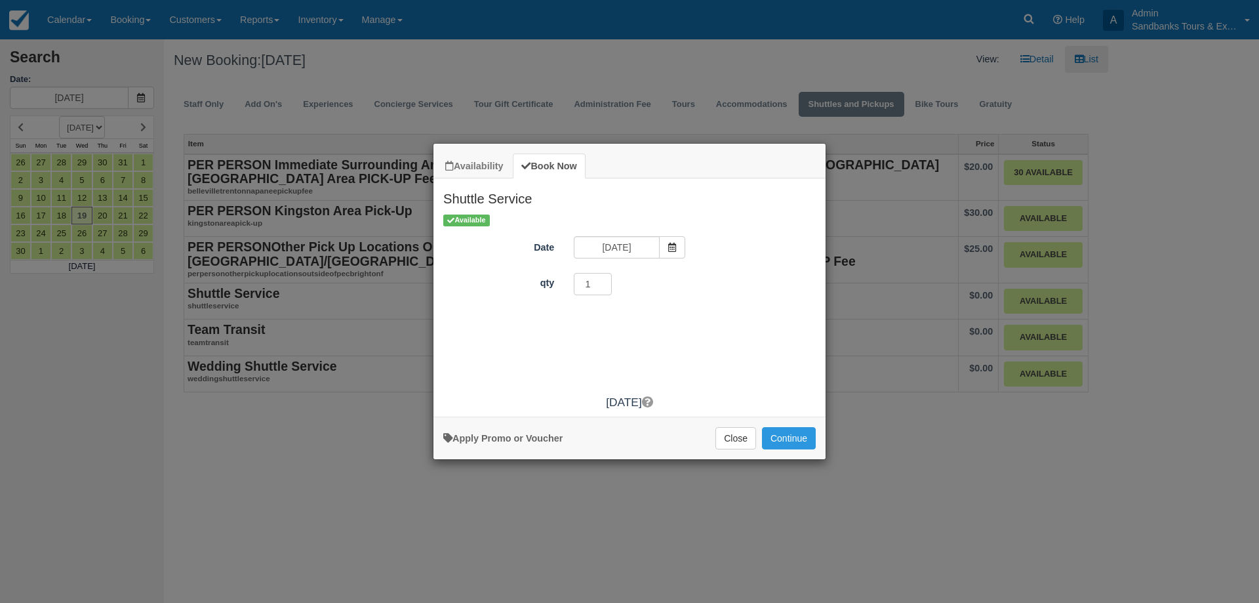
click at [683, 230] on div "Available Date [DATE] qty 1 Promo / Voucher Applied to final balance. Code appl…" at bounding box center [630, 300] width 392 height 174
click at [675, 238] on span "Item Modal" at bounding box center [672, 247] width 26 height 22
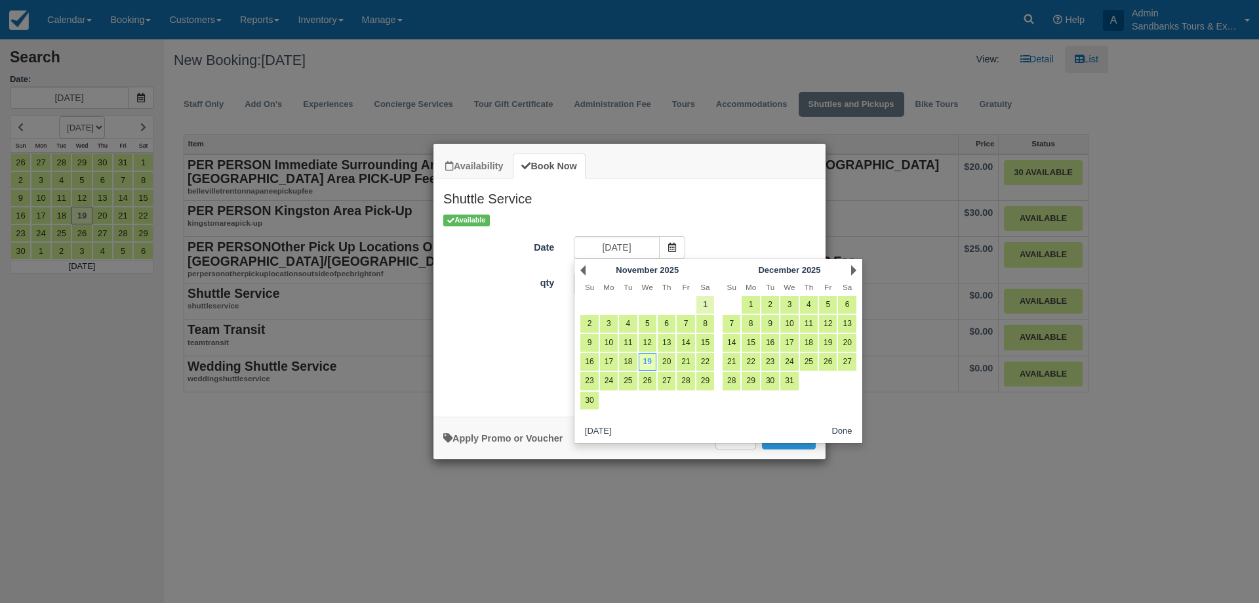
click at [698, 306] on link "1" at bounding box center [706, 305] width 18 height 18
type input "[DATE]"
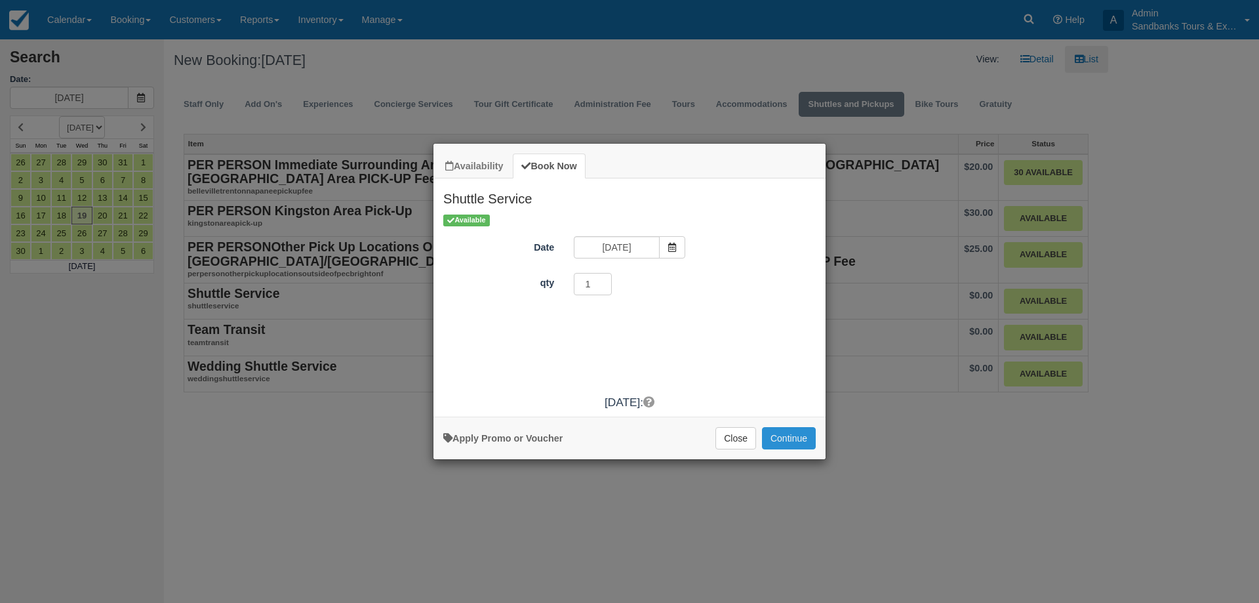
click at [803, 447] on button "Continue" at bounding box center [789, 438] width 54 height 22
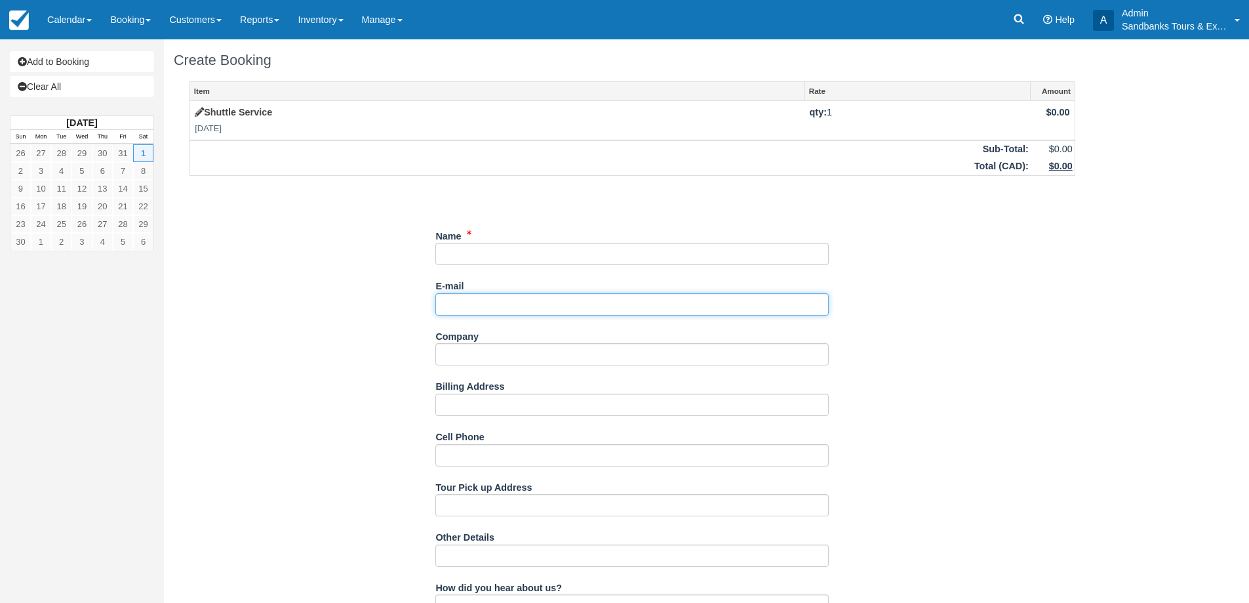
click at [483, 299] on input "E-mail" at bounding box center [632, 304] width 394 height 22
paste input "[PERSON_NAME] <[EMAIL_ADDRESS][DOMAIN_NAME]>"
type input "[PERSON_NAME] <[EMAIL_ADDRESS][DOMAIN_NAME]>"
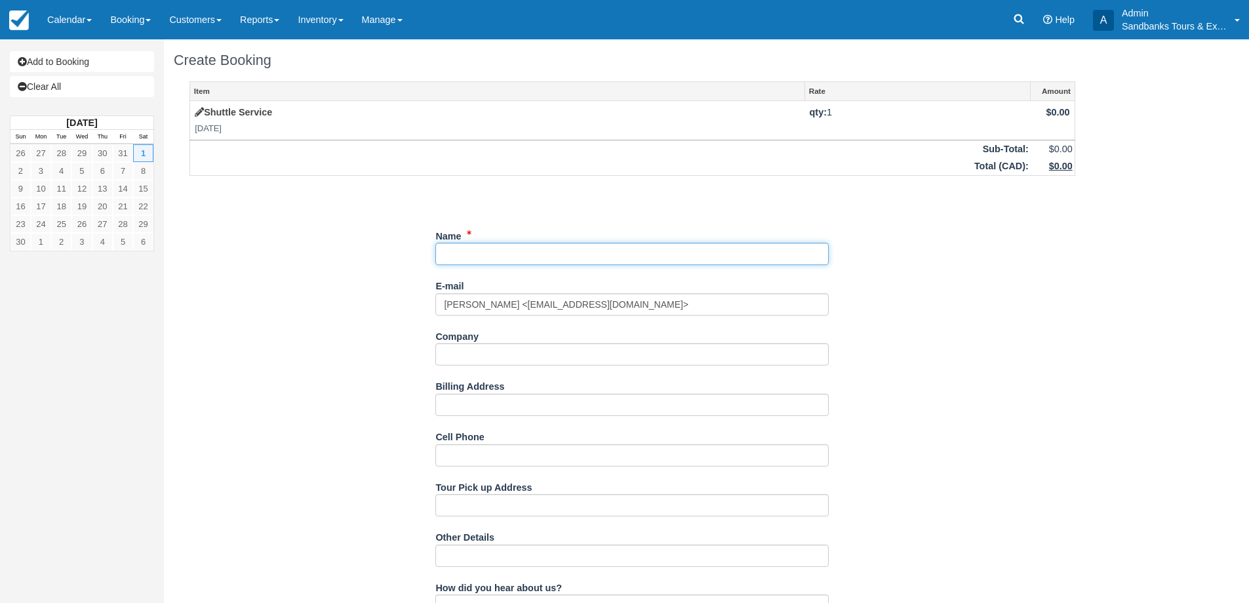
click at [509, 257] on input "Name" at bounding box center [632, 254] width 394 height 22
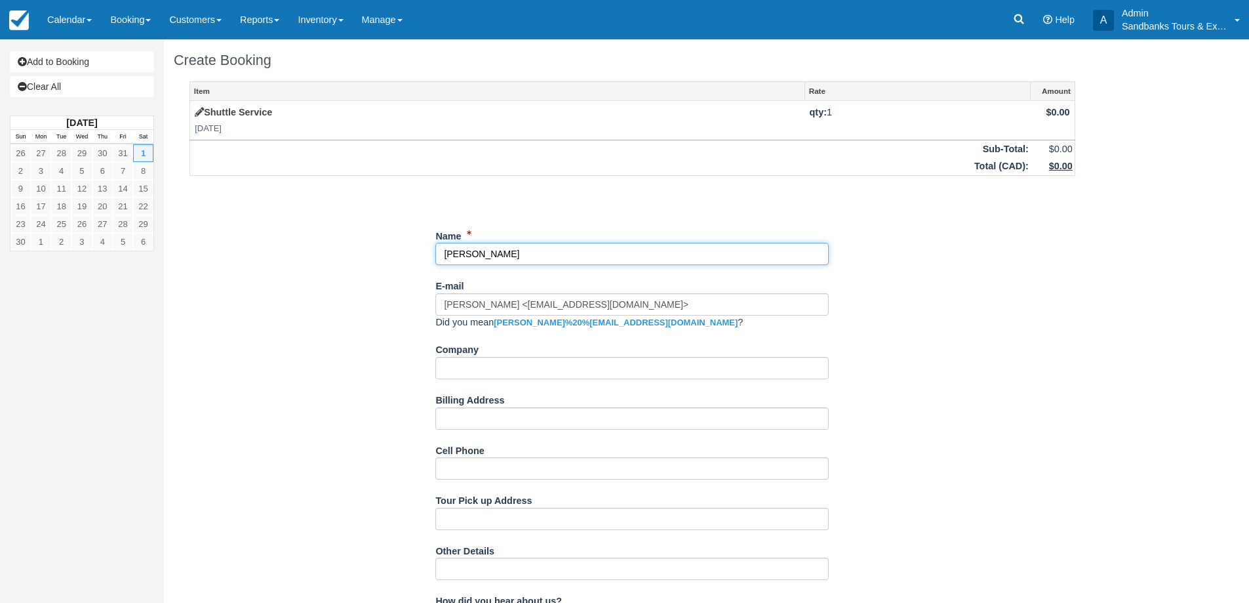
type input "[PERSON_NAME]"
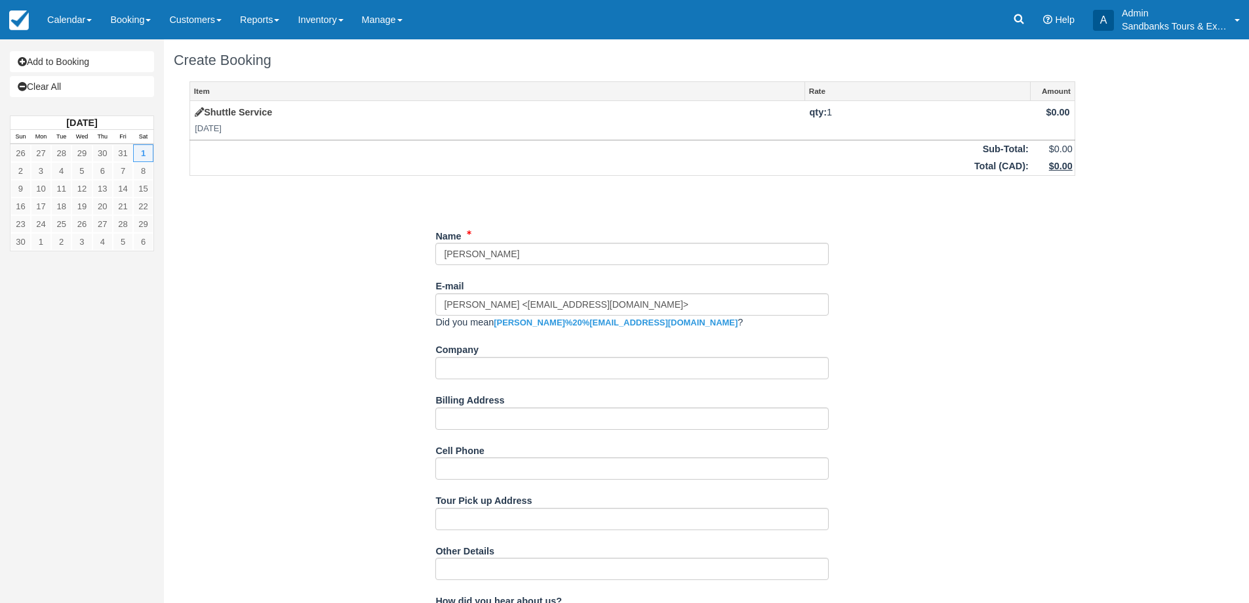
click at [336, 331] on div "Item Rate Amount Shuttle Service [DATE] qty: 1 $0.00 Sub-Total: $0.00 Total ( C…" at bounding box center [633, 533] width 918 height 904
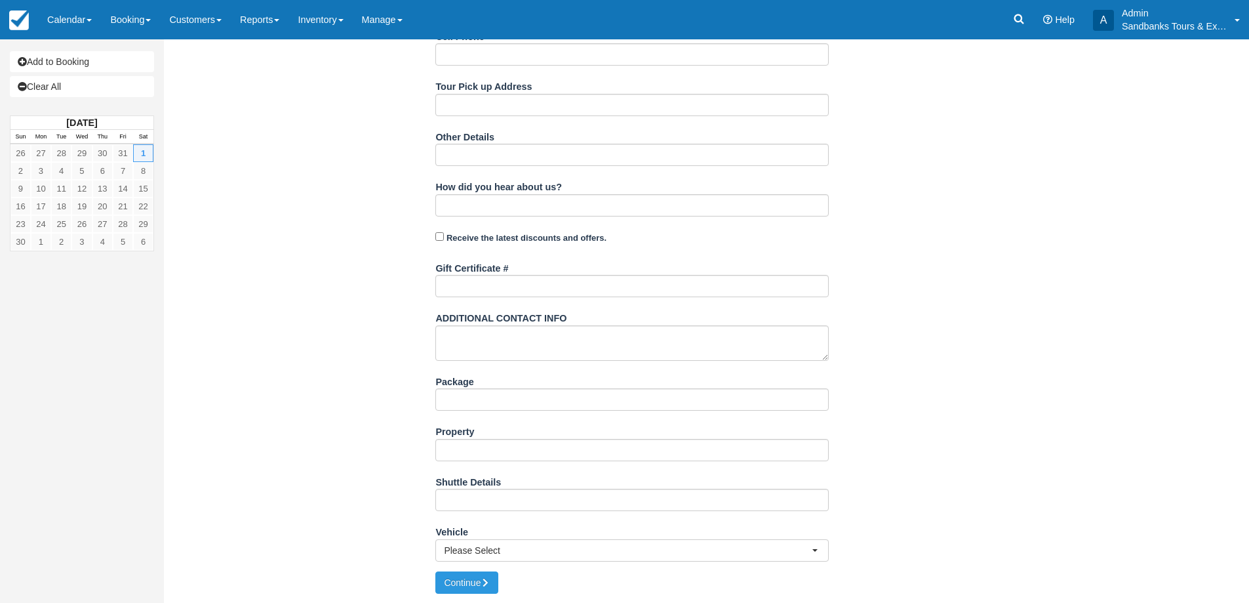
scroll to position [414, 0]
click at [512, 548] on span "Please Select" at bounding box center [628, 549] width 368 height 13
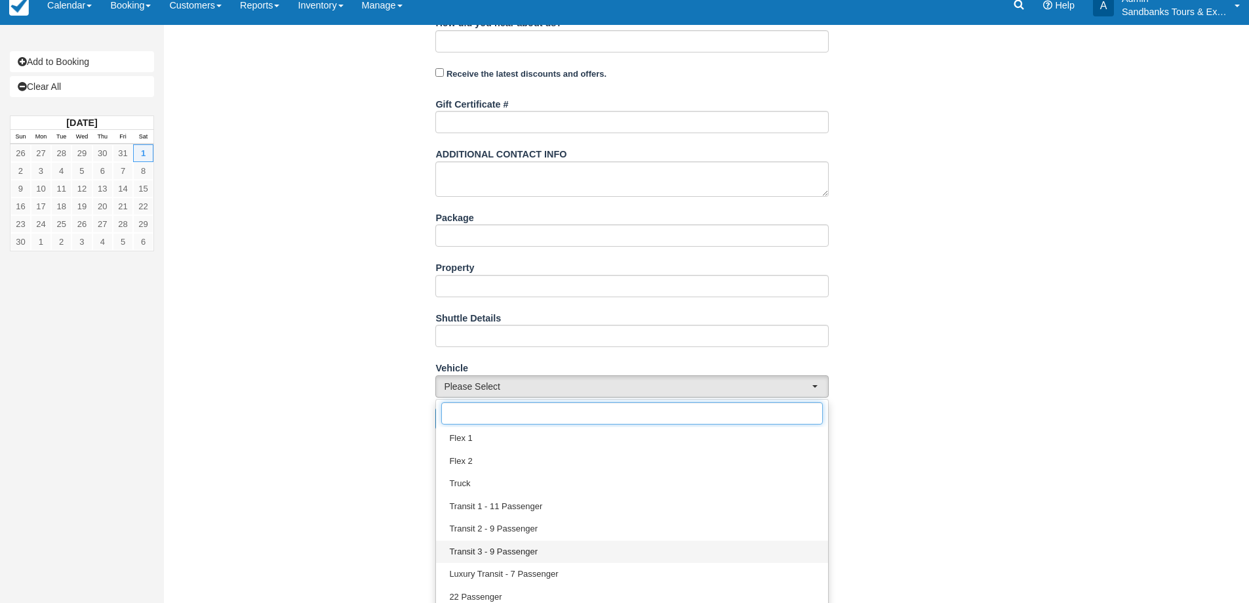
scroll to position [584, 0]
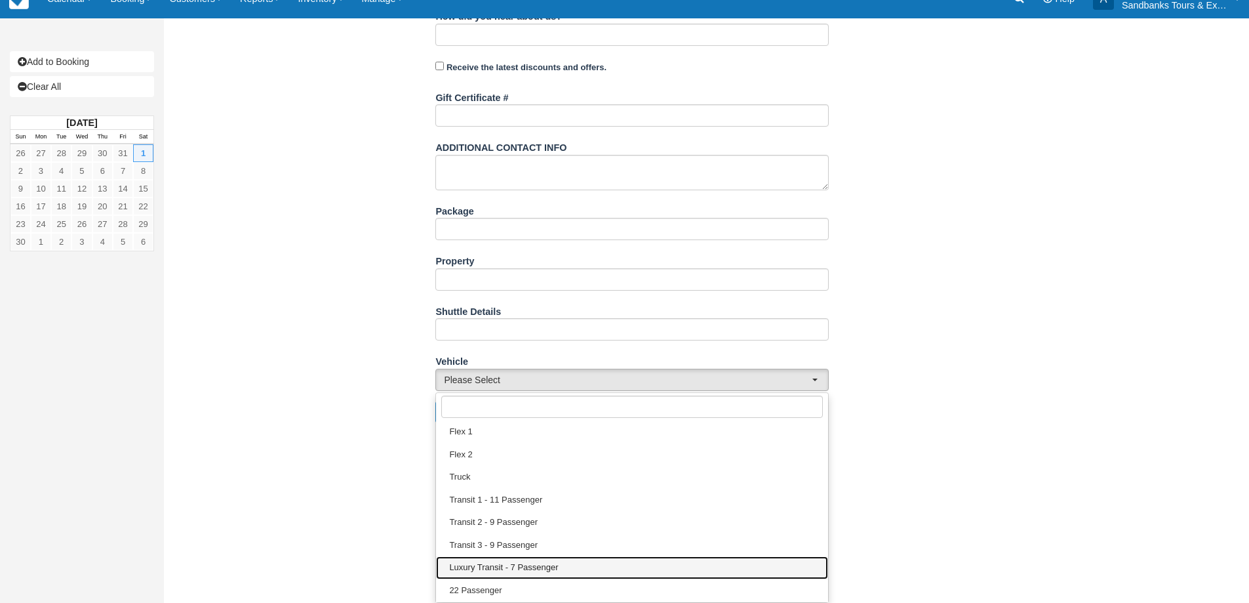
click at [512, 564] on span "Luxury Transit - 7 Passenger" at bounding box center [503, 567] width 109 height 12
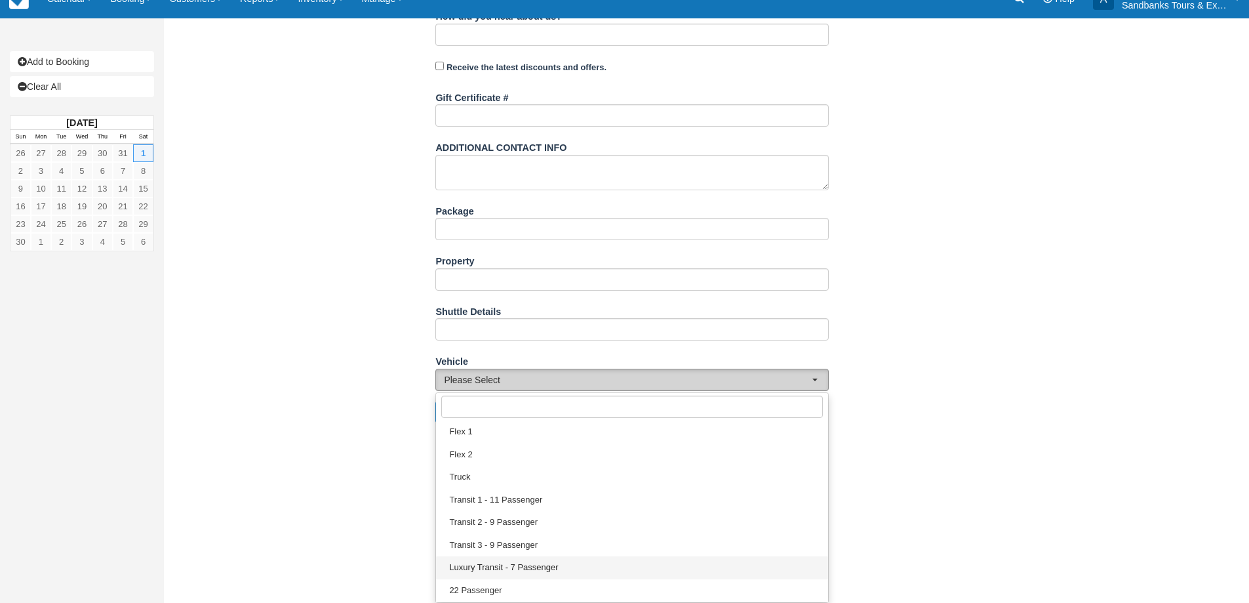
select select "Luxury Transit - 7 Passenger"
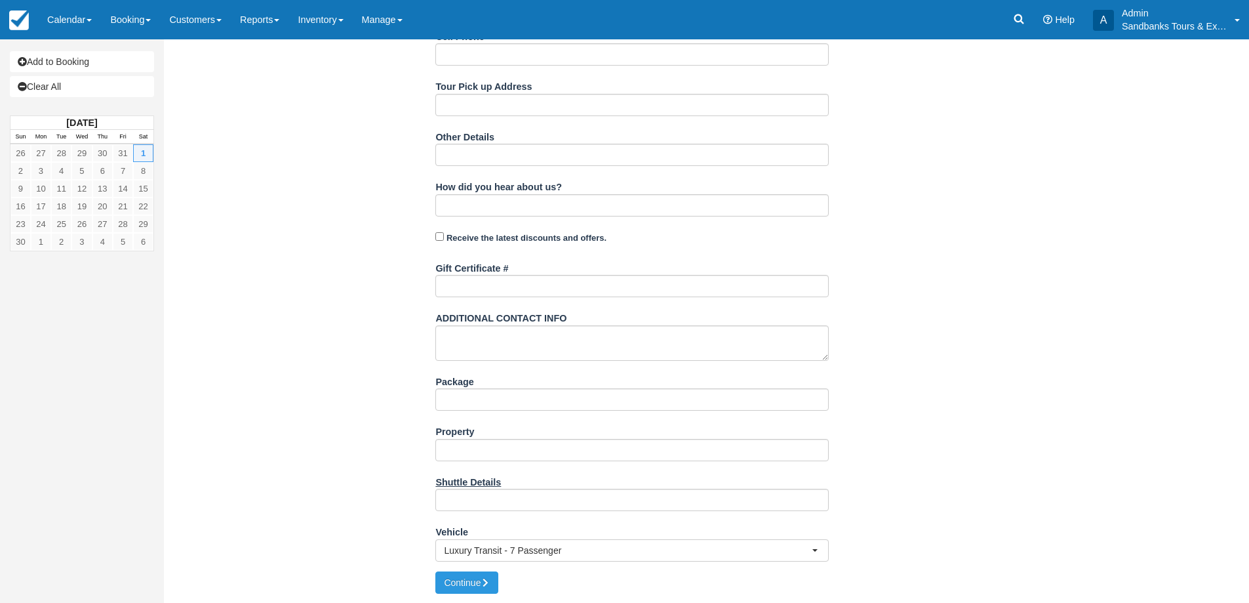
scroll to position [414, 0]
click at [475, 506] on input "Shuttle Details" at bounding box center [632, 499] width 394 height 22
paste input "Winery Shuttle, 7 - Passenger Vehicle: • Total Hours of Usage from 11:00am unti…"
type input "Winery Shuttle, 7 - Passenger Vehicle: • Total Hours of Usage from 11:00am unti…"
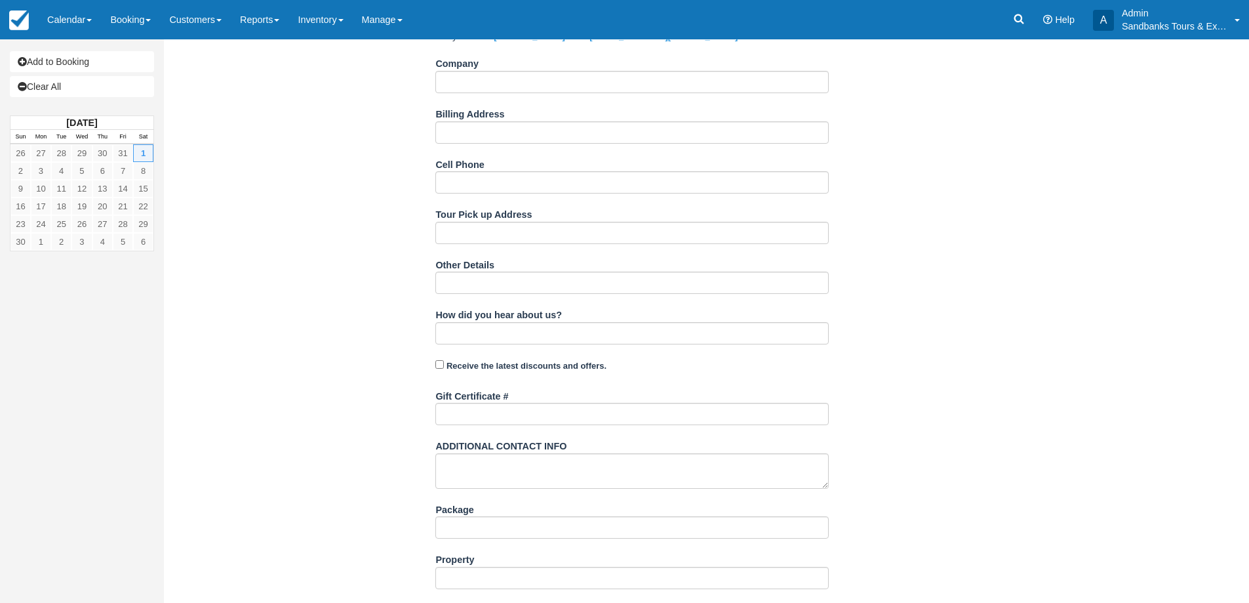
scroll to position [283, 0]
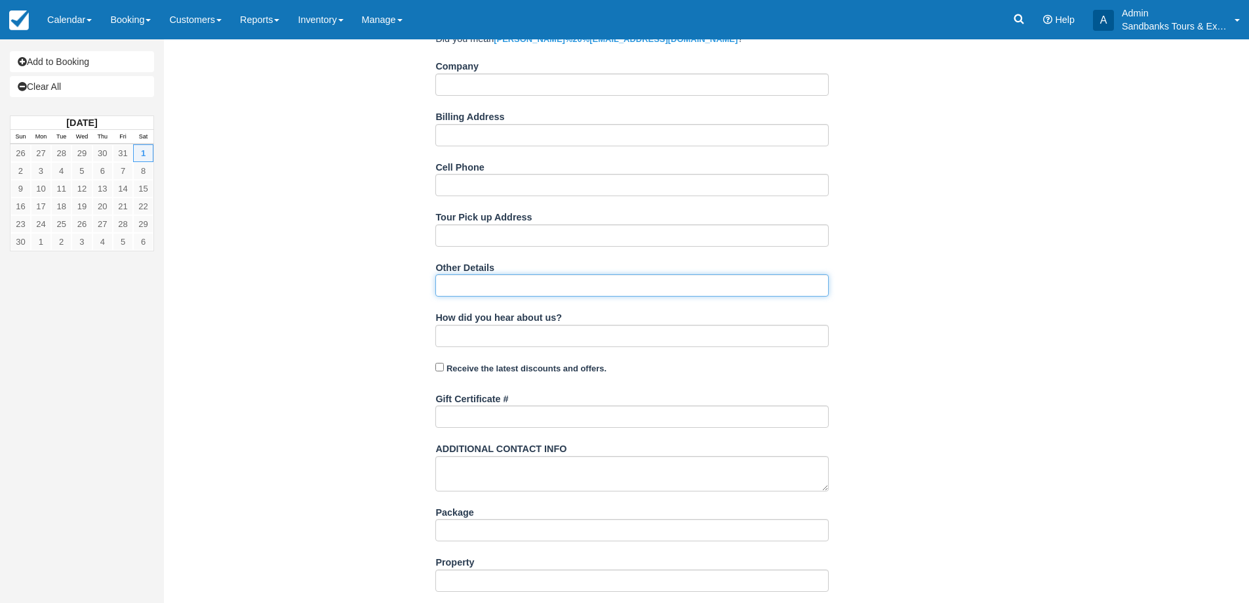
click at [476, 294] on input "Other Details" at bounding box center [632, 285] width 394 height 22
paste input "Terms of Service • No open alcohol permitted in our vehicles • Our drivers have…"
type input "Terms of Service • No open alcohol permitted in our vehicles • Our drivers have…"
drag, startPoint x: 1067, startPoint y: 383, endPoint x: 1004, endPoint y: 369, distance: 64.5
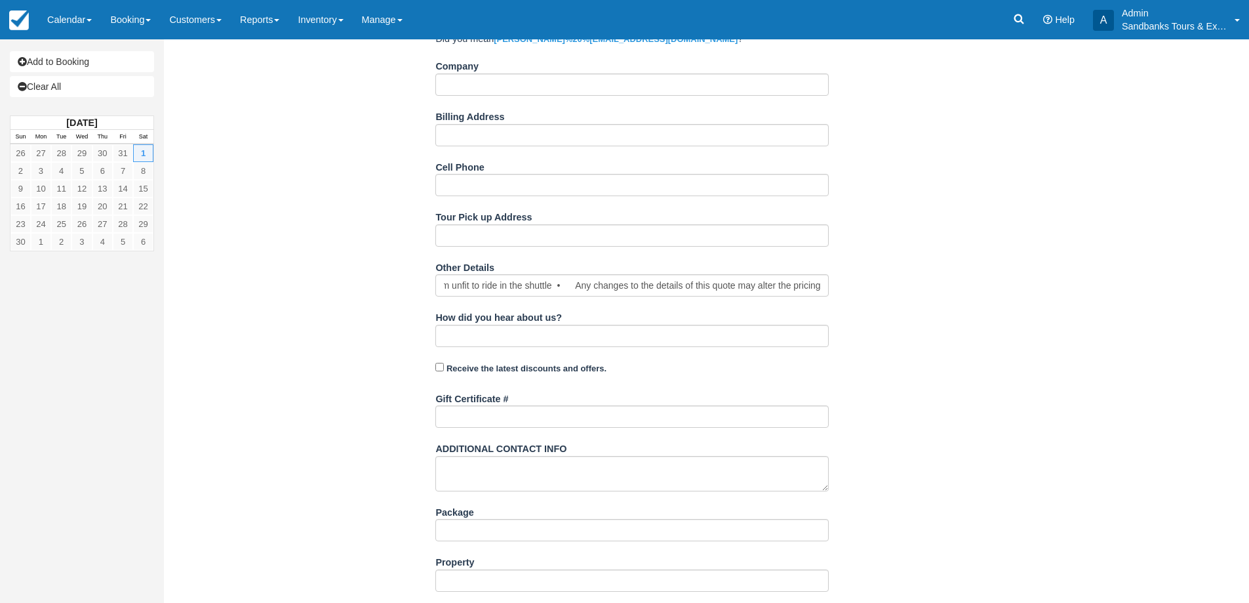
click at [1067, 383] on div "Item Rate Amount Shuttle Service [DATE] qty: 1 $0.00 Sub-Total: $0.00 Total ( C…" at bounding box center [633, 250] width 918 height 904
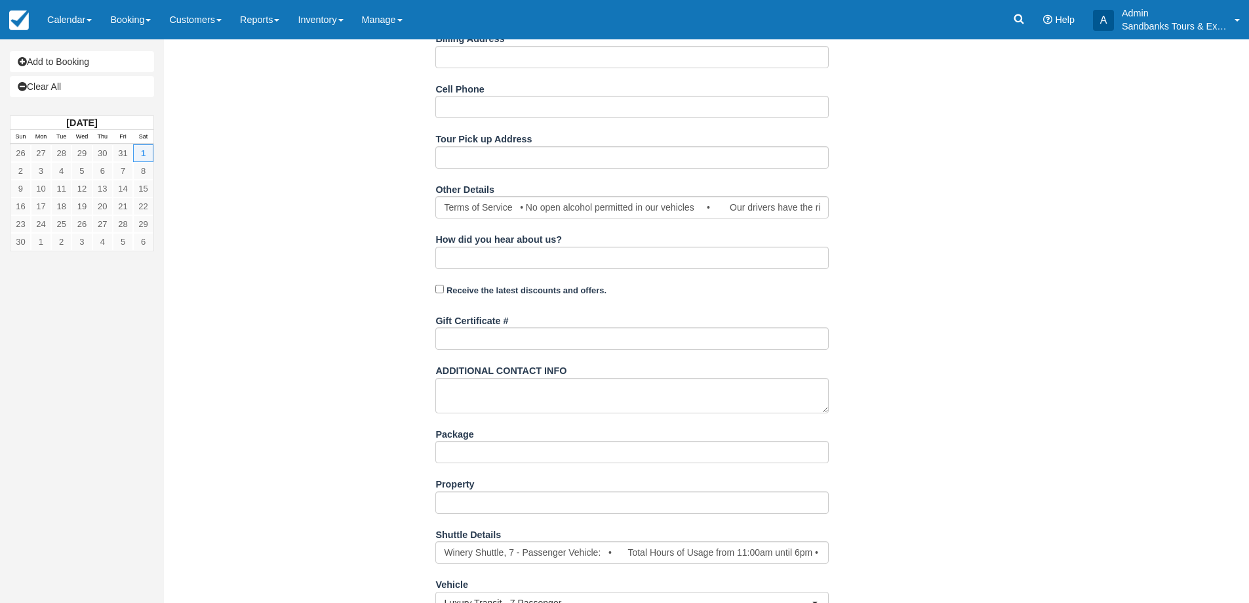
scroll to position [414, 0]
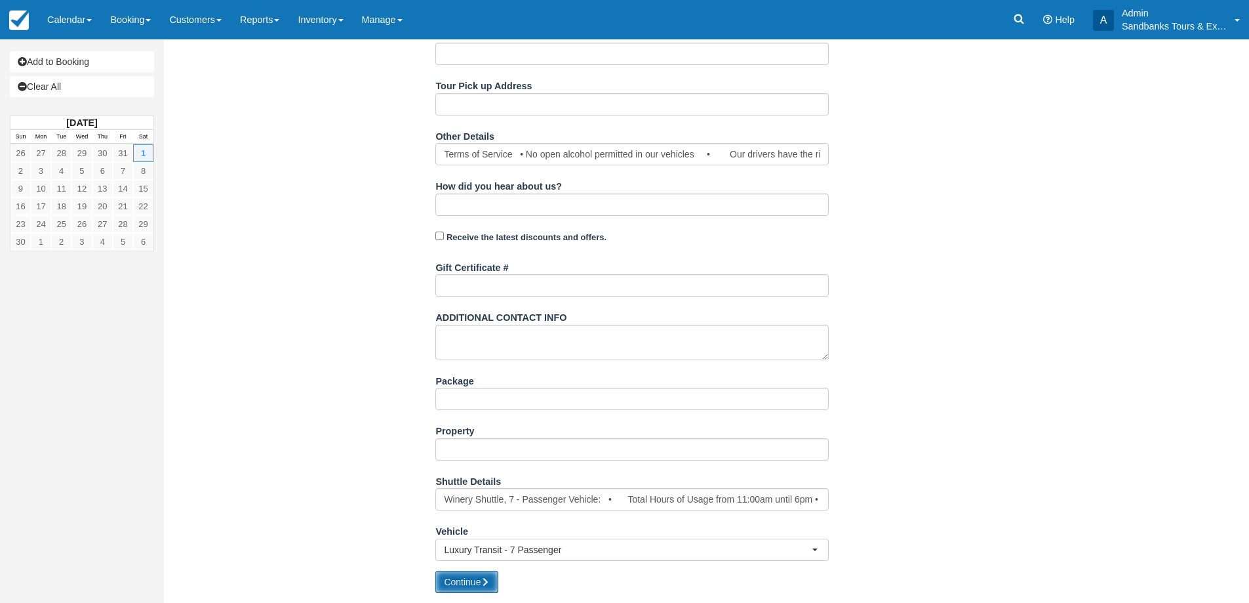
click at [458, 579] on button "Continue" at bounding box center [466, 582] width 63 height 22
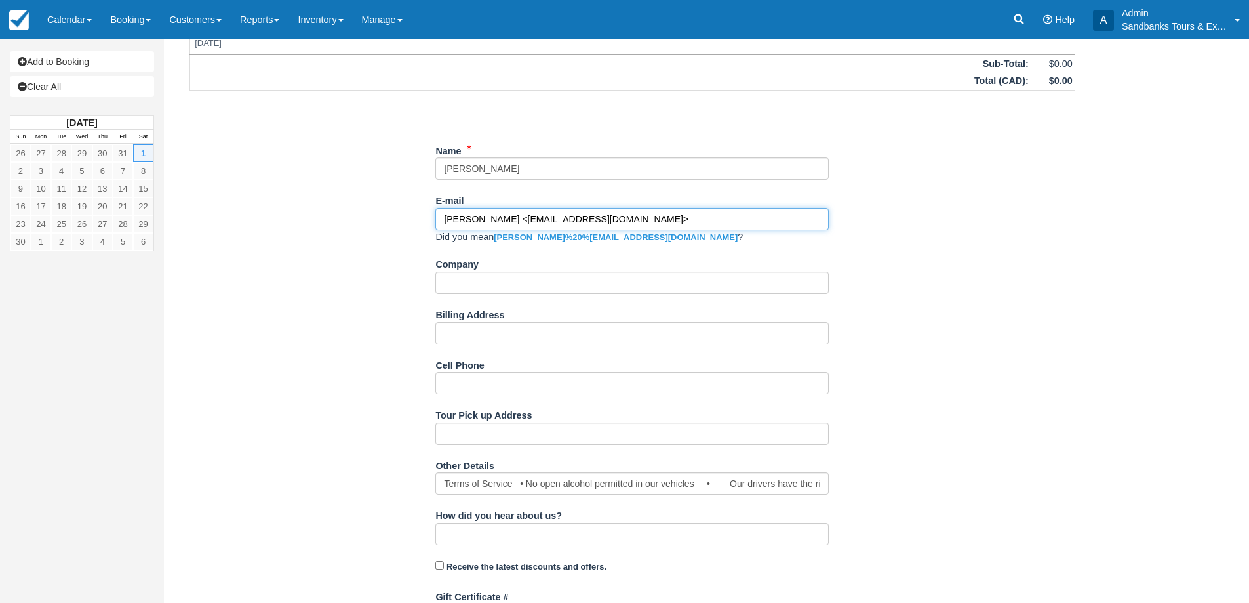
scroll to position [0, 0]
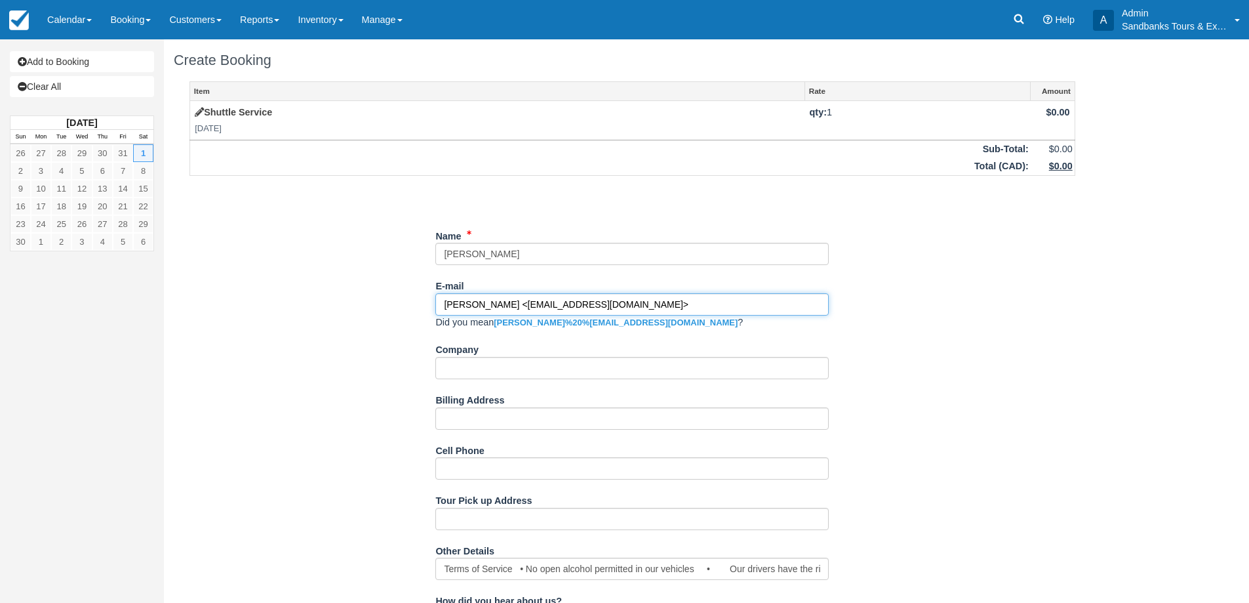
click at [619, 308] on input "[PERSON_NAME] <[EMAIL_ADDRESS][DOMAIN_NAME]>" at bounding box center [632, 304] width 394 height 22
drag, startPoint x: 490, startPoint y: 304, endPoint x: 425, endPoint y: 304, distance: 64.9
click at [425, 304] on div "Item Rate Amount Shuttle Service [DATE] qty: 1 $0.00 Sub-Total: $0.00 Total ( C…" at bounding box center [633, 533] width 918 height 904
type input "[EMAIL_ADDRESS][DOMAIN_NAME]"
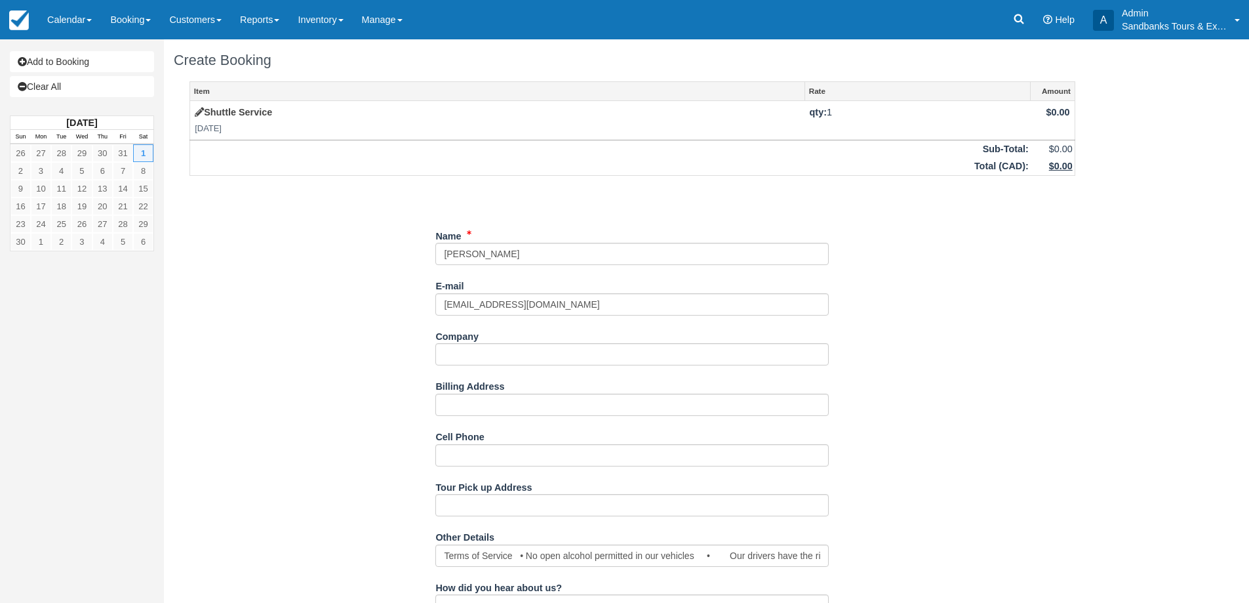
click at [331, 282] on div "Item Rate Amount Shuttle Service [DATE] qty: 1 $0.00 Sub-Total: $0.00 Total ( C…" at bounding box center [633, 526] width 918 height 891
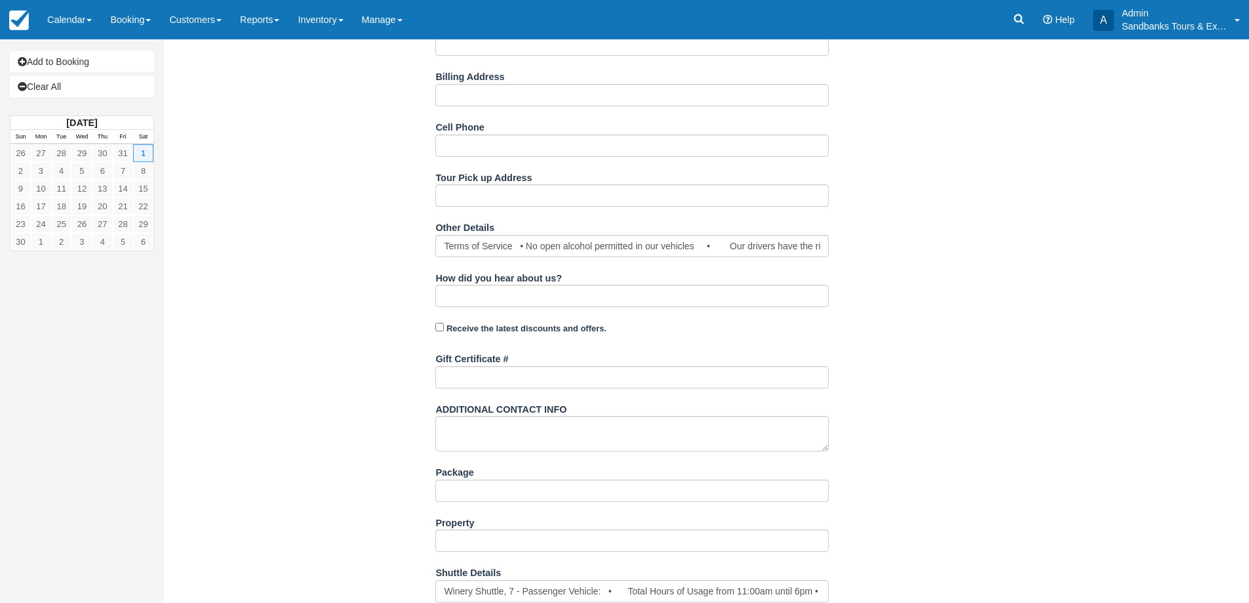
scroll to position [401, 0]
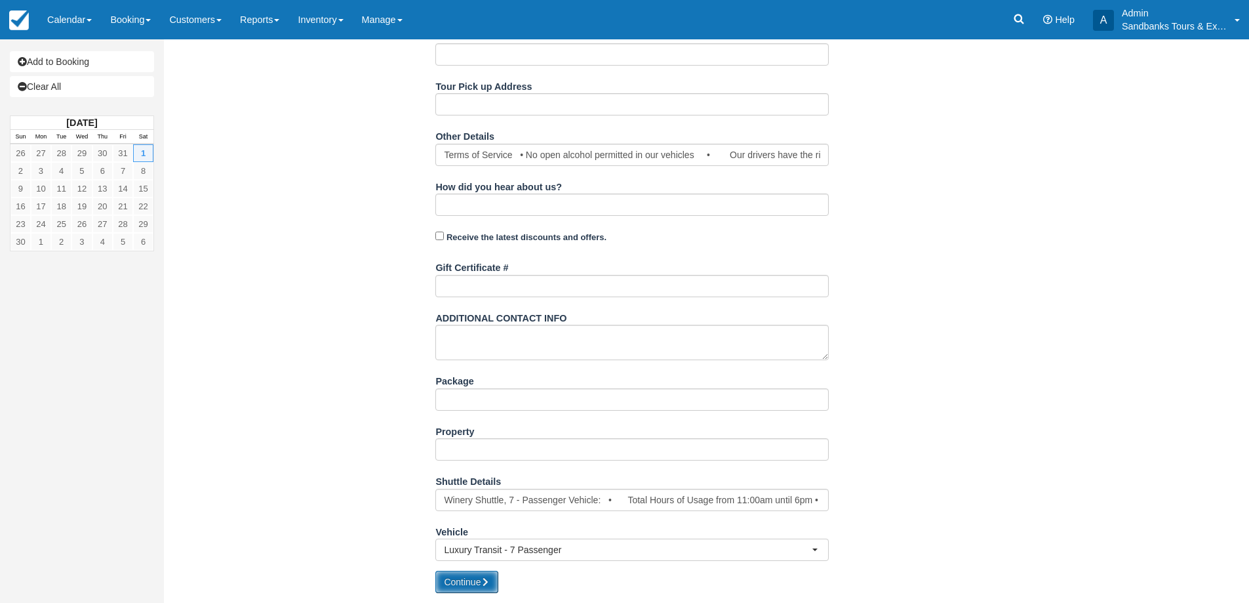
click at [465, 582] on button "Continue" at bounding box center [466, 582] width 63 height 22
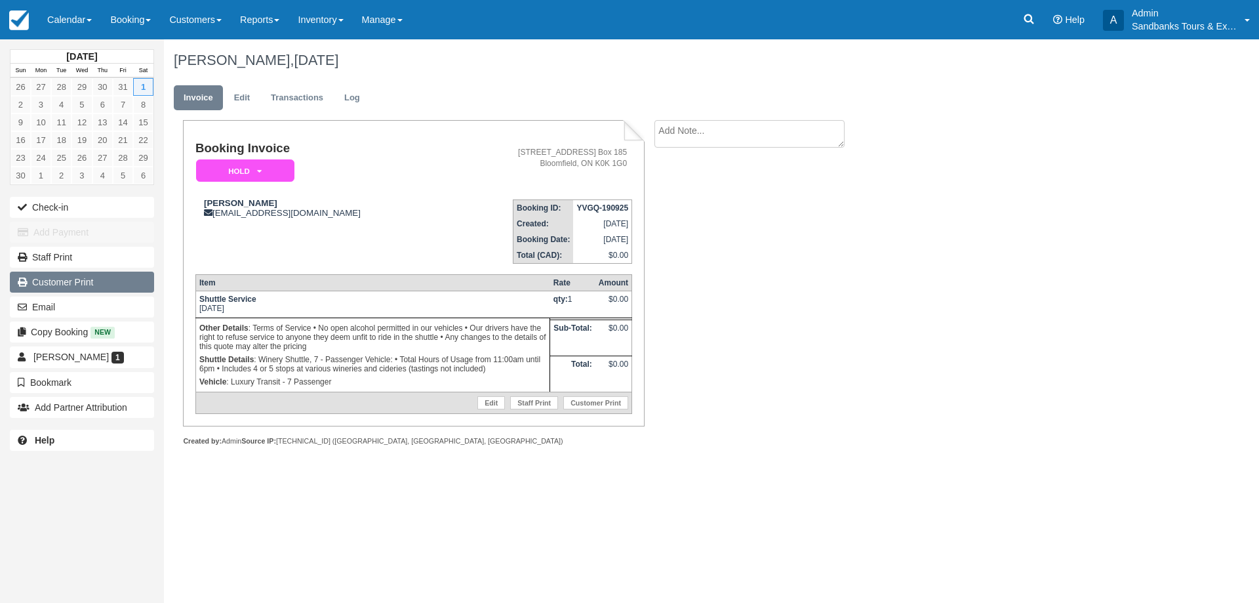
click at [79, 286] on link "Customer Print" at bounding box center [82, 282] width 144 height 21
click at [70, 311] on button "Email" at bounding box center [82, 306] width 144 height 21
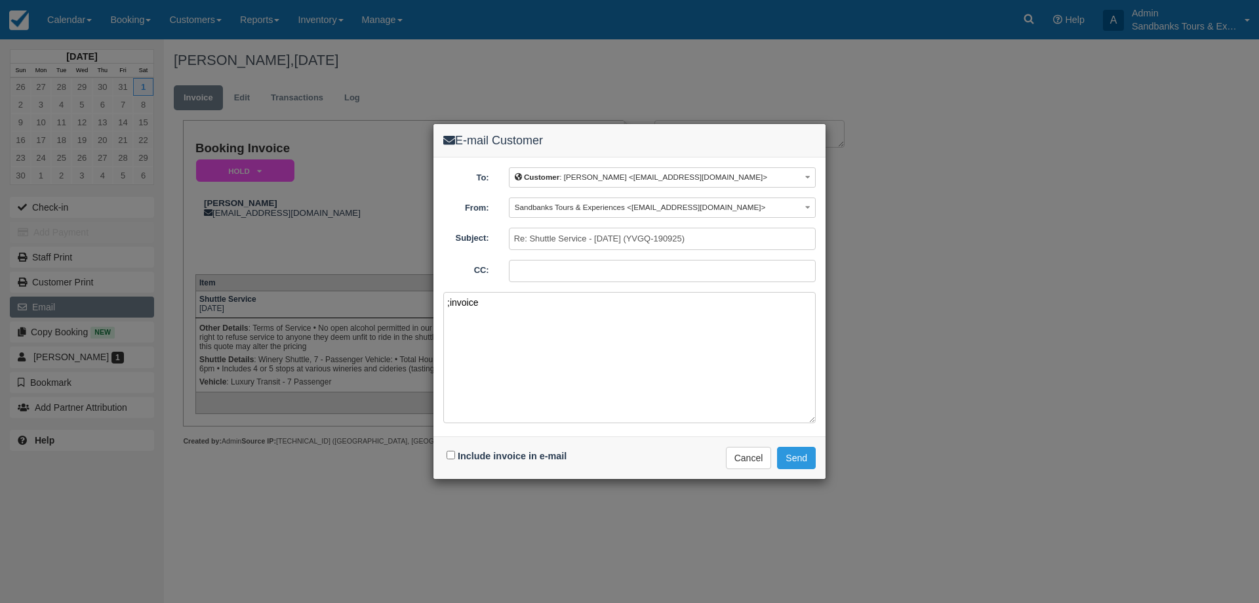
paste textarea "Please see your booking invoice below for a XXX tour for your group of XXX for …"
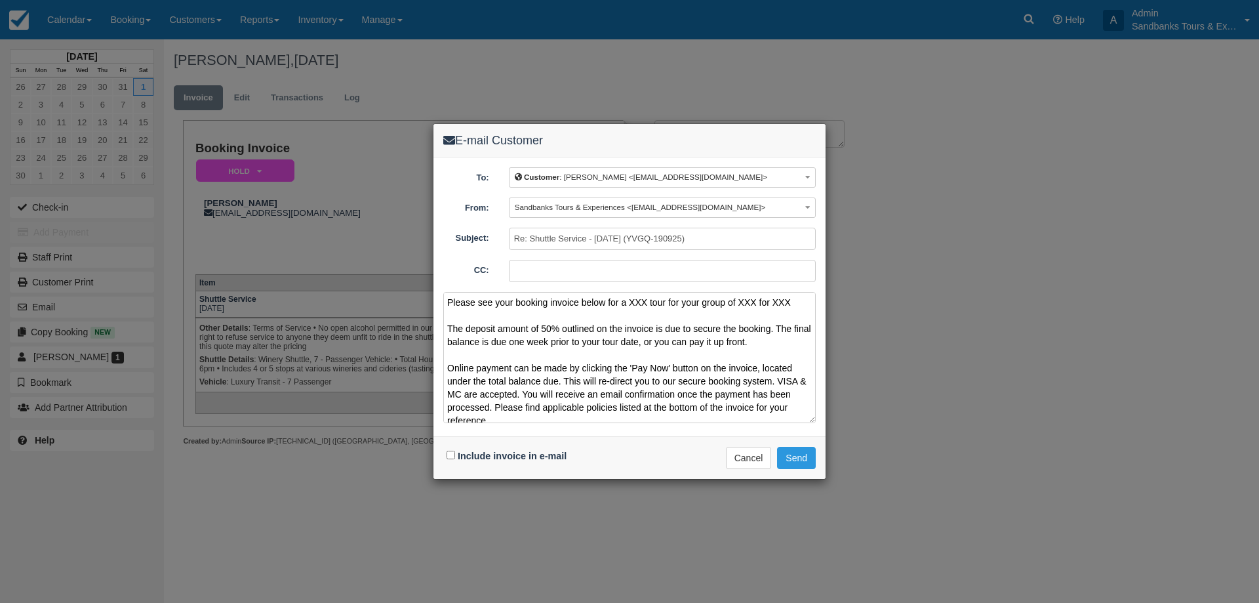
drag, startPoint x: 791, startPoint y: 298, endPoint x: 629, endPoint y: 301, distance: 162.0
click at [629, 301] on textarea "Please see your booking invoice below for a XXX tour for your group of XXX for …" at bounding box center [629, 357] width 373 height 131
type textarea "Please see your booking invoice below for a Winery Shuttle for [DATE]. The depo…"
click at [454, 455] on input "Include invoice in e-mail" at bounding box center [451, 455] width 9 height 9
checkbox input "true"
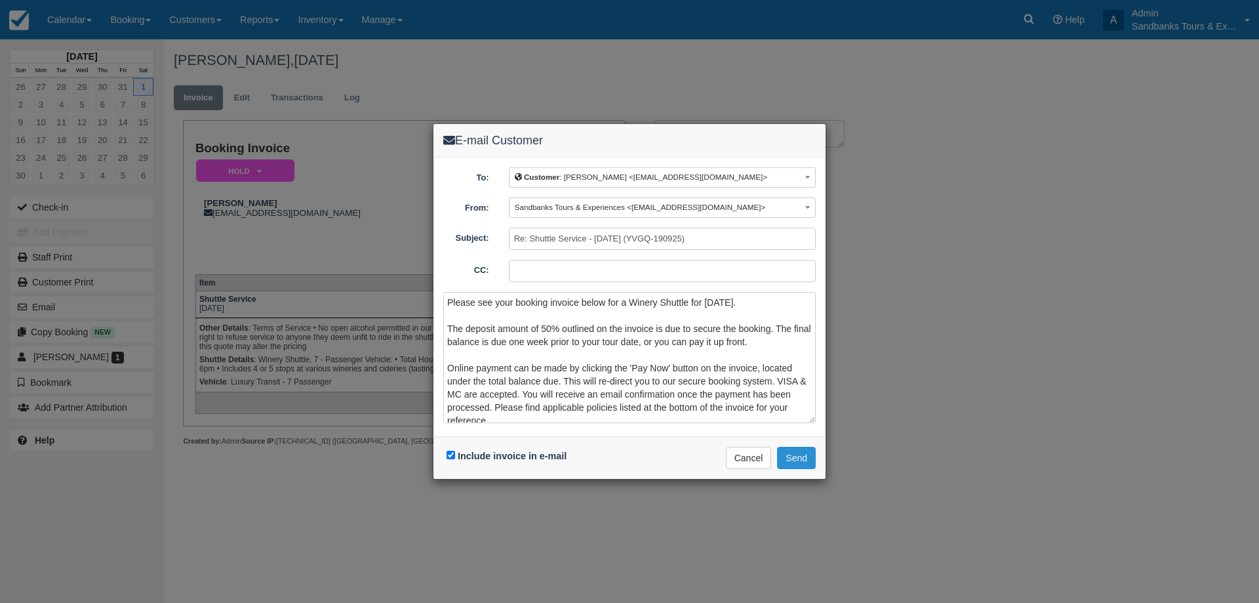
click at [809, 459] on button "Send" at bounding box center [796, 458] width 39 height 22
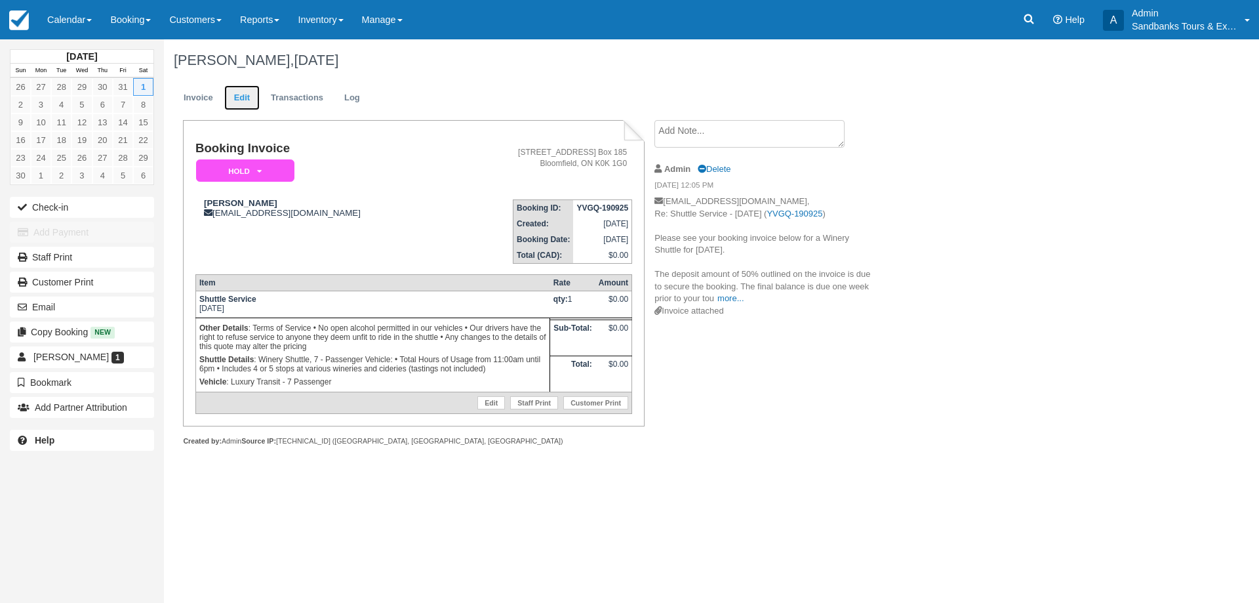
click at [247, 104] on link "Edit" at bounding box center [241, 98] width 35 height 26
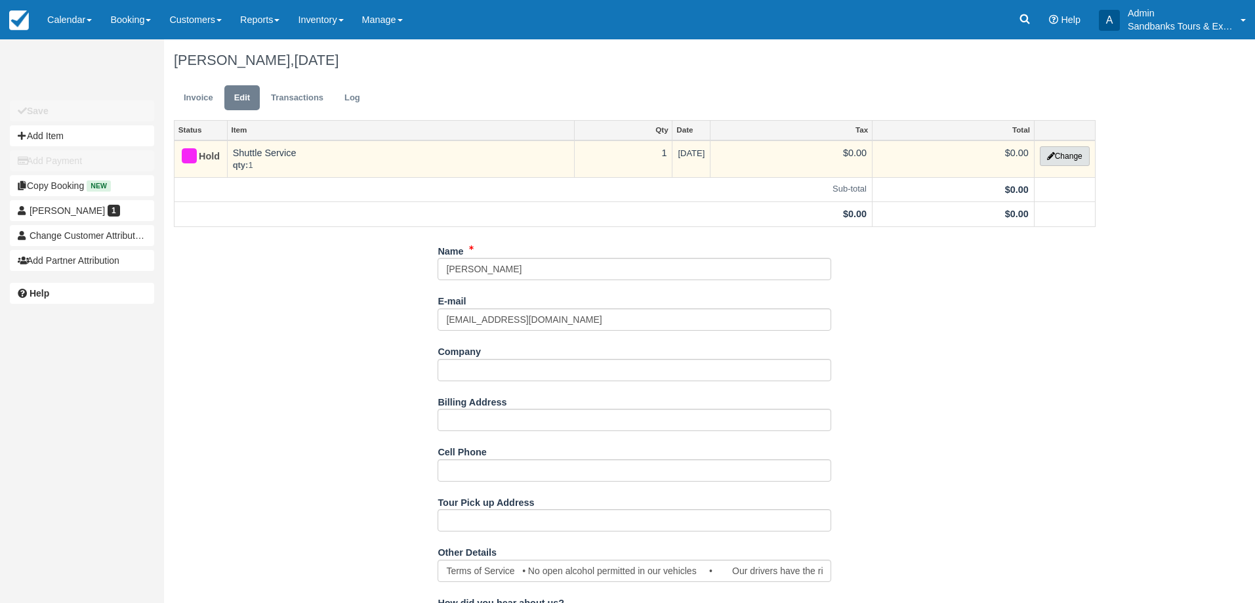
click at [1057, 153] on button "Change" at bounding box center [1065, 156] width 50 height 20
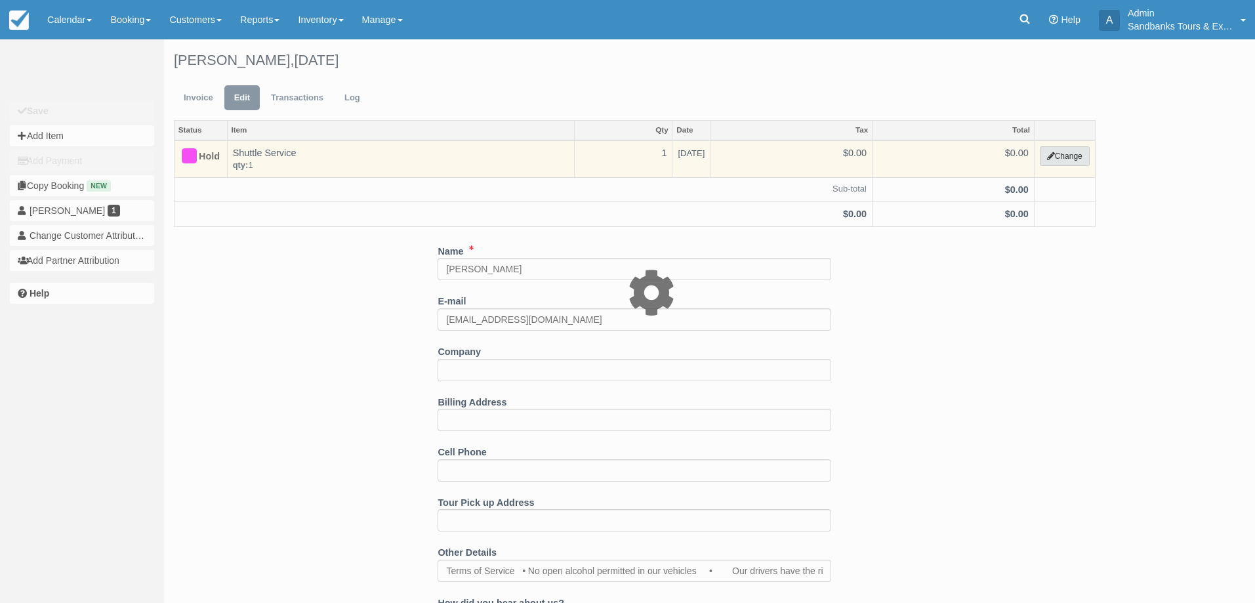
select select "6"
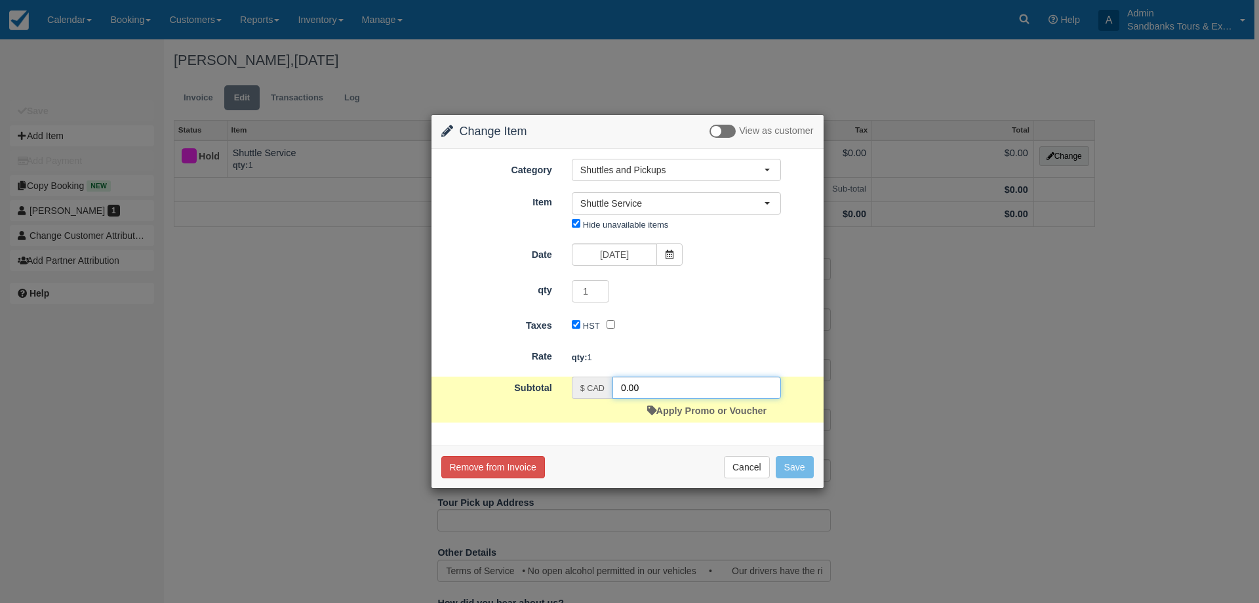
click at [623, 384] on input "0.00" at bounding box center [697, 387] width 169 height 22
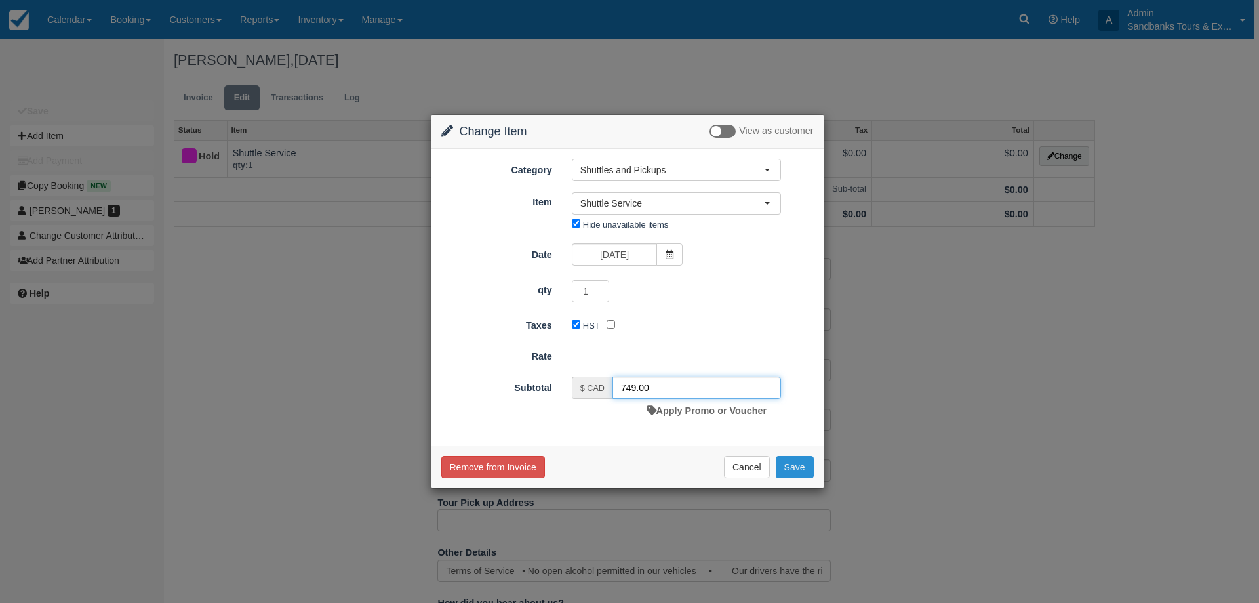
type input "749.00"
click at [800, 465] on button "Save" at bounding box center [795, 467] width 38 height 22
checkbox input "false"
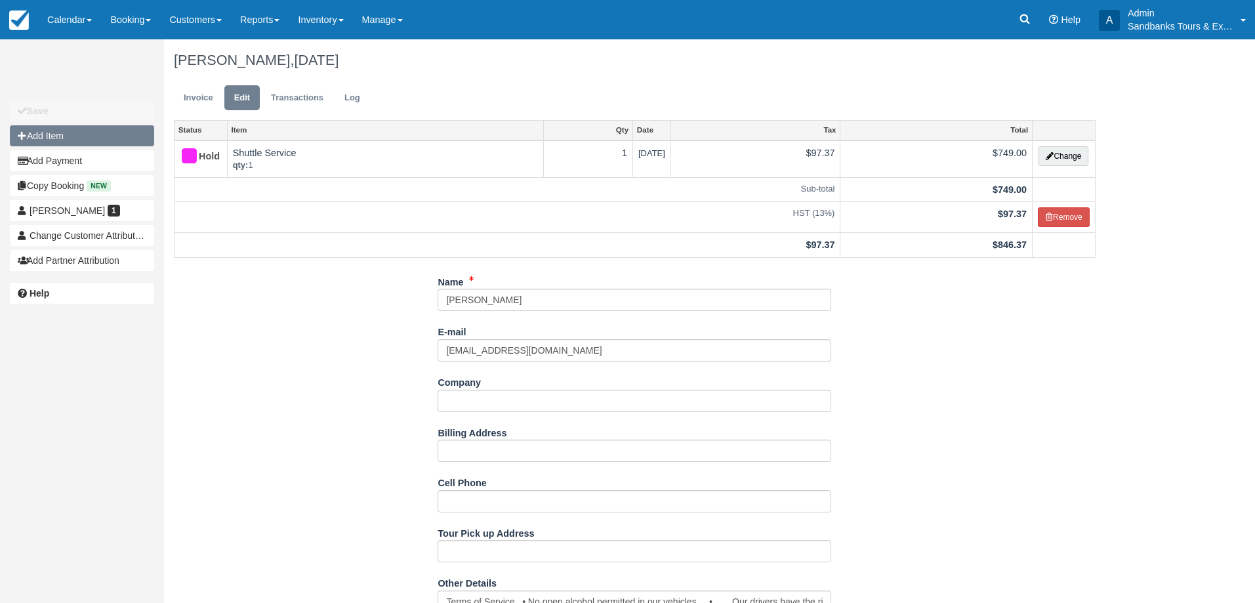
click at [53, 134] on button "Add Item" at bounding box center [82, 135] width 144 height 21
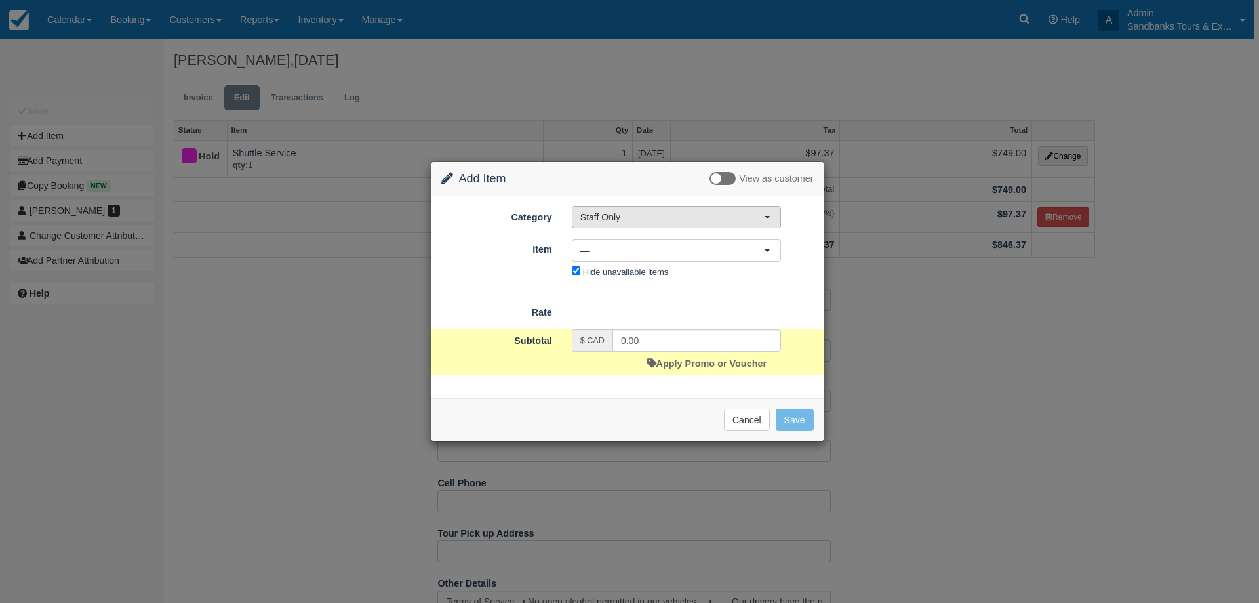
click at [642, 218] on span "Staff Only" at bounding box center [672, 217] width 184 height 13
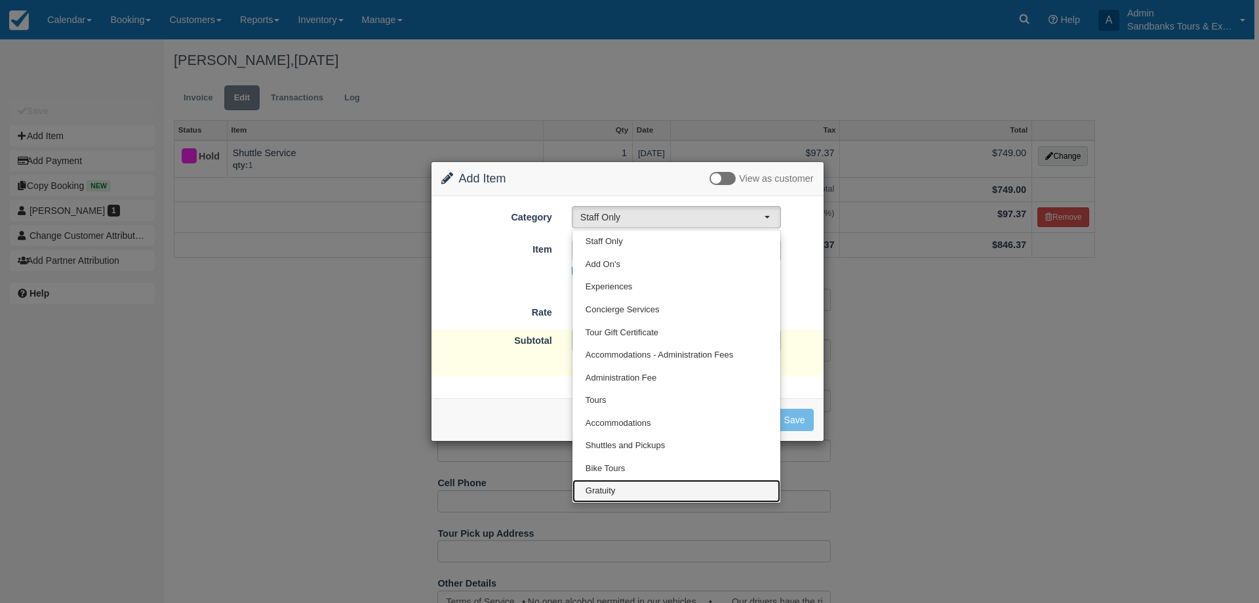
click at [622, 489] on link "Gratuity" at bounding box center [677, 490] width 208 height 23
select select "26"
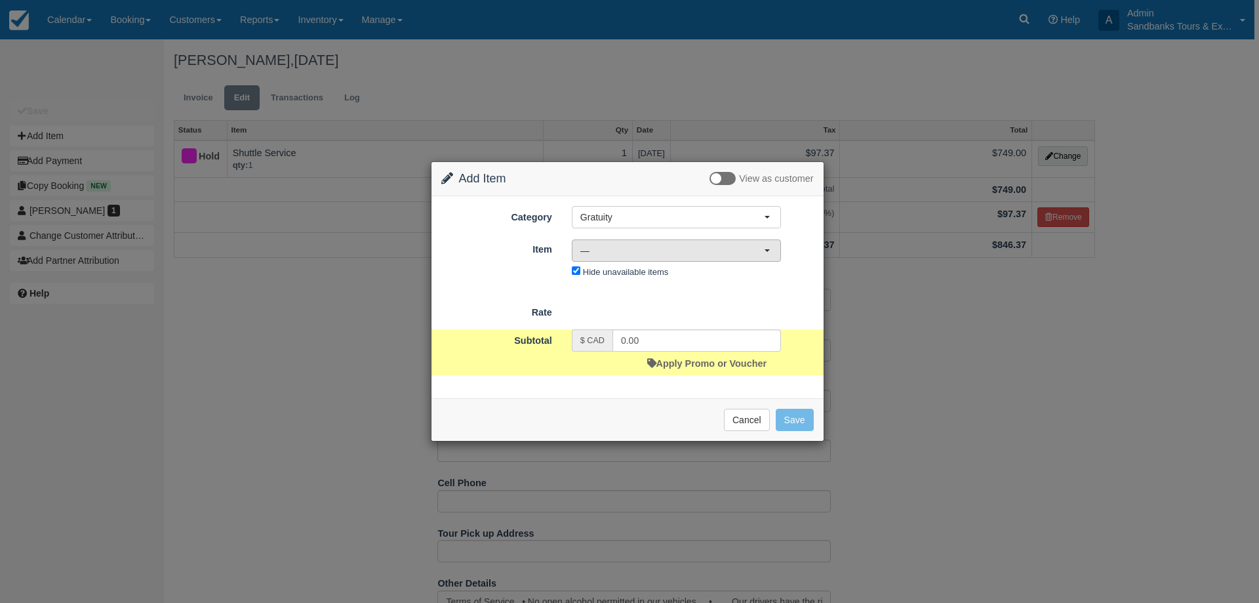
click at [636, 252] on span "—" at bounding box center [672, 250] width 184 height 13
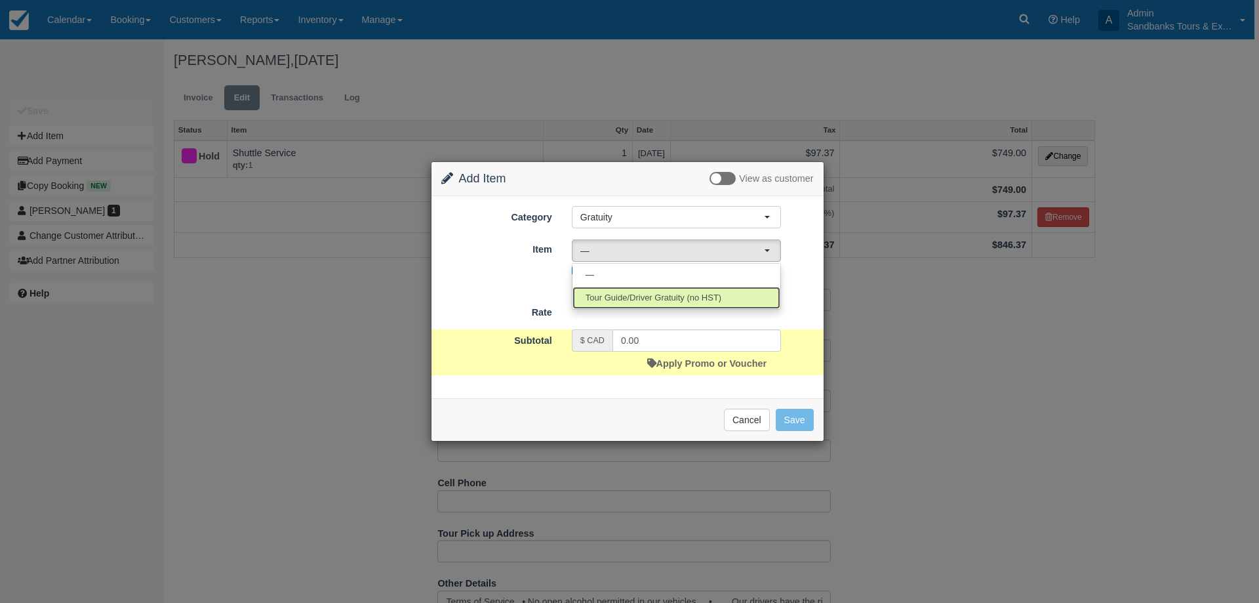
click at [637, 306] on link "Tour Guide/Driver Gratuity (no HST)" at bounding box center [677, 298] width 208 height 23
select select "36"
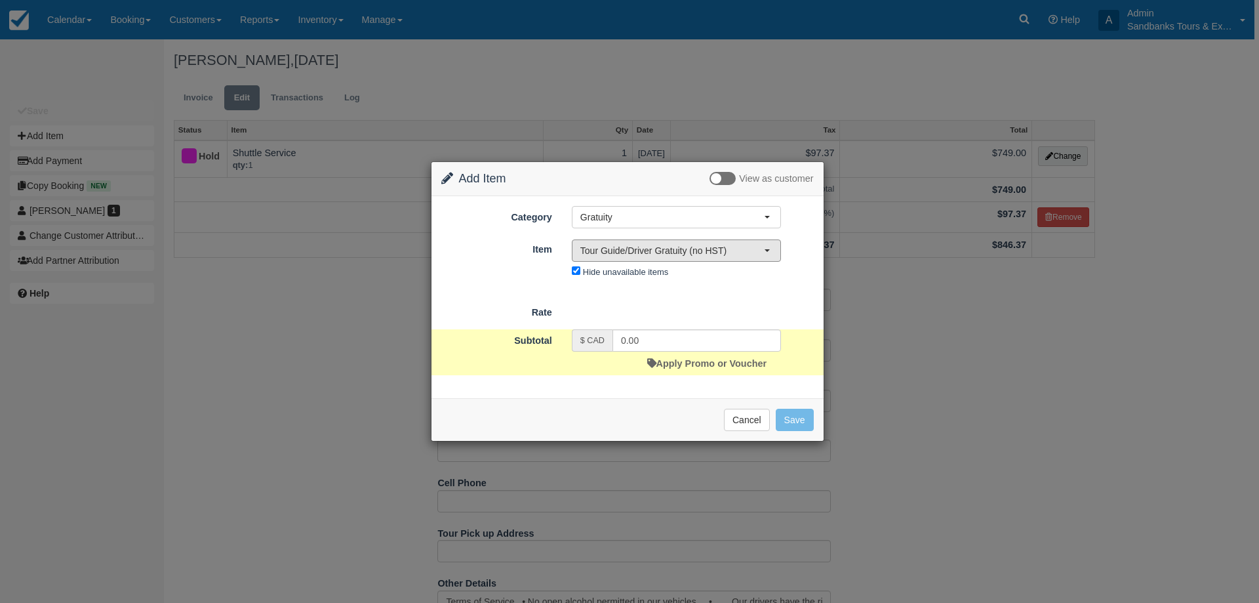
type input "10.00"
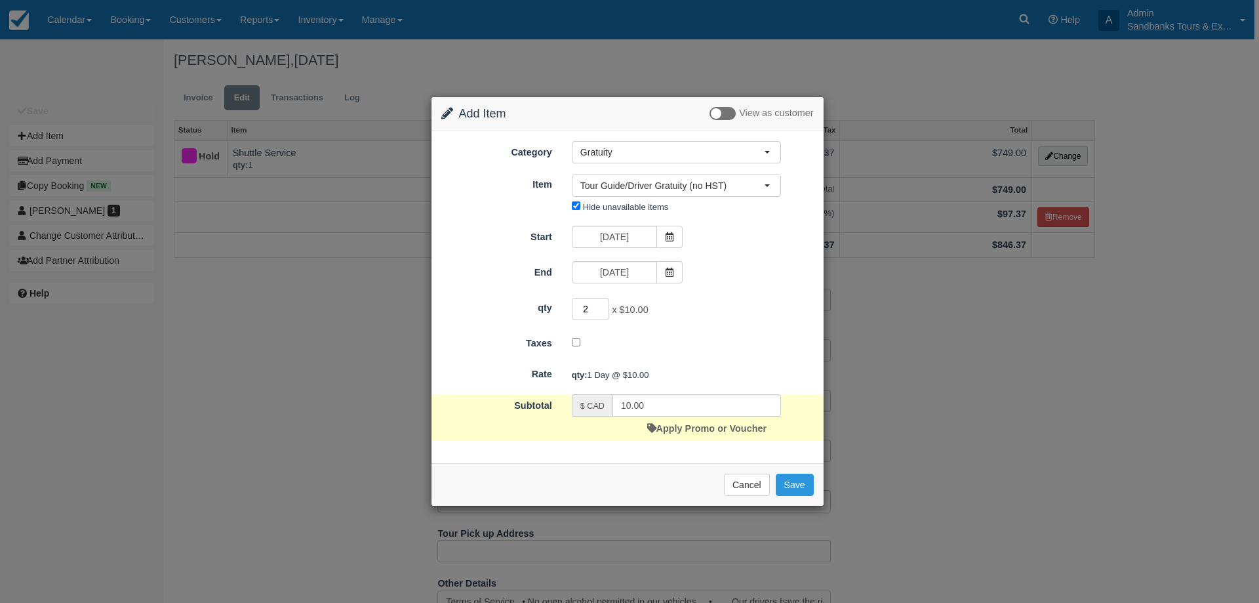
click at [603, 304] on input "2" at bounding box center [591, 309] width 38 height 22
click at [603, 304] on input "3" at bounding box center [591, 309] width 38 height 22
click at [603, 304] on input "4" at bounding box center [591, 309] width 38 height 22
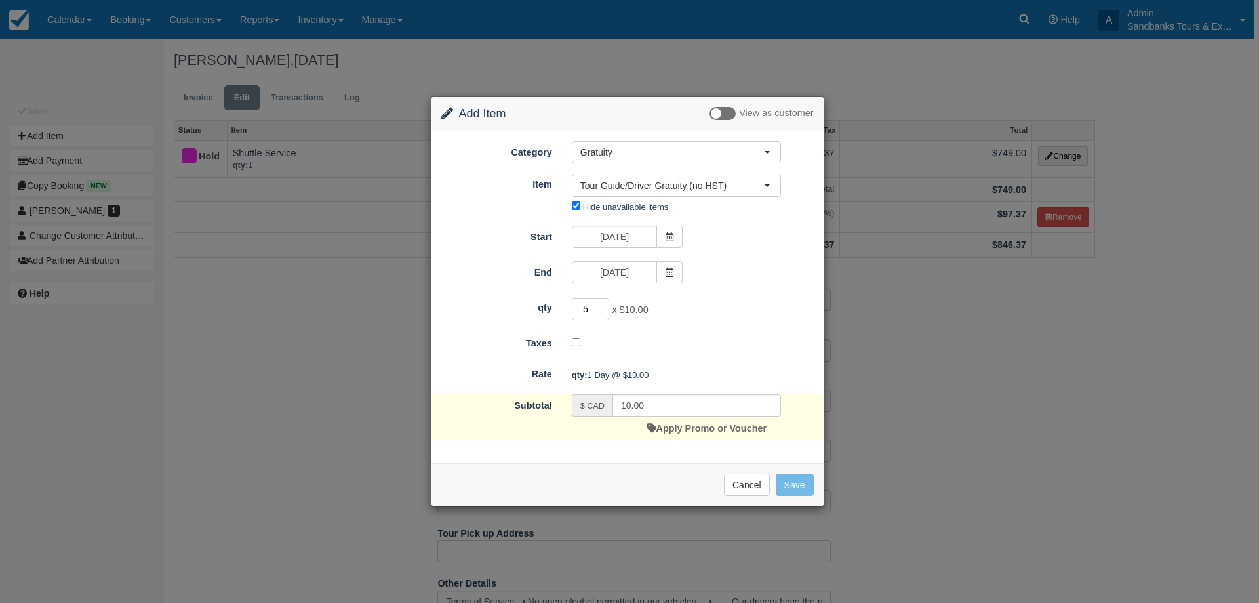
click at [603, 304] on input "5" at bounding box center [591, 309] width 38 height 22
type input "6"
click at [603, 304] on input "6" at bounding box center [591, 309] width 38 height 22
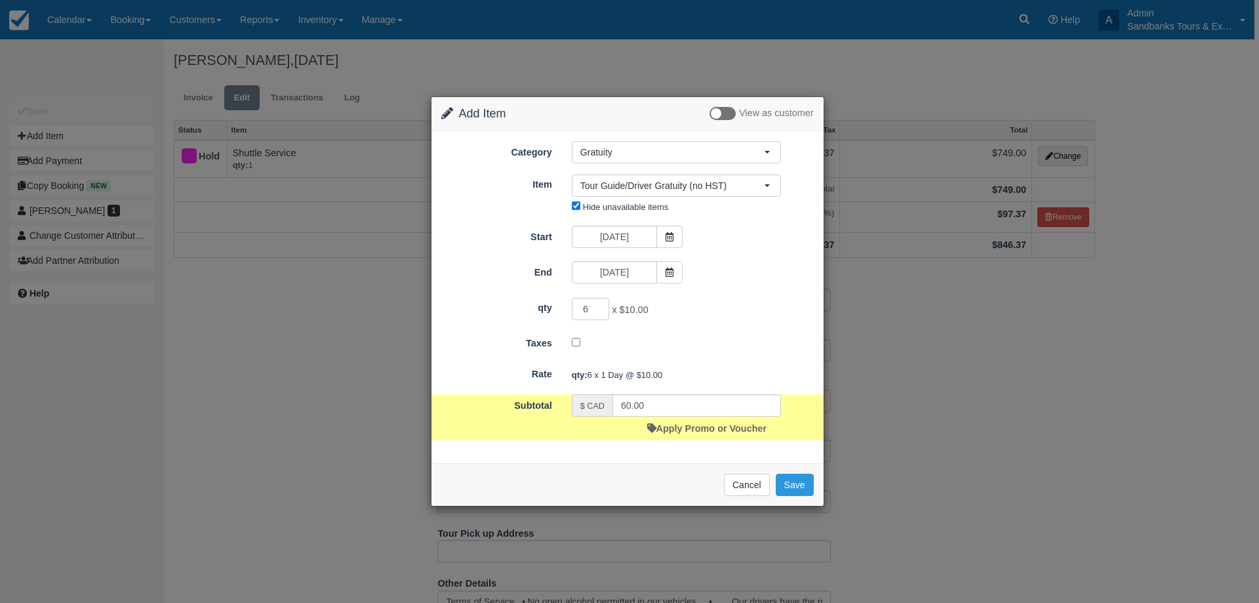
type input "70.00"
click at [801, 487] on button "Save" at bounding box center [795, 485] width 38 height 22
checkbox input "false"
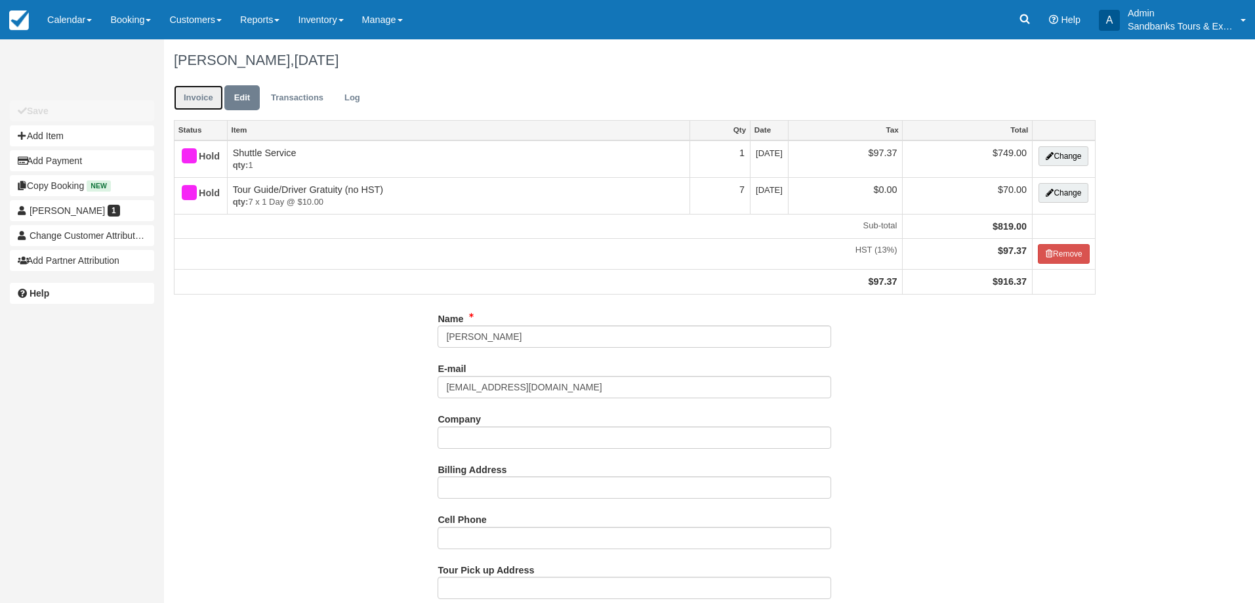
click at [198, 102] on link "Invoice" at bounding box center [198, 98] width 49 height 26
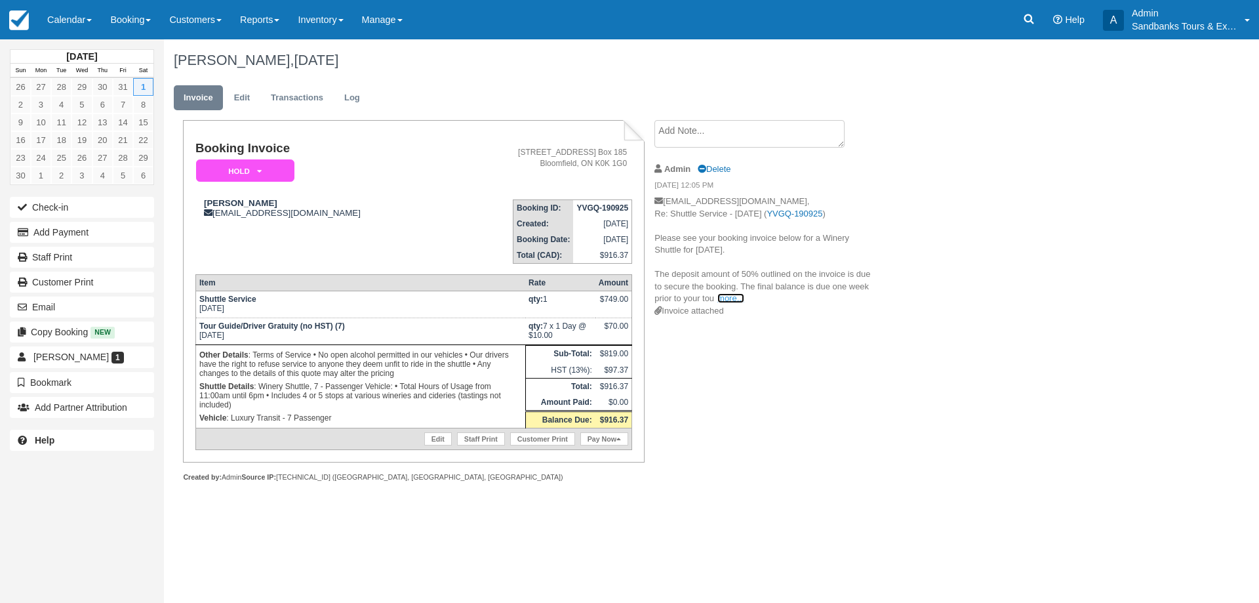
click at [735, 302] on link "more..." at bounding box center [731, 298] width 26 height 10
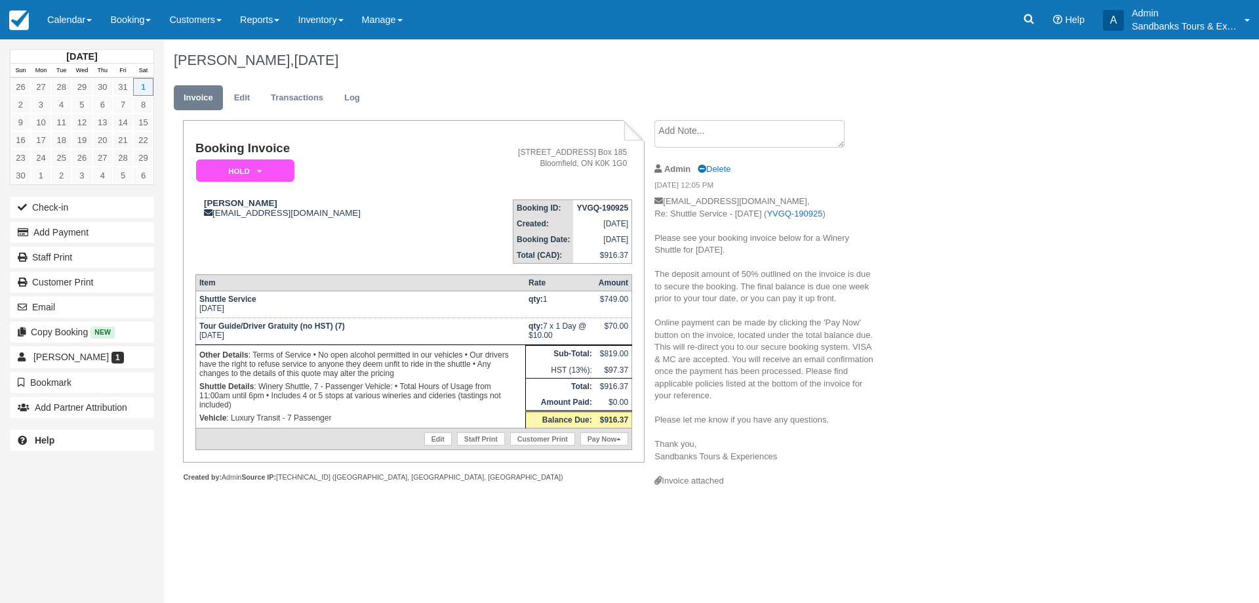
drag, startPoint x: 790, startPoint y: 456, endPoint x: 655, endPoint y: 241, distance: 253.8
click at [655, 241] on p "mimiyoon16@hotmail.com, Re: Shuttle Service - Sat Nov 1, 2025 ( YVGQ-190925 ) P…" at bounding box center [765, 334] width 221 height 279
copy p "Please see your booking invoice below for a Winery Shuttle for Saturday Novembe…"
click at [94, 298] on button "Email" at bounding box center [82, 306] width 144 height 21
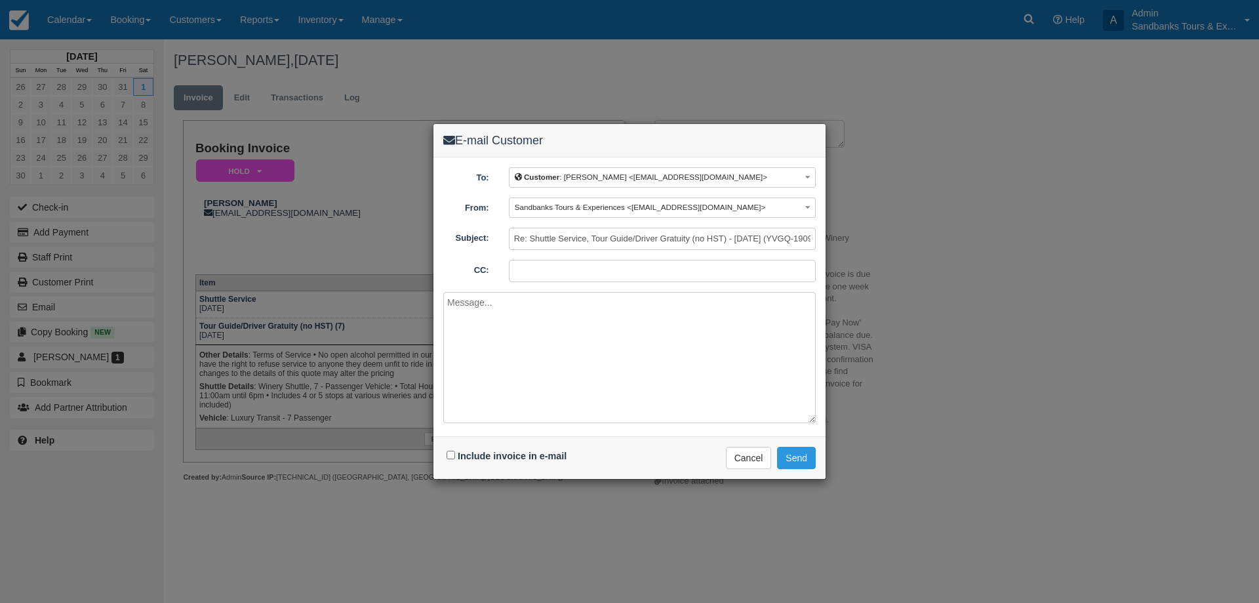
paste textarea "Please see your booking invoice below for a Winery Shuttle for Saturday Novembe…"
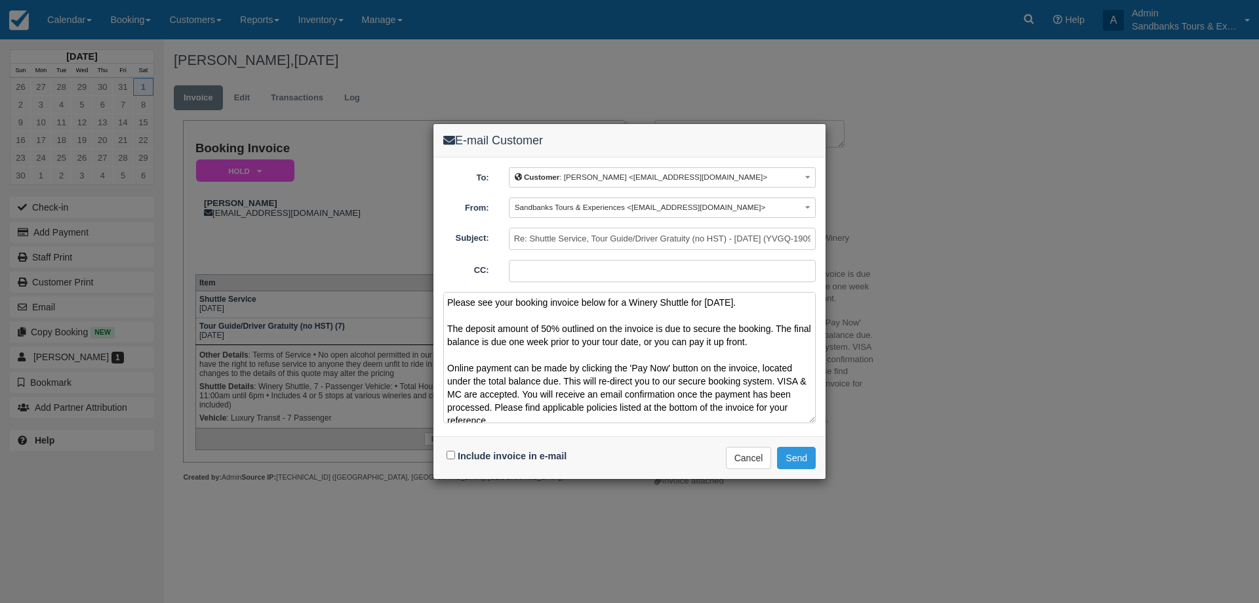
scroll to position [82, 0]
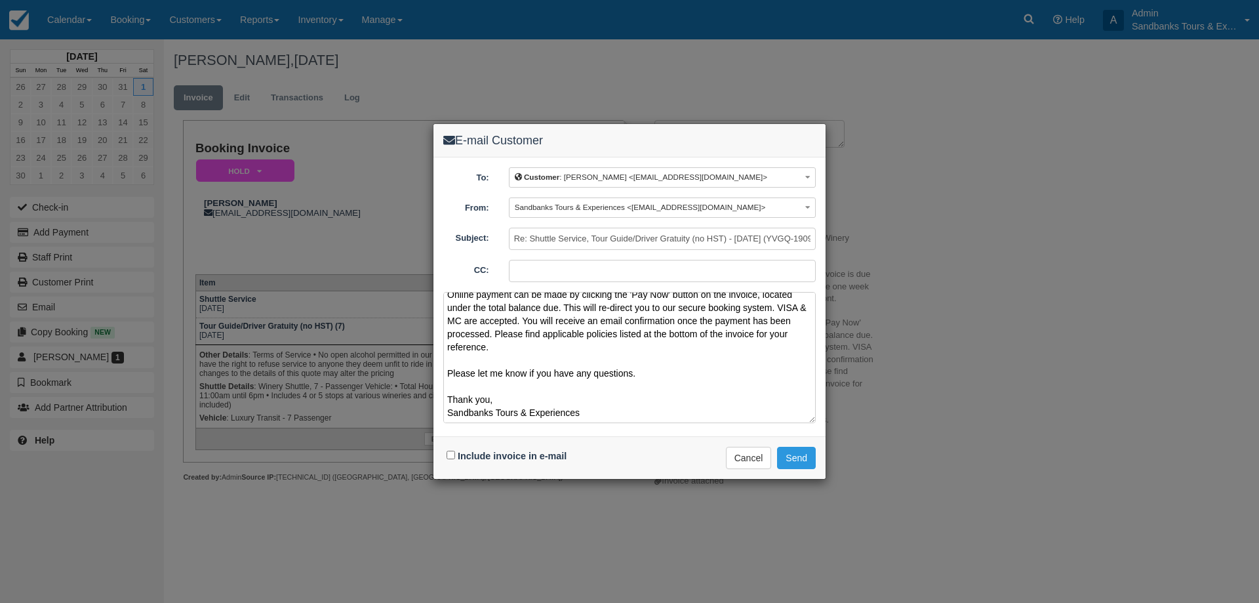
type textarea "Please see your booking invoice below for a Winery Shuttle for Saturday Novembe…"
click at [449, 457] on input "Include invoice in e-mail" at bounding box center [451, 455] width 9 height 9
checkbox input "true"
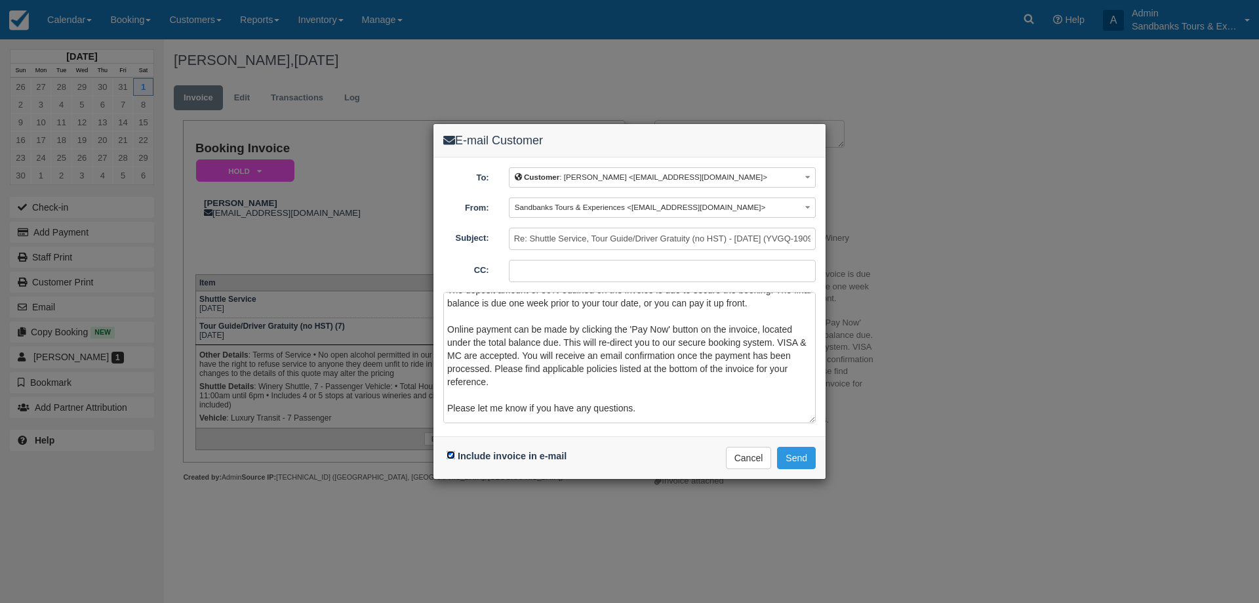
scroll to position [0, 0]
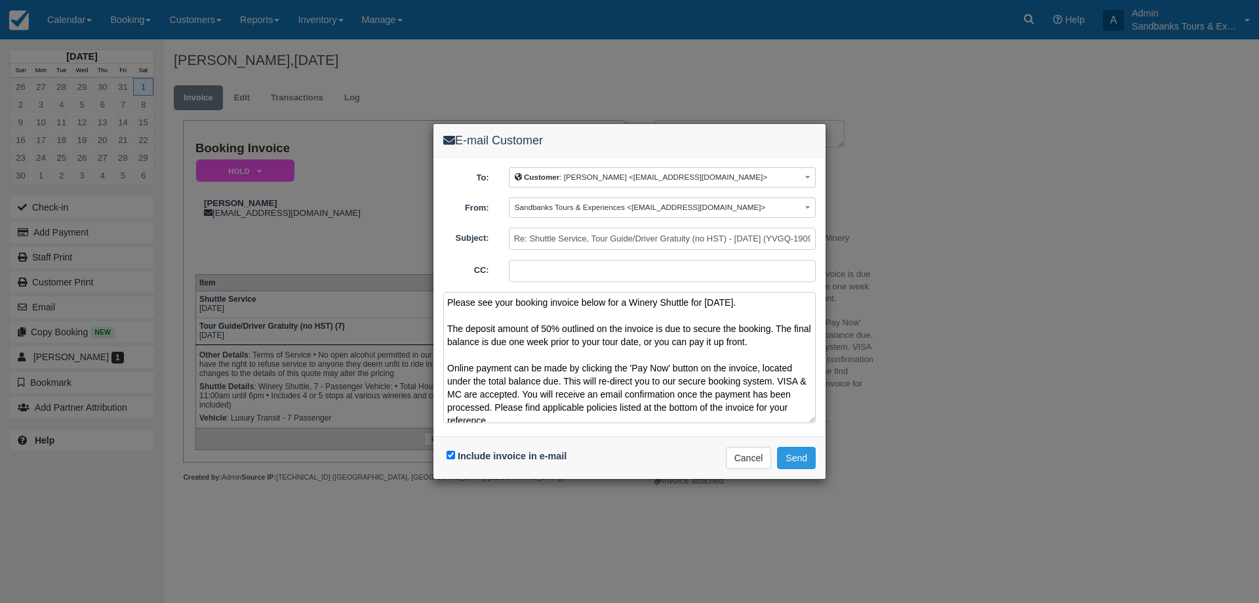
click at [493, 303] on textarea "Please see your booking invoice below for a Winery Shuttle for Saturday Novembe…" at bounding box center [629, 357] width 373 height 131
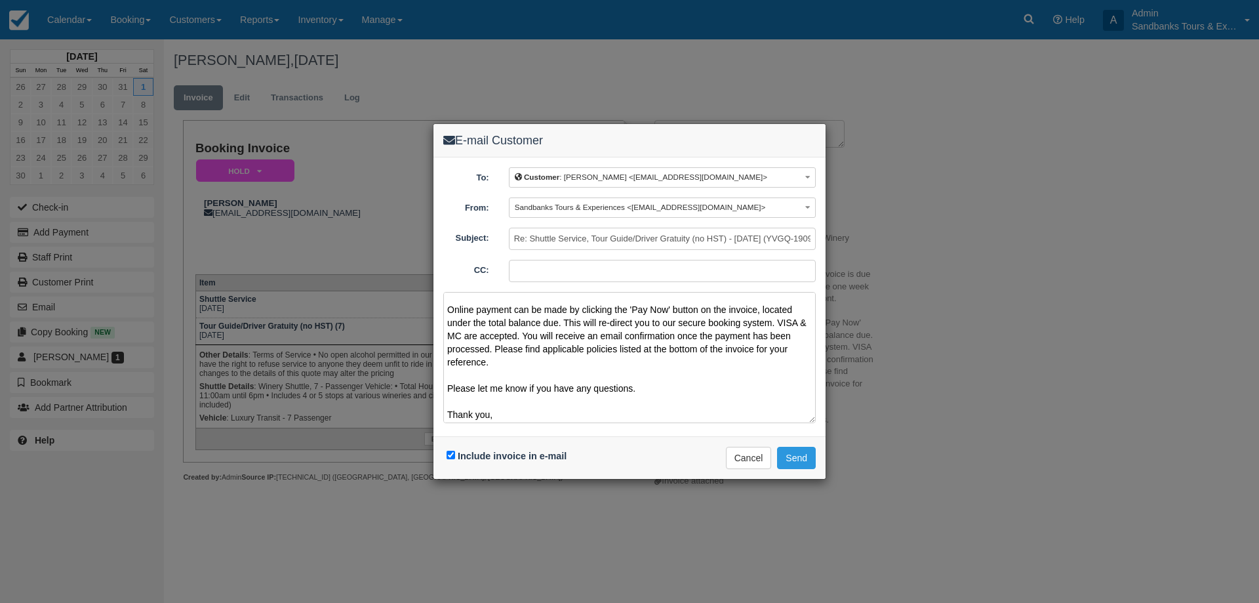
scroll to position [87, 0]
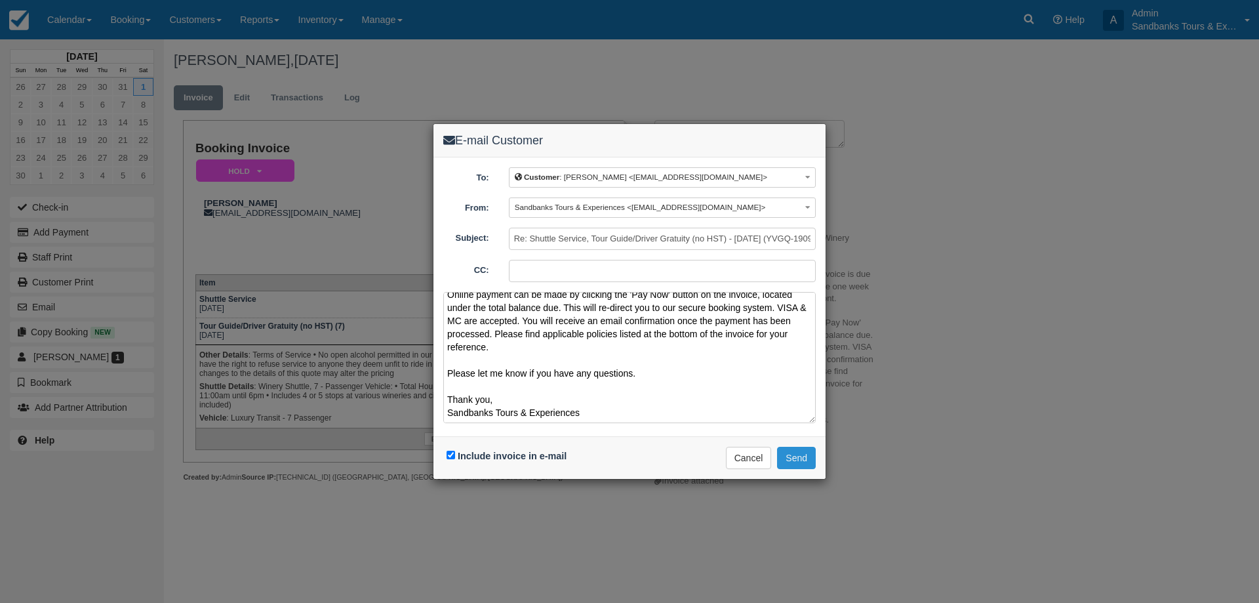
type textarea "Please see your updated booking invoice below for a Winery Shuttle for Saturday…"
click at [811, 457] on button "Send" at bounding box center [796, 458] width 39 height 22
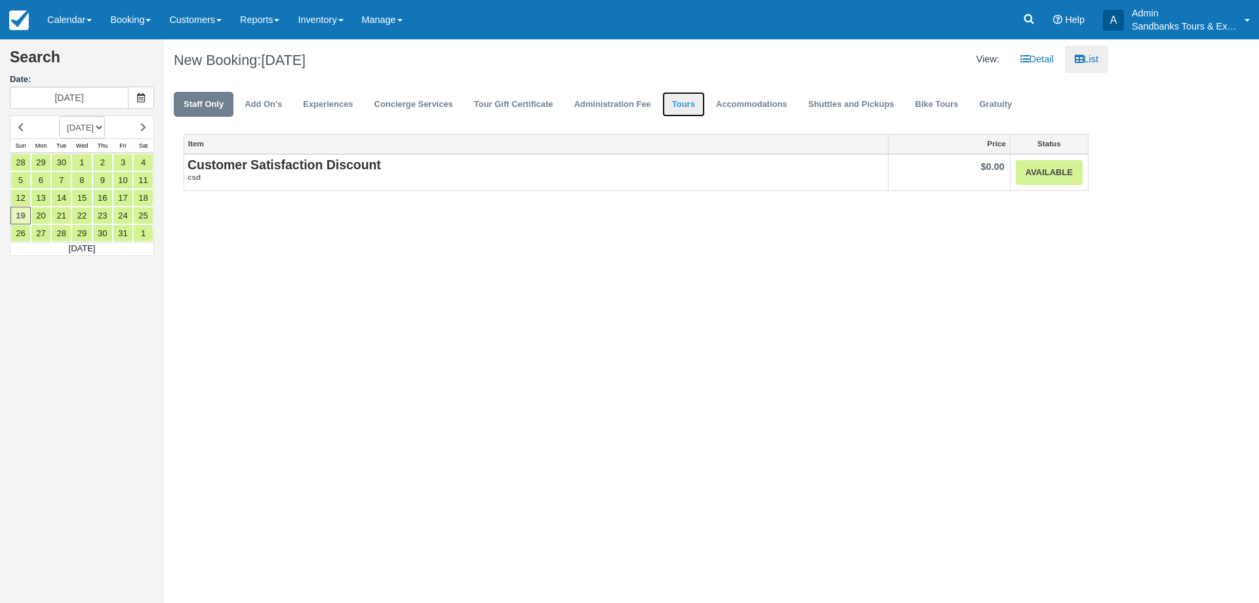
click at [672, 100] on link "Tours" at bounding box center [683, 105] width 43 height 26
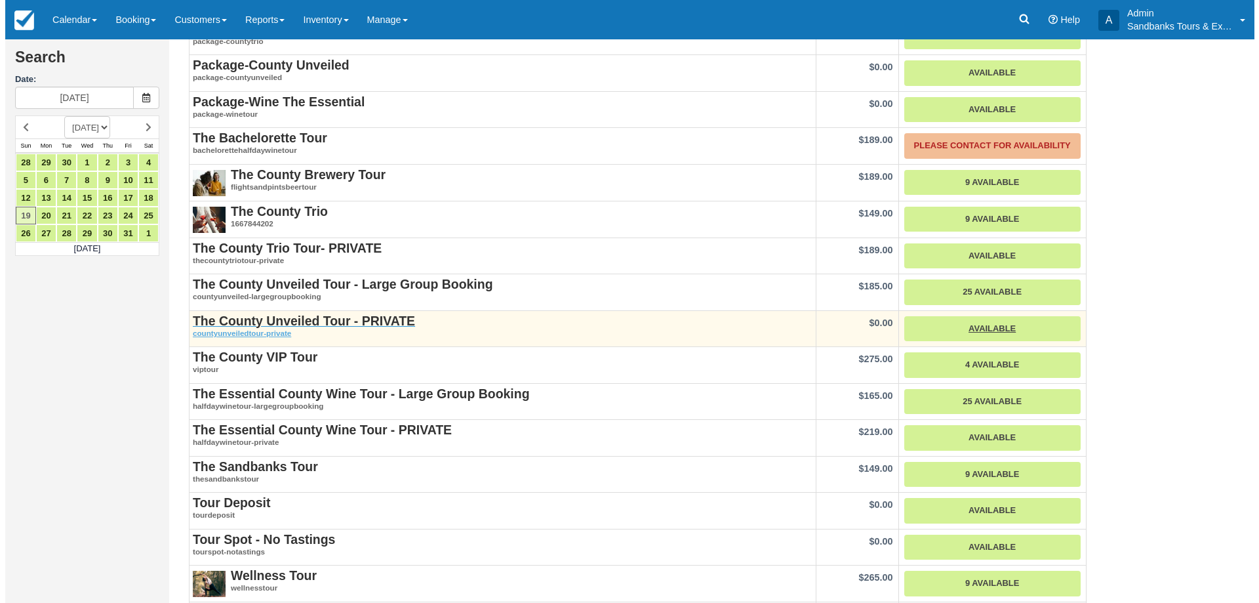
scroll to position [394, 0]
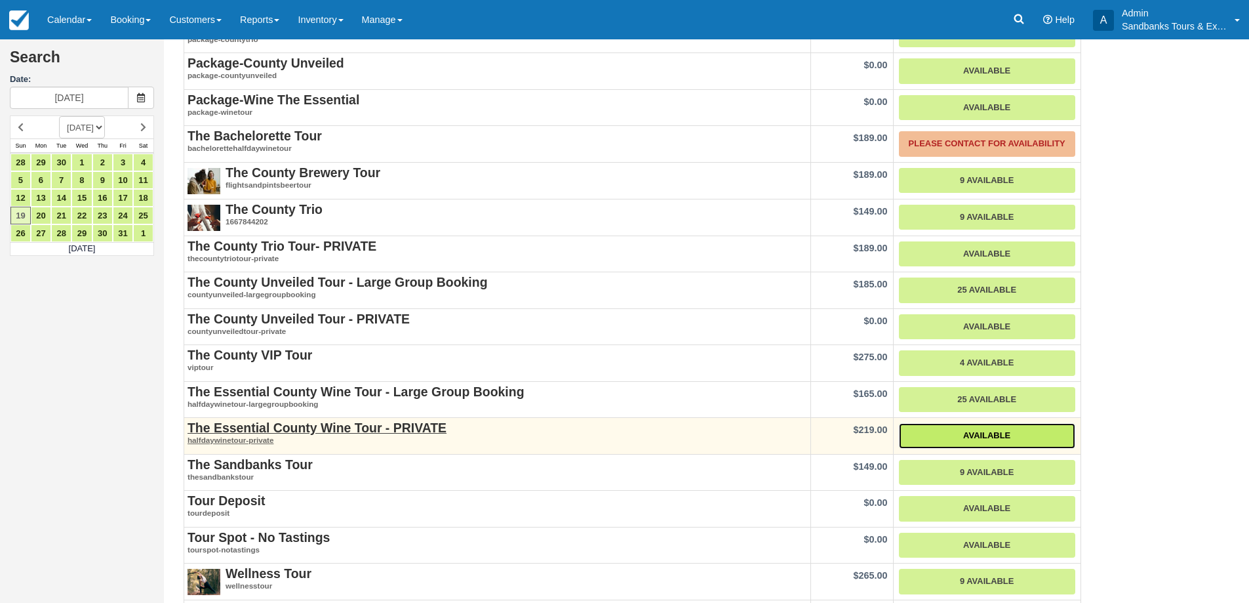
click at [943, 437] on link "Available" at bounding box center [987, 436] width 176 height 26
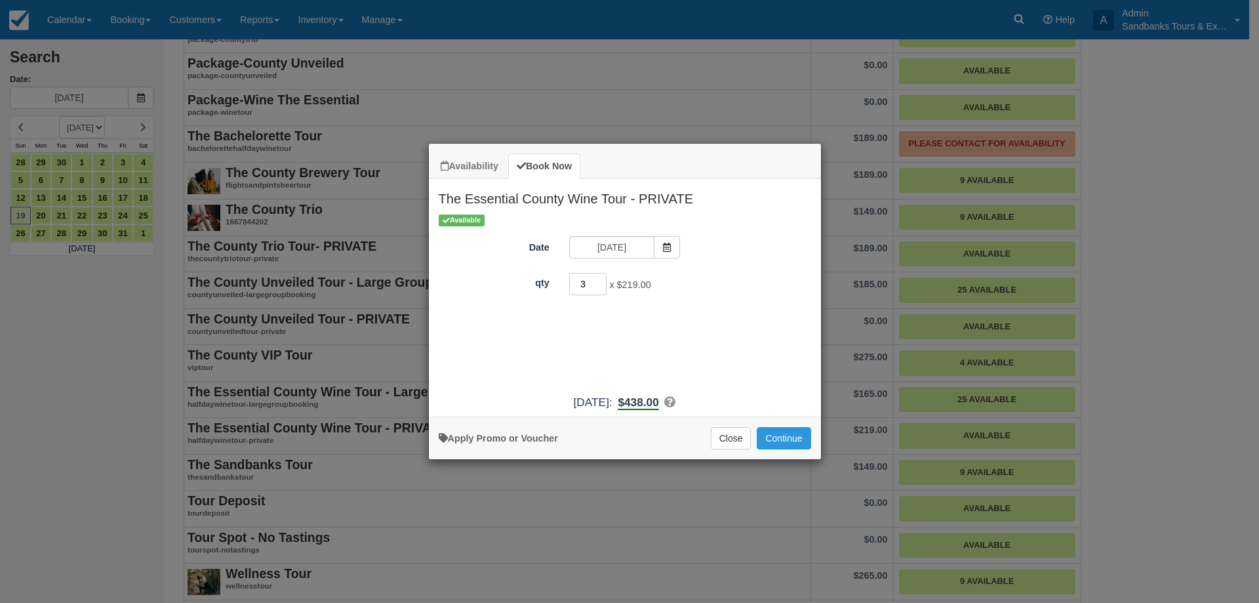
click at [601, 283] on input "3" at bounding box center [588, 284] width 38 height 22
type input "4"
click at [601, 283] on input "4" at bounding box center [588, 284] width 38 height 22
click at [807, 430] on button "Continue" at bounding box center [784, 438] width 54 height 22
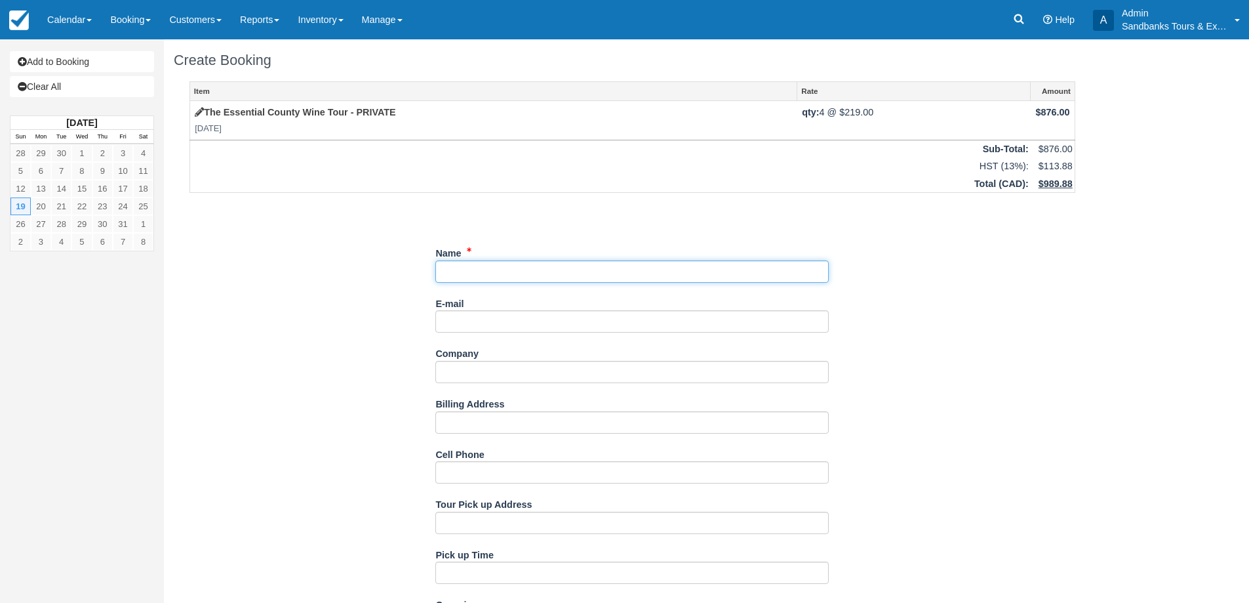
click at [472, 271] on input "Name" at bounding box center [632, 271] width 394 height 22
paste input "[PERSON_NAME] <[EMAIL_ADDRESS][DOMAIN_NAME]>"
drag, startPoint x: 616, startPoint y: 275, endPoint x: 516, endPoint y: 277, distance: 99.7
click at [514, 277] on input "Name" at bounding box center [632, 271] width 394 height 22
type input "[PERSON_NAME]"
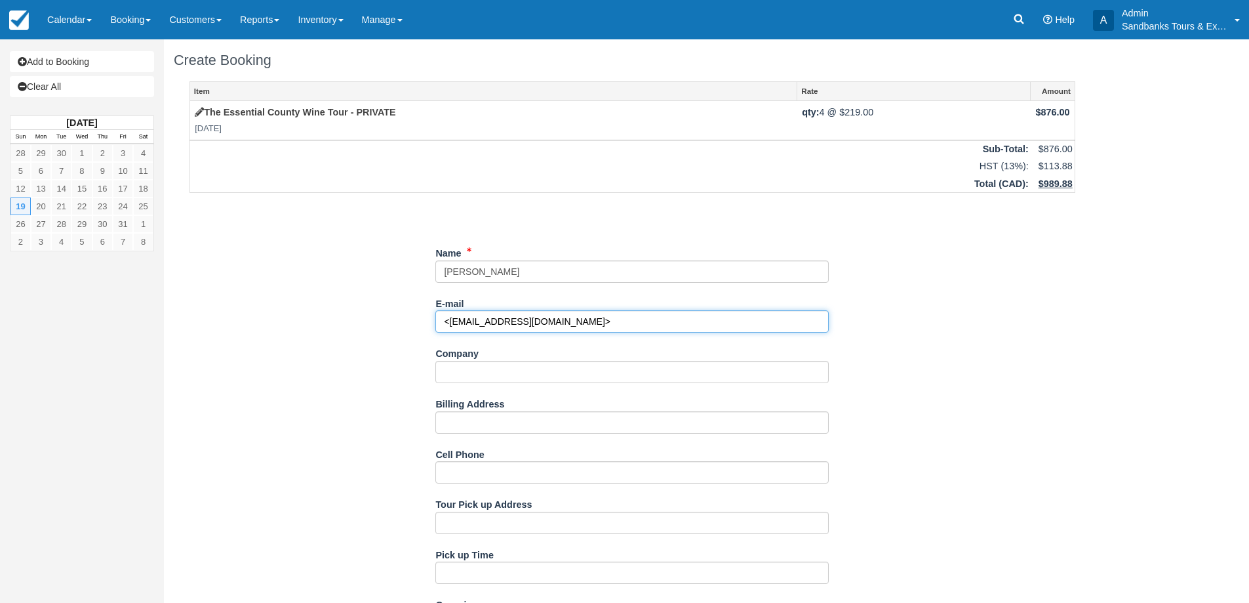
click at [573, 327] on input "<[EMAIL_ADDRESS][DOMAIN_NAME]>" at bounding box center [632, 321] width 394 height 22
click at [441, 323] on input "<[EMAIL_ADDRESS][DOMAIN_NAME]" at bounding box center [632, 321] width 394 height 22
type input "[EMAIL_ADDRESS][DOMAIN_NAME]"
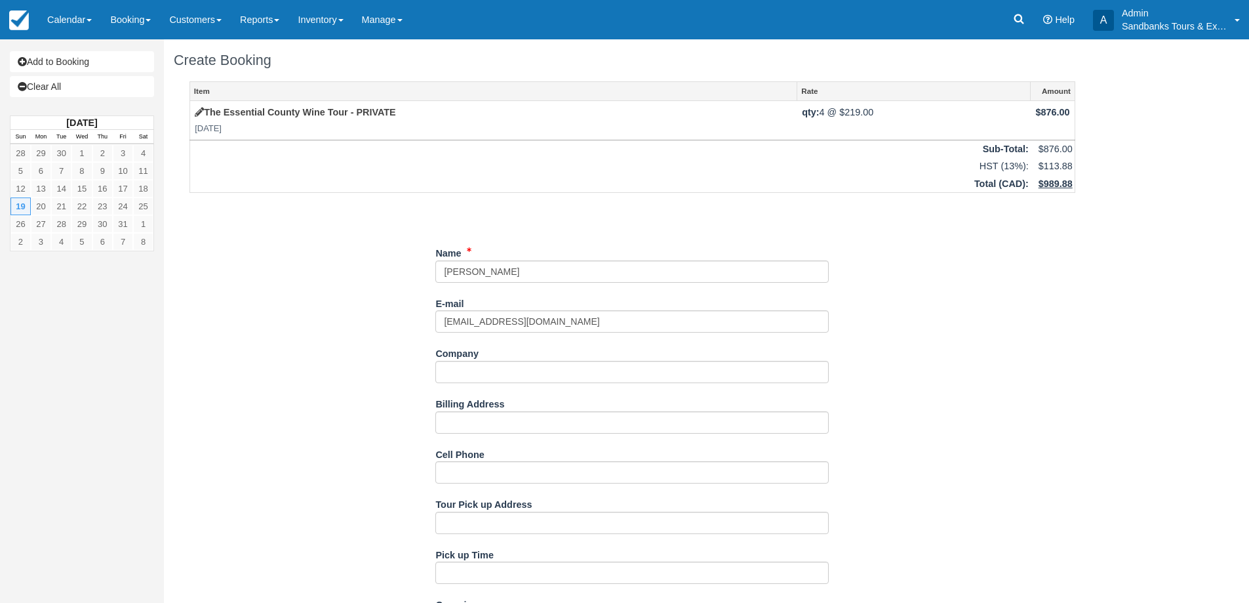
click at [952, 399] on div "Item Rate Amount The Essential County Wine Tour - PRIVATE [DATE] qty: 4 @ $219.…" at bounding box center [633, 610] width 918 height 1059
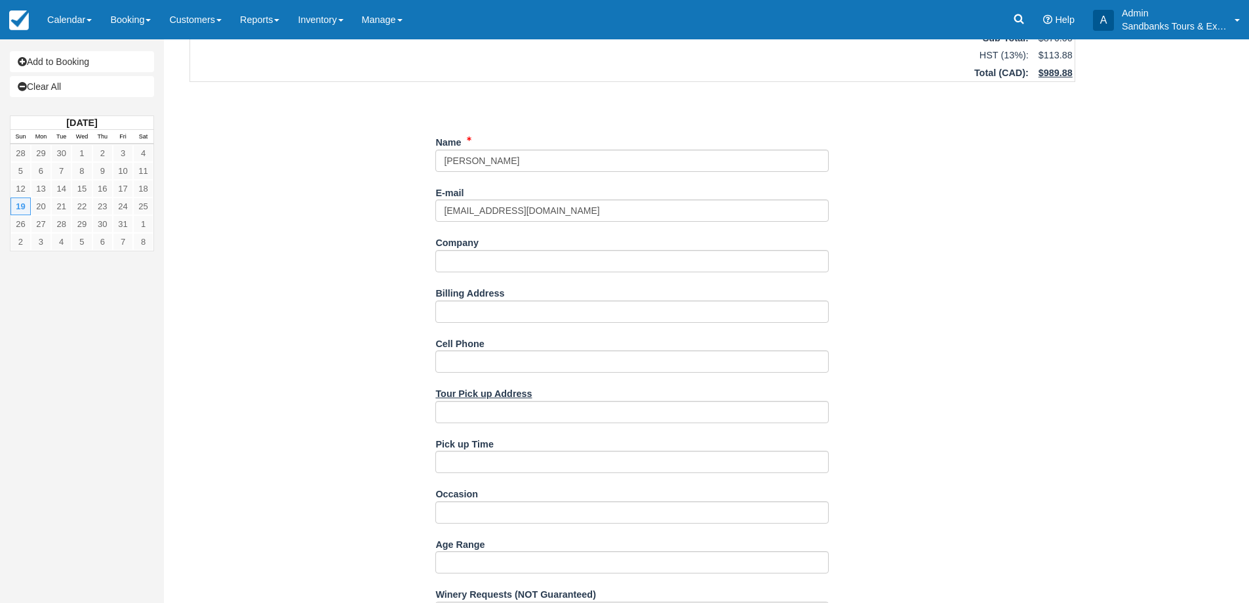
scroll to position [131, 0]
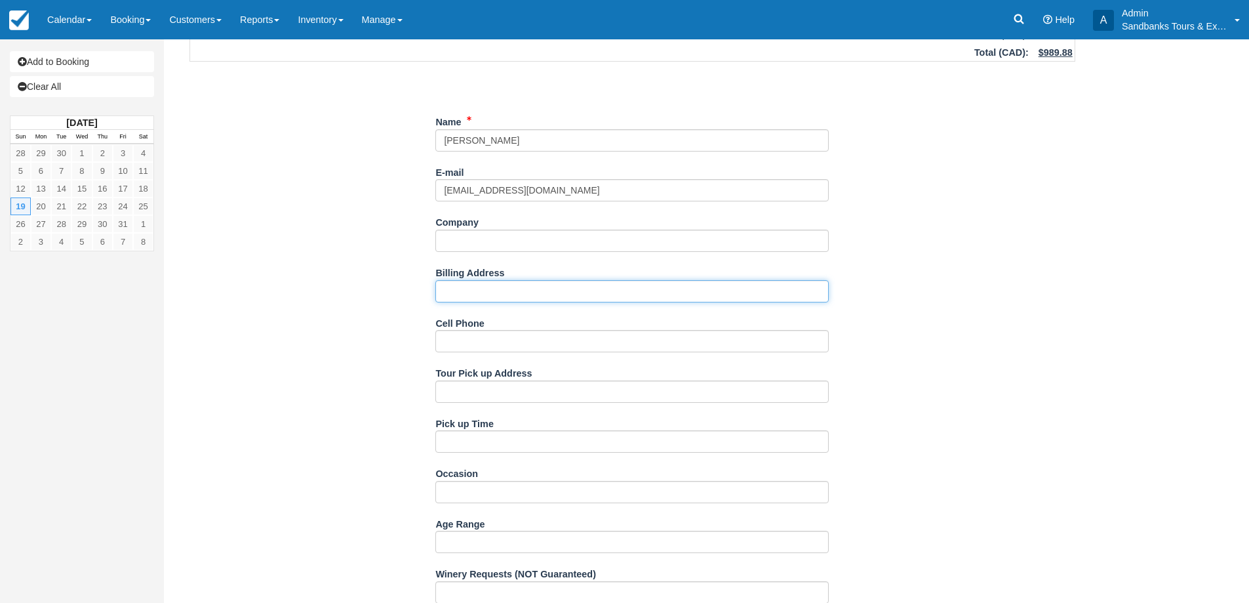
click at [480, 299] on input "Billing Address" at bounding box center [632, 291] width 394 height 22
paste input "The [PERSON_NAME] ([STREET_ADDRESS])"
type input "The [PERSON_NAME] ([STREET_ADDRESS])"
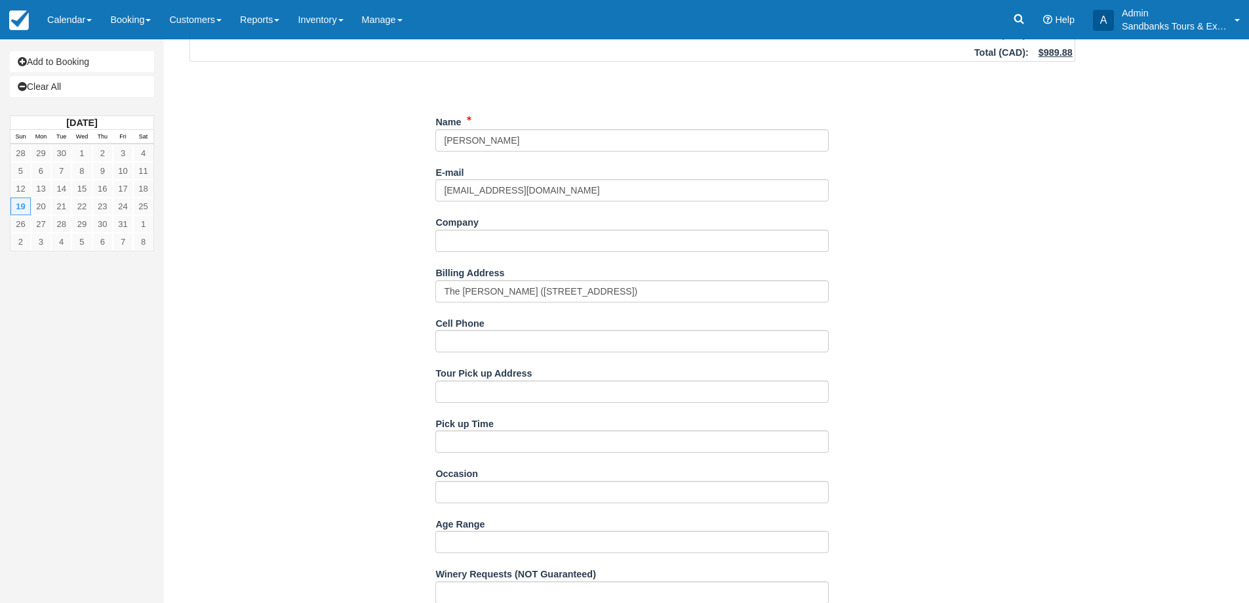
click at [392, 313] on div "Item Rate Amount The Essential County Wine Tour - PRIVATE [DATE] qty: 4 @ $219.…" at bounding box center [633, 479] width 918 height 1059
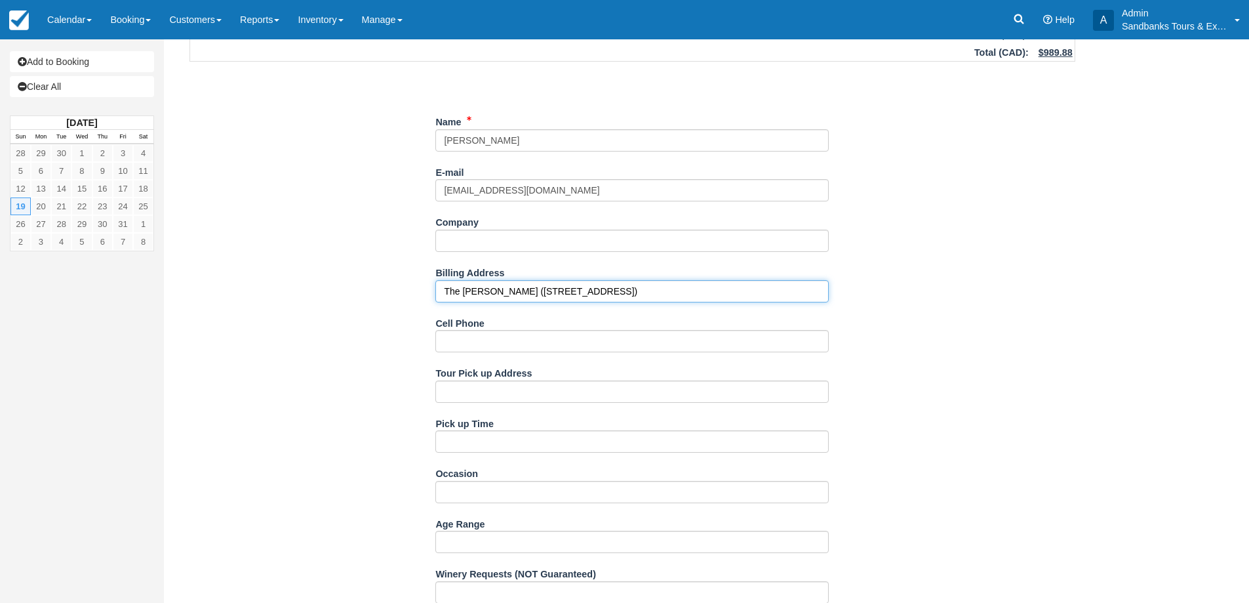
click at [498, 292] on input "The [PERSON_NAME] ([STREET_ADDRESS])" at bounding box center [632, 291] width 394 height 22
drag, startPoint x: 498, startPoint y: 292, endPoint x: 503, endPoint y: 387, distance: 95.2
click at [503, 387] on ol "Name E-mail [EMAIL_ADDRESS][DOMAIN_NAME] Did you mean ? Company Billing Address…" at bounding box center [632, 560] width 394 height 898
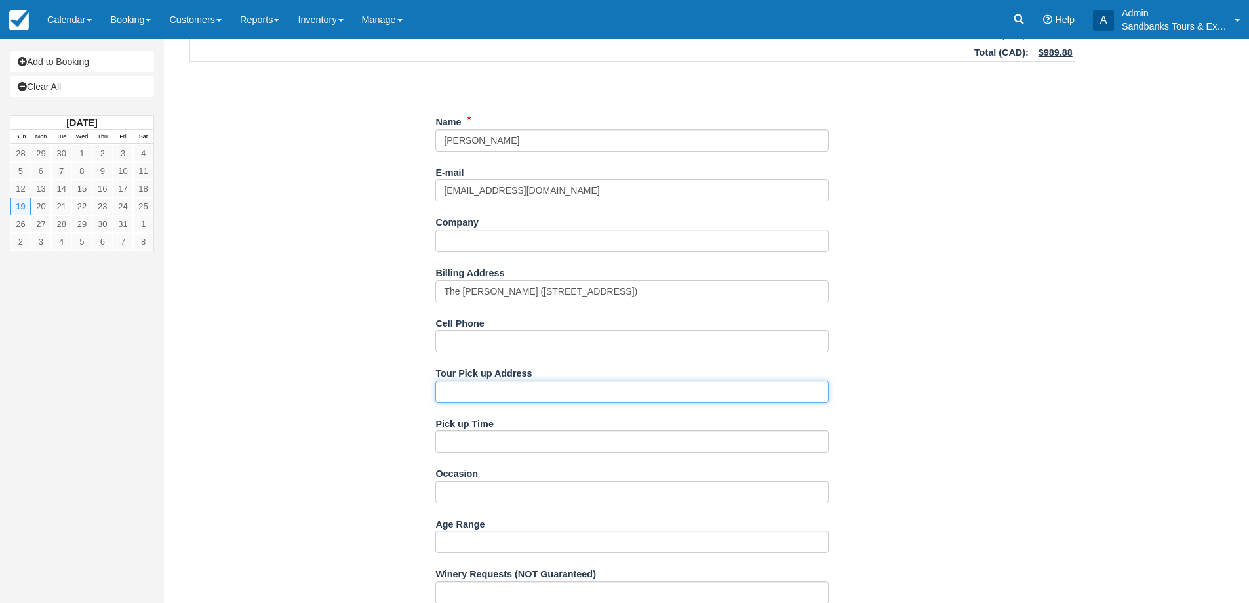
click at [473, 394] on input "Tour Pick up Address" at bounding box center [632, 391] width 394 height 22
paste input "The [PERSON_NAME] ([STREET_ADDRESS])"
type input "The [PERSON_NAME] ([STREET_ADDRESS])"
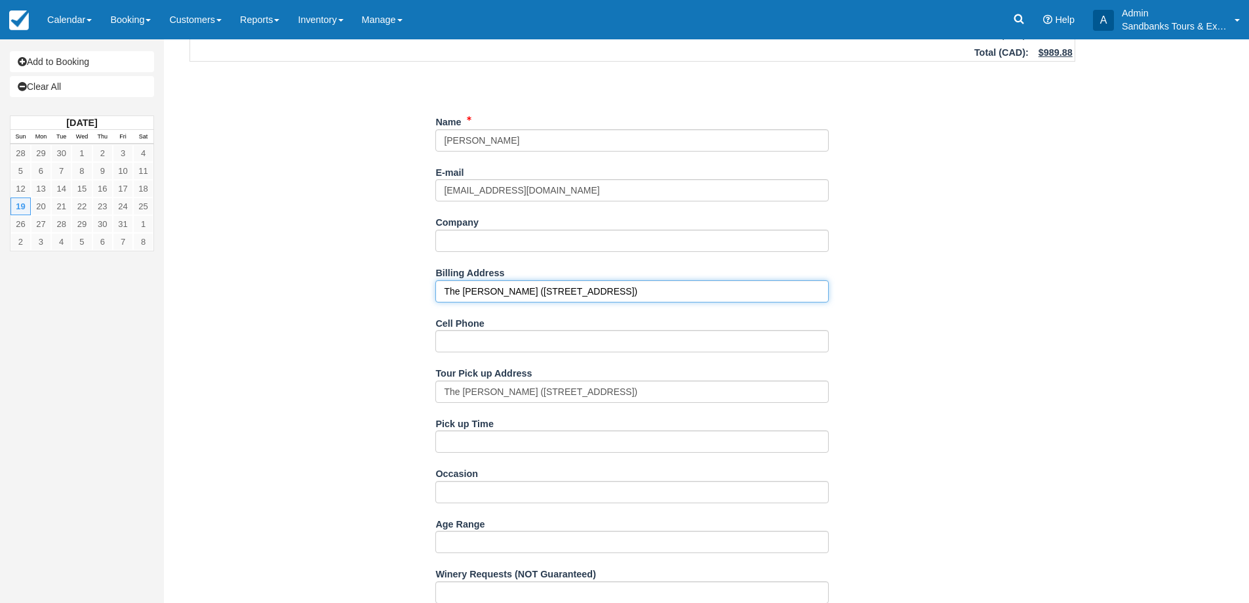
click at [504, 298] on input "The [PERSON_NAME] ([STREET_ADDRESS])" at bounding box center [632, 291] width 394 height 22
click at [495, 294] on input "Billing Address" at bounding box center [632, 291] width 394 height 22
paste input "[STREET_ADDRESS]"
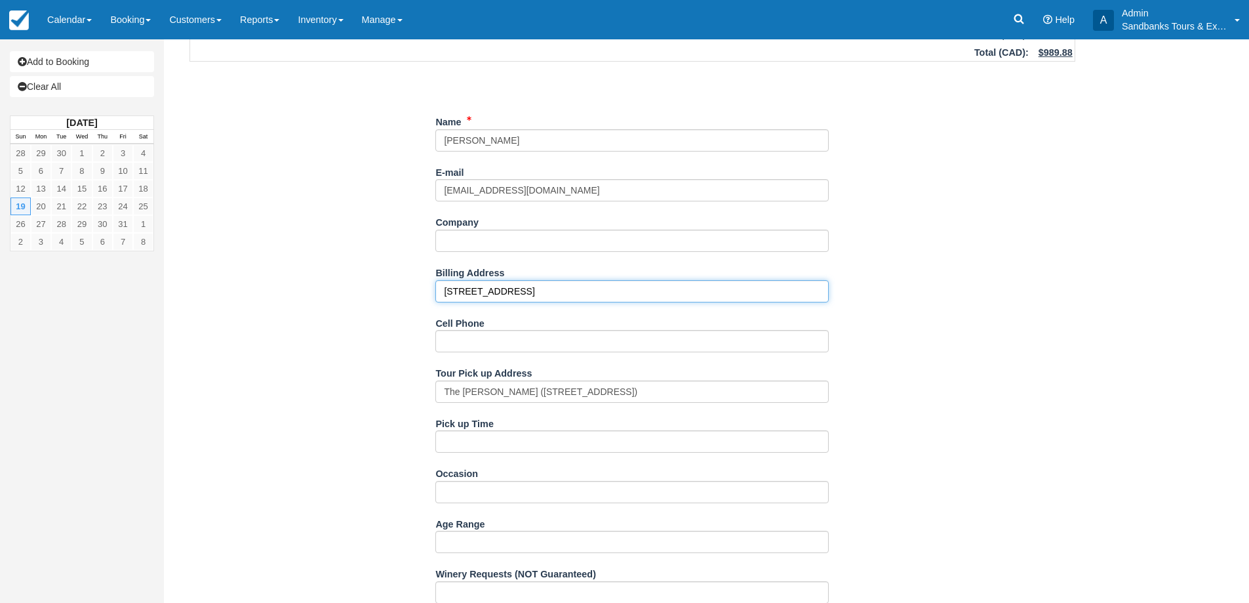
type input "[STREET_ADDRESS]"
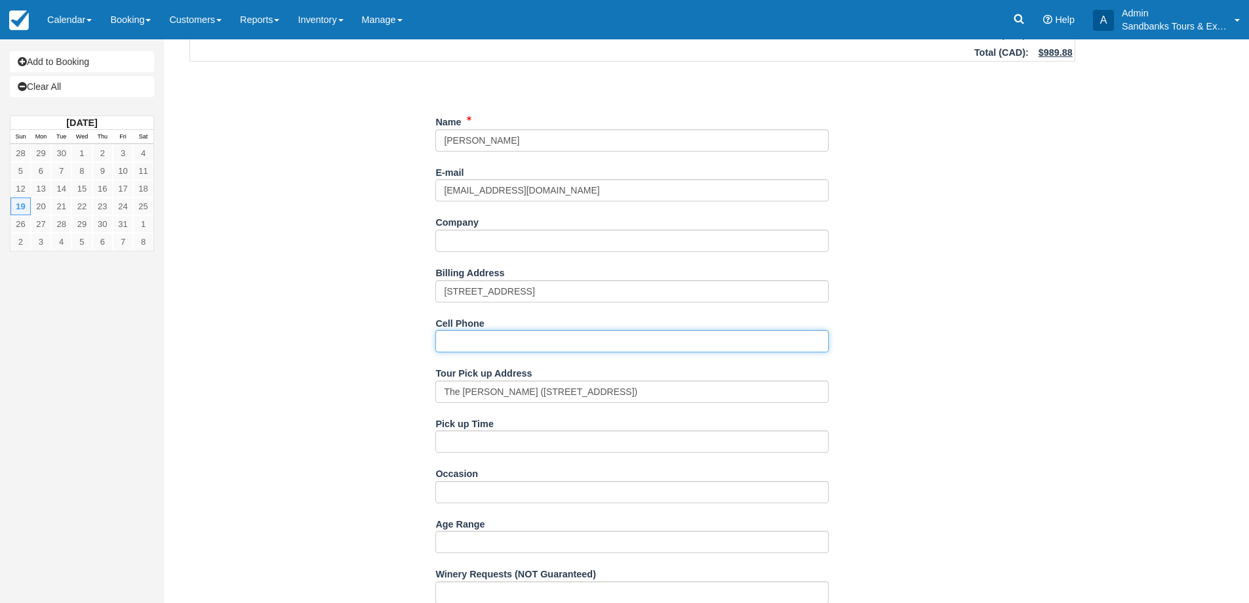
click at [455, 343] on input "Cell Phone" at bounding box center [632, 341] width 394 height 22
paste input "[PHONE_NUMBER]"
type input "[PHONE_NUMBER]"
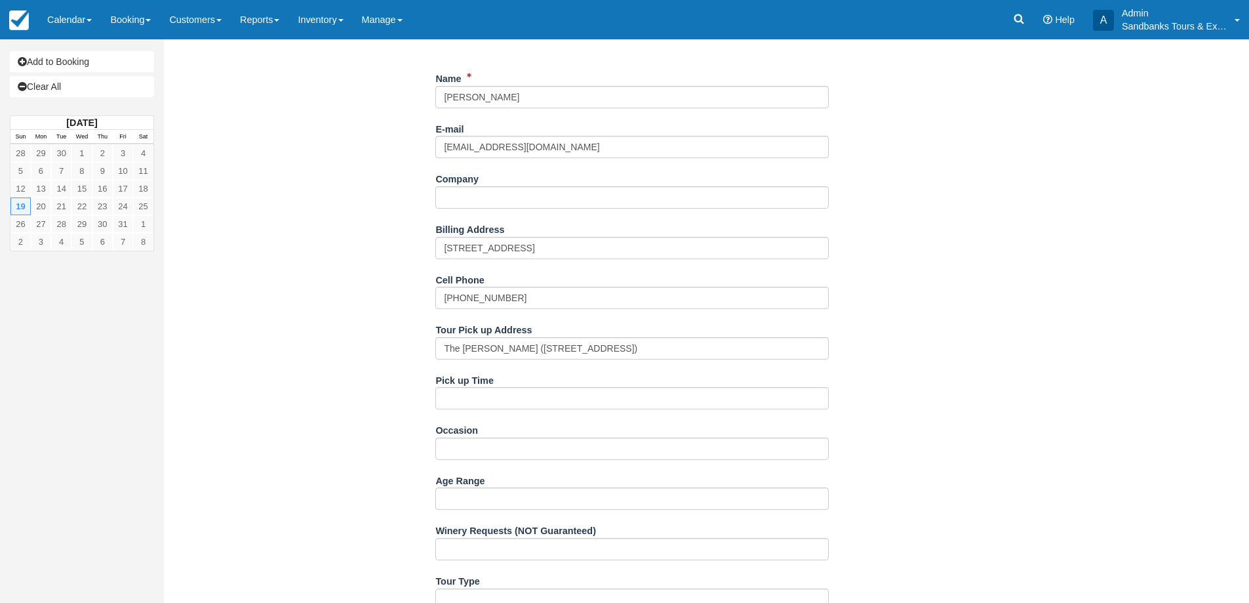
scroll to position [197, 0]
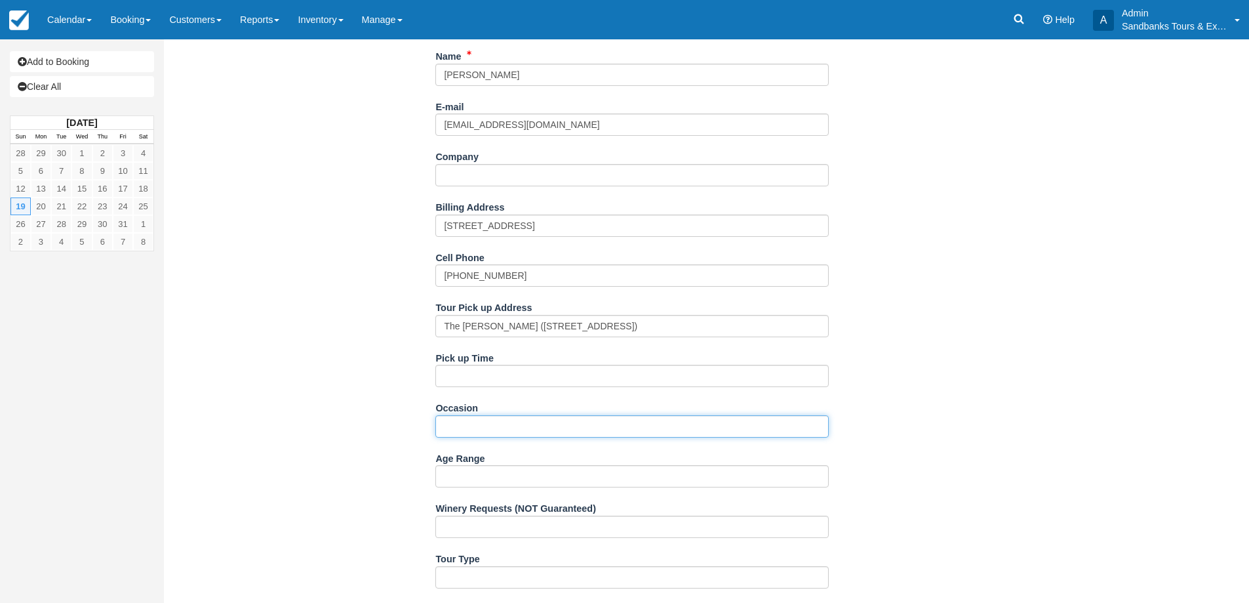
click at [489, 418] on input "Occasion" at bounding box center [632, 426] width 394 height 22
paste input "Sightseeing with friends, one of whom has a birthday"
type input "Sightseeing with friends, one of whom has a birthday"
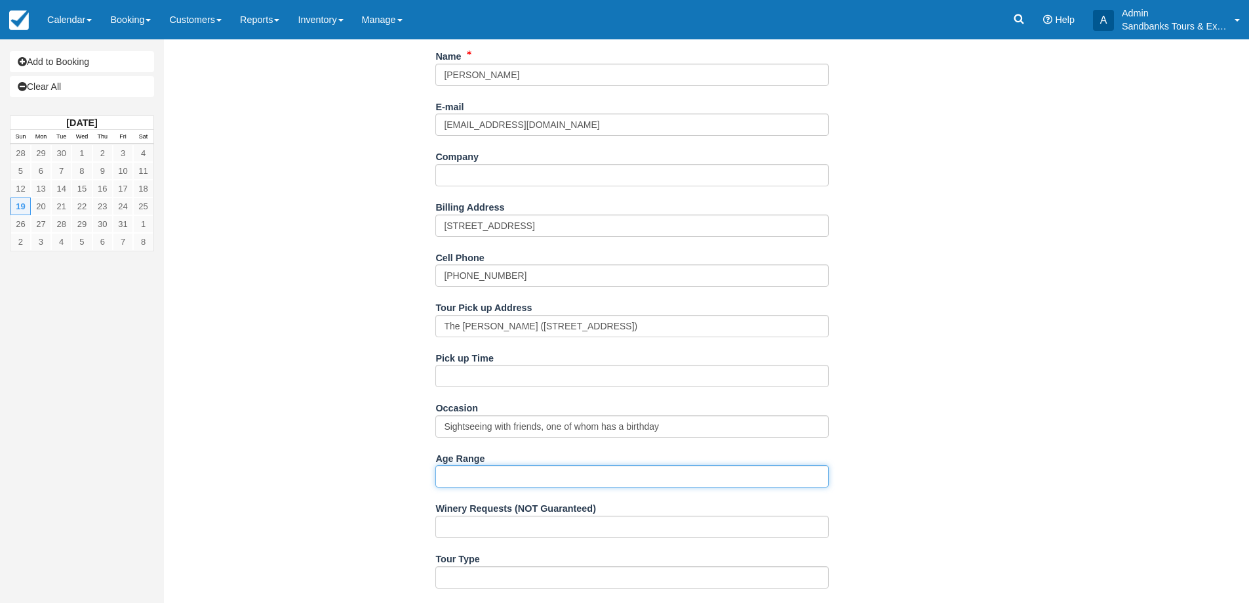
click at [456, 481] on input "Age Range" at bounding box center [632, 476] width 394 height 22
paste input "37-47"
type input "37-47"
click at [294, 443] on div "Item Rate Amount The Essential County Wine Tour - PRIVATE [DATE] qty: 4 @ $219.…" at bounding box center [633, 414] width 918 height 1059
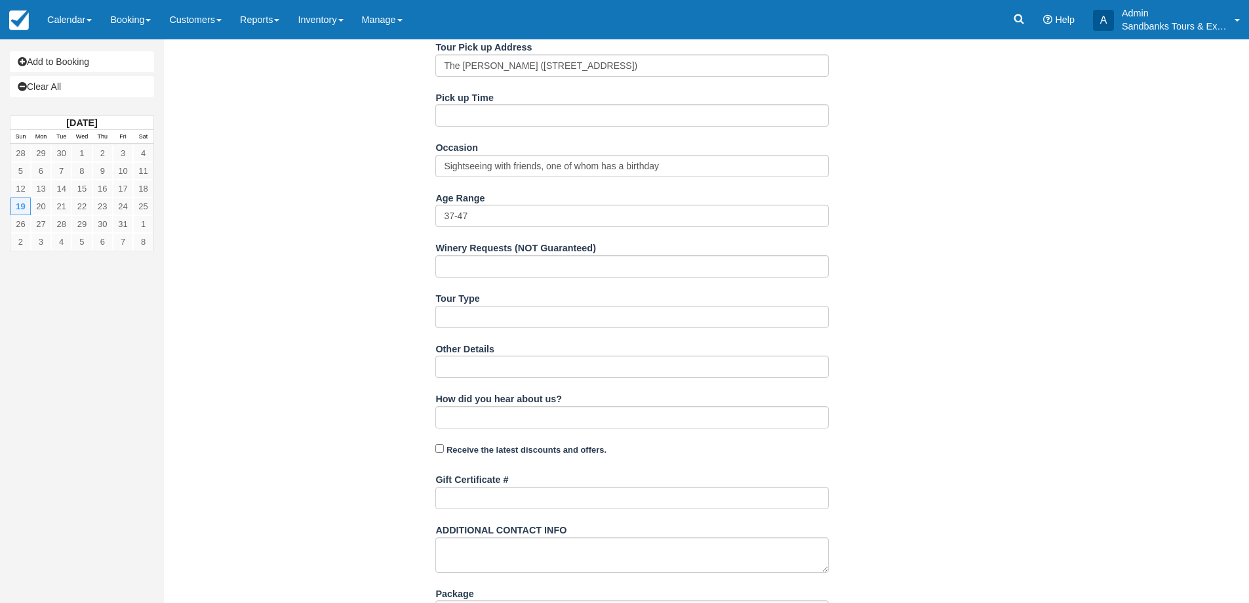
scroll to position [569, 0]
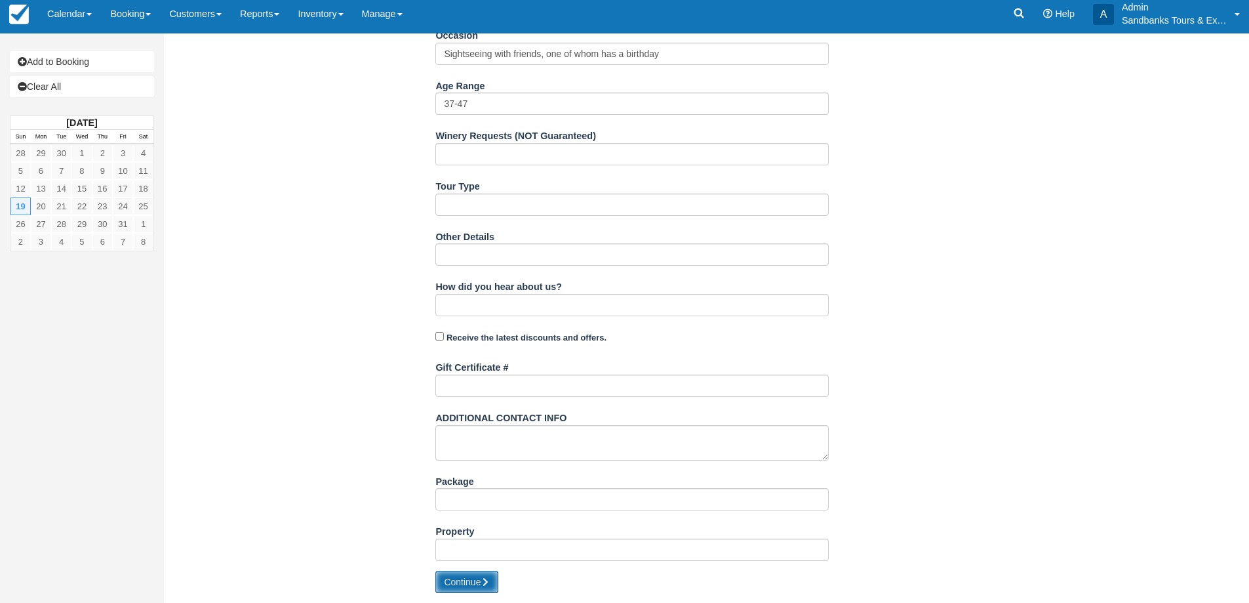
click at [462, 583] on button "Continue" at bounding box center [466, 582] width 63 height 22
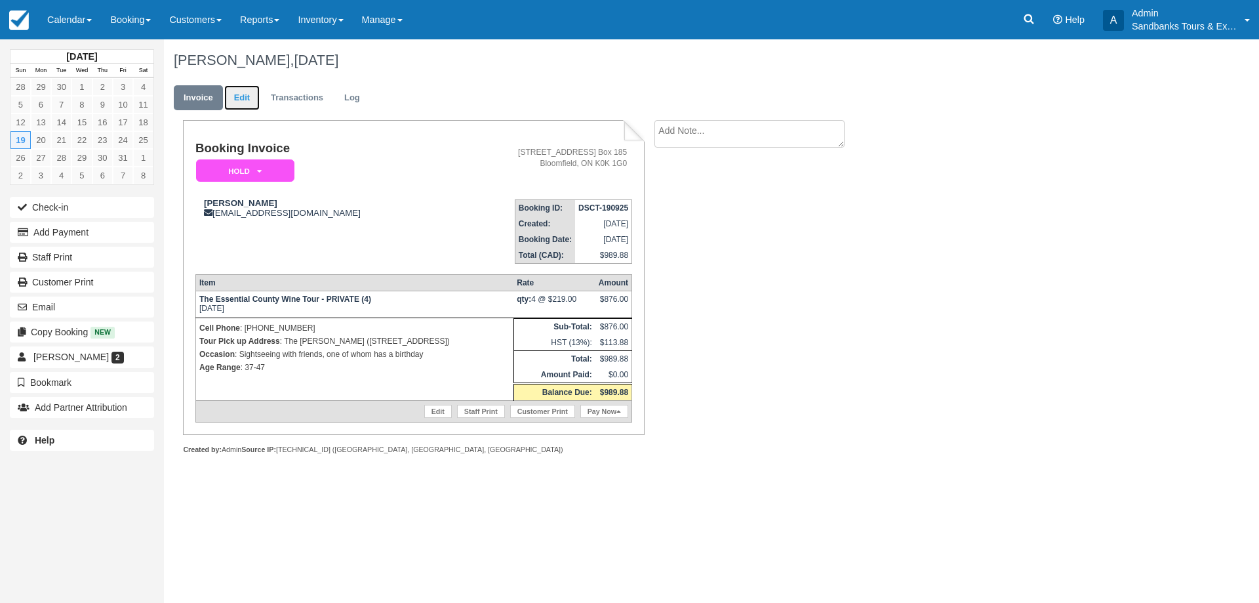
click at [246, 103] on link "Edit" at bounding box center [241, 98] width 35 height 26
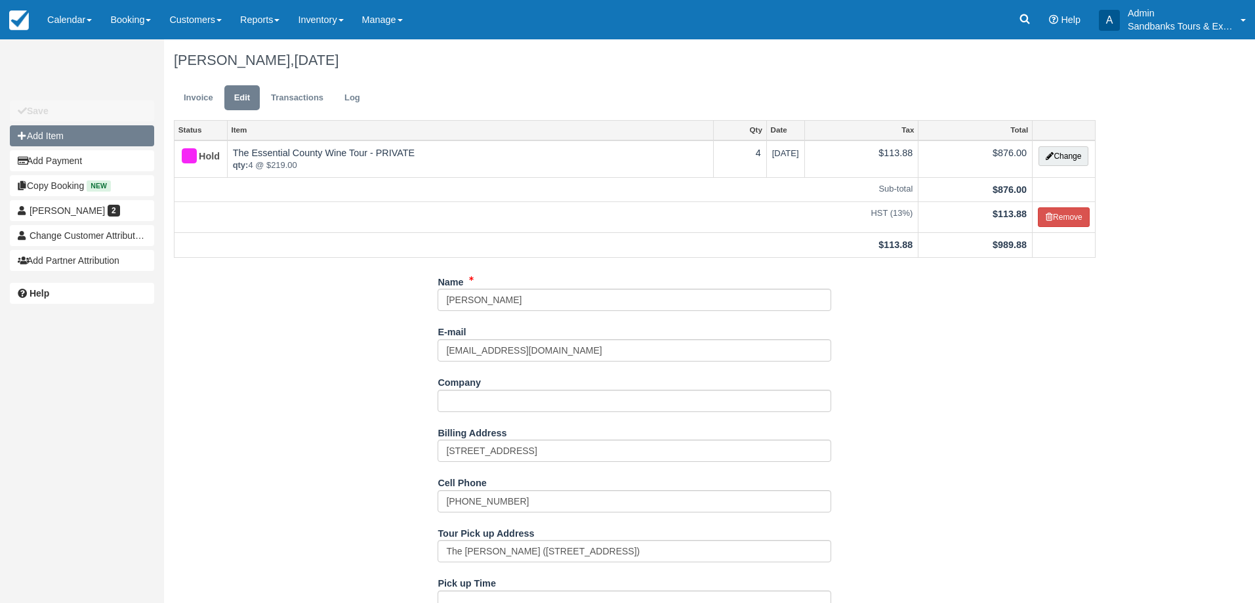
click at [93, 126] on button "Add Item" at bounding box center [82, 135] width 144 height 21
type input "0.00"
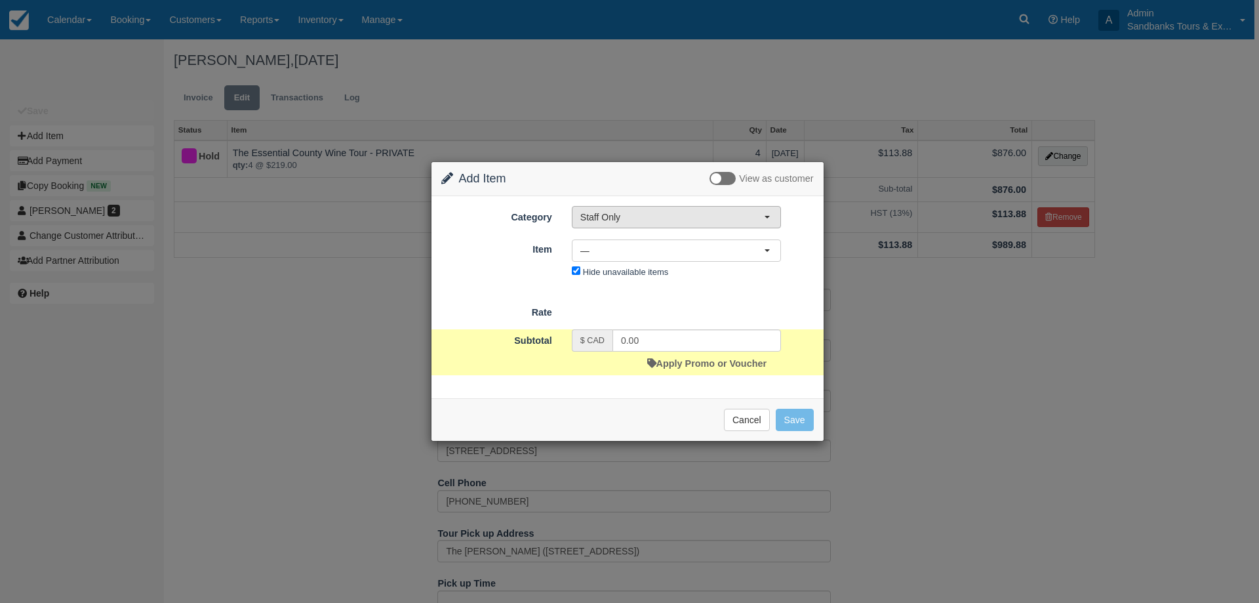
click at [673, 210] on button "Staff Only" at bounding box center [676, 217] width 209 height 22
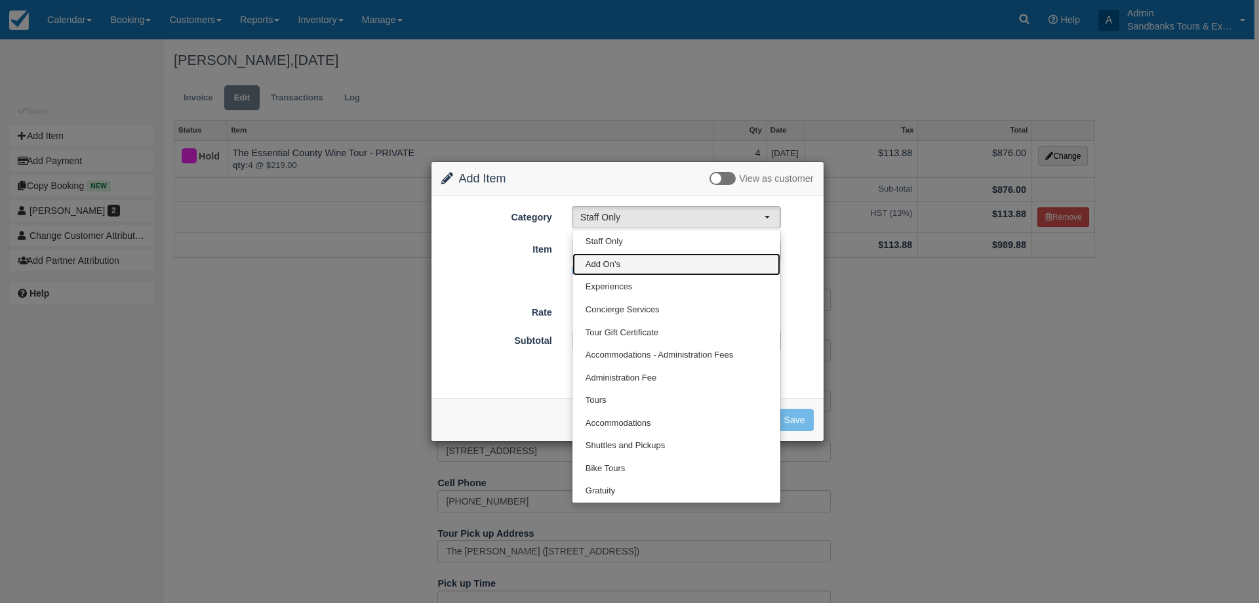
click at [632, 256] on link "Add On's" at bounding box center [677, 264] width 208 height 23
select select "39"
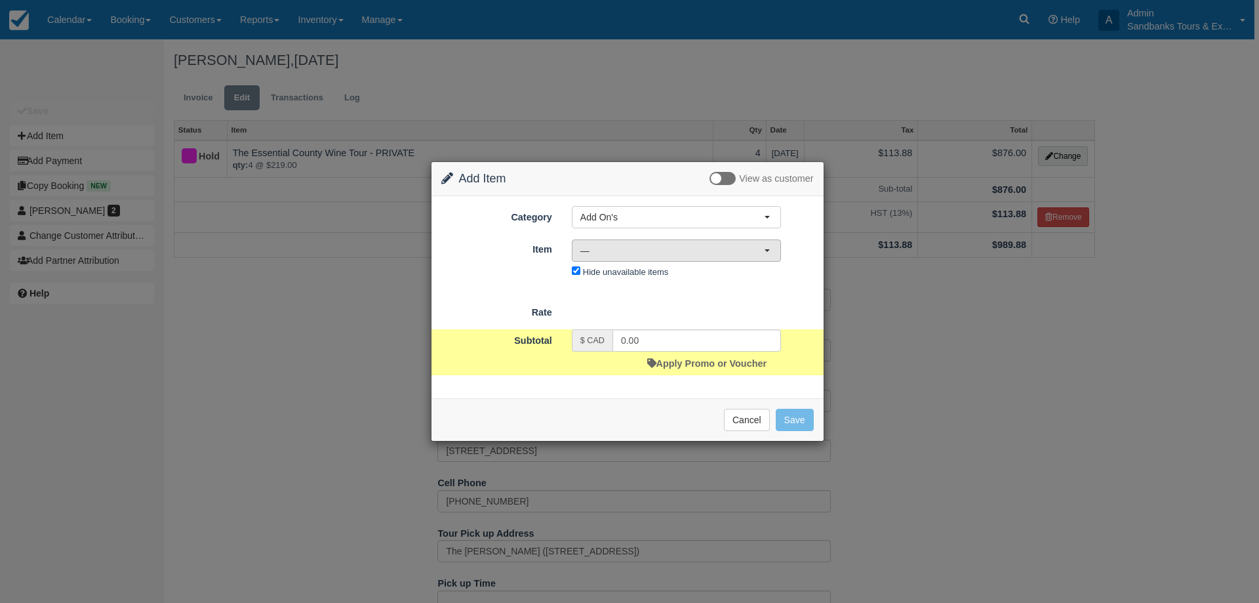
click at [636, 253] on span "—" at bounding box center [672, 250] width 184 height 13
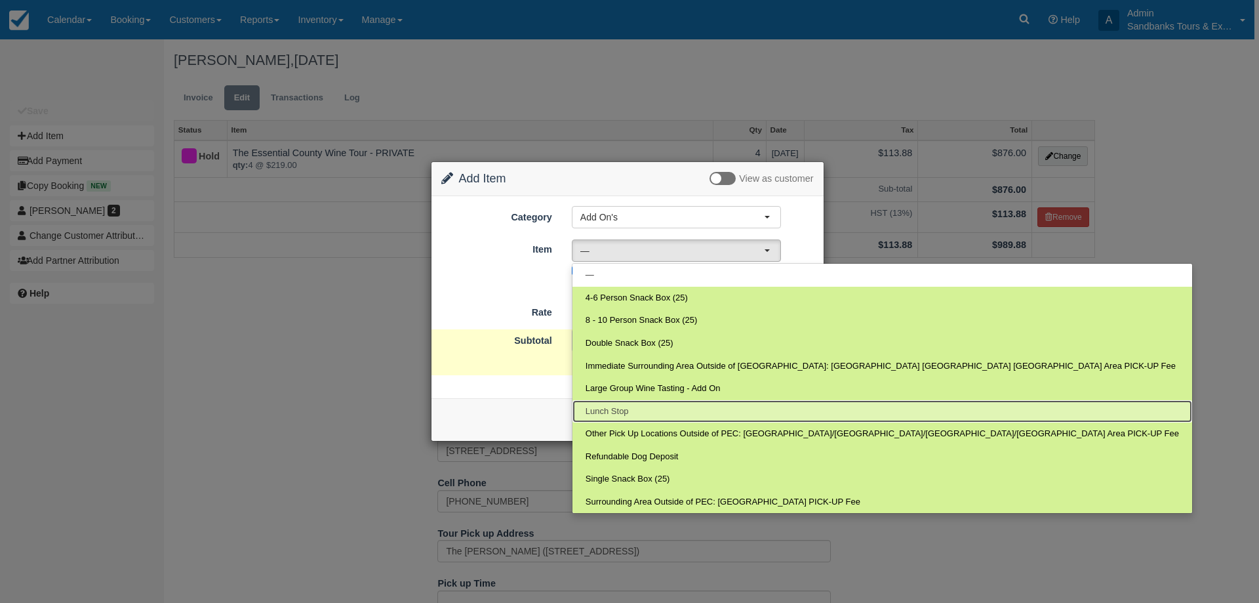
click at [626, 413] on span "Lunch Stop" at bounding box center [607, 411] width 43 height 12
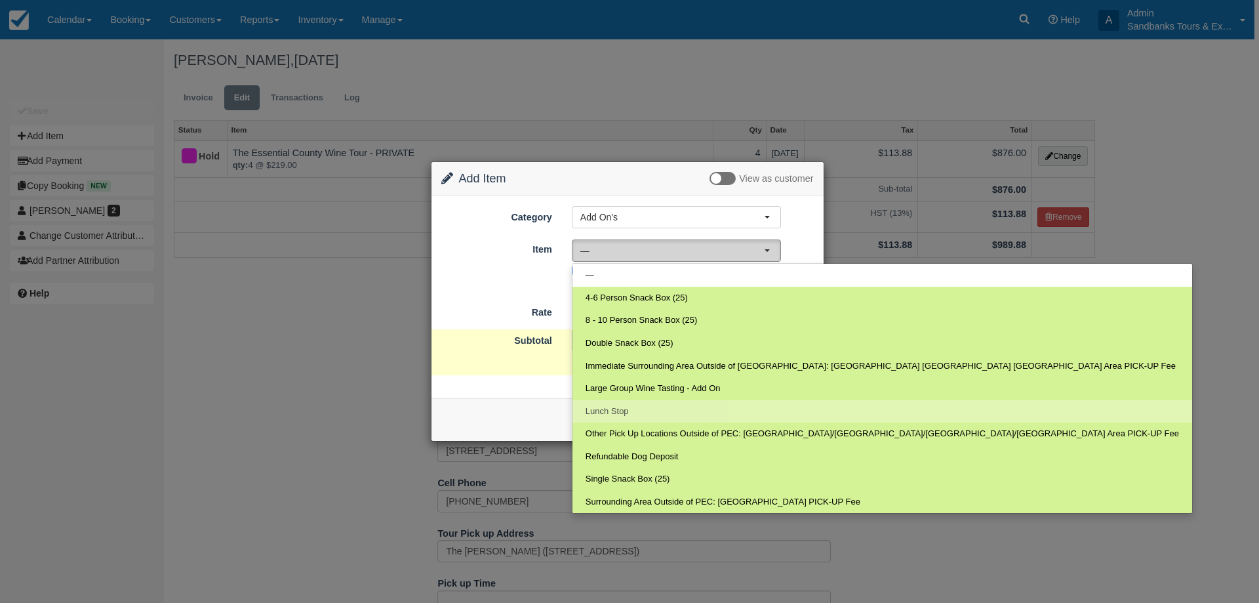
select select "166"
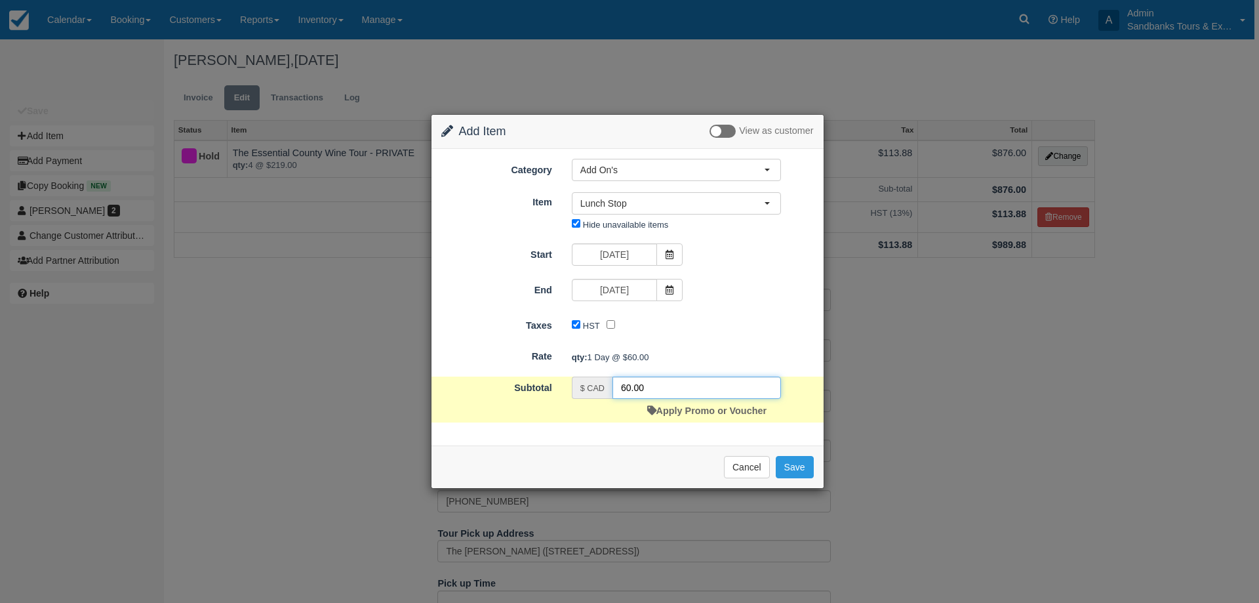
click at [625, 391] on input "60.00" at bounding box center [697, 387] width 169 height 22
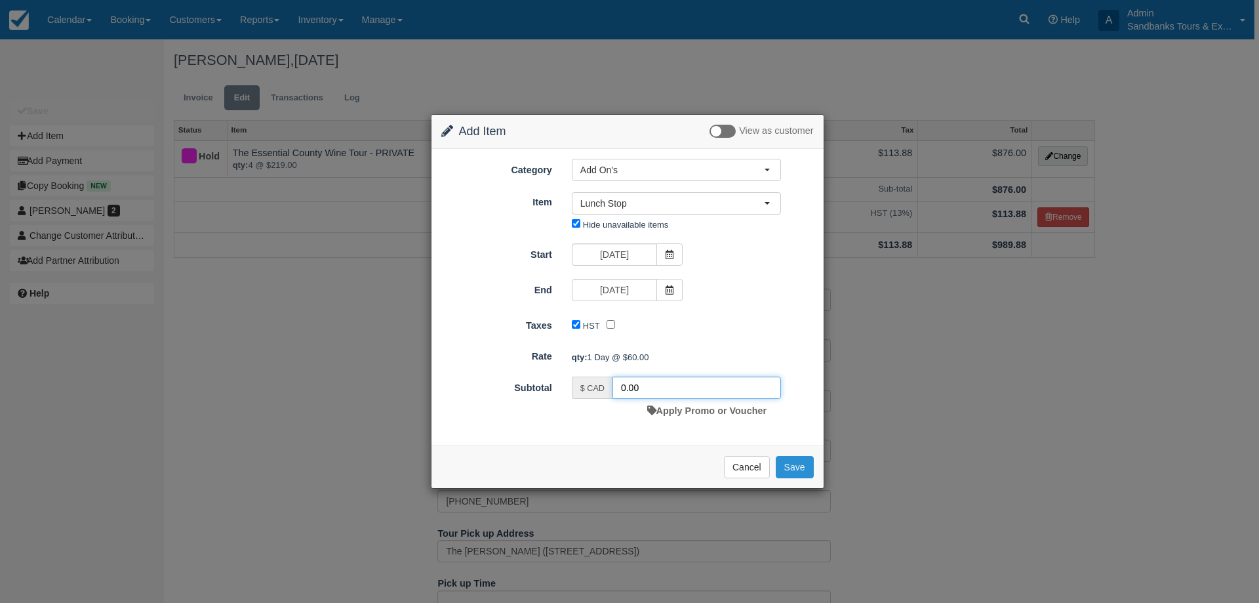
type input "0.00"
click at [787, 465] on button "Save" at bounding box center [795, 467] width 38 height 22
checkbox input "false"
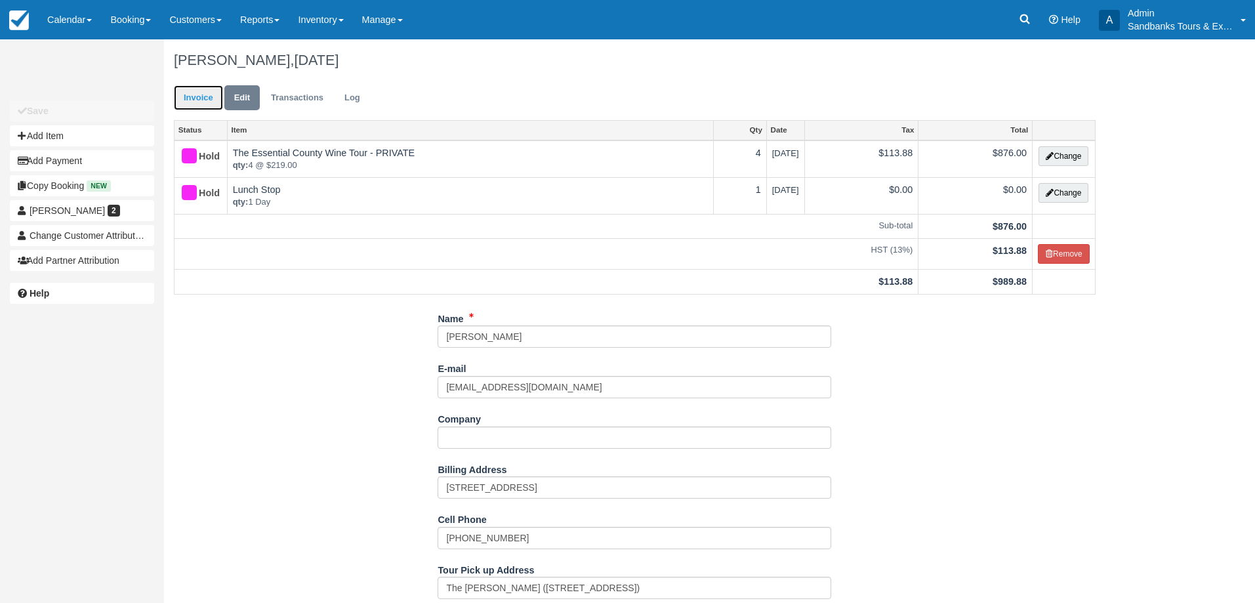
click at [187, 87] on link "Invoice" at bounding box center [198, 98] width 49 height 26
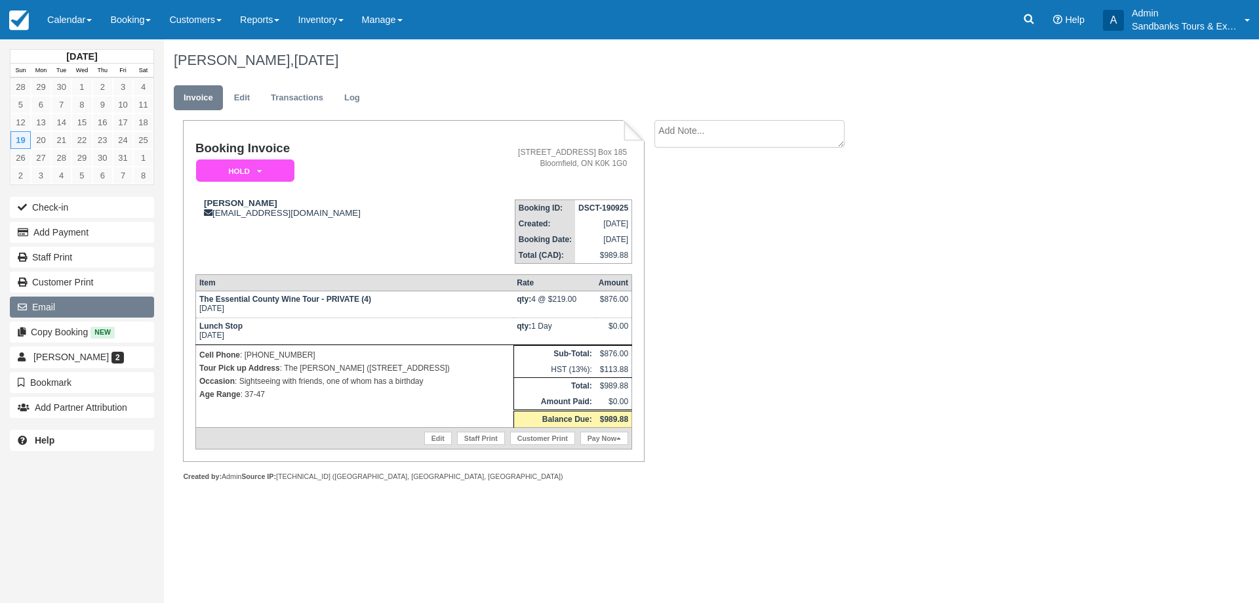
click at [17, 300] on button "Email" at bounding box center [82, 306] width 144 height 21
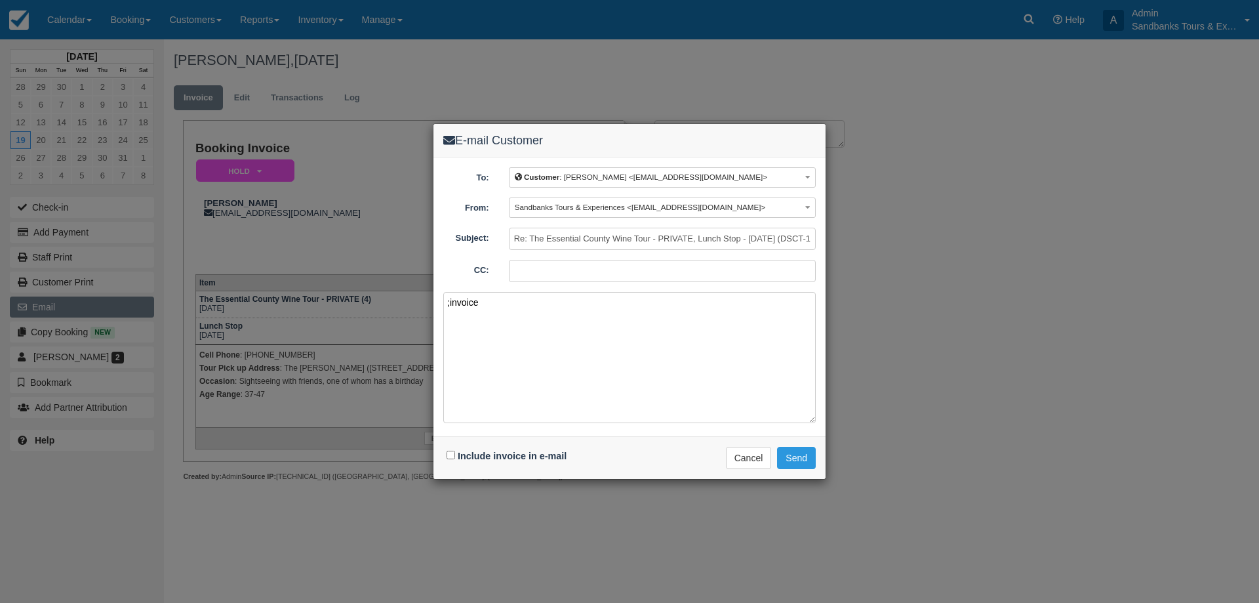
paste textarea "Please see your booking invoice below for a XXX tour for your group of XXX for …"
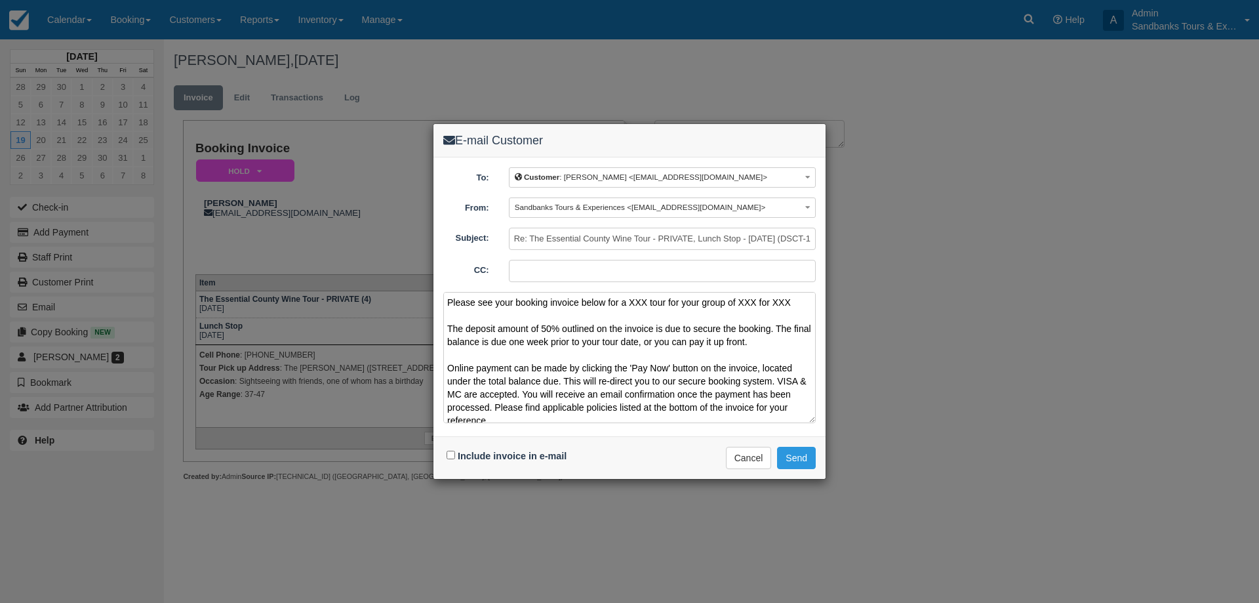
drag, startPoint x: 800, startPoint y: 301, endPoint x: 631, endPoint y: 304, distance: 169.2
click at [631, 304] on textarea "Please see your booking invoice below for a XXX tour for your group of XXX for …" at bounding box center [629, 357] width 373 height 131
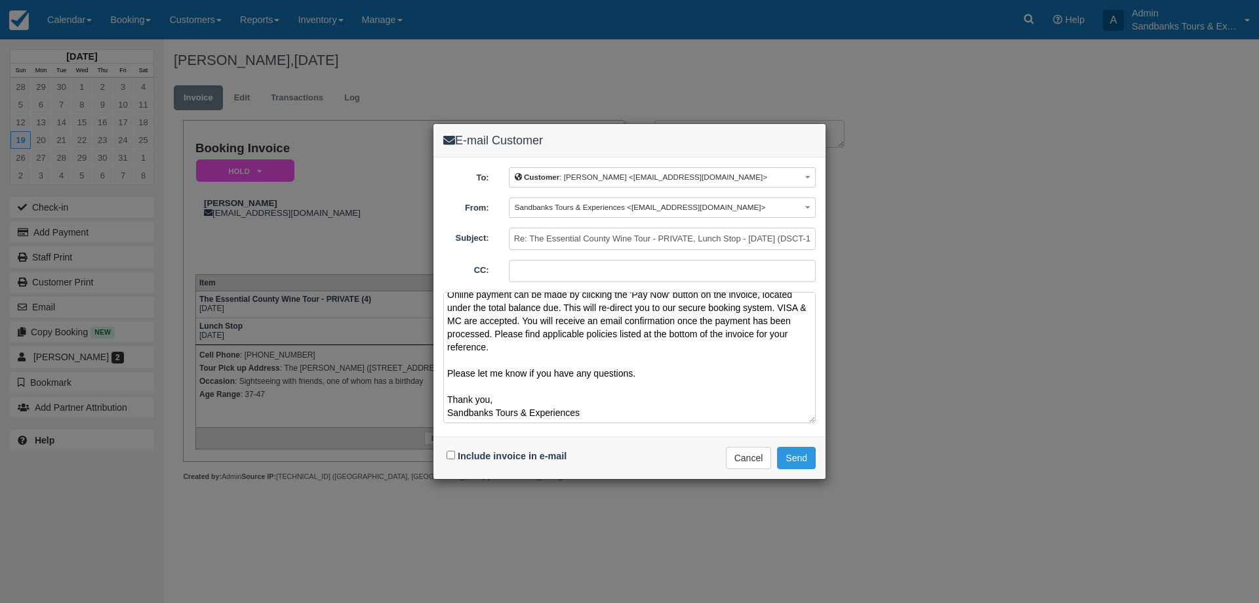
type textarea "Please see your booking invoice below for a Private Essential Wine Tour for Sat…"
click at [453, 452] on input "Include invoice in e-mail" at bounding box center [451, 455] width 9 height 9
checkbox input "true"
click at [598, 420] on textarea "Please see your booking invoice below for a Private Essential Wine Tour for Sat…" at bounding box center [629, 357] width 373 height 131
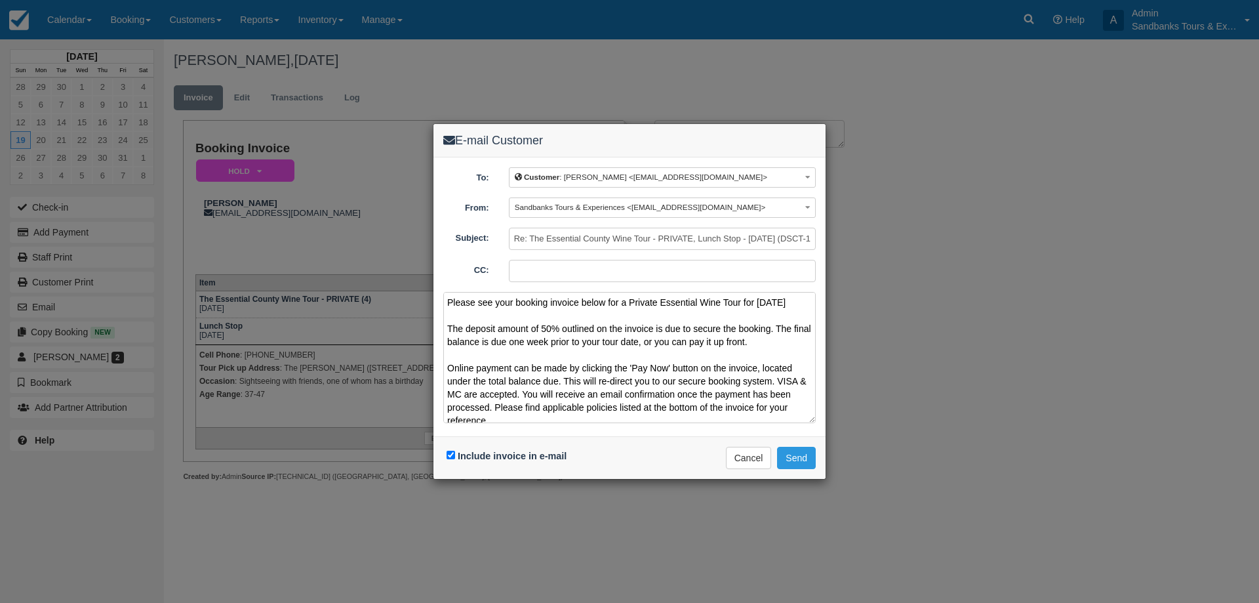
drag, startPoint x: 529, startPoint y: 413, endPoint x: 432, endPoint y: 277, distance: 167.4
click at [432, 277] on div "E-mail Customer To: Customer : Rami Abielmona <rabielmo@gmail.com> Customer : R…" at bounding box center [629, 301] width 1259 height 603
click at [750, 464] on button "Cancel" at bounding box center [749, 458] width 46 height 22
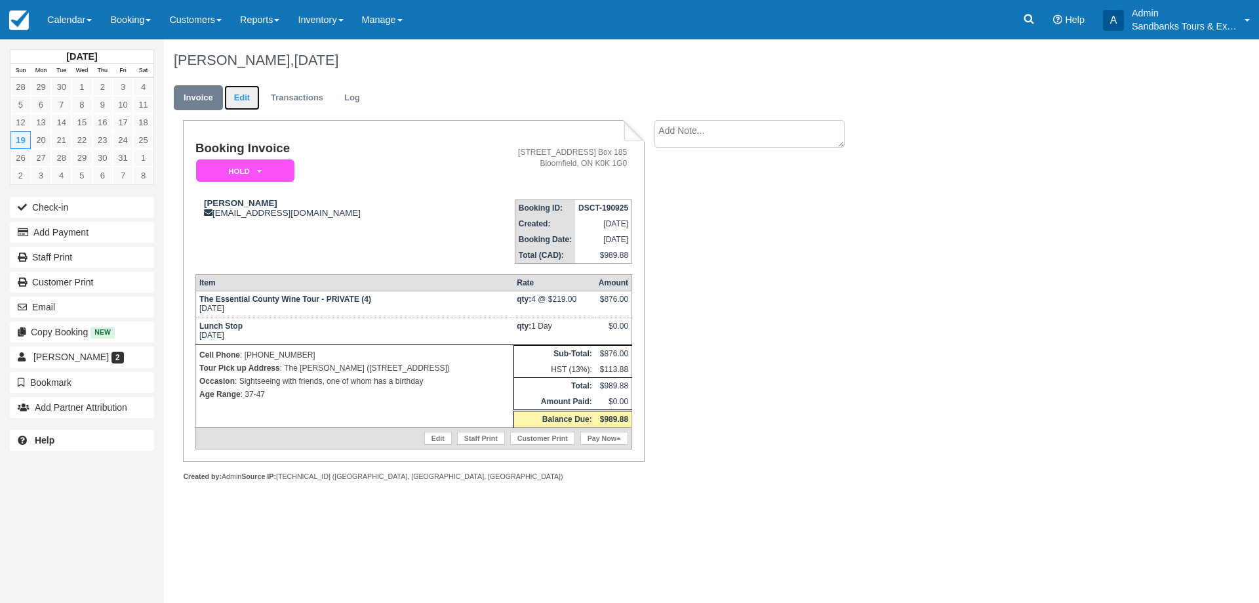
click at [248, 102] on link "Edit" at bounding box center [241, 98] width 35 height 26
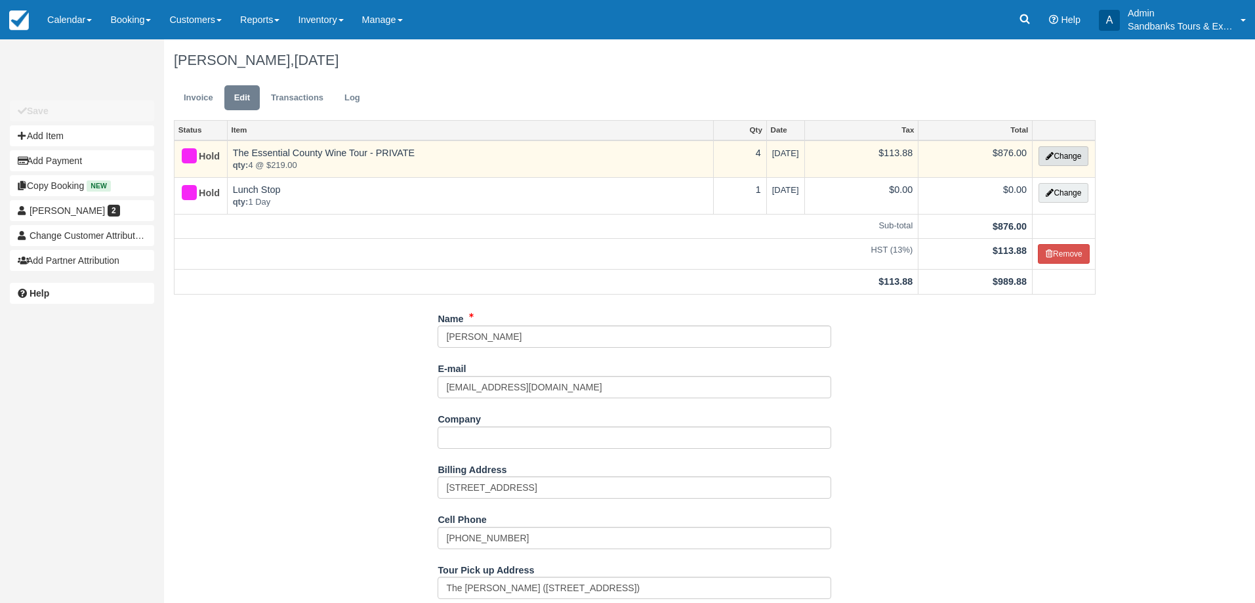
click at [1048, 151] on button "Change" at bounding box center [1063, 156] width 50 height 20
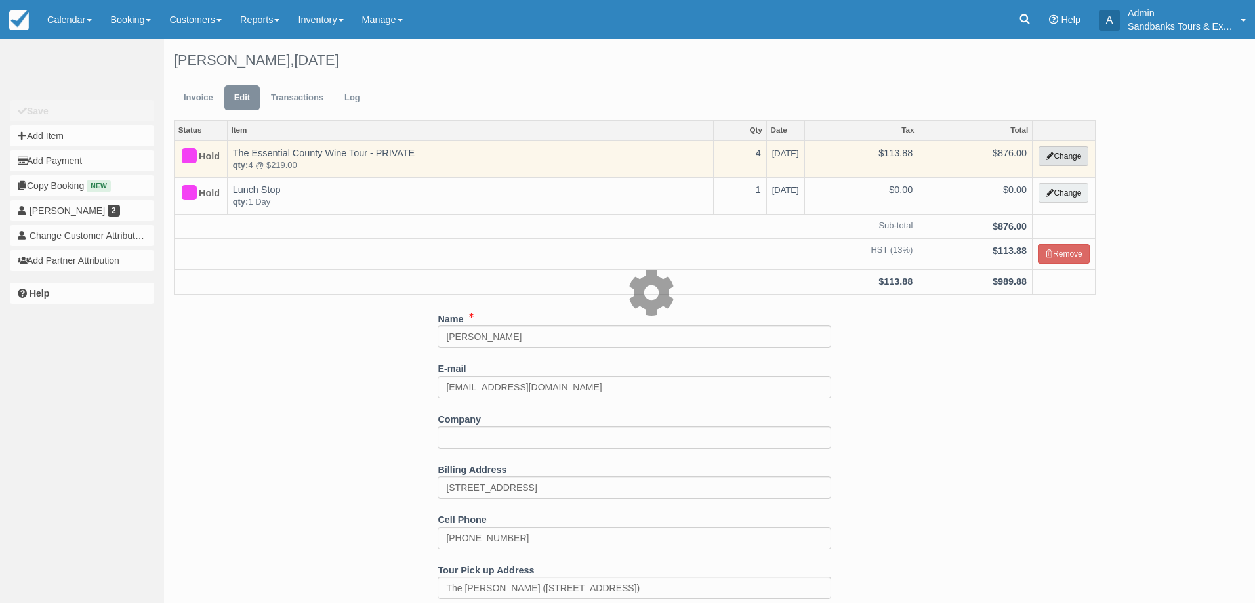
select select "2"
type input "876.00"
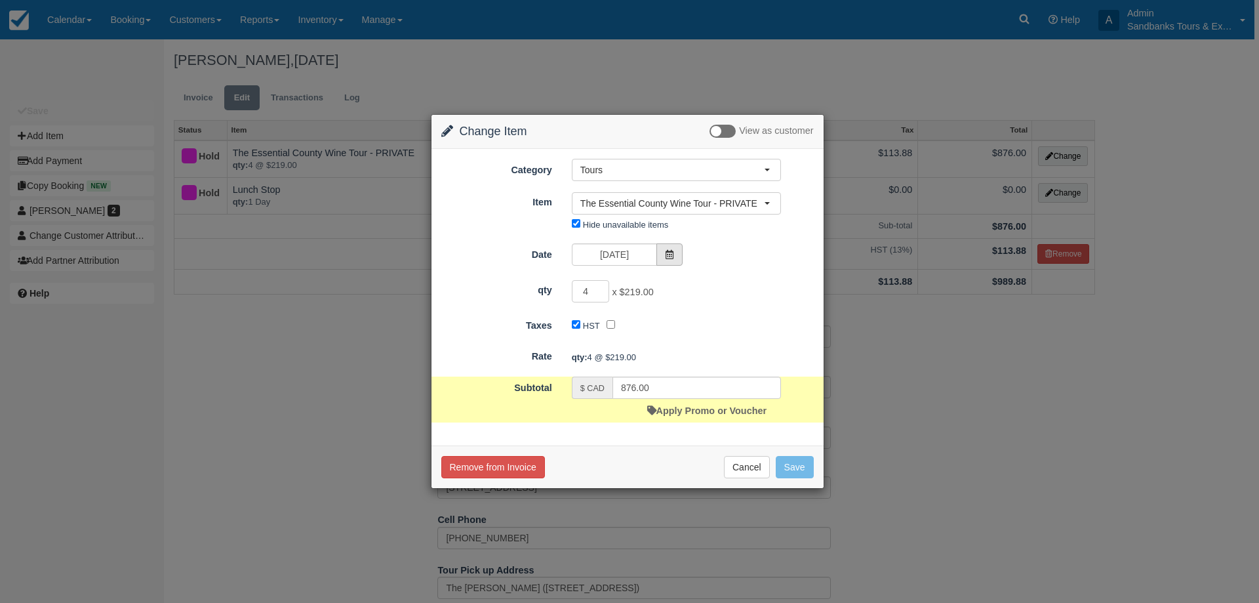
click at [674, 253] on icon at bounding box center [669, 254] width 9 height 9
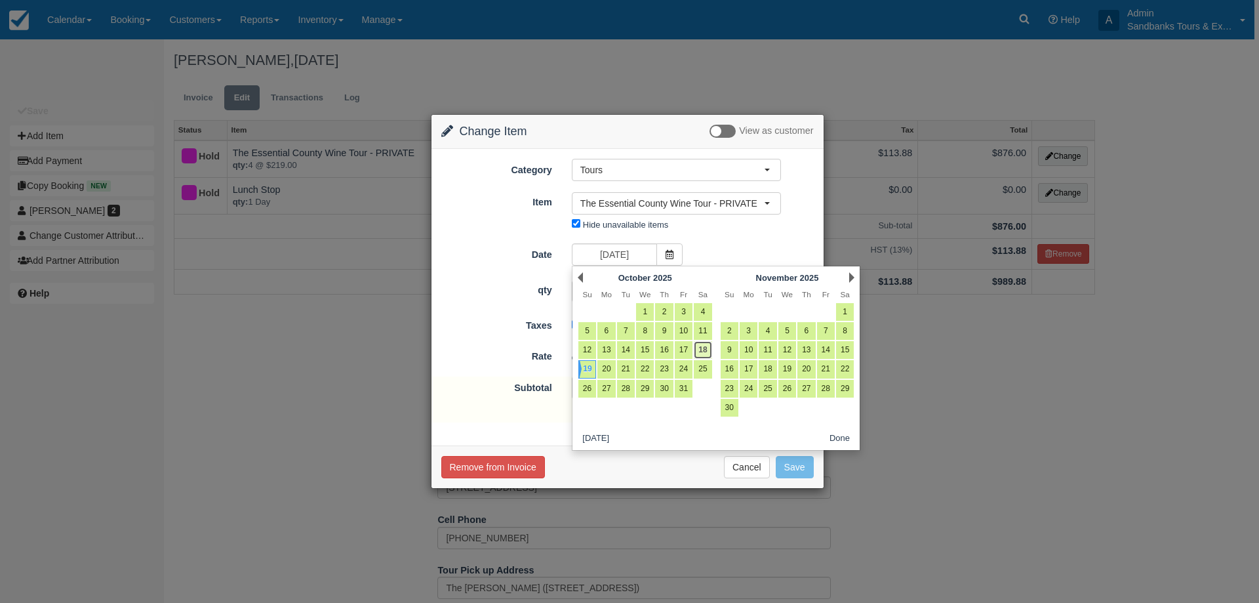
click at [710, 353] on link "18" at bounding box center [703, 350] width 18 height 18
type input "[DATE]"
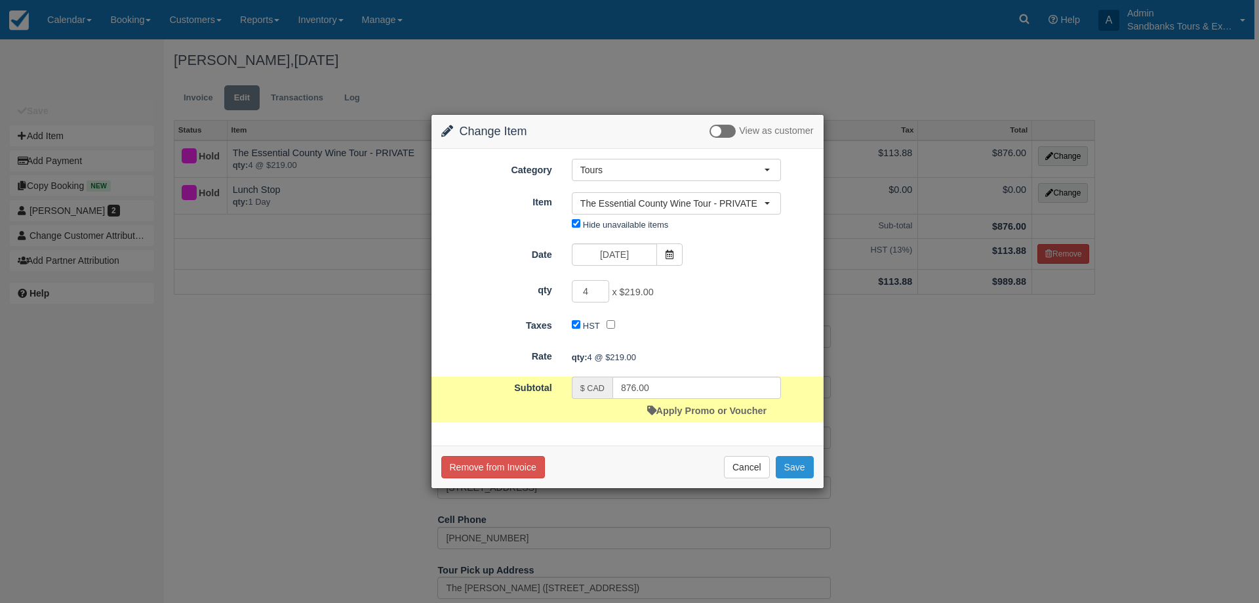
click at [788, 465] on button "Save" at bounding box center [795, 467] width 38 height 22
checkbox input "false"
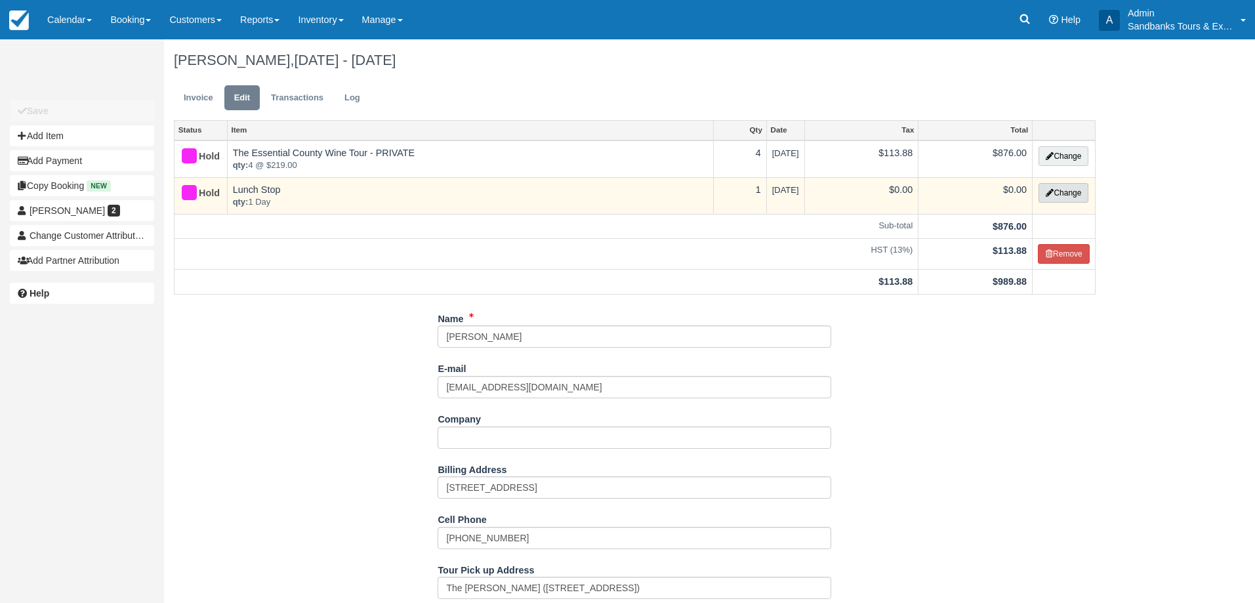
click at [1058, 197] on button "Change" at bounding box center [1063, 193] width 50 height 20
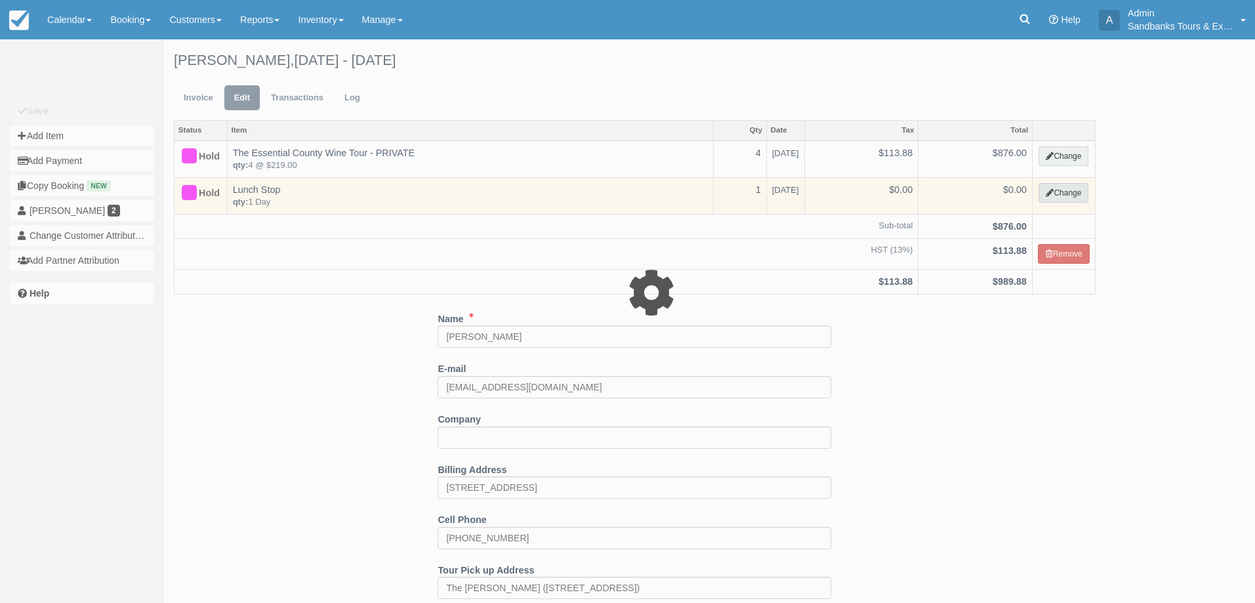
select select "39"
type input "0.00"
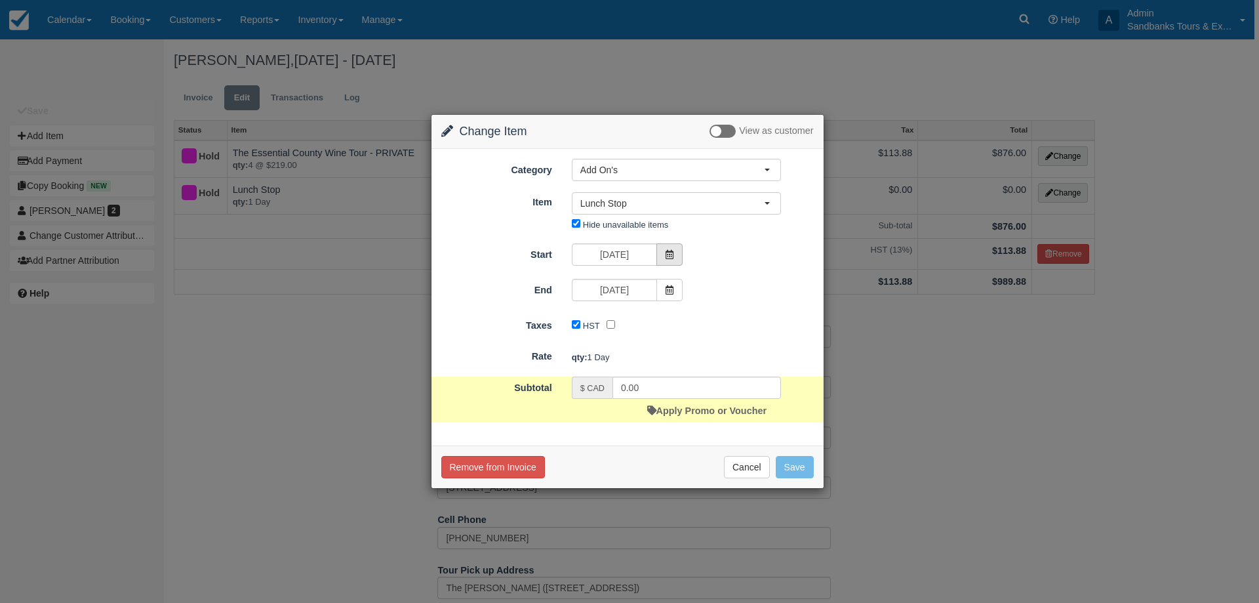
click at [675, 264] on span at bounding box center [670, 254] width 26 height 22
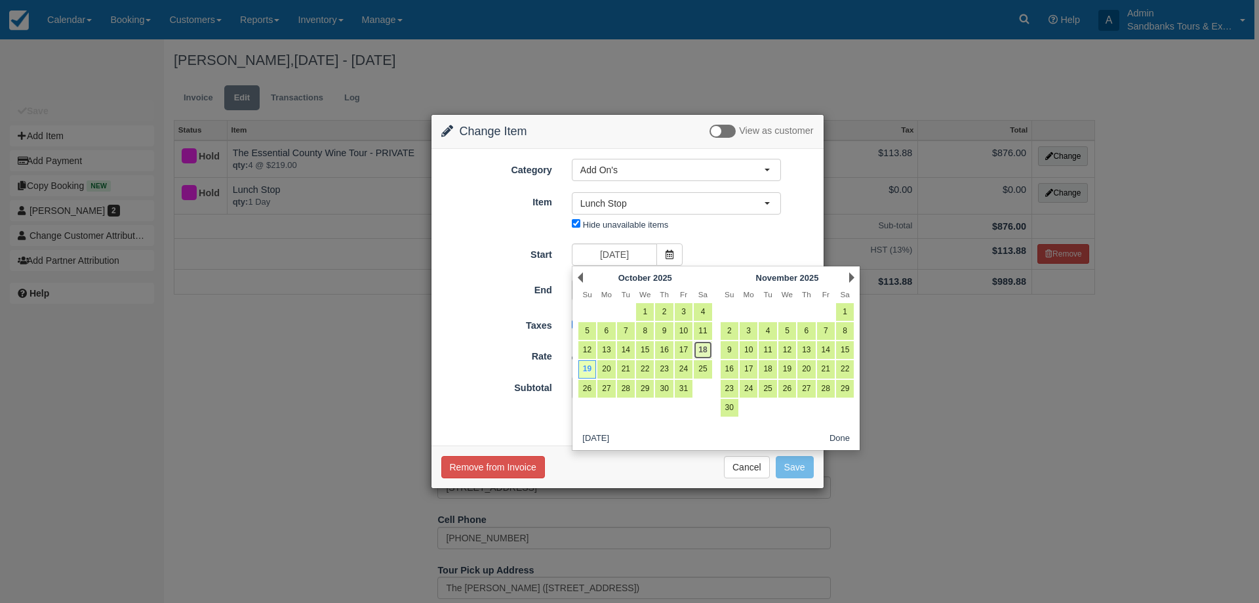
click at [697, 348] on link "18" at bounding box center [703, 350] width 18 height 18
type input "10/18/25"
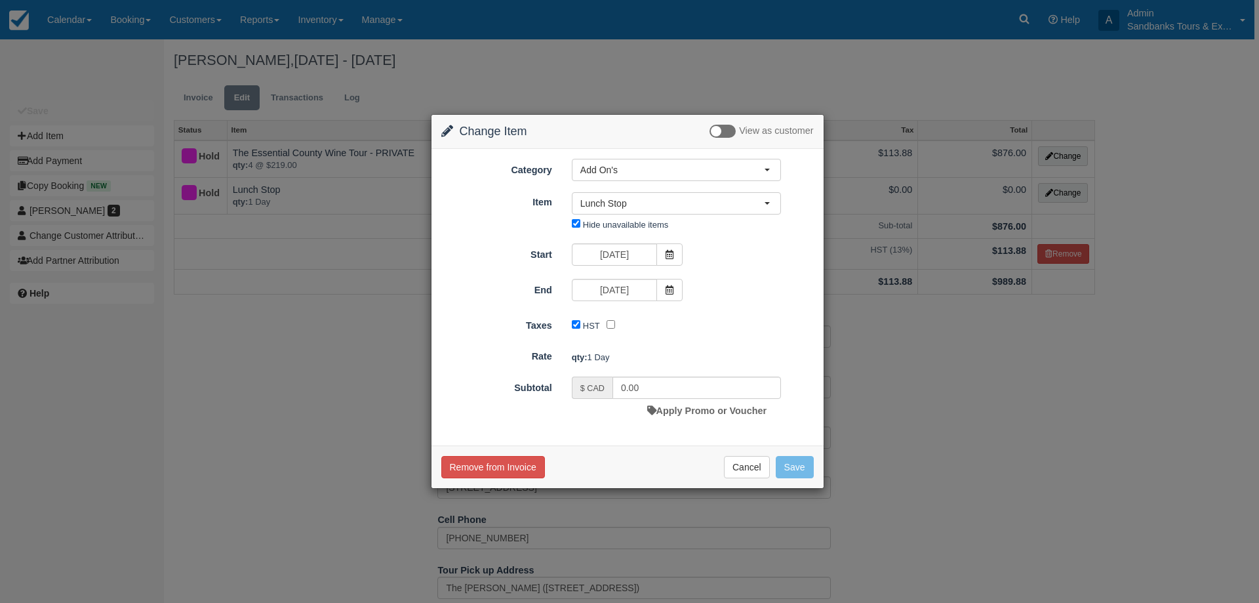
type input "120.00"
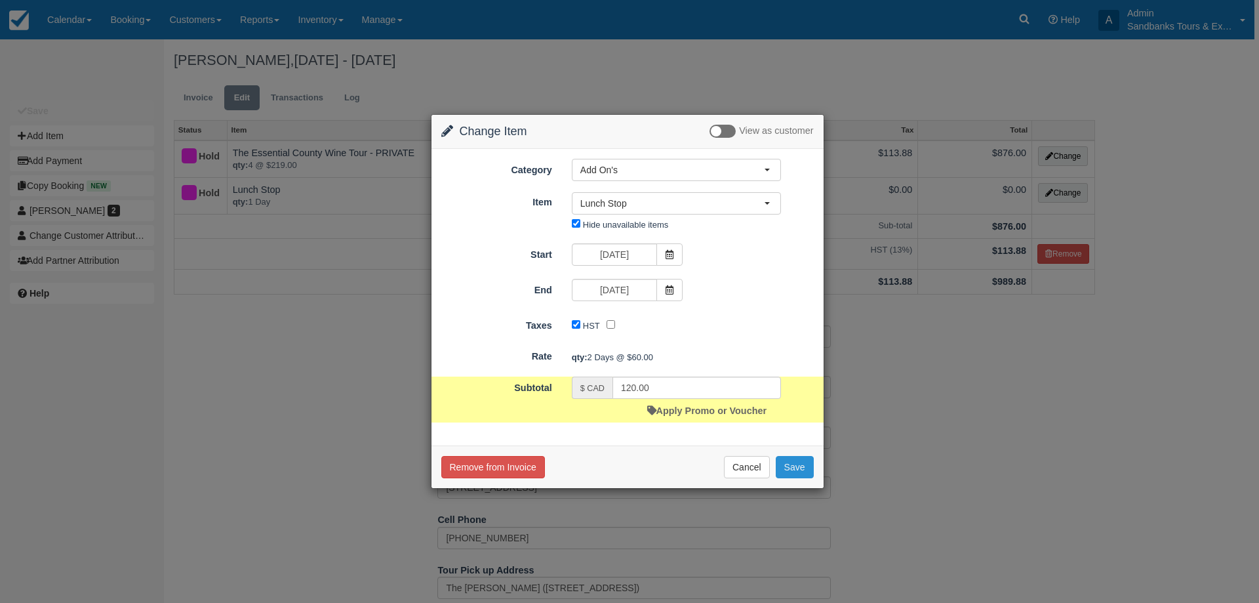
click at [804, 462] on button "Save" at bounding box center [795, 467] width 38 height 22
checkbox input "false"
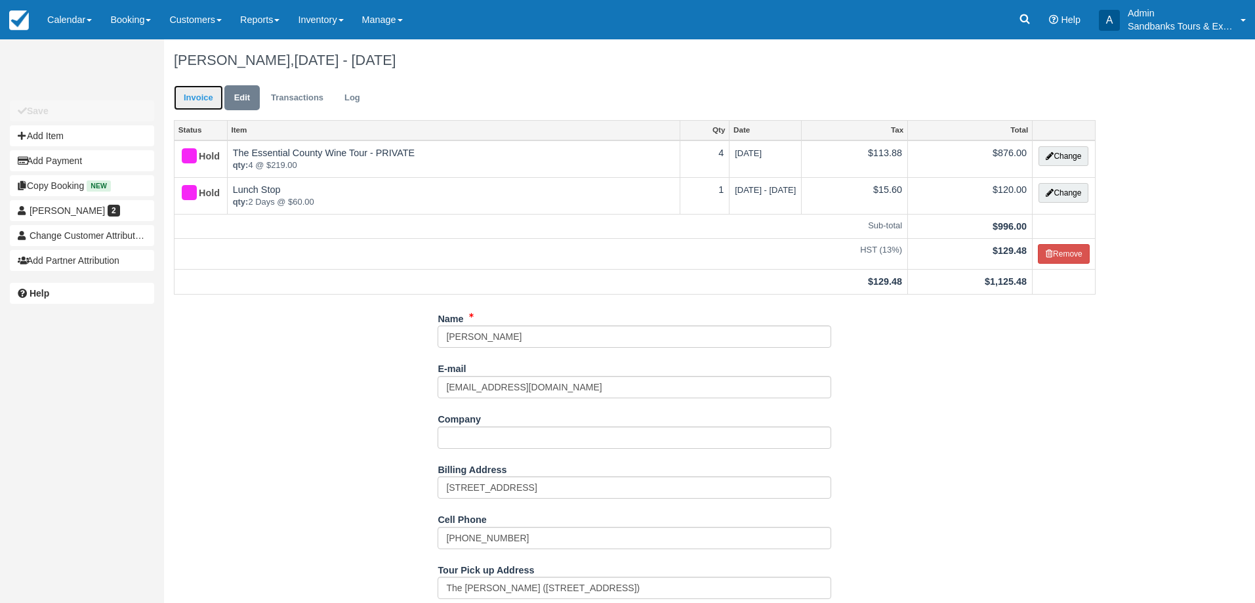
click at [198, 101] on link "Invoice" at bounding box center [198, 98] width 49 height 26
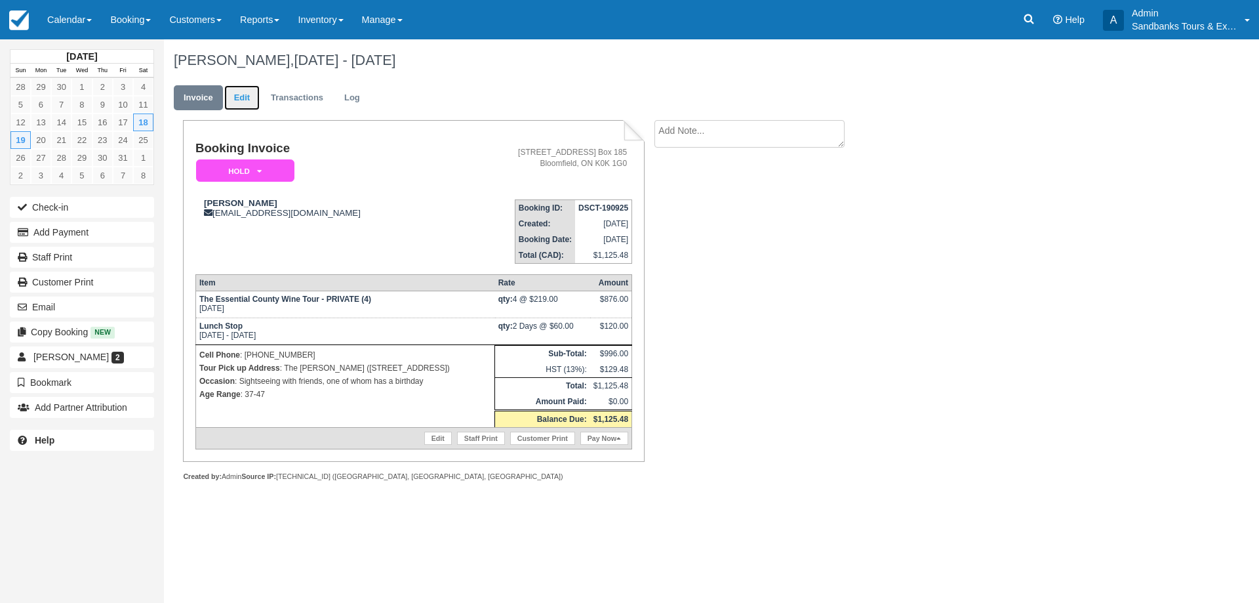
click at [247, 91] on link "Edit" at bounding box center [241, 98] width 35 height 26
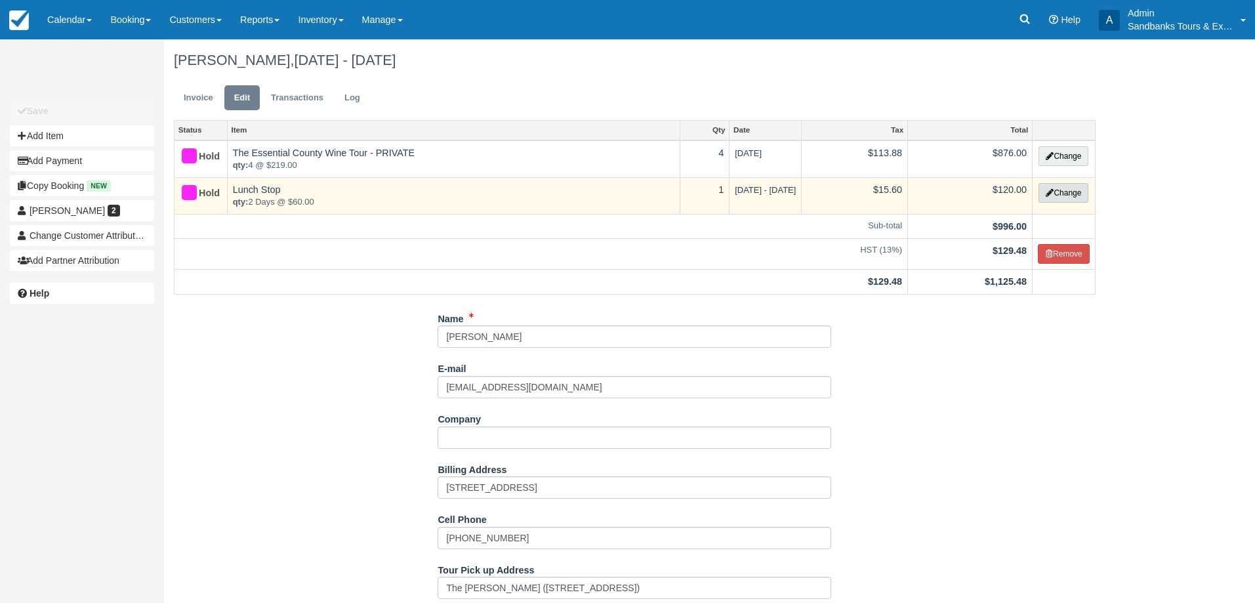
click at [1057, 192] on button "Change" at bounding box center [1063, 193] width 50 height 20
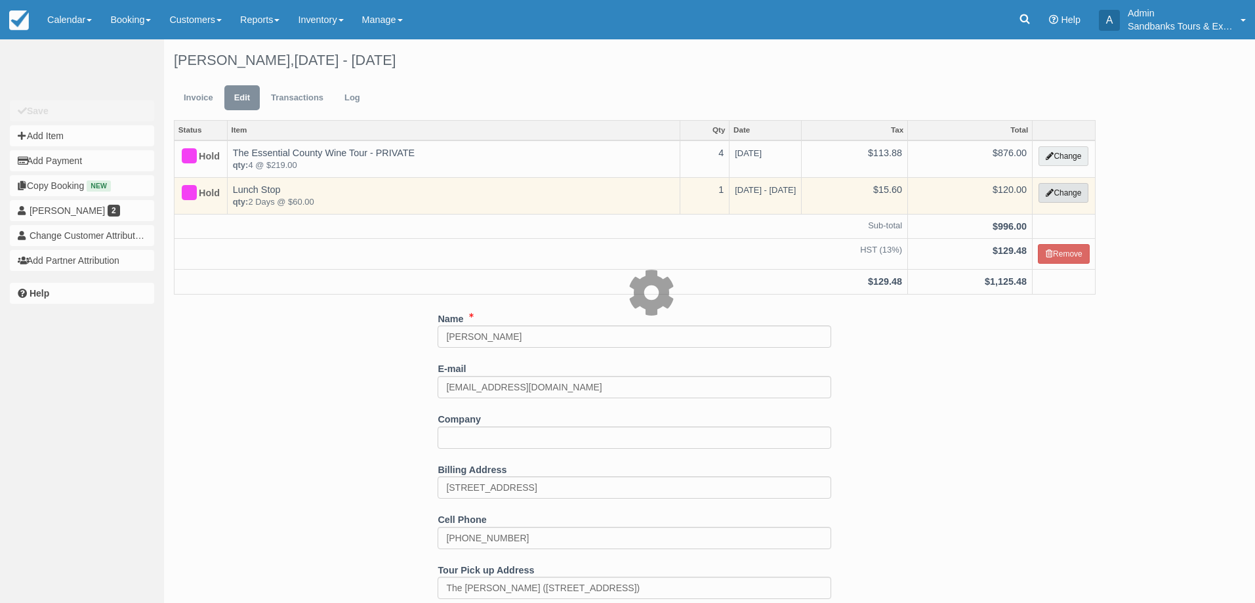
select select "39"
type input "120.00"
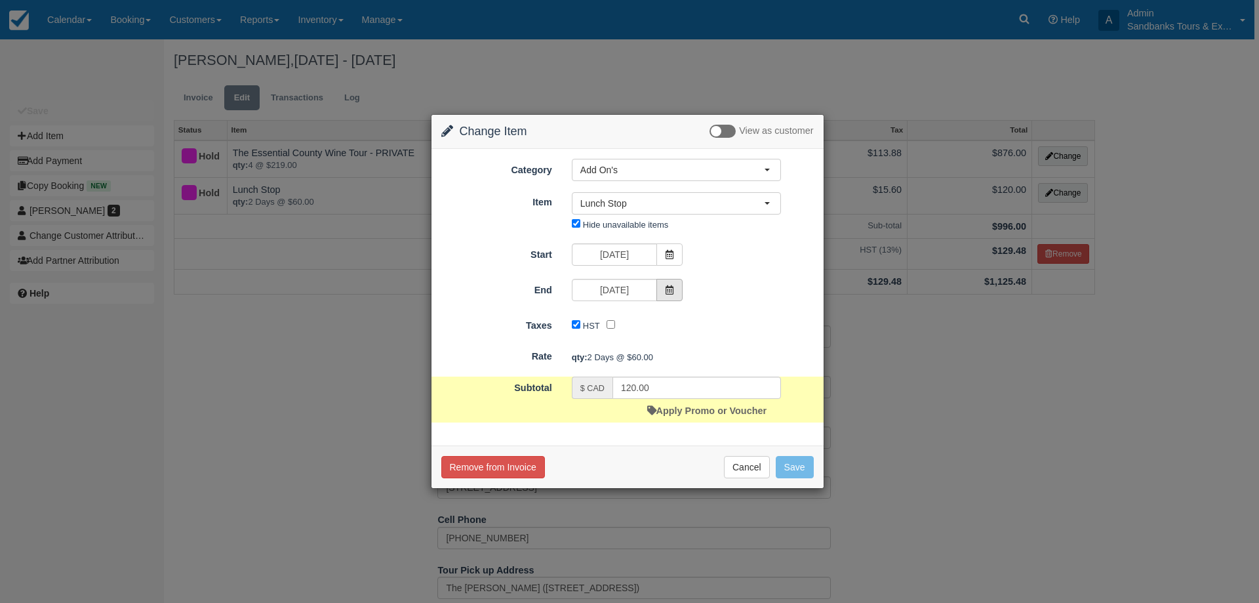
click at [675, 285] on span at bounding box center [670, 290] width 26 height 22
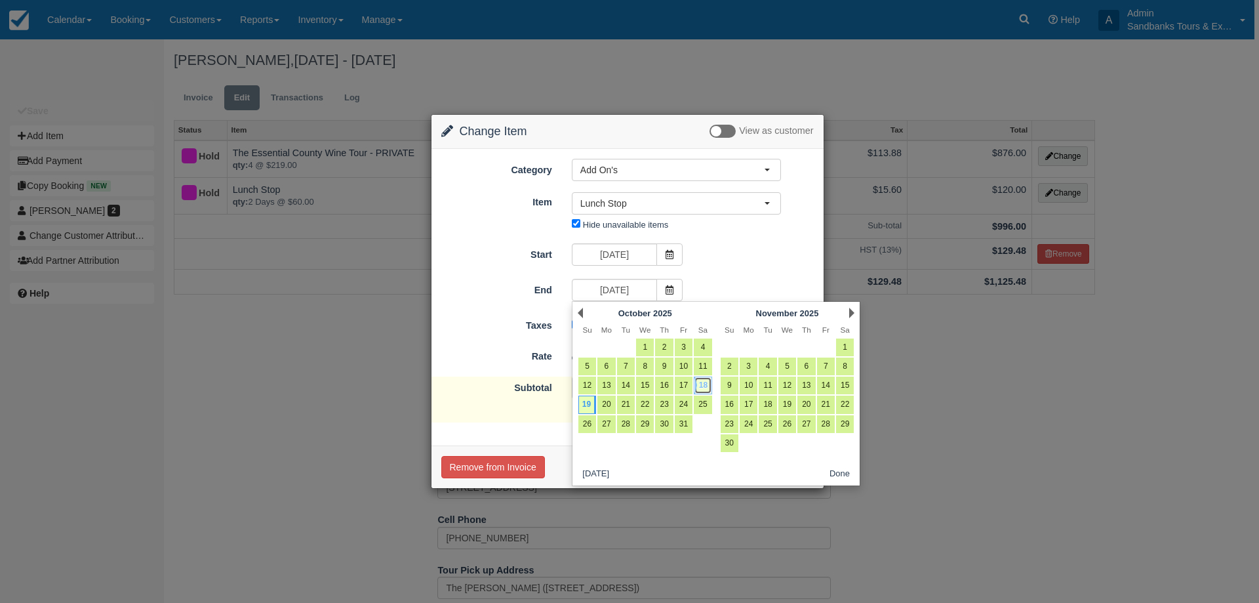
click at [706, 386] on link "18" at bounding box center [703, 385] width 18 height 18
type input "[DATE]"
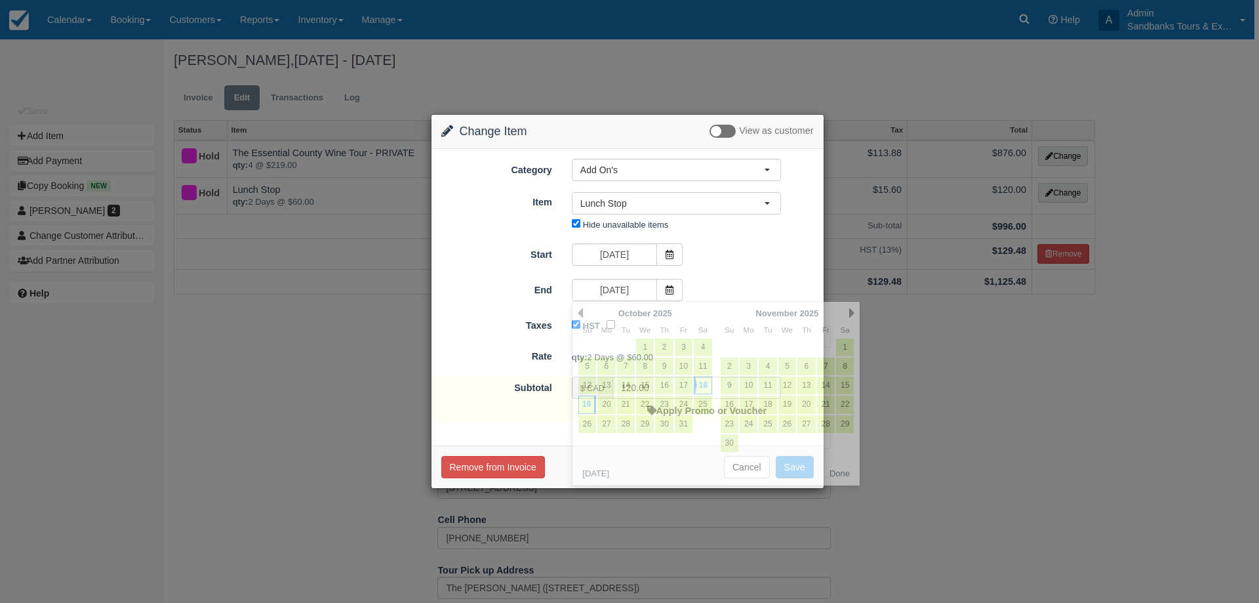
type input "60.00"
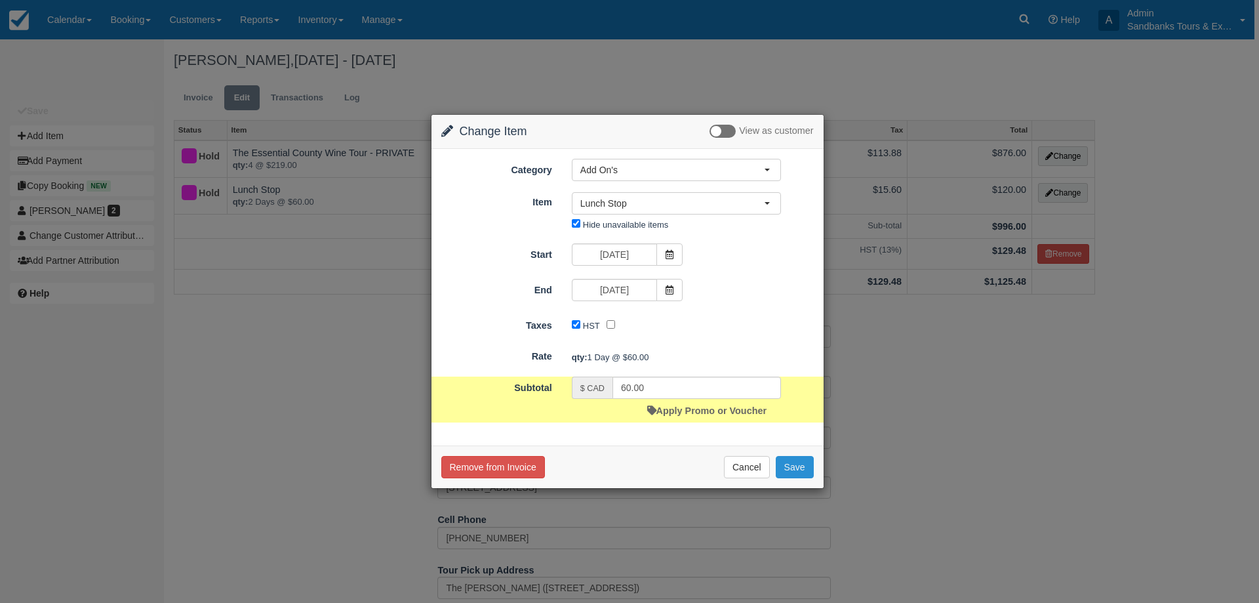
click at [811, 475] on button "Save" at bounding box center [795, 467] width 38 height 22
checkbox input "false"
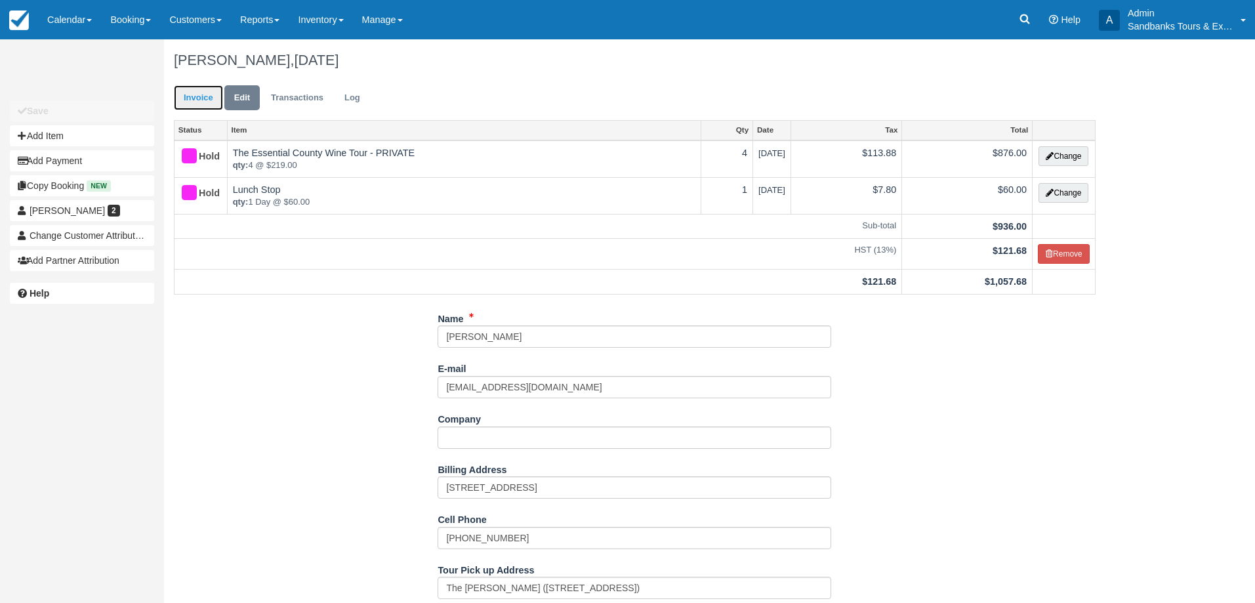
click at [192, 98] on link "Invoice" at bounding box center [198, 98] width 49 height 26
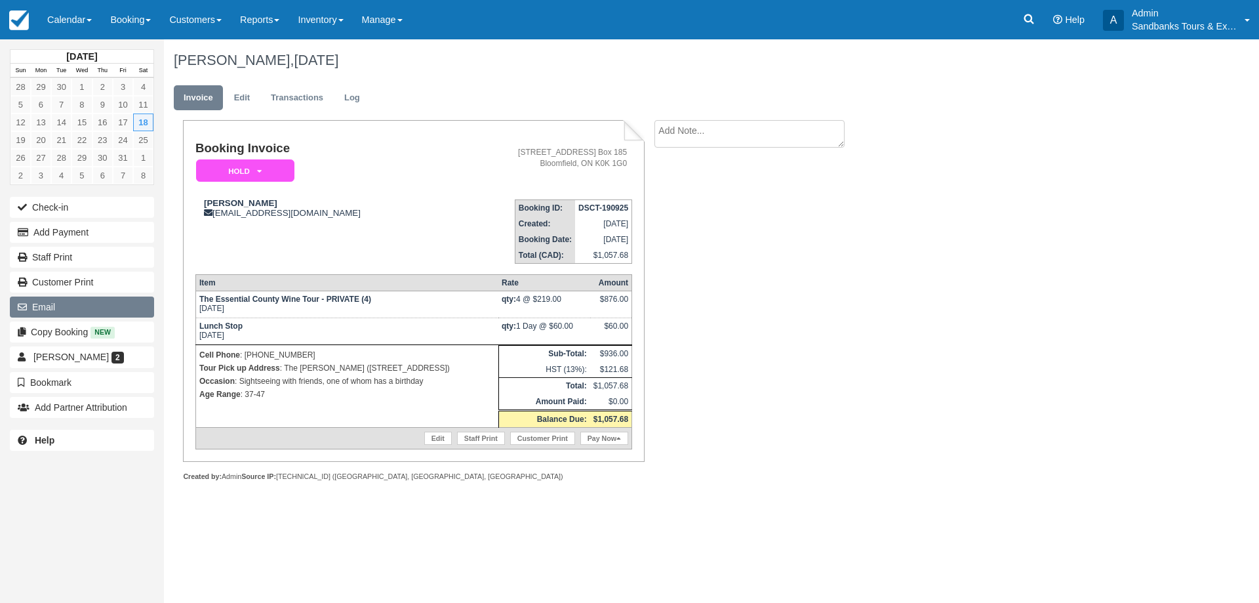
click at [61, 303] on button "Email" at bounding box center [82, 306] width 144 height 21
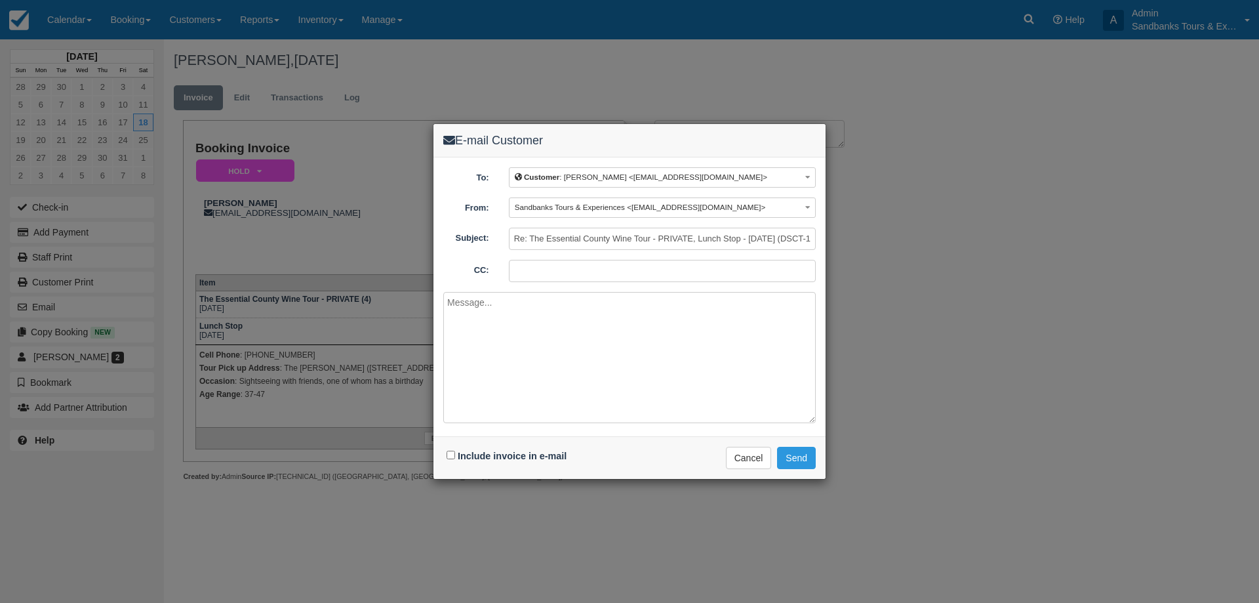
paste textarea "Please see your booking invoice below for a Private Essential Wine Tour for [DA…"
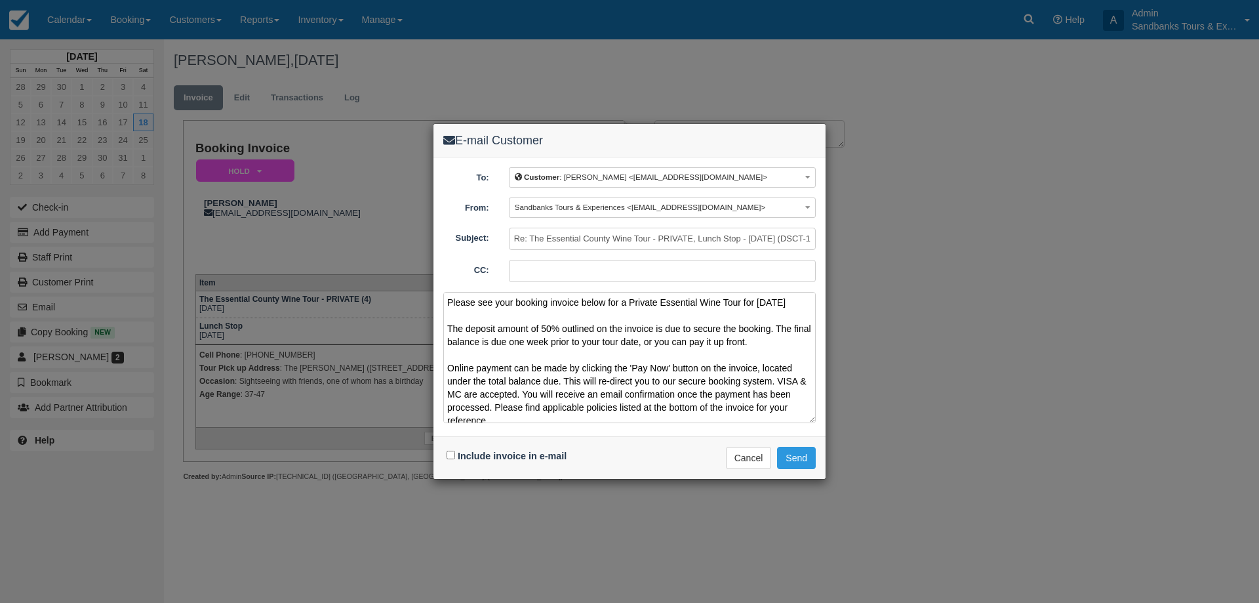
scroll to position [82, 0]
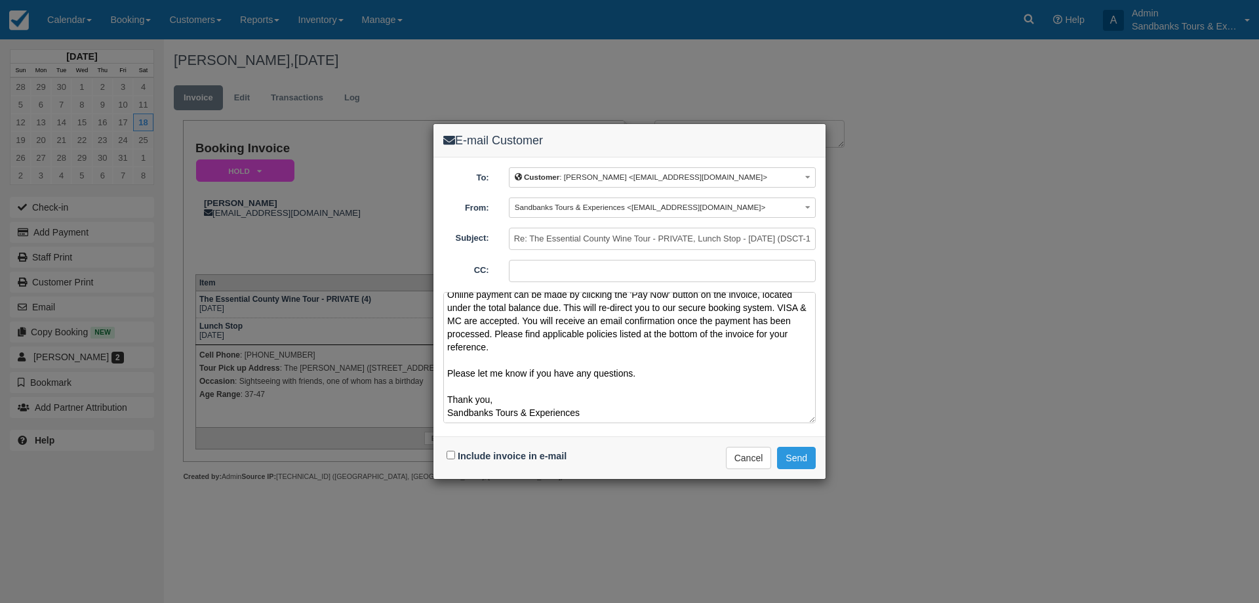
type textarea "Please see your booking invoice below for a Private Essential Wine Tour for [DA…"
click at [455, 451] on div "Include invoice in e-mail" at bounding box center [508, 456] width 130 height 19
click at [449, 458] on input "Include invoice in e-mail" at bounding box center [451, 455] width 9 height 9
checkbox input "true"
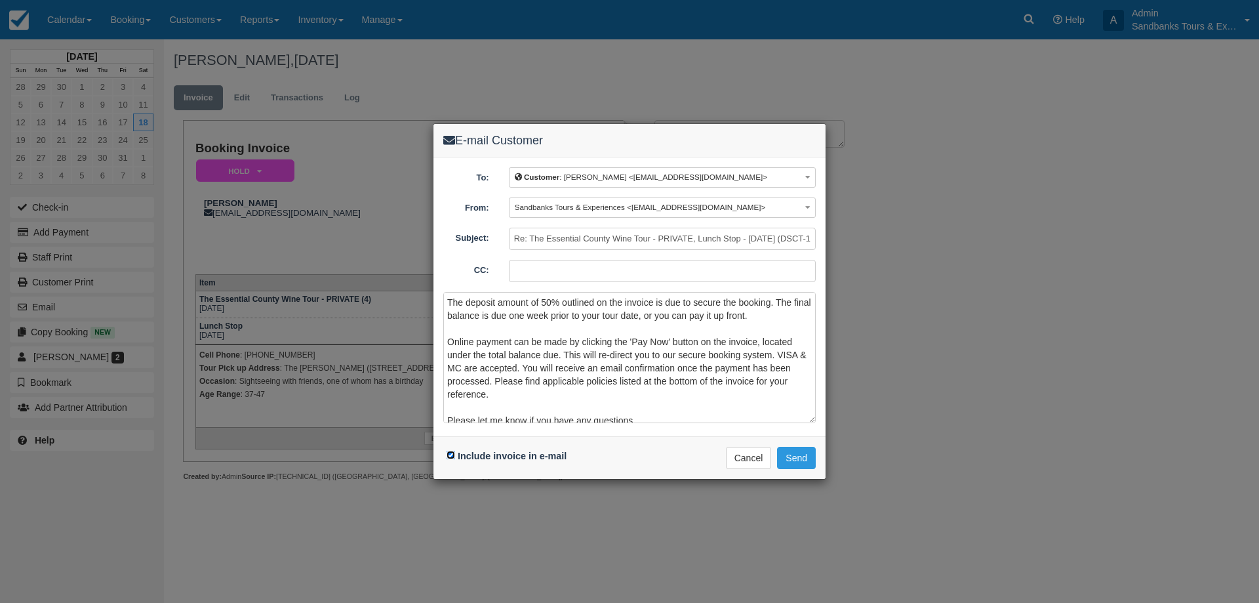
scroll to position [0, 0]
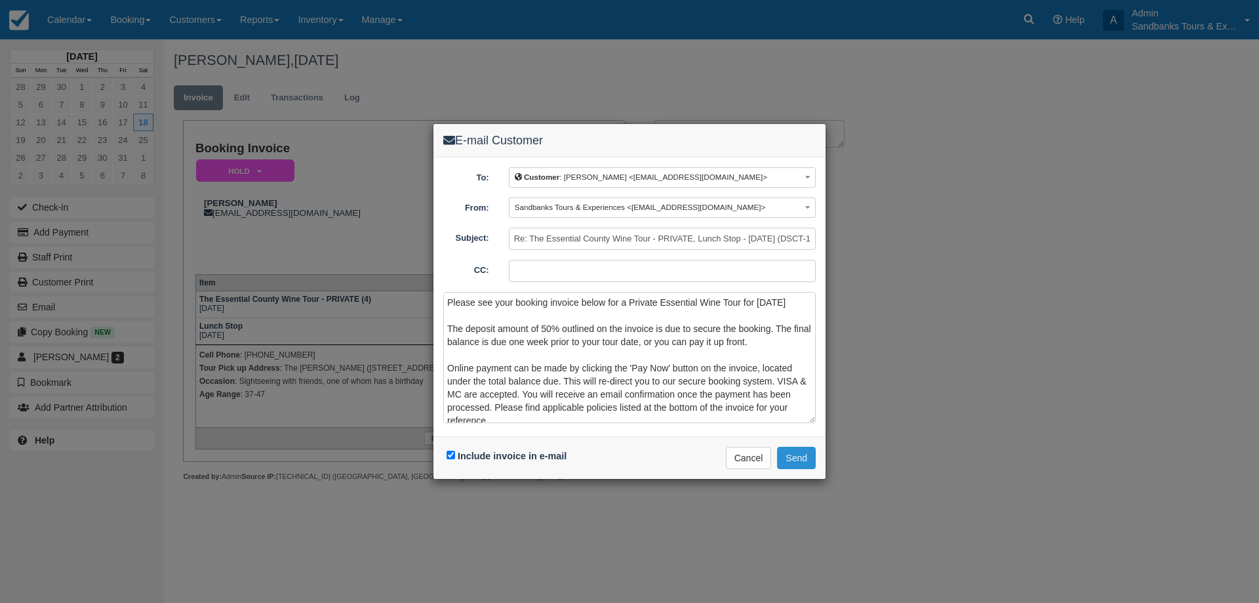
click at [814, 460] on button "Send" at bounding box center [796, 458] width 39 height 22
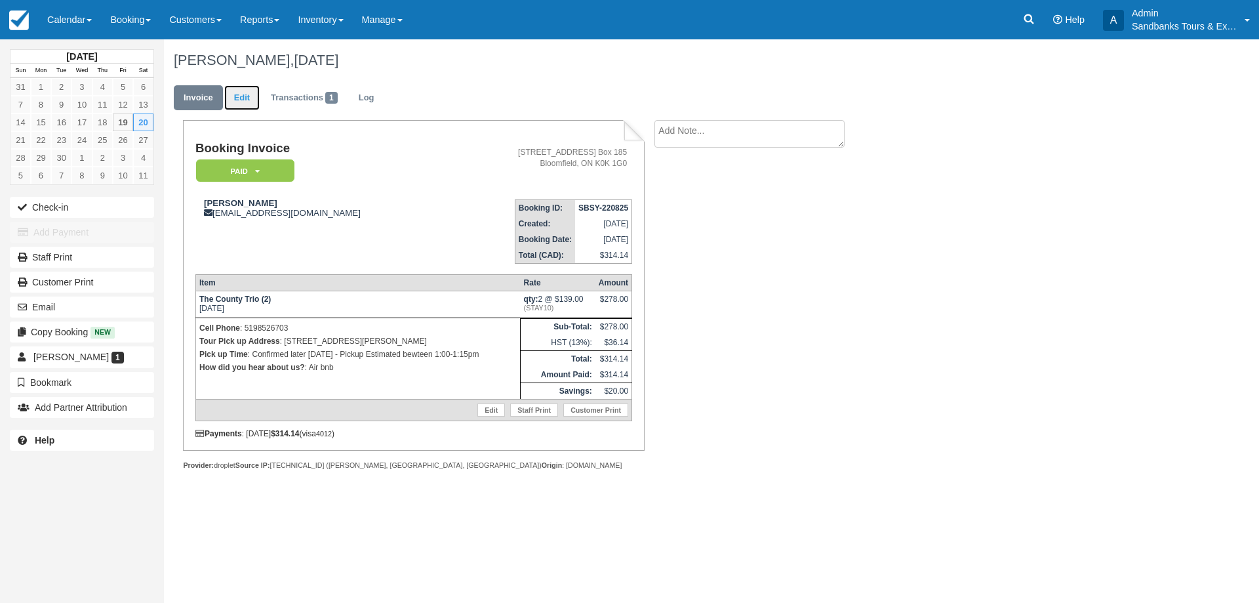
click at [249, 98] on link "Edit" at bounding box center [241, 98] width 35 height 26
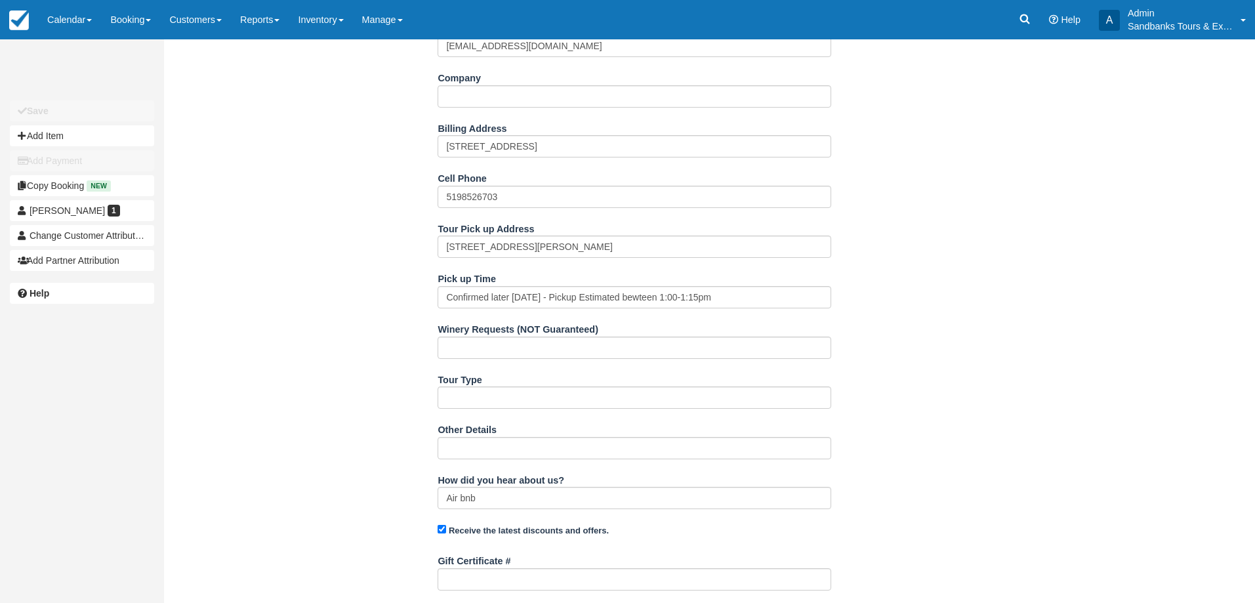
scroll to position [262, 0]
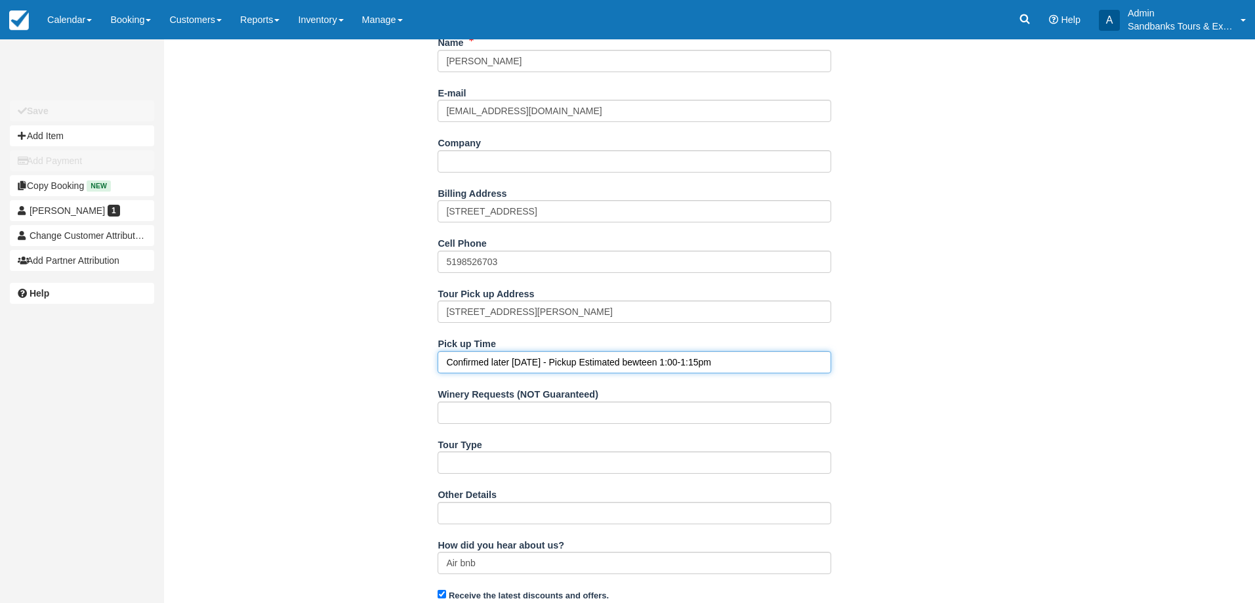
drag, startPoint x: 719, startPoint y: 361, endPoint x: 395, endPoint y: 351, distance: 324.2
click at [395, 351] on div "Name [PERSON_NAME] E-mail [EMAIL_ADDRESS][DOMAIN_NAME] Did you mean ? Company B…" at bounding box center [634, 445] width 941 height 829
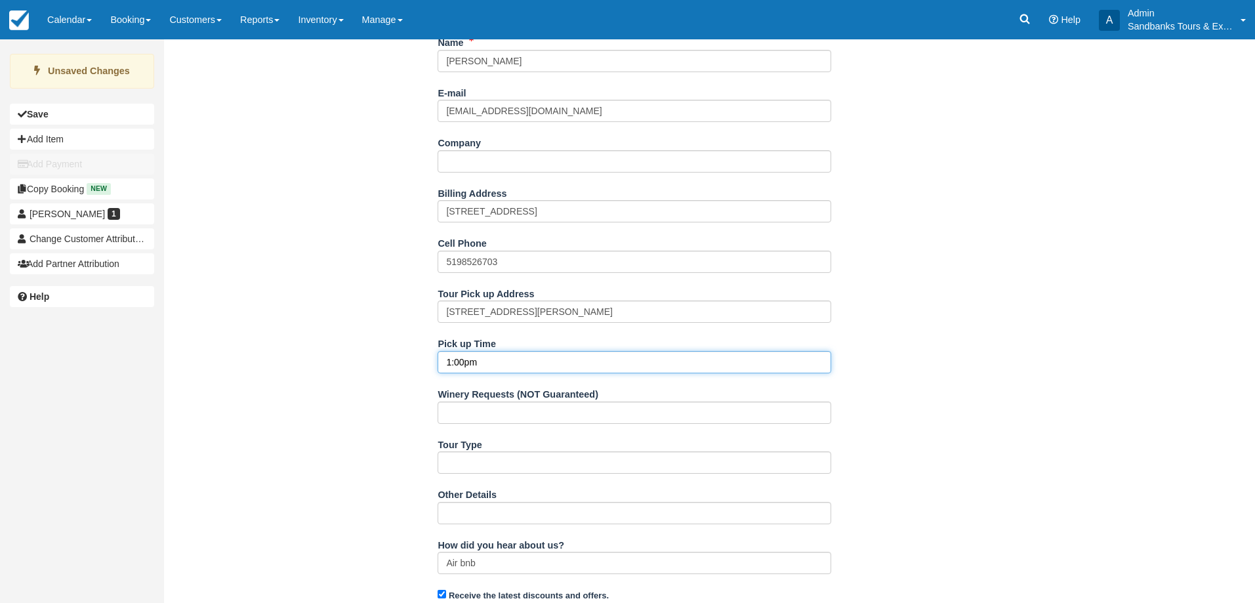
type input "1:00pm"
click at [374, 340] on div "Name [PERSON_NAME] E-mail [EMAIL_ADDRESS][DOMAIN_NAME] Did you mean ? Company B…" at bounding box center [634, 445] width 941 height 829
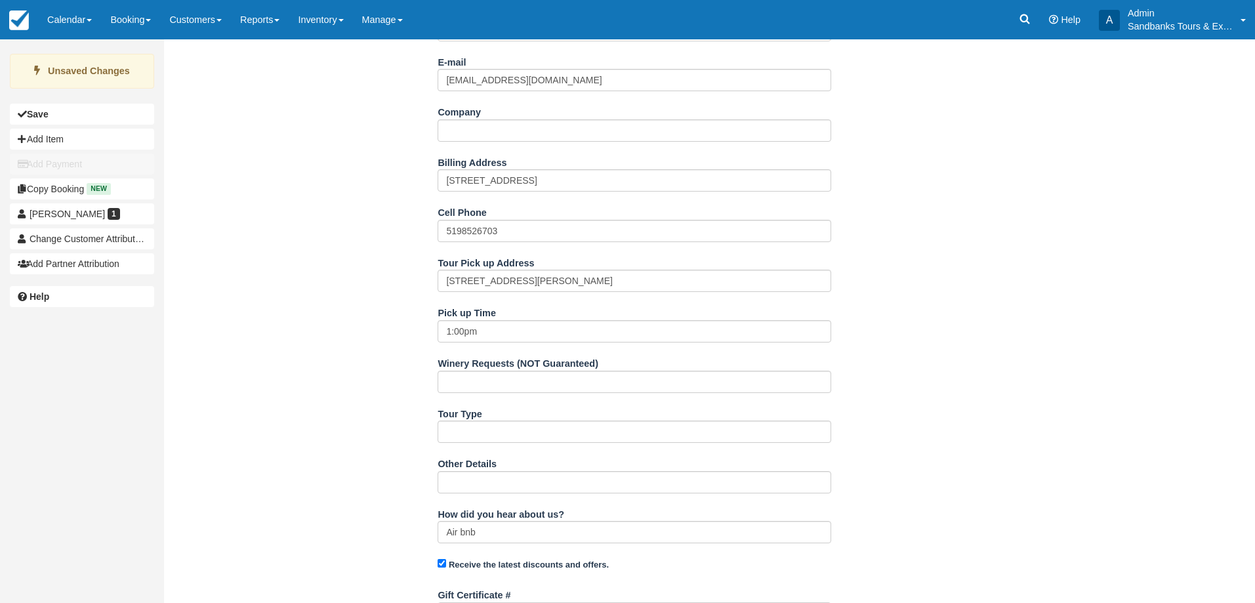
scroll to position [520, 0]
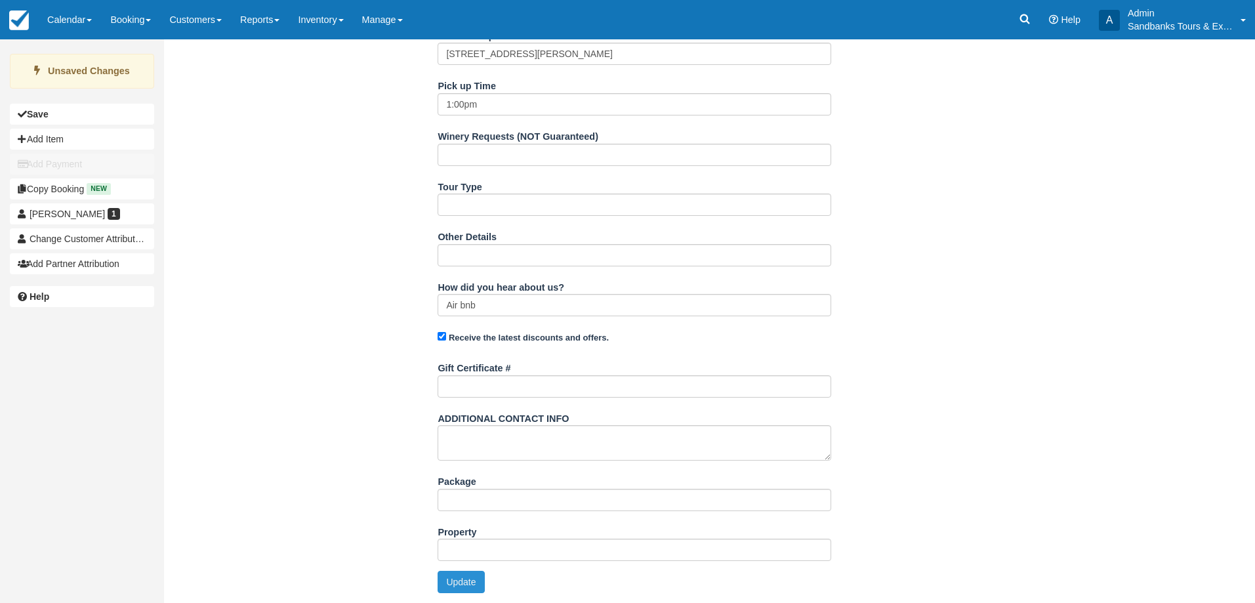
click at [443, 581] on button "Update" at bounding box center [460, 582] width 47 height 22
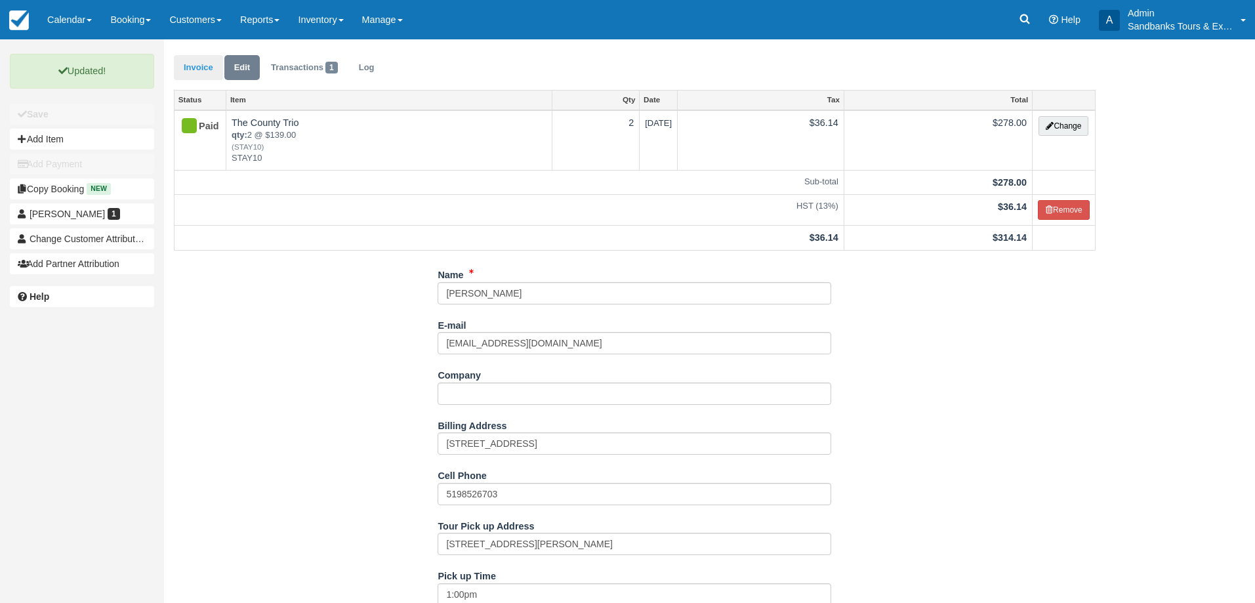
scroll to position [0, 0]
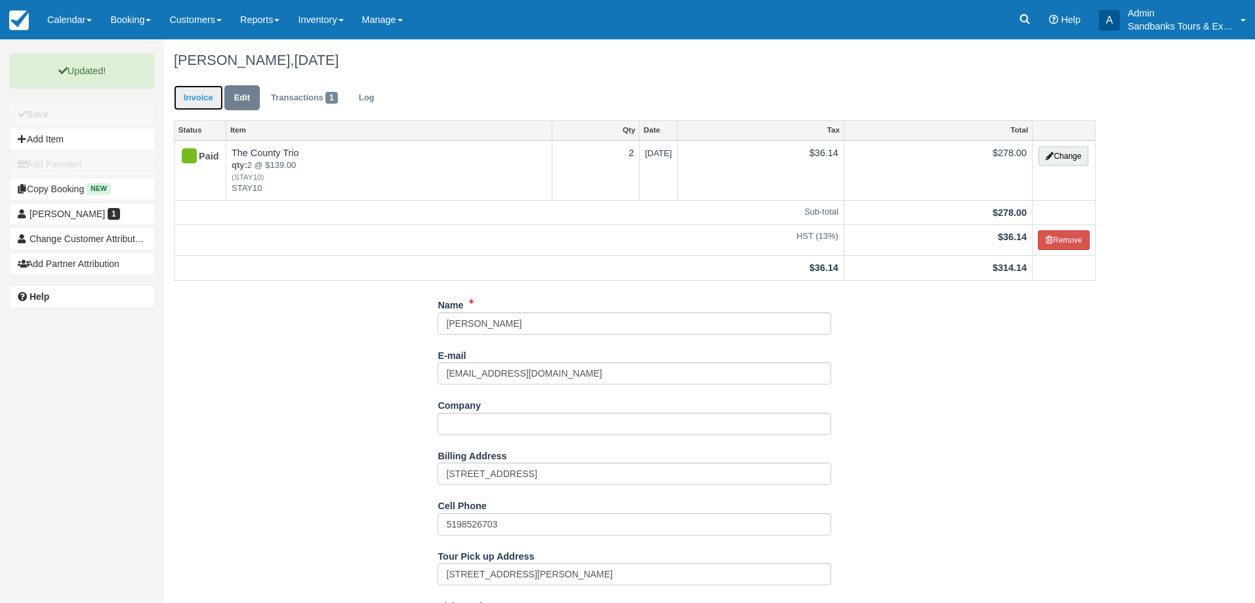
click at [192, 98] on link "Invoice" at bounding box center [198, 98] width 49 height 26
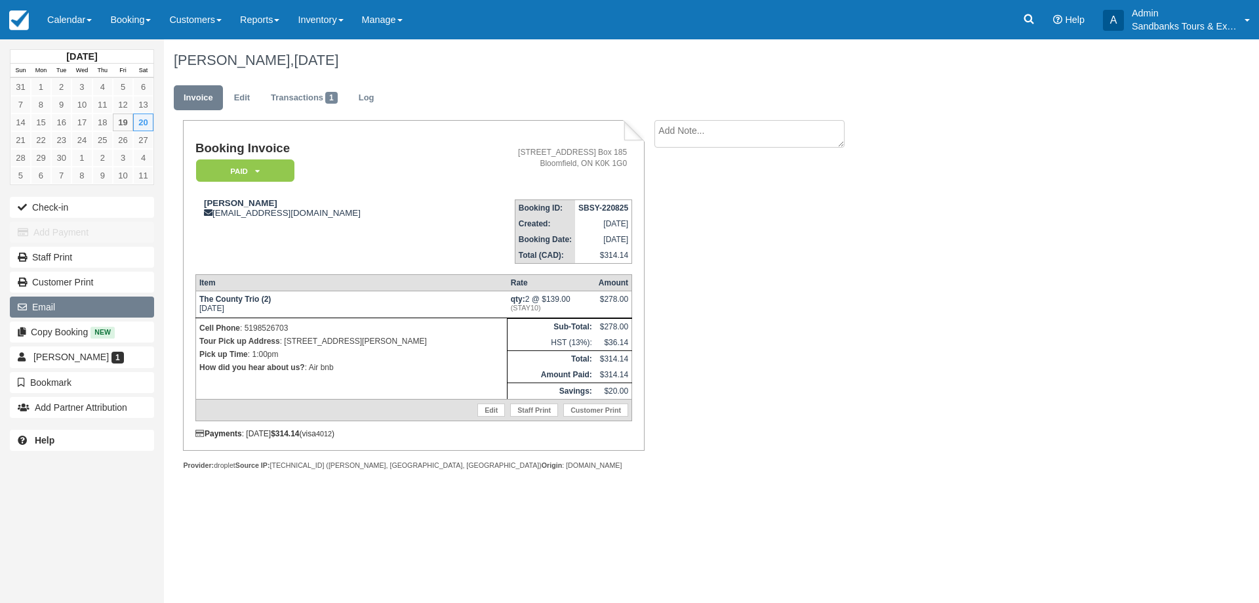
click at [86, 307] on button "Email" at bounding box center [82, 306] width 144 height 21
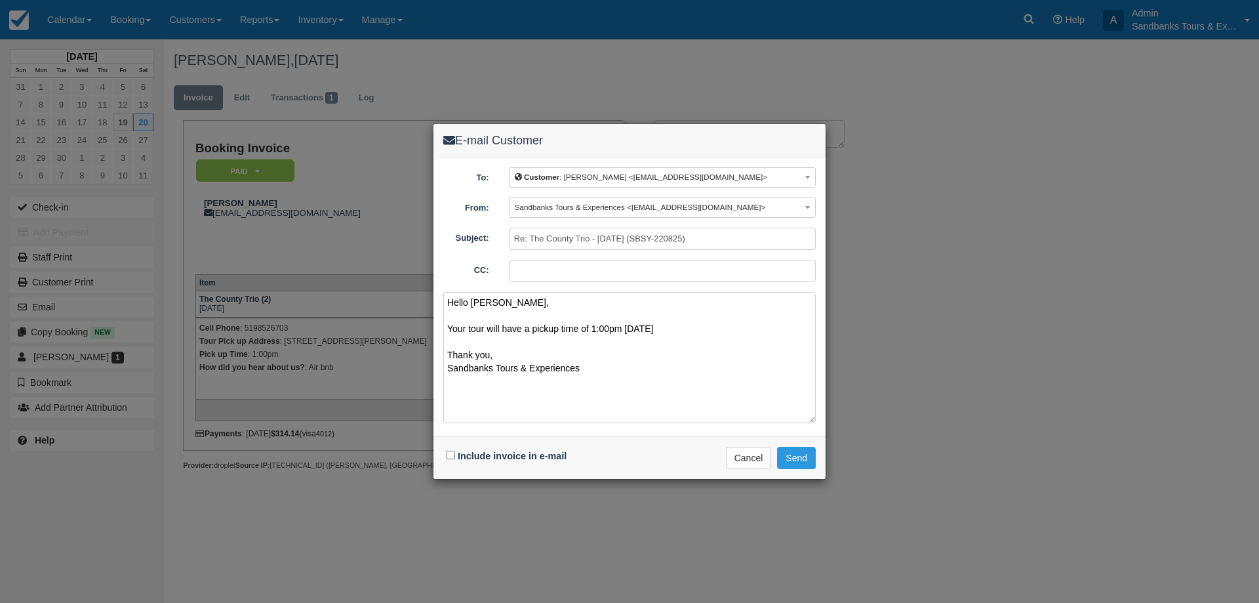
click at [698, 339] on textarea "Hello Jessica, Your tour will have a pickup time of 1:00pm tomorrow Thank you, …" at bounding box center [629, 357] width 373 height 131
click at [676, 327] on textarea "Hello Jessica, Your tour will have a pickup time of 1:00pm tomorrow Thank you, …" at bounding box center [629, 357] width 373 height 131
type textarea "Hello Jessica, Your tour will have a pickup time of 1:00pm tomorrow! Thank you,…"
click at [455, 453] on input "Include invoice in e-mail" at bounding box center [451, 455] width 9 height 9
checkbox input "true"
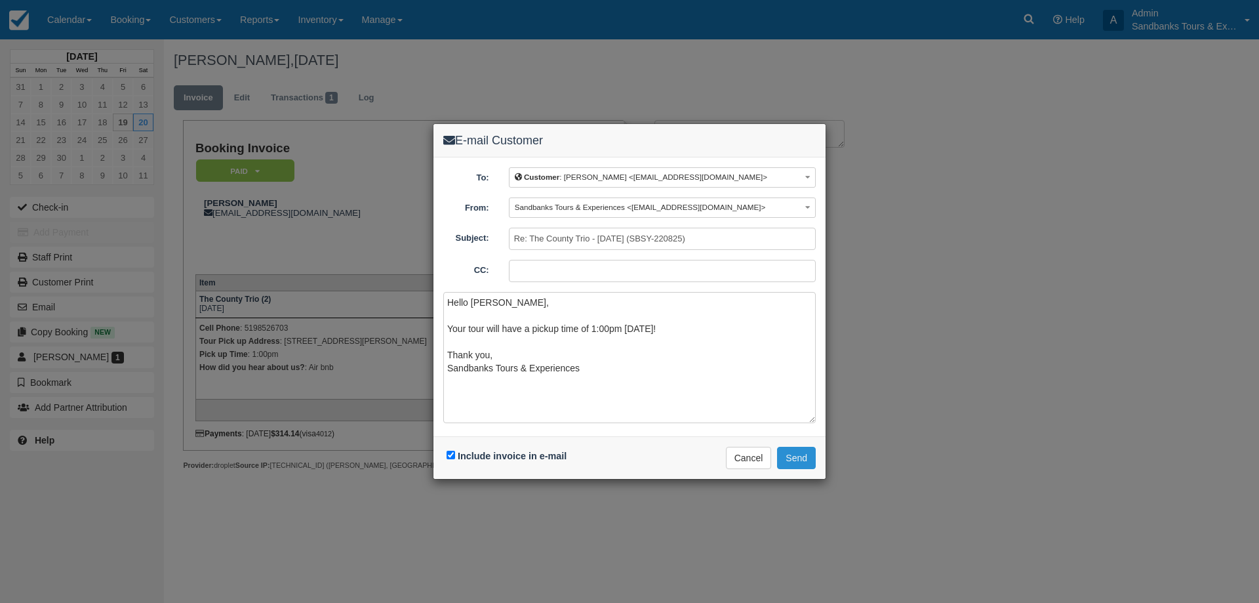
click at [797, 463] on button "Send" at bounding box center [796, 458] width 39 height 22
